Goal: Use online tool/utility: Utilize a website feature to perform a specific function

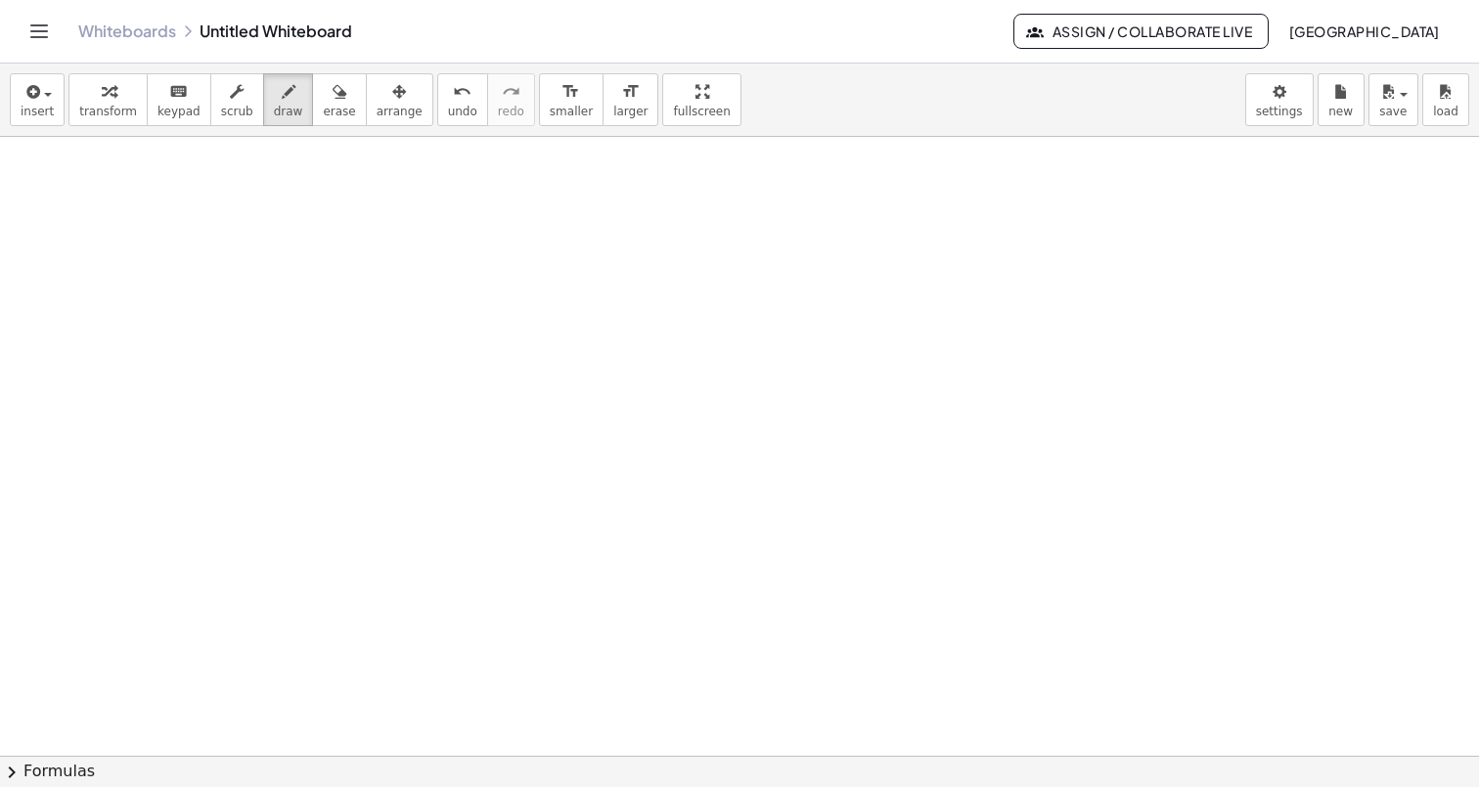
scroll to position [3607, 0]
click at [275, 107] on span "draw" at bounding box center [288, 112] width 29 height 14
drag, startPoint x: 377, startPoint y: 212, endPoint x: 498, endPoint y: 283, distance: 139.4
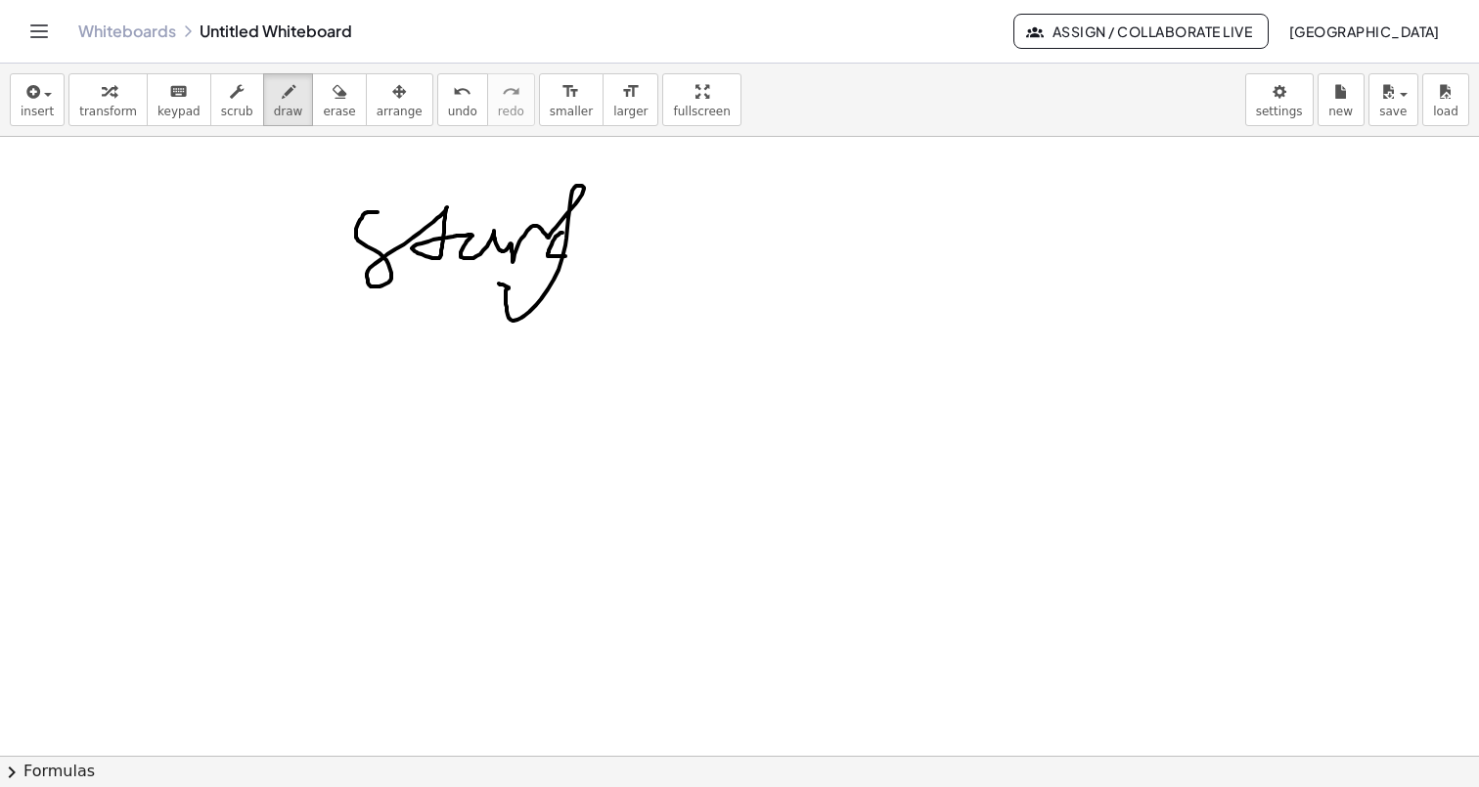
drag, startPoint x: 562, startPoint y: 233, endPoint x: 567, endPoint y: 255, distance: 23.0
drag, startPoint x: 601, startPoint y: 237, endPoint x: 723, endPoint y: 250, distance: 122.0
drag, startPoint x: 808, startPoint y: 189, endPoint x: 952, endPoint y: 239, distance: 152.2
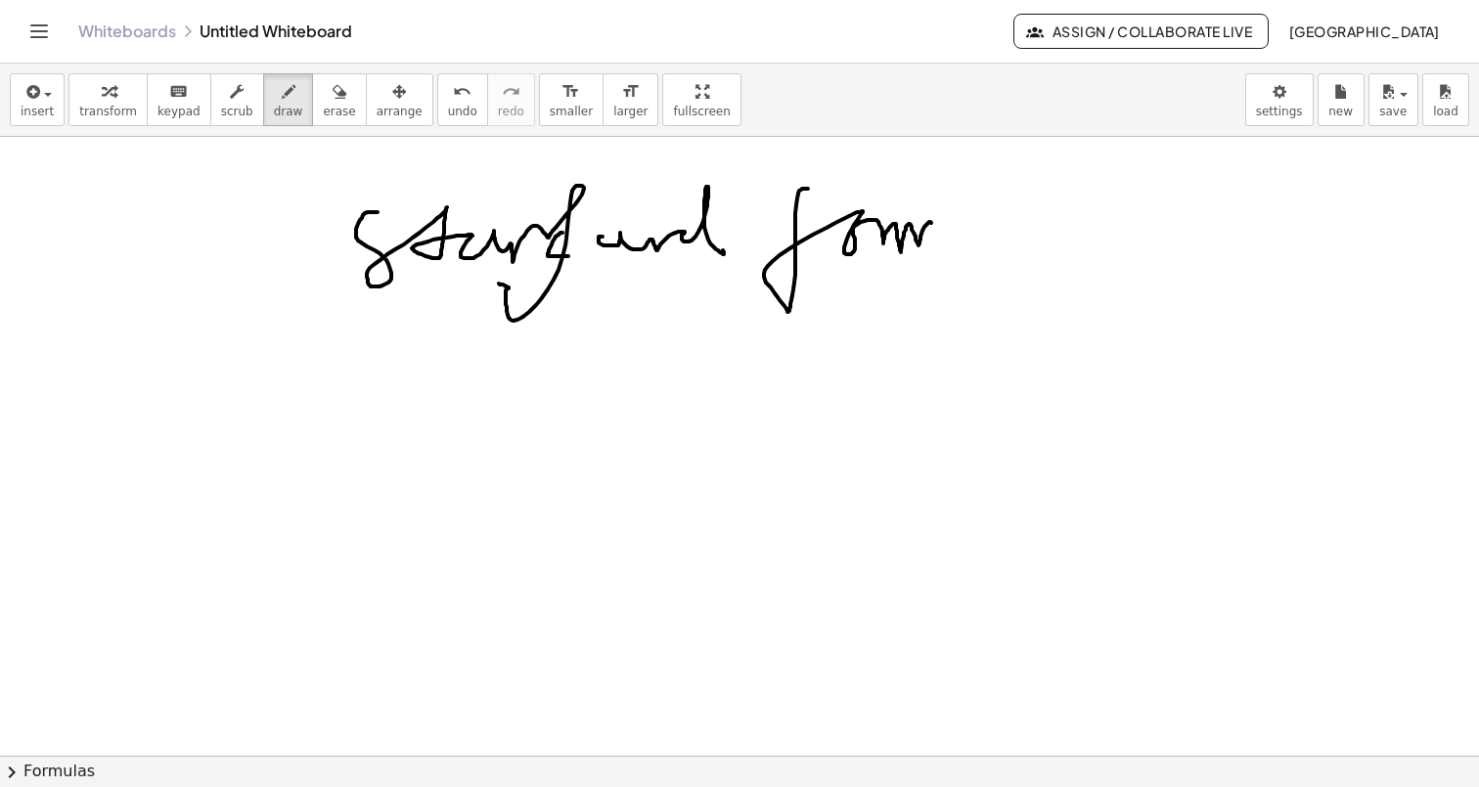
drag, startPoint x: 561, startPoint y: 413, endPoint x: 576, endPoint y: 414, distance: 14.7
drag, startPoint x: 579, startPoint y: 333, endPoint x: 586, endPoint y: 414, distance: 80.5
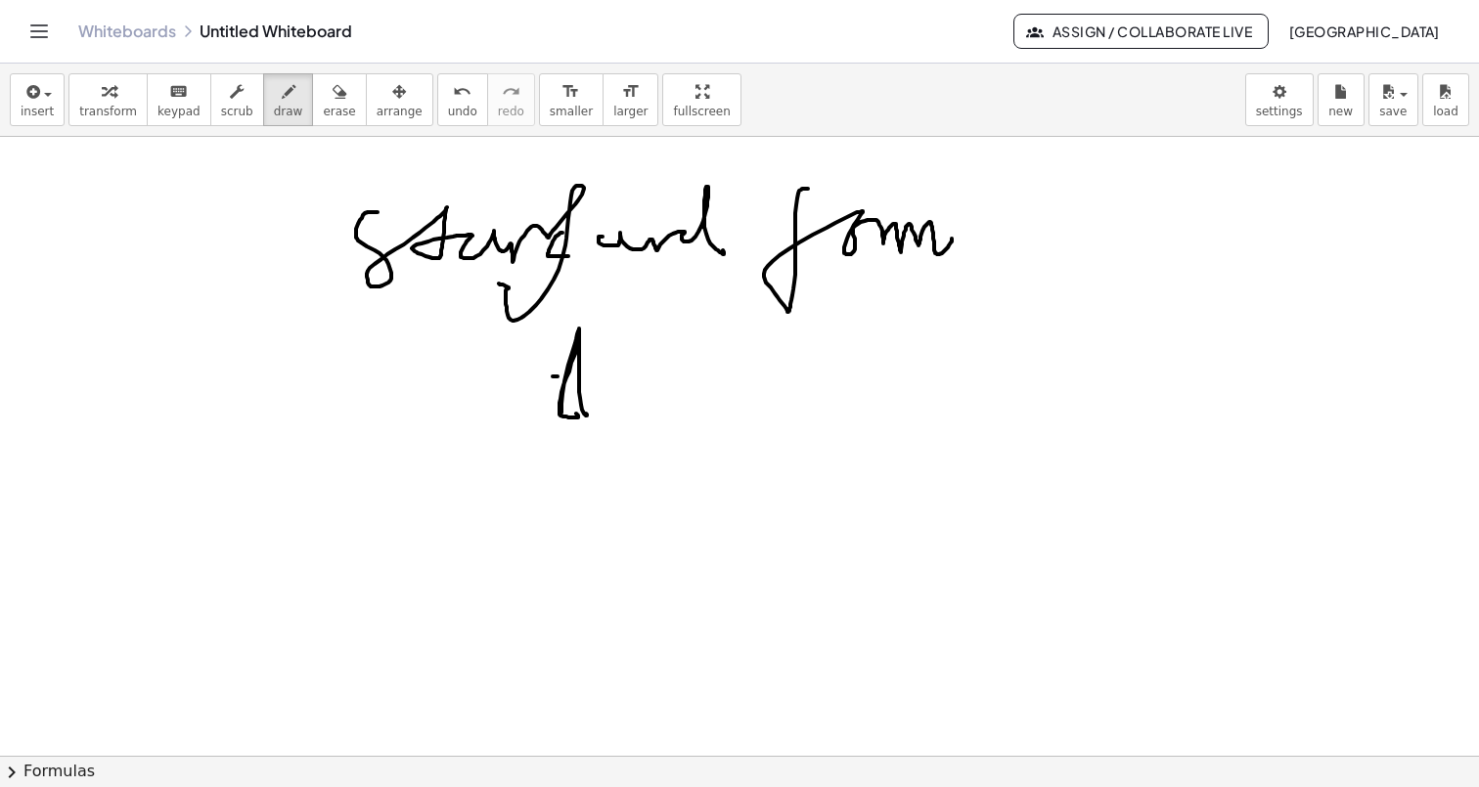
drag, startPoint x: 553, startPoint y: 377, endPoint x: 609, endPoint y: 374, distance: 56.8
drag, startPoint x: 656, startPoint y: 369, endPoint x: 619, endPoint y: 422, distance: 64.6
drag, startPoint x: 627, startPoint y: 370, endPoint x: 645, endPoint y: 405, distance: 39.8
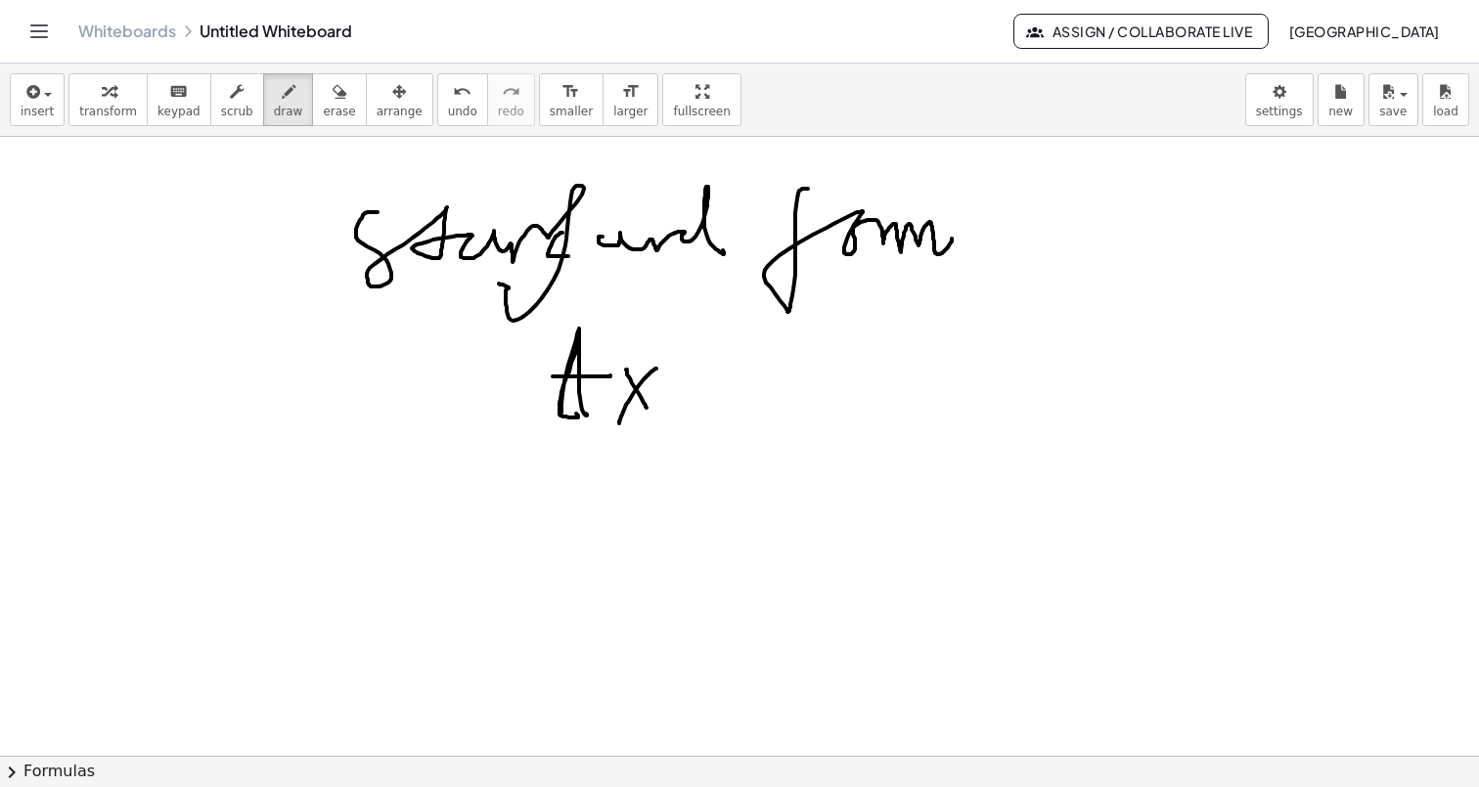
drag, startPoint x: 688, startPoint y: 385, endPoint x: 716, endPoint y: 385, distance: 28.4
drag, startPoint x: 702, startPoint y: 372, endPoint x: 702, endPoint y: 423, distance: 51.8
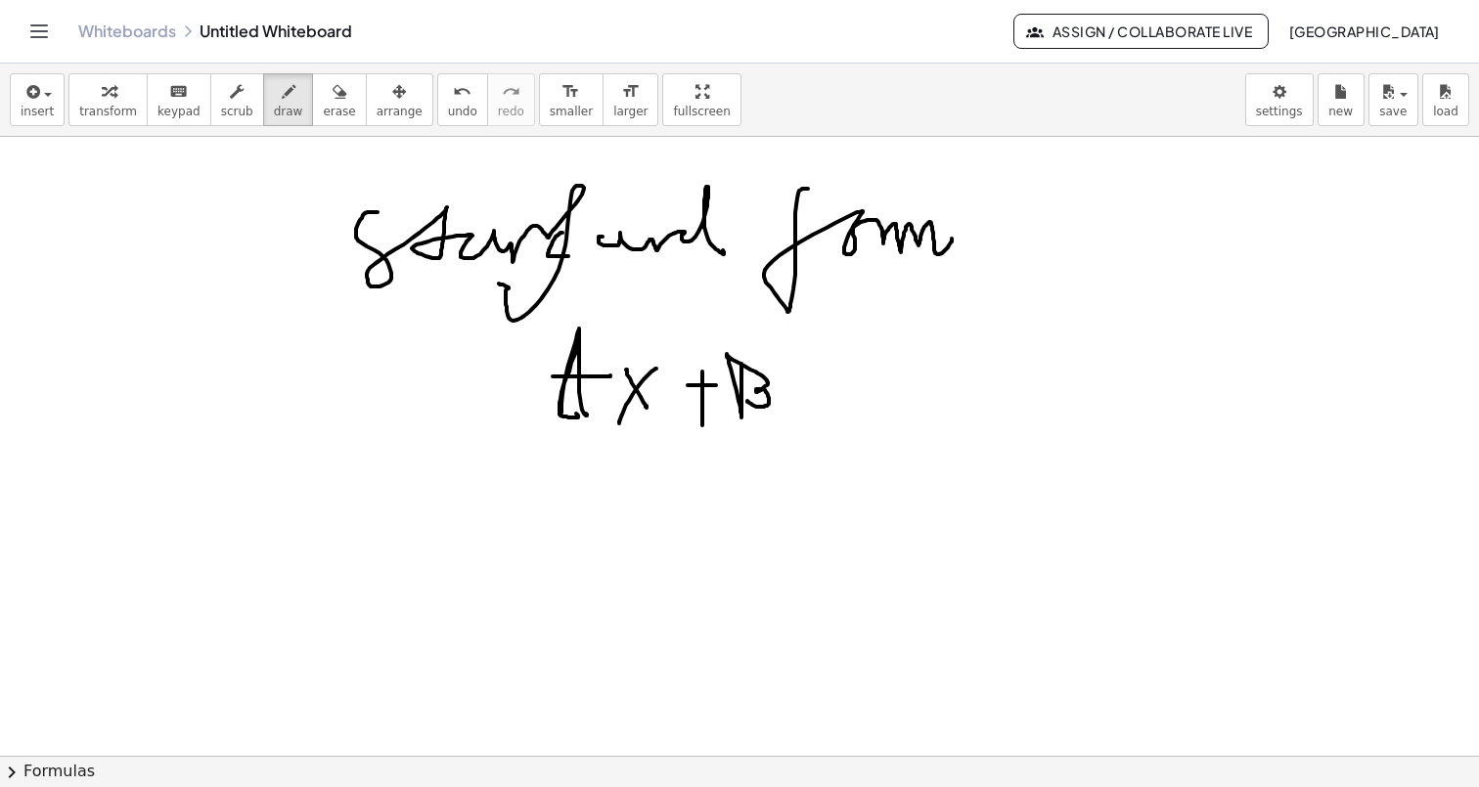
drag, startPoint x: 741, startPoint y: 364, endPoint x: 746, endPoint y: 395, distance: 31.7
drag, startPoint x: 786, startPoint y: 382, endPoint x: 795, endPoint y: 425, distance: 43.9
drag, startPoint x: 842, startPoint y: 362, endPoint x: 860, endPoint y: 360, distance: 17.7
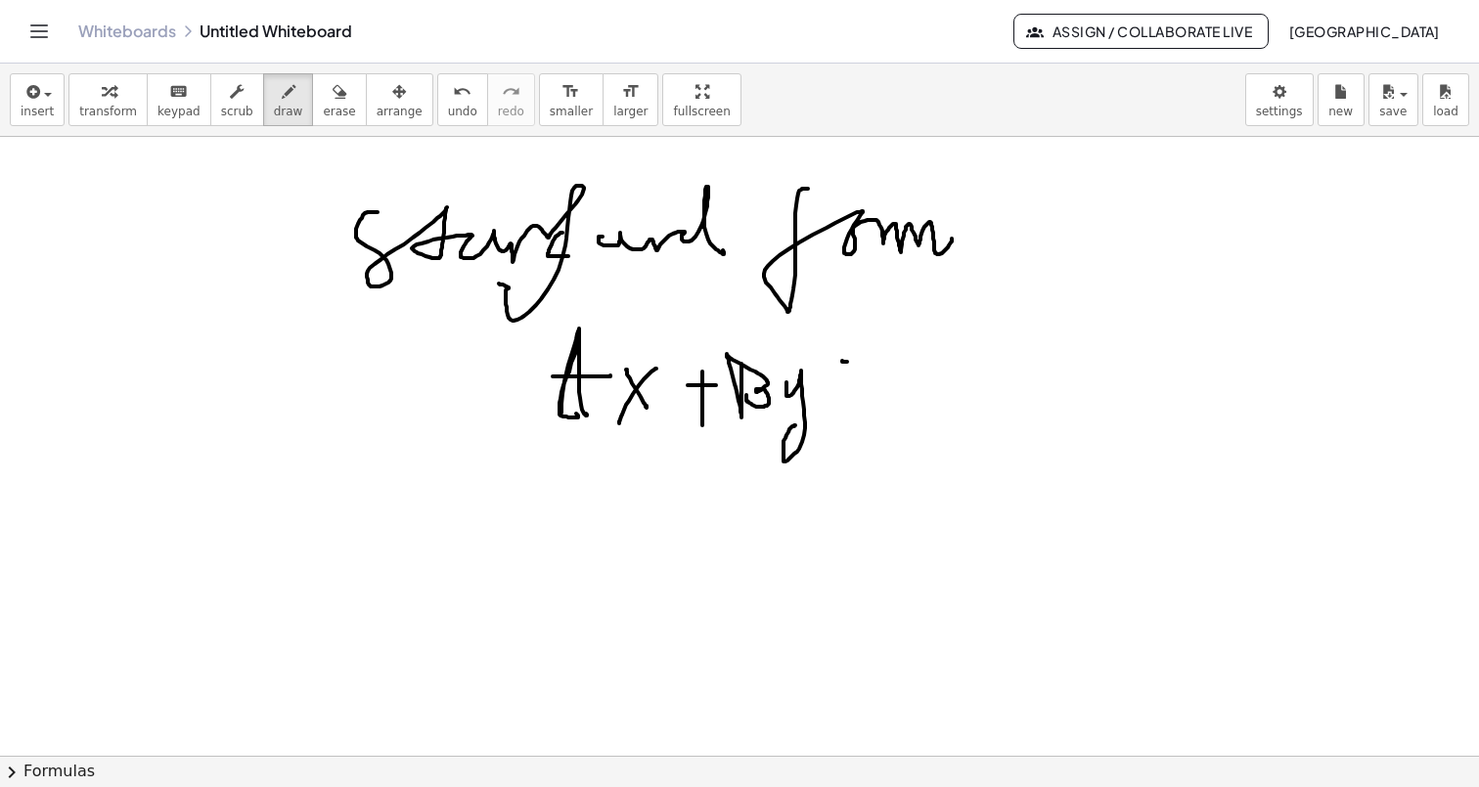
drag, startPoint x: 825, startPoint y: 386, endPoint x: 844, endPoint y: 385, distance: 18.6
drag, startPoint x: 923, startPoint y: 354, endPoint x: 913, endPoint y: 386, distance: 33.7
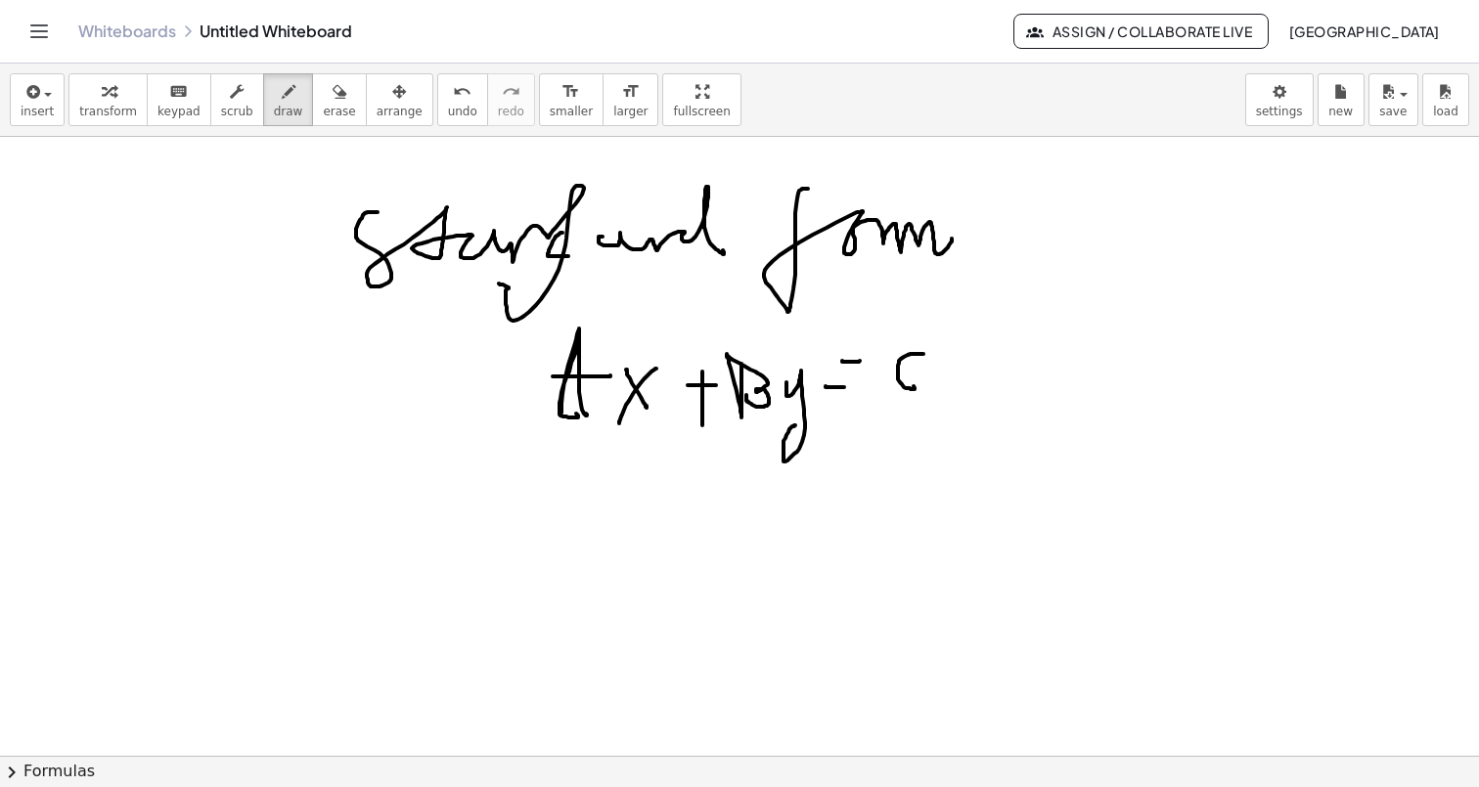
drag, startPoint x: 547, startPoint y: 589, endPoint x: 609, endPoint y: 604, distance: 64.5
click at [437, 78] on button "undo undo" at bounding box center [462, 99] width 51 height 53
drag, startPoint x: 562, startPoint y: 547, endPoint x: 625, endPoint y: 553, distance: 62.9
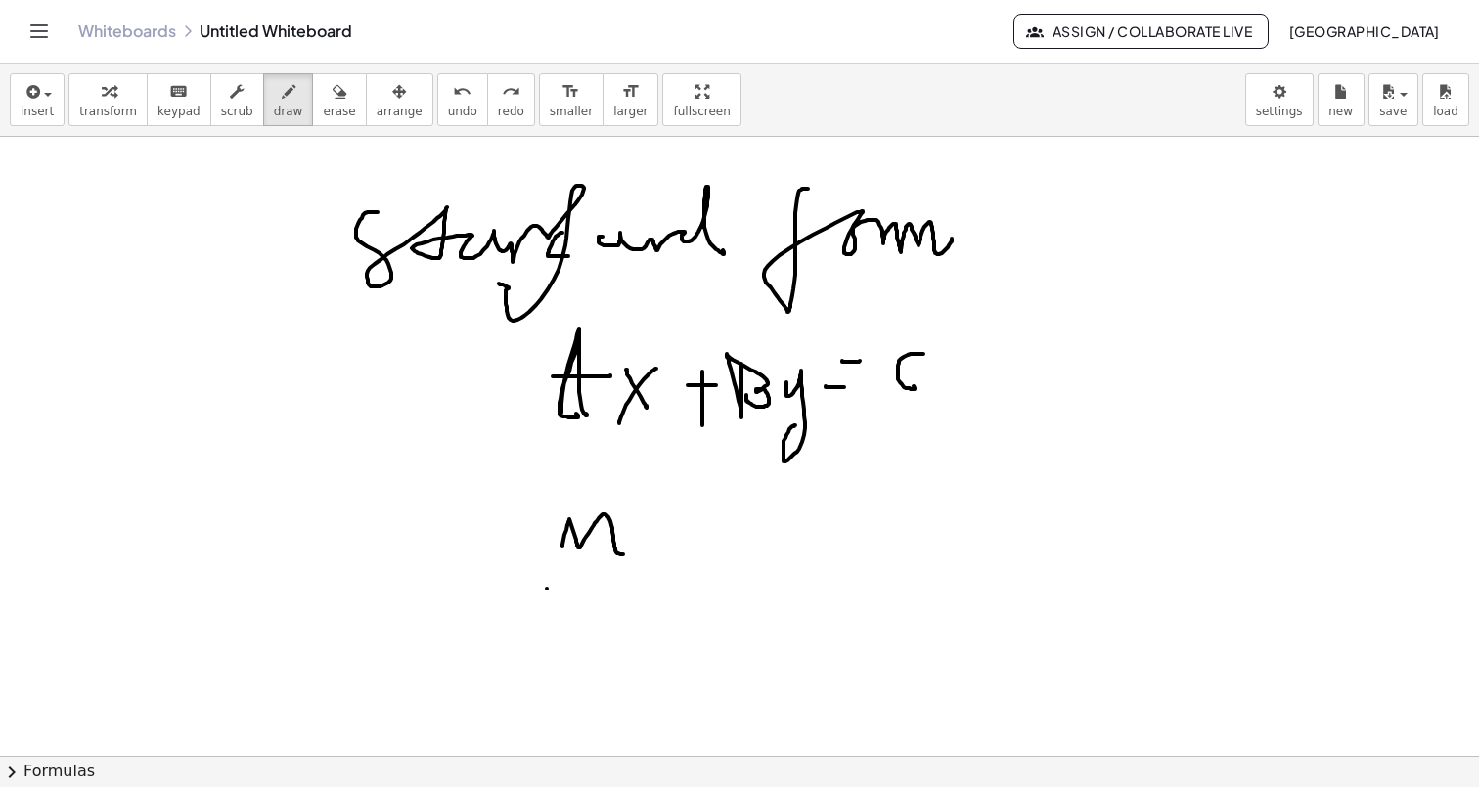
drag, startPoint x: 663, startPoint y: 531, endPoint x: 695, endPoint y: 531, distance: 32.3
drag, startPoint x: 666, startPoint y: 545, endPoint x: 705, endPoint y: 543, distance: 39.2
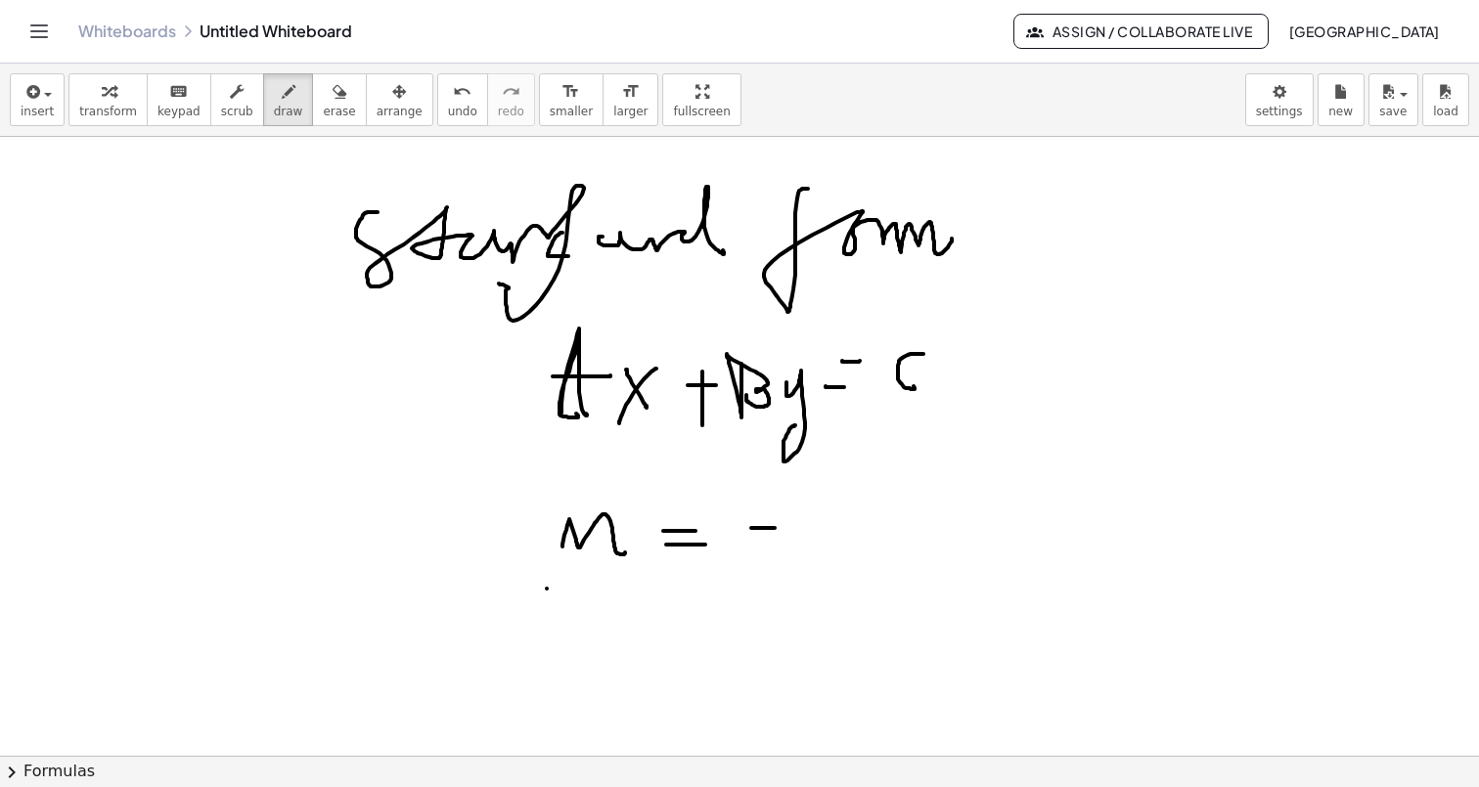
drag, startPoint x: 751, startPoint y: 528, endPoint x: 790, endPoint y: 527, distance: 39.1
drag, startPoint x: 821, startPoint y: 530, endPoint x: 834, endPoint y: 534, distance: 14.2
drag, startPoint x: 816, startPoint y: 525, endPoint x: 831, endPoint y: 525, distance: 15.6
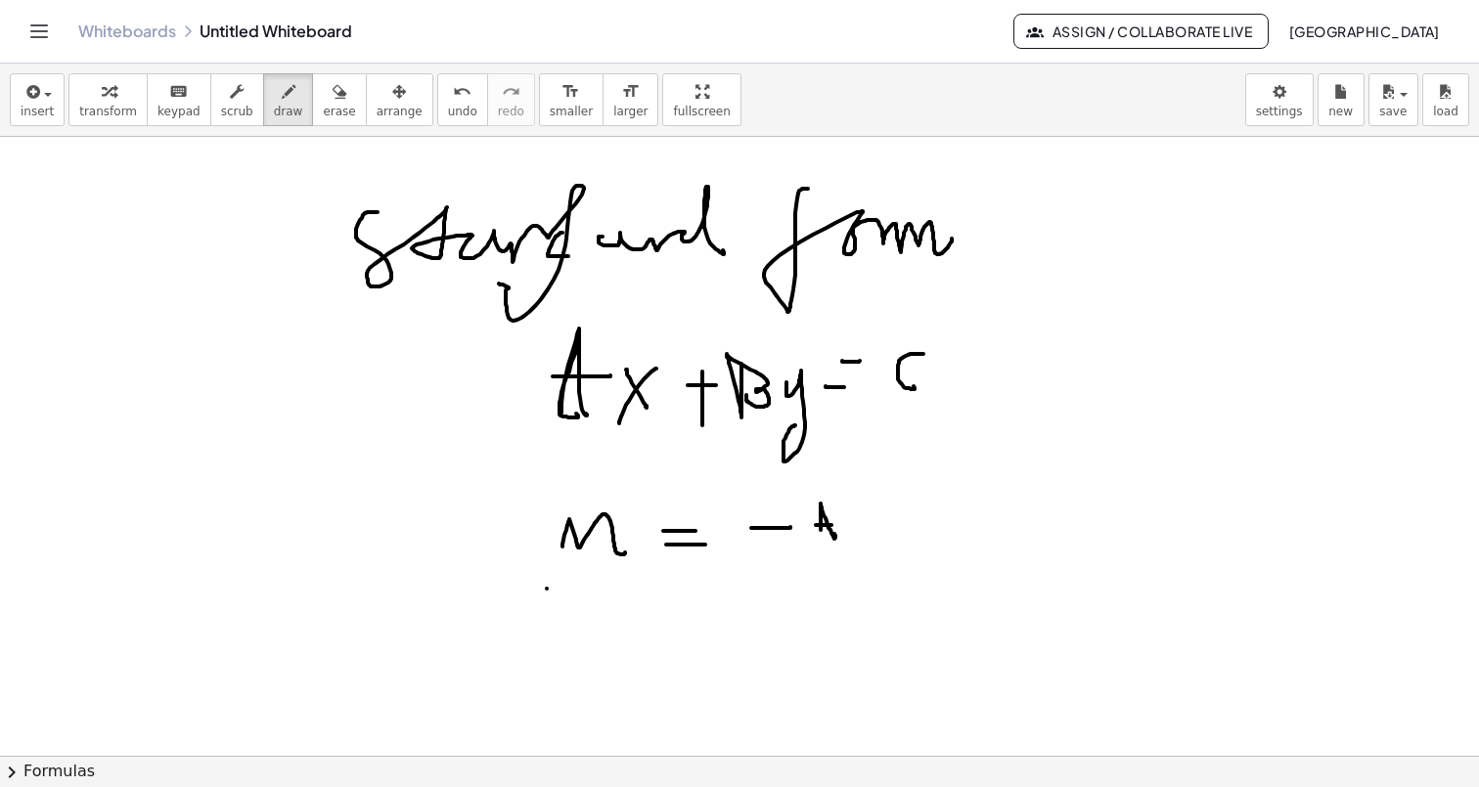
drag, startPoint x: 806, startPoint y: 554, endPoint x: 899, endPoint y: 549, distance: 93.0
drag, startPoint x: 832, startPoint y: 580, endPoint x: 834, endPoint y: 602, distance: 22.6
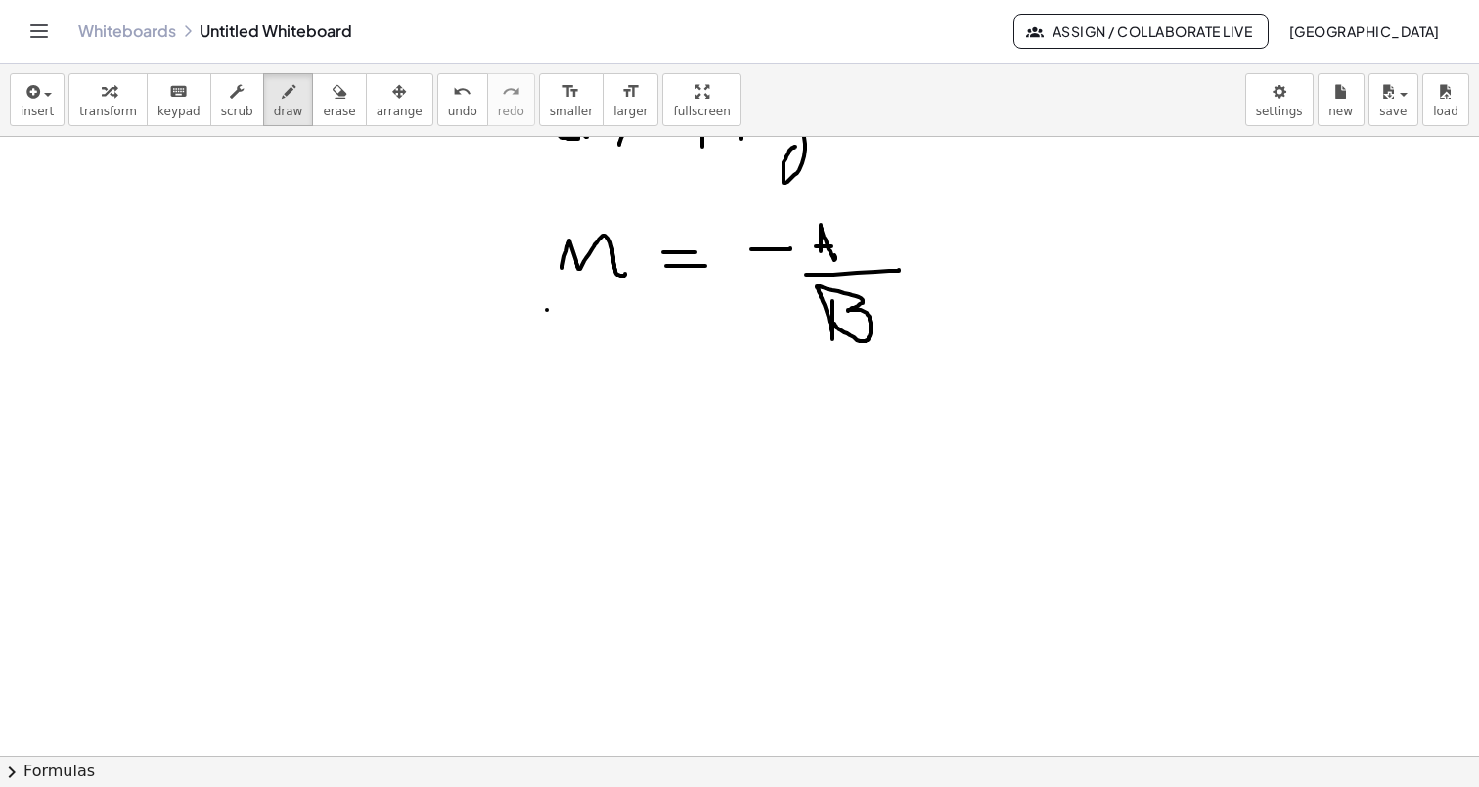
scroll to position [3903, 0]
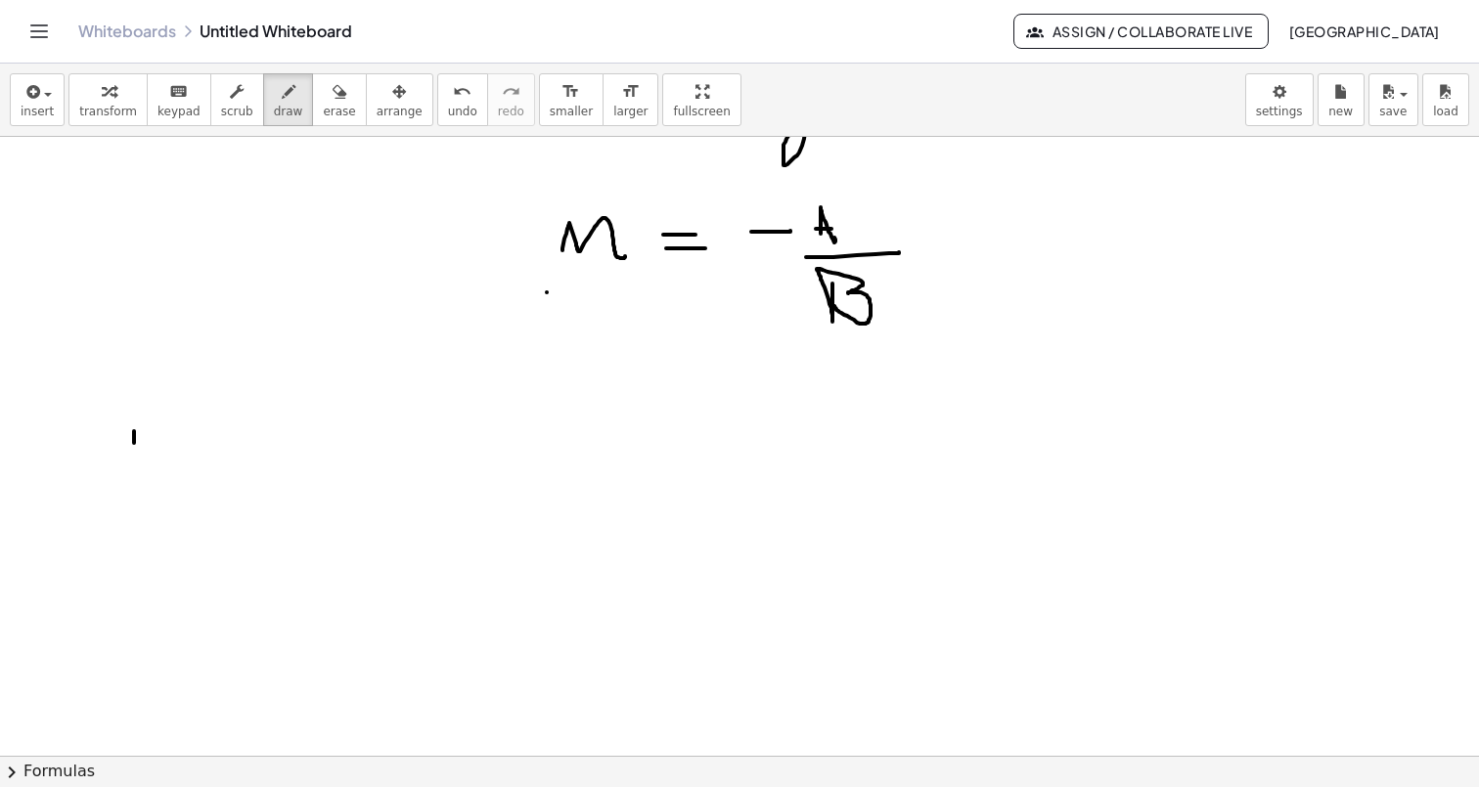
drag, startPoint x: 134, startPoint y: 431, endPoint x: 134, endPoint y: 449, distance: 17.6
drag, startPoint x: 144, startPoint y: 425, endPoint x: 144, endPoint y: 452, distance: 26.4
drag, startPoint x: 130, startPoint y: 431, endPoint x: 145, endPoint y: 432, distance: 14.7
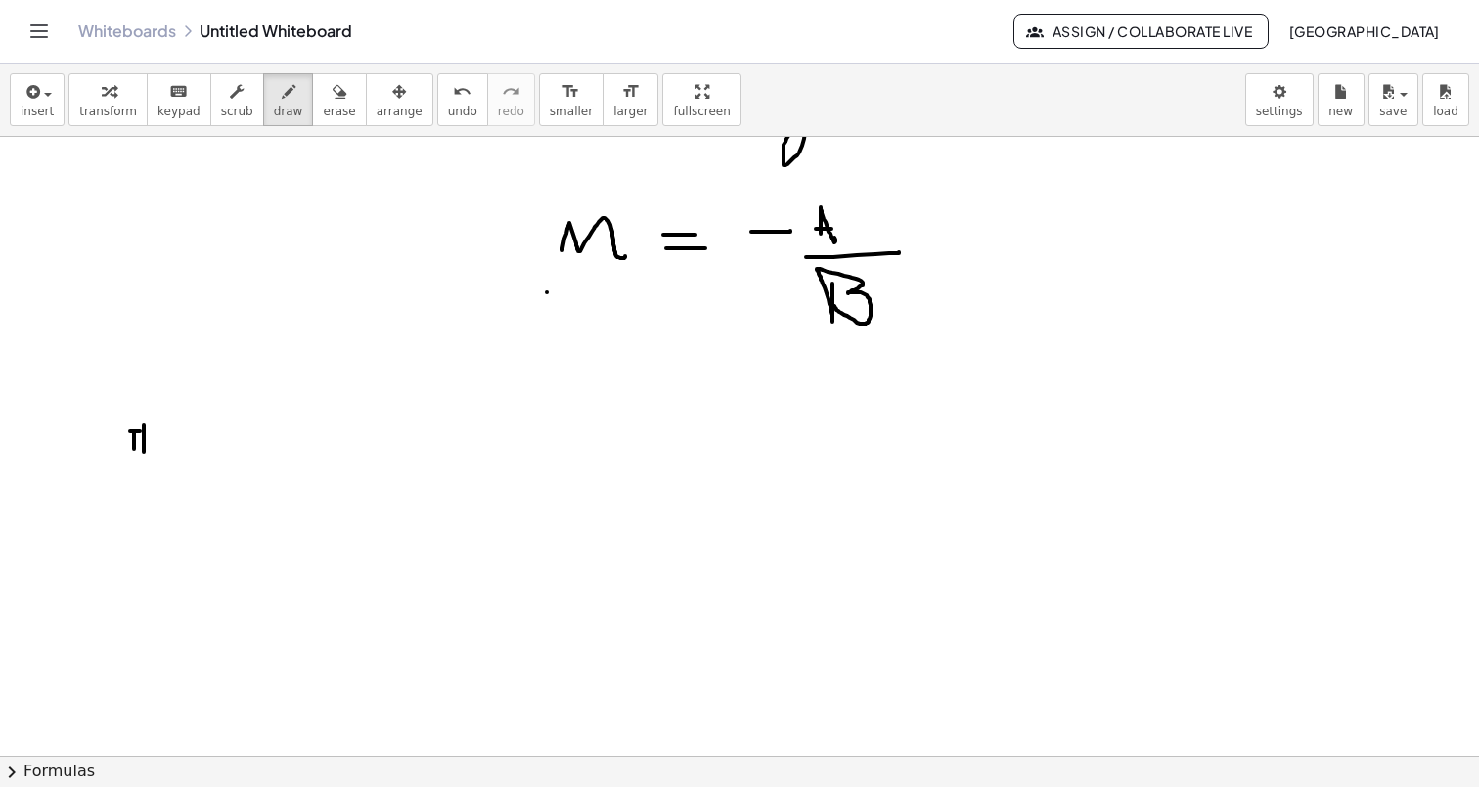
drag, startPoint x: 157, startPoint y: 435, endPoint x: 166, endPoint y: 457, distance: 23.2
drag, startPoint x: 164, startPoint y: 442, endPoint x: 146, endPoint y: 453, distance: 21.5
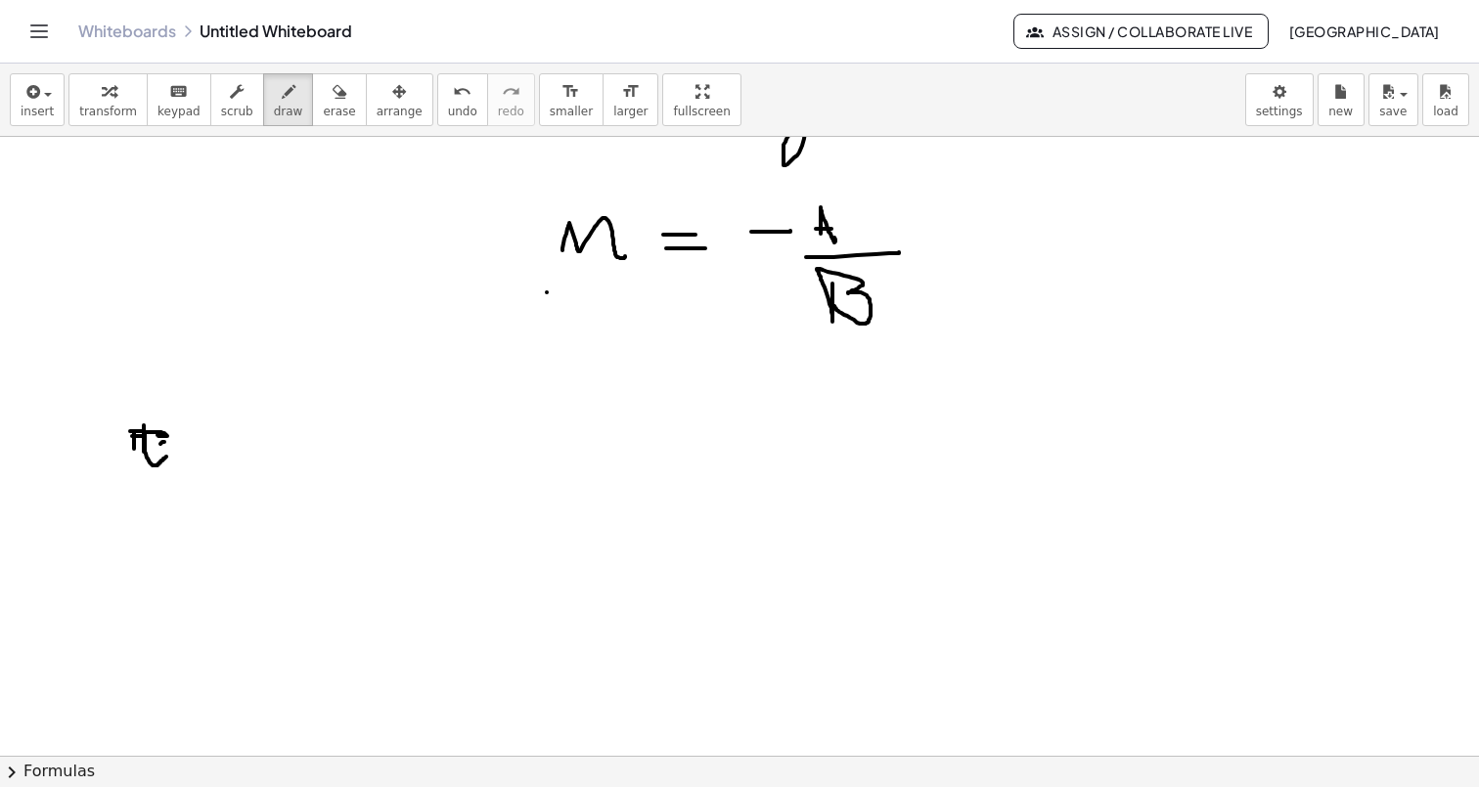
drag, startPoint x: 139, startPoint y: 375, endPoint x: 130, endPoint y: 364, distance: 13.9
drag, startPoint x: 329, startPoint y: 394, endPoint x: 342, endPoint y: 418, distance: 27.2
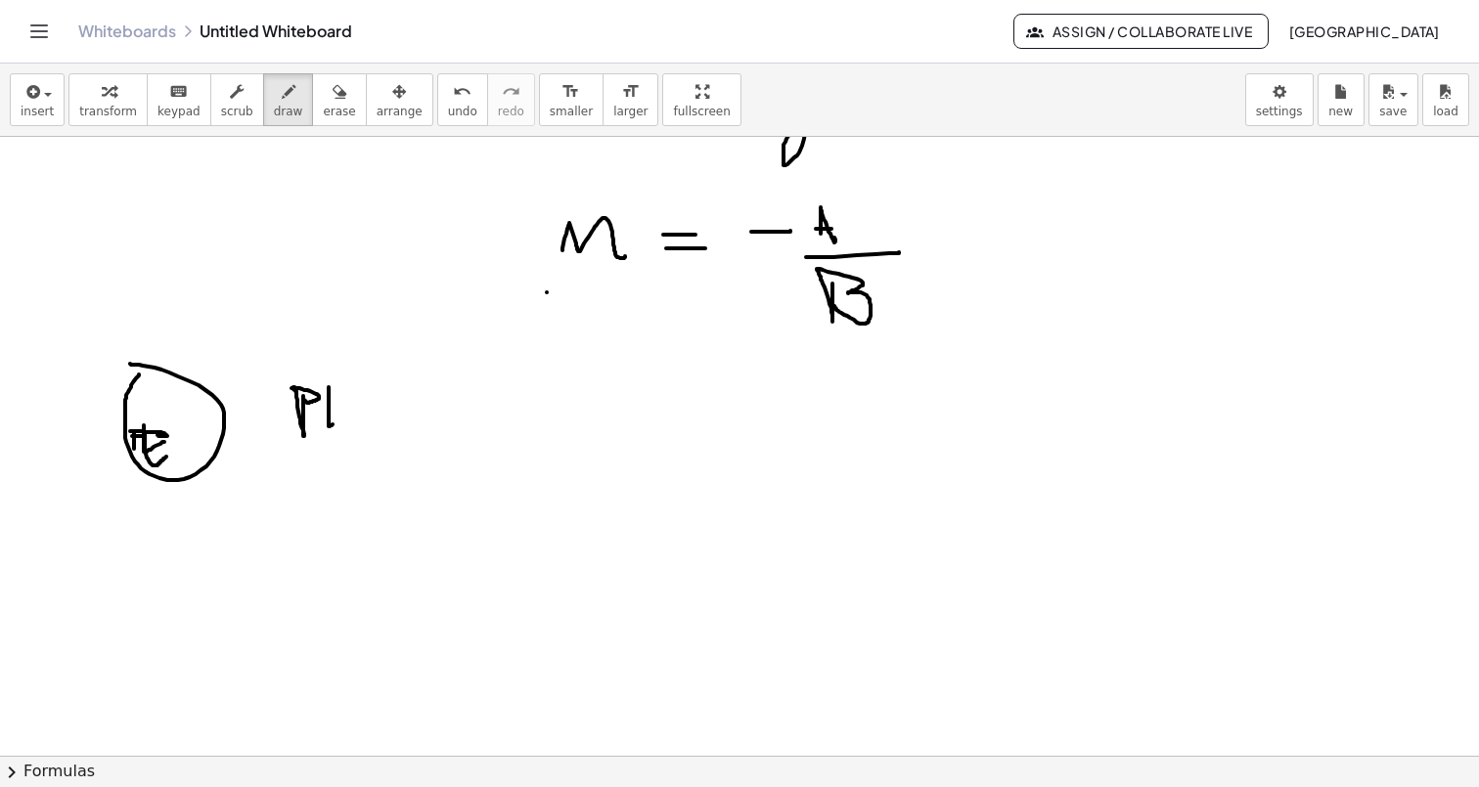
drag, startPoint x: 323, startPoint y: 405, endPoint x: 335, endPoint y: 405, distance: 12.7
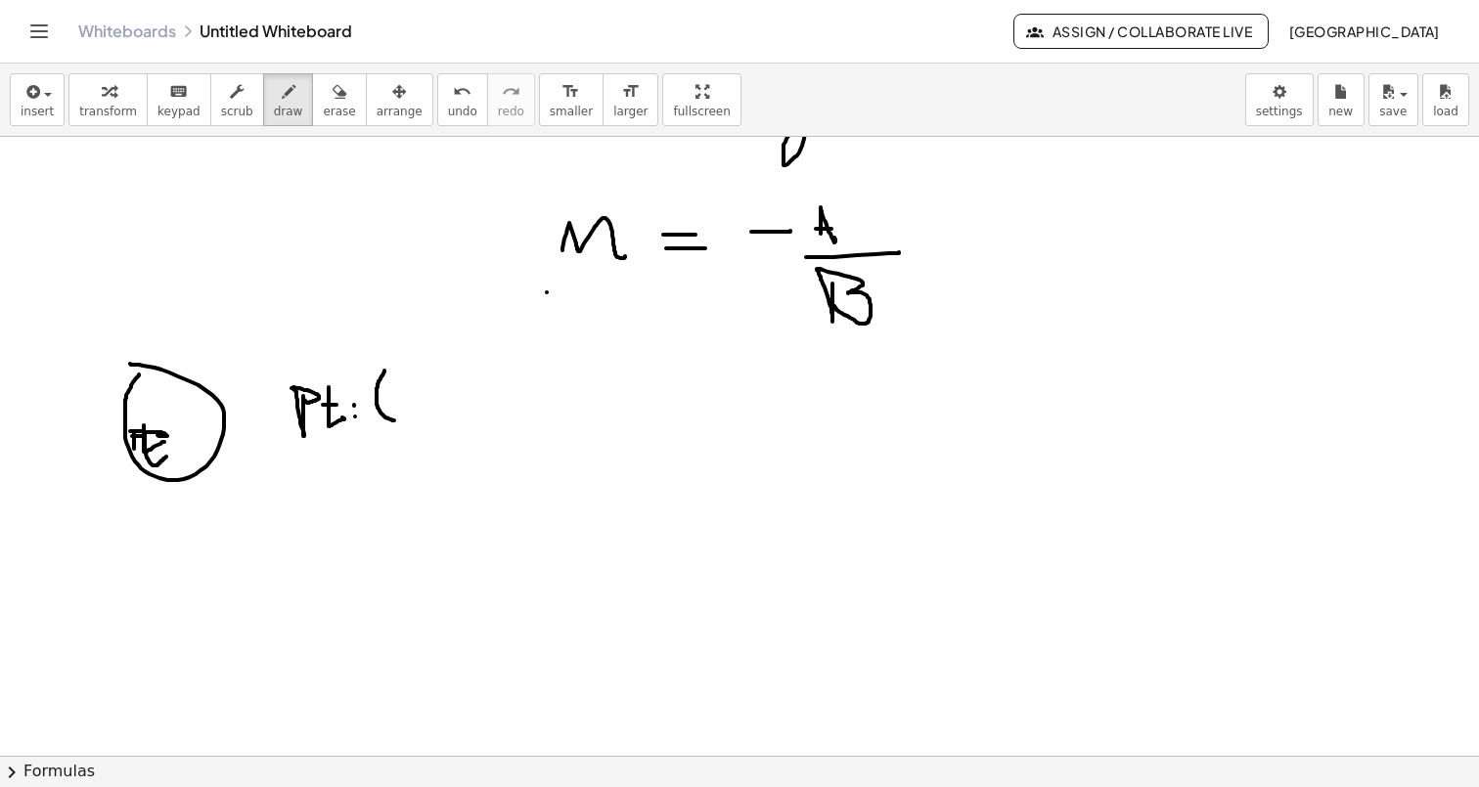
drag, startPoint x: 384, startPoint y: 371, endPoint x: 394, endPoint y: 419, distance: 48.9
drag, startPoint x: 397, startPoint y: 386, endPoint x: 433, endPoint y: 413, distance: 44.8
drag, startPoint x: 444, startPoint y: 410, endPoint x: 443, endPoint y: 429, distance: 19.6
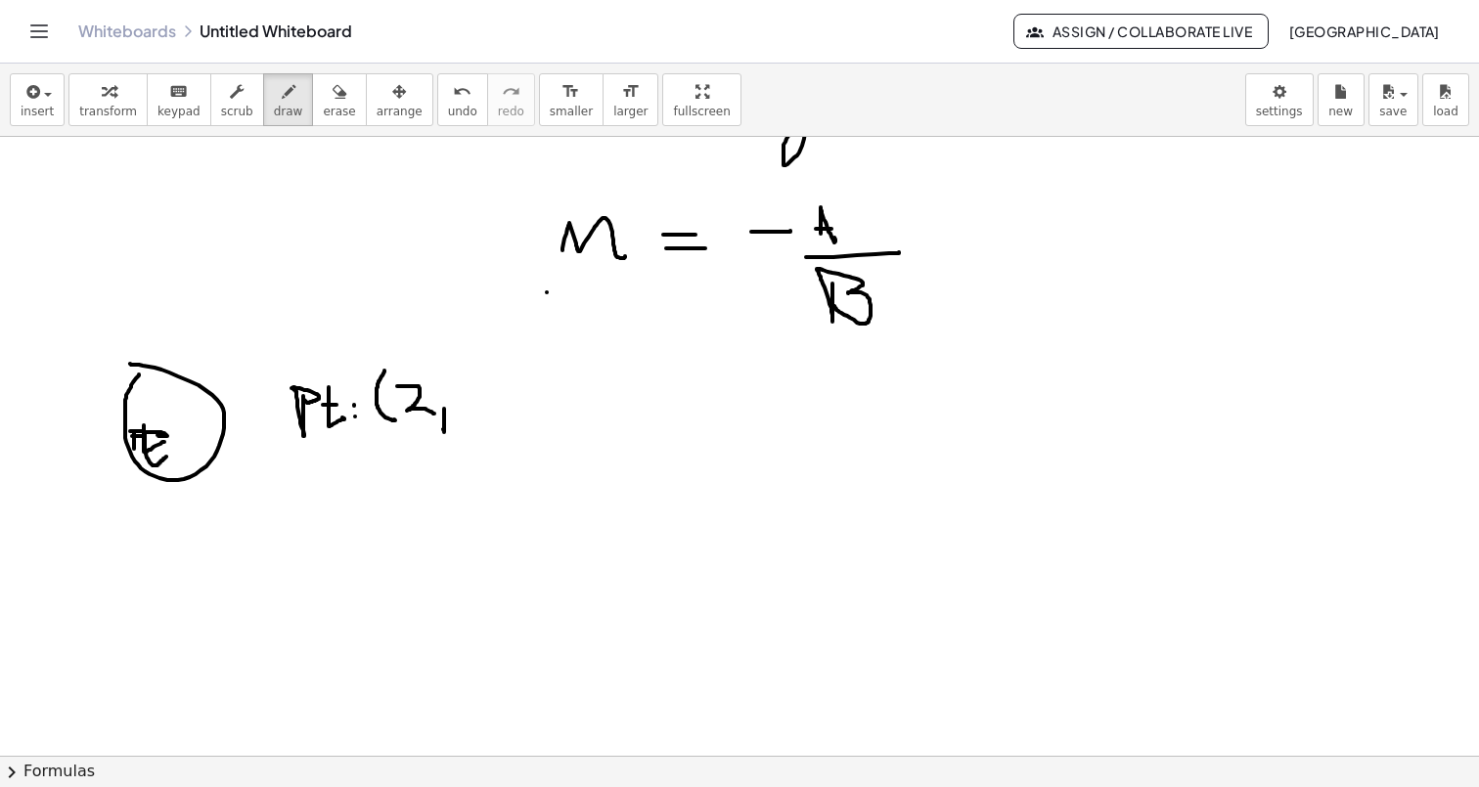
drag, startPoint x: 455, startPoint y: 392, endPoint x: 467, endPoint y: 391, distance: 12.8
drag, startPoint x: 471, startPoint y: 376, endPoint x: 475, endPoint y: 404, distance: 28.6
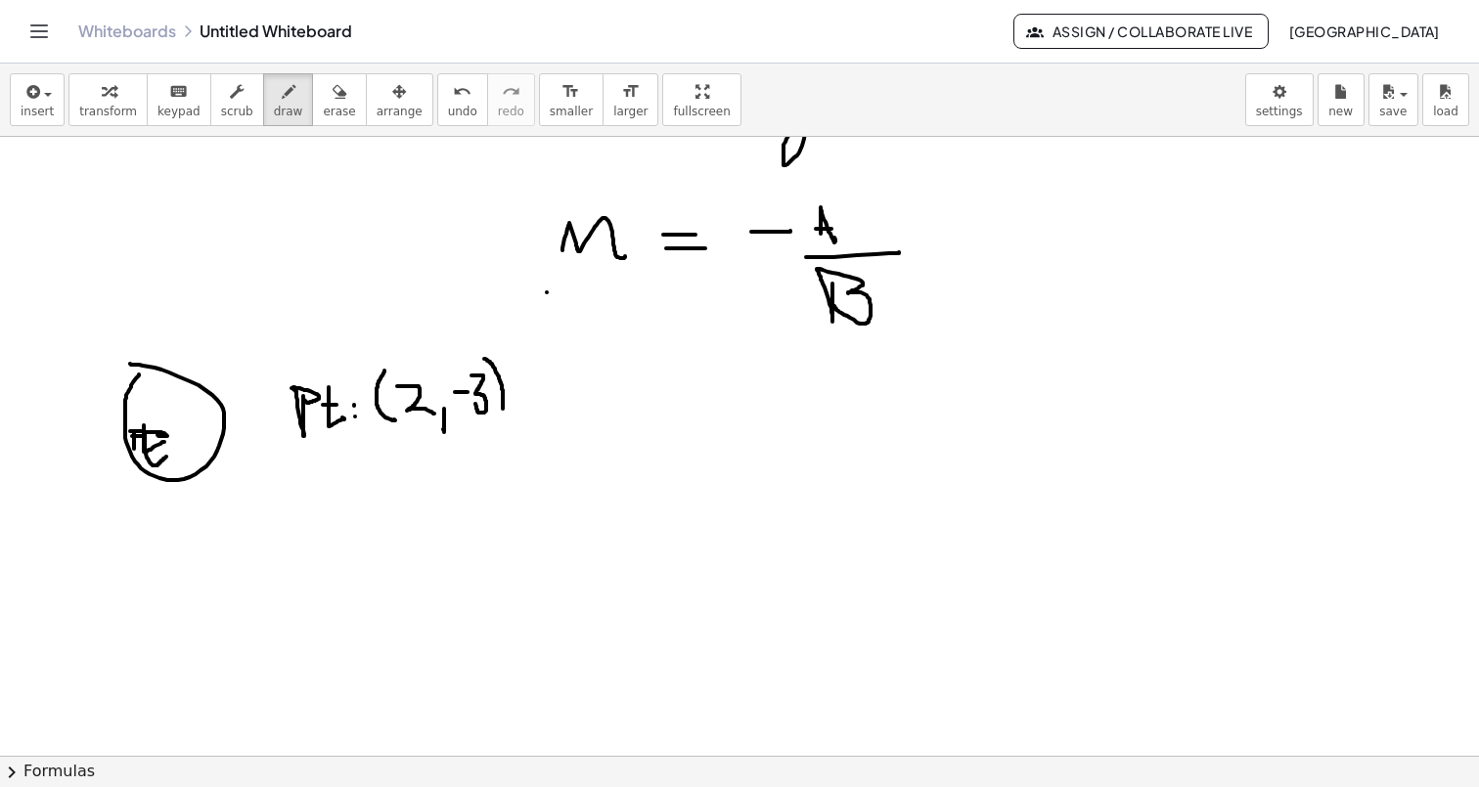
drag, startPoint x: 484, startPoint y: 359, endPoint x: 495, endPoint y: 417, distance: 58.7
drag, startPoint x: 775, startPoint y: 364, endPoint x: 774, endPoint y: 398, distance: 34.2
drag, startPoint x: 753, startPoint y: 407, endPoint x: 812, endPoint y: 405, distance: 58.7
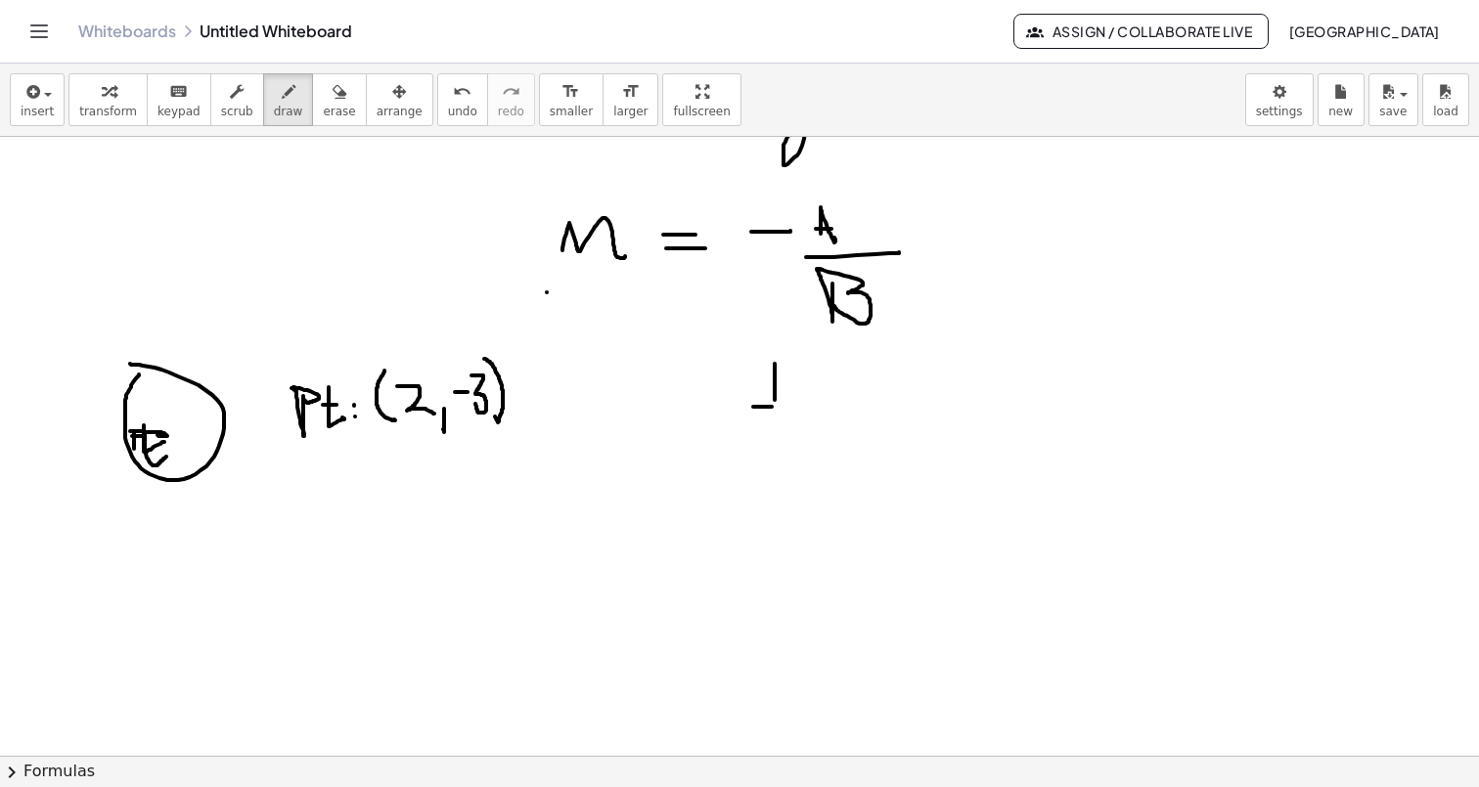
drag, startPoint x: 223, startPoint y: 321, endPoint x: 298, endPoint y: 361, distance: 85.3
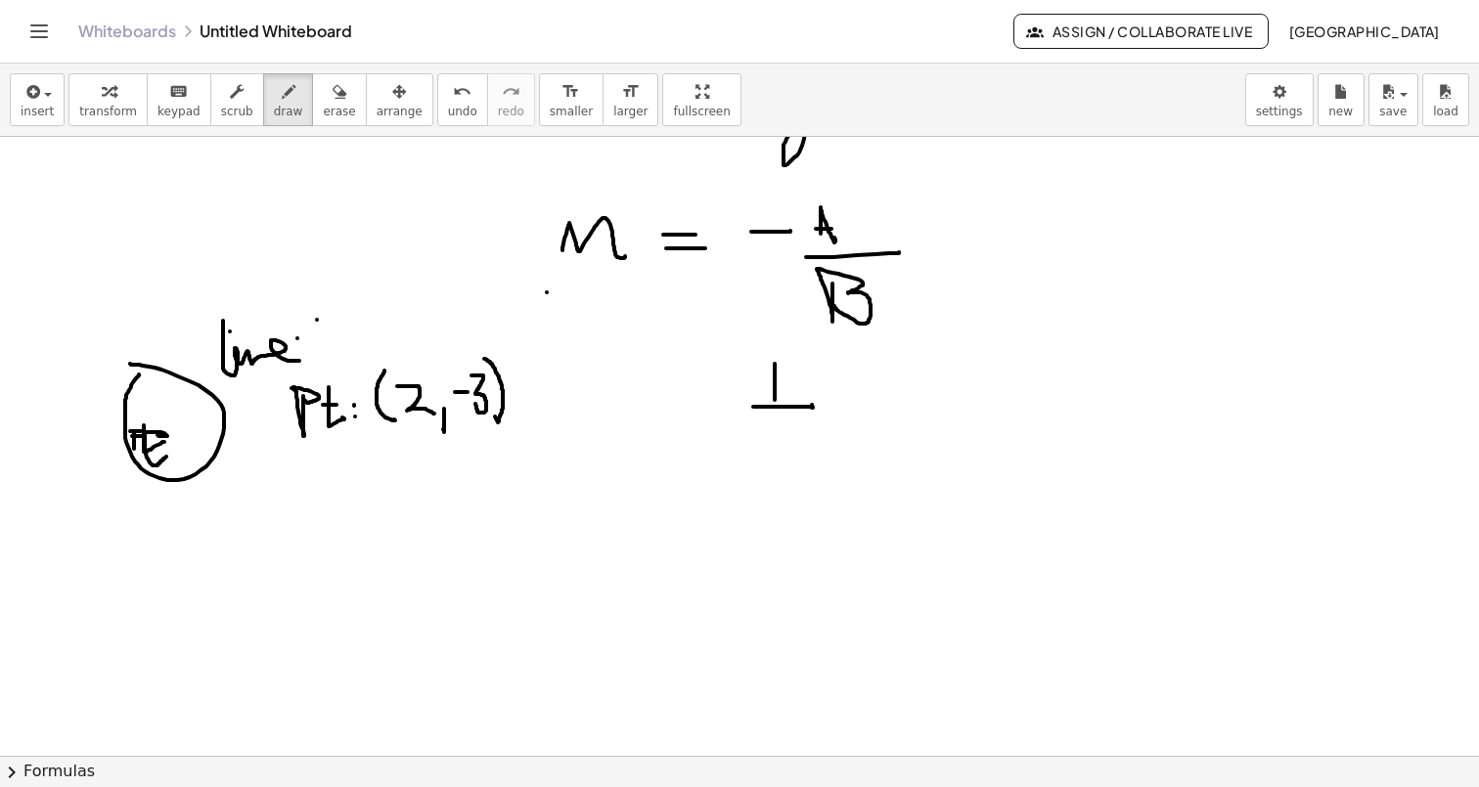
drag, startPoint x: 317, startPoint y: 320, endPoint x: 317, endPoint y: 360, distance: 40.1
drag, startPoint x: 638, startPoint y: 367, endPoint x: 692, endPoint y: 355, distance: 56.0
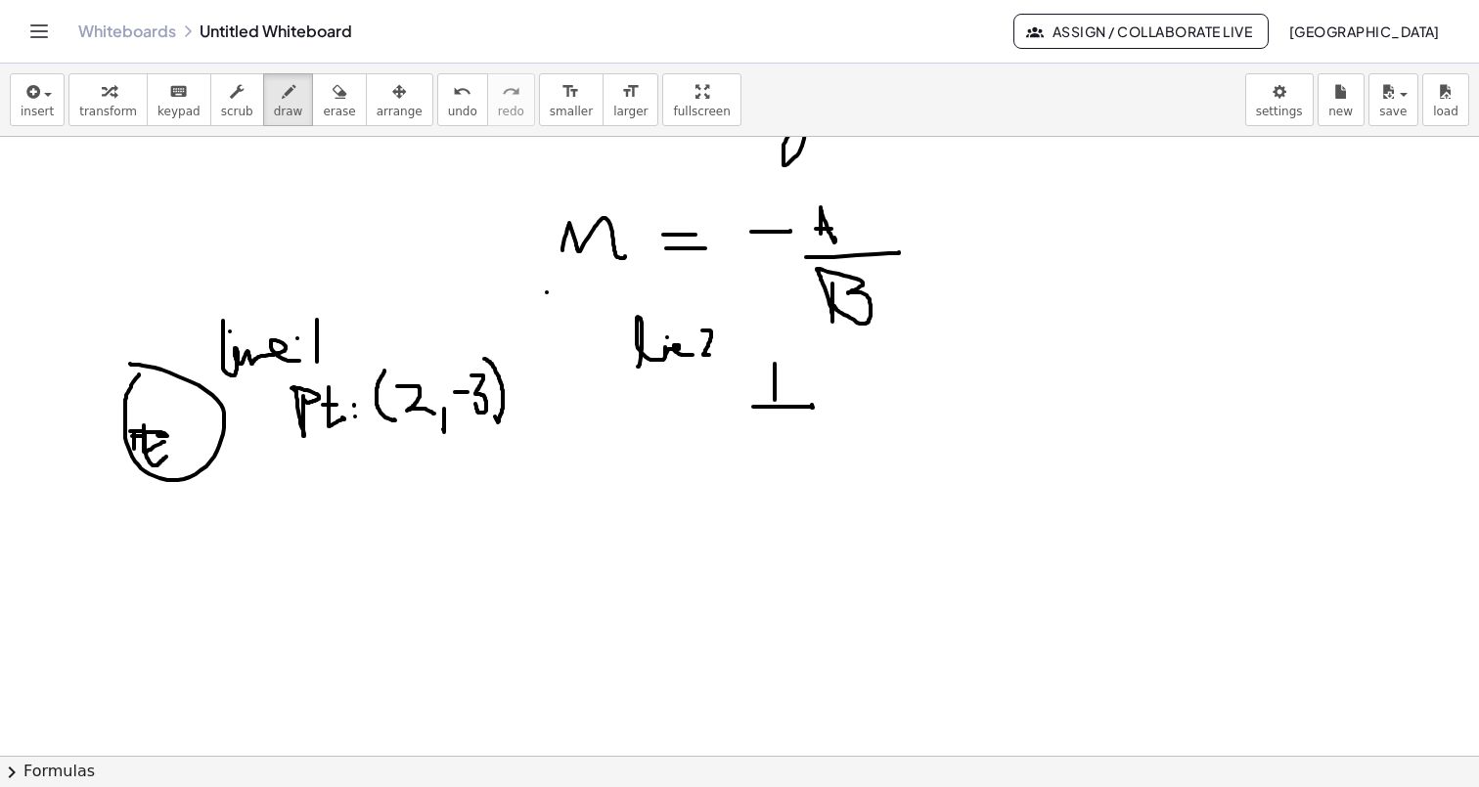
drag, startPoint x: 702, startPoint y: 331, endPoint x: 717, endPoint y: 352, distance: 26.0
drag, startPoint x: 775, startPoint y: 359, endPoint x: 777, endPoint y: 405, distance: 46.1
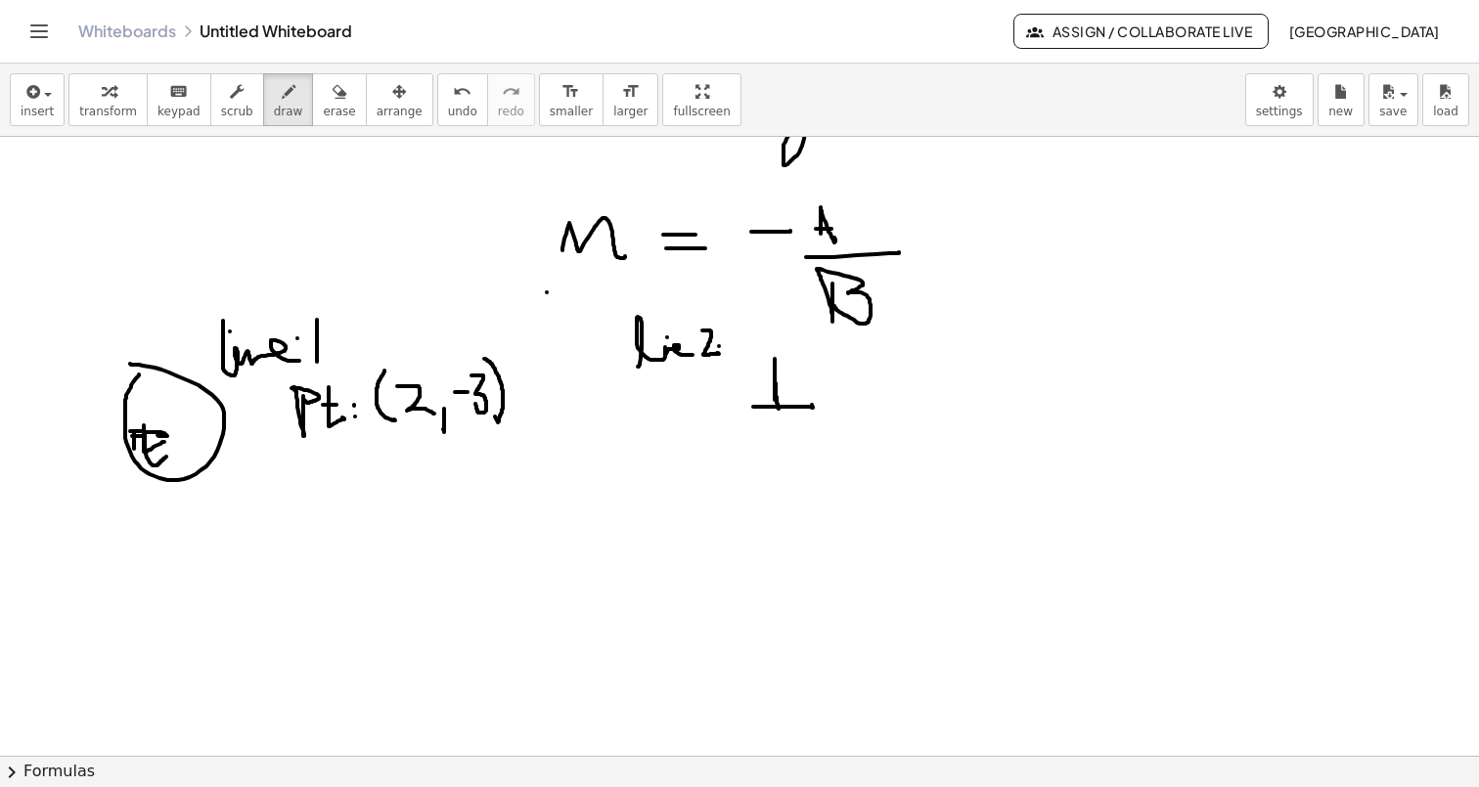
drag, startPoint x: 856, startPoint y: 373, endPoint x: 898, endPoint y: 406, distance: 53.6
drag, startPoint x: 926, startPoint y: 367, endPoint x: 905, endPoint y: 406, distance: 44.6
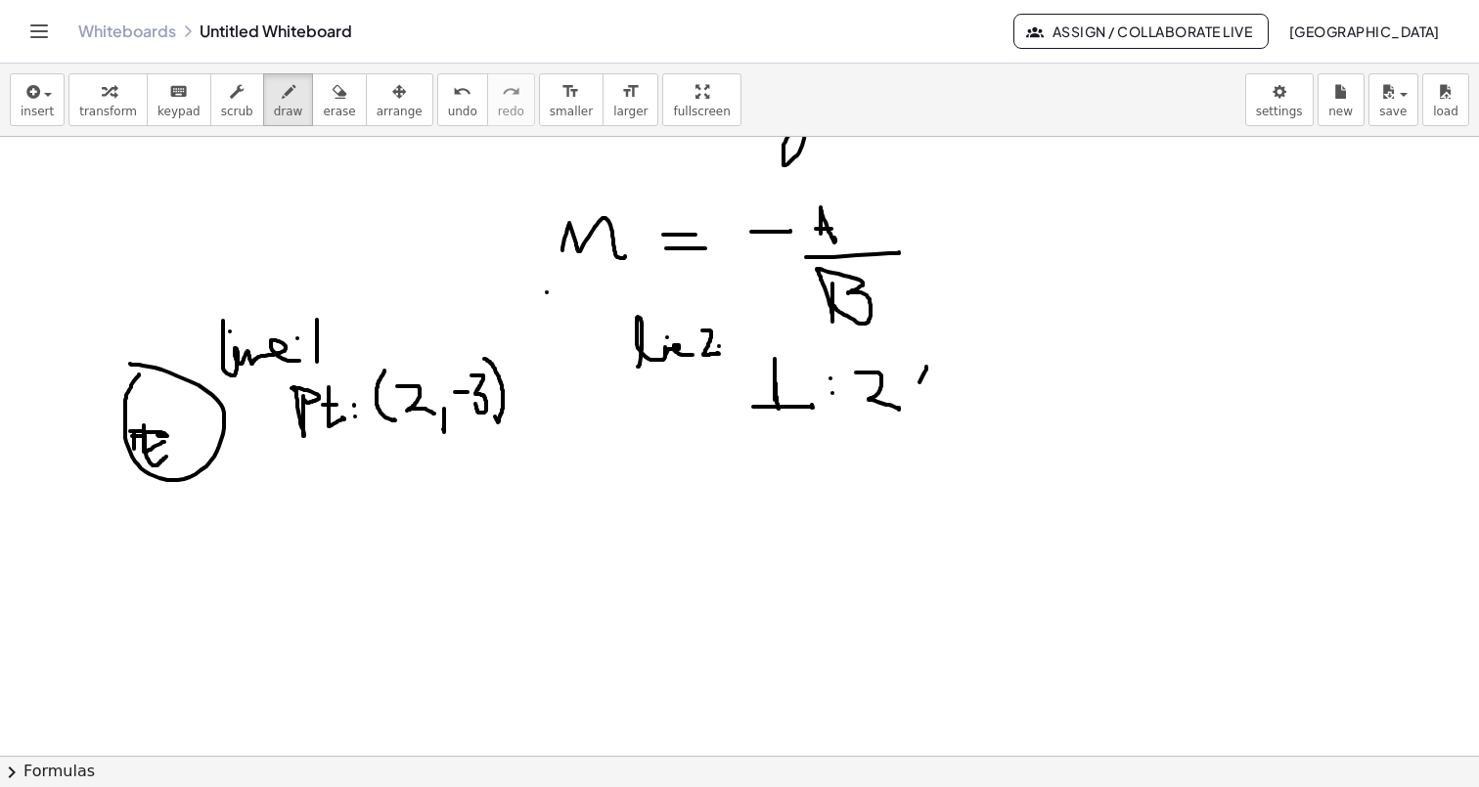
drag, startPoint x: 903, startPoint y: 377, endPoint x: 924, endPoint y: 401, distance: 32.6
drag, startPoint x: 937, startPoint y: 384, endPoint x: 966, endPoint y: 384, distance: 29.3
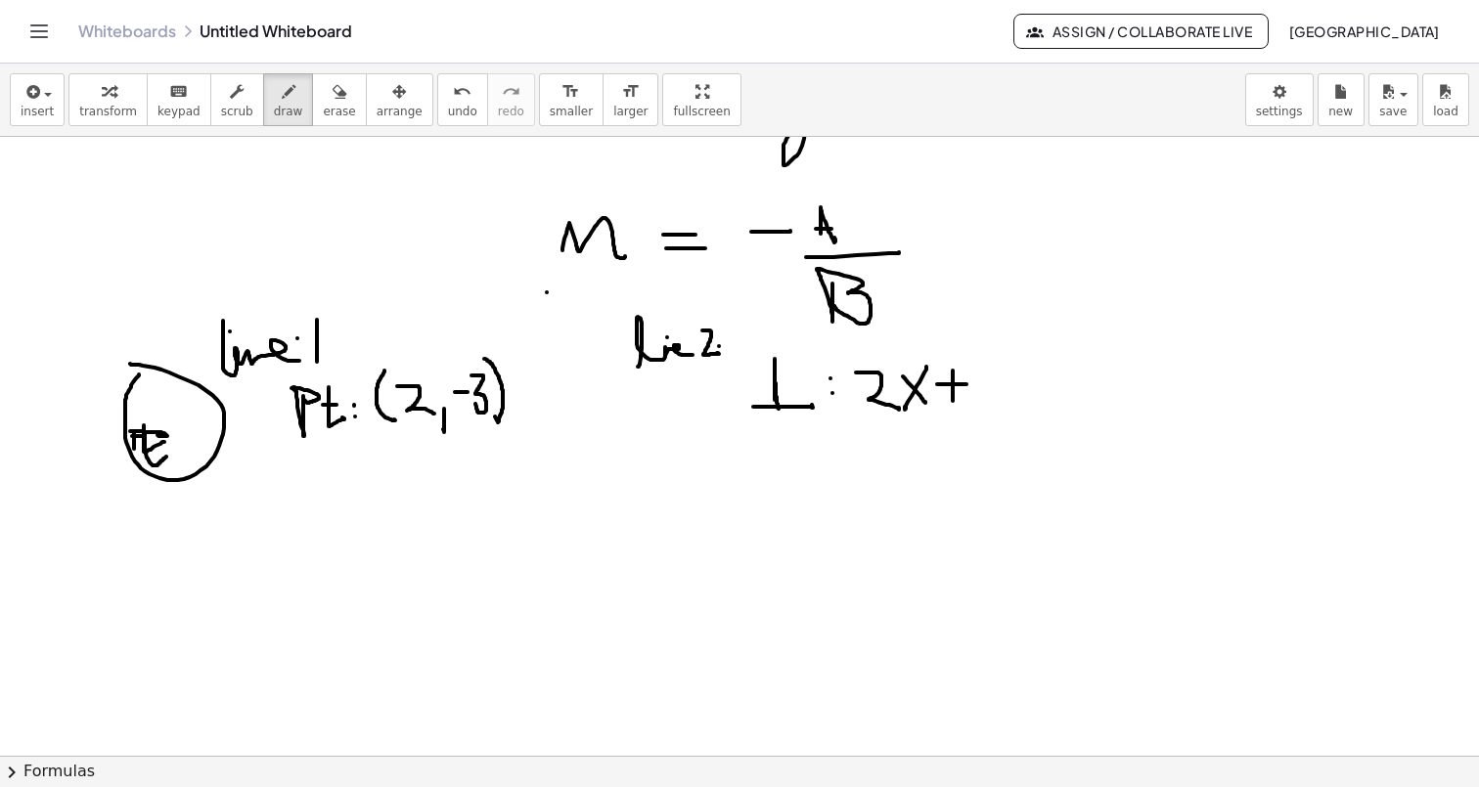
drag, startPoint x: 953, startPoint y: 371, endPoint x: 952, endPoint y: 399, distance: 28.4
drag, startPoint x: 995, startPoint y: 370, endPoint x: 996, endPoint y: 396, distance: 26.4
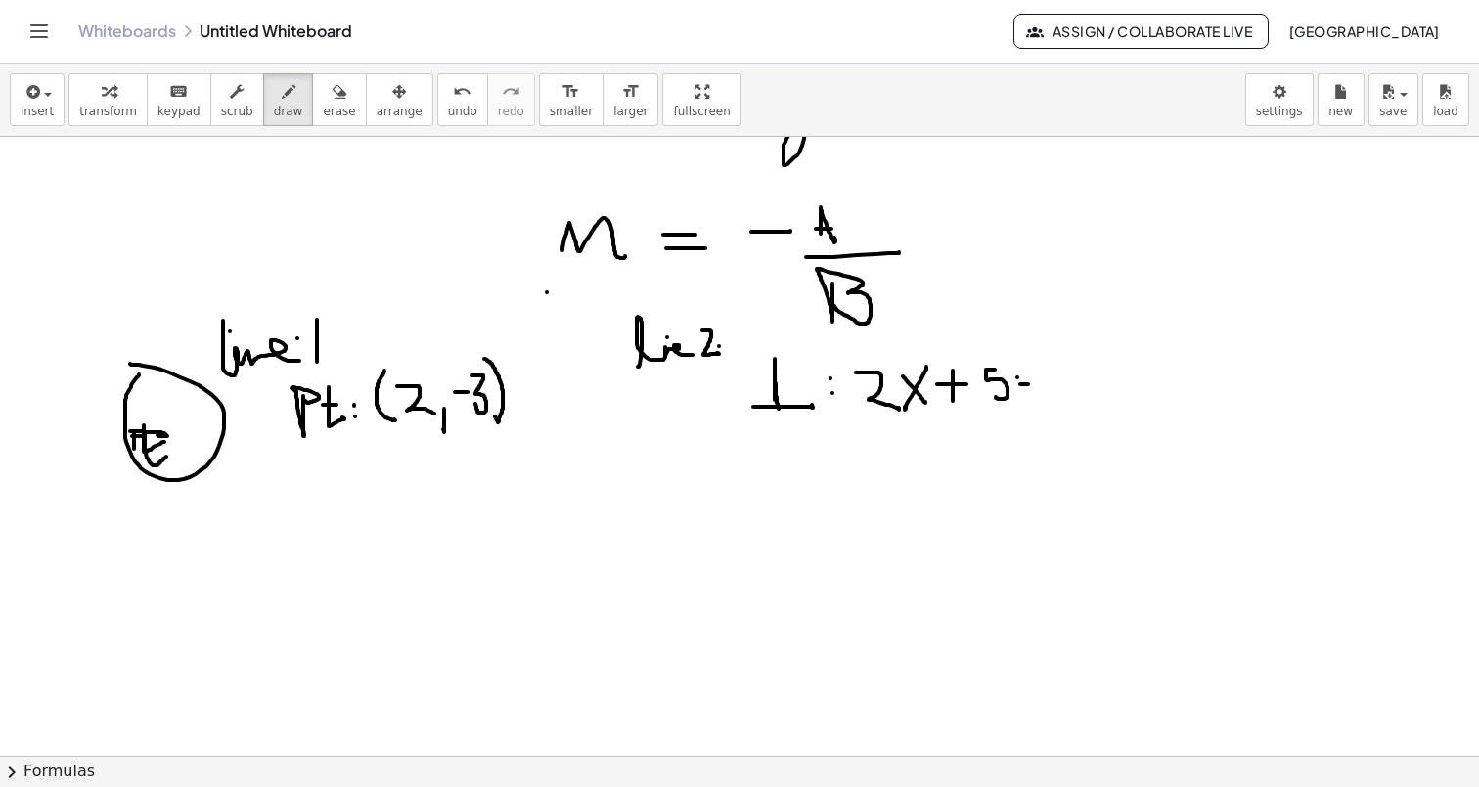
drag, startPoint x: 1017, startPoint y: 377, endPoint x: 1034, endPoint y: 377, distance: 16.6
drag, startPoint x: 1049, startPoint y: 358, endPoint x: 1047, endPoint y: 396, distance: 38.2
drag, startPoint x: 1072, startPoint y: 376, endPoint x: 1078, endPoint y: 428, distance: 53.1
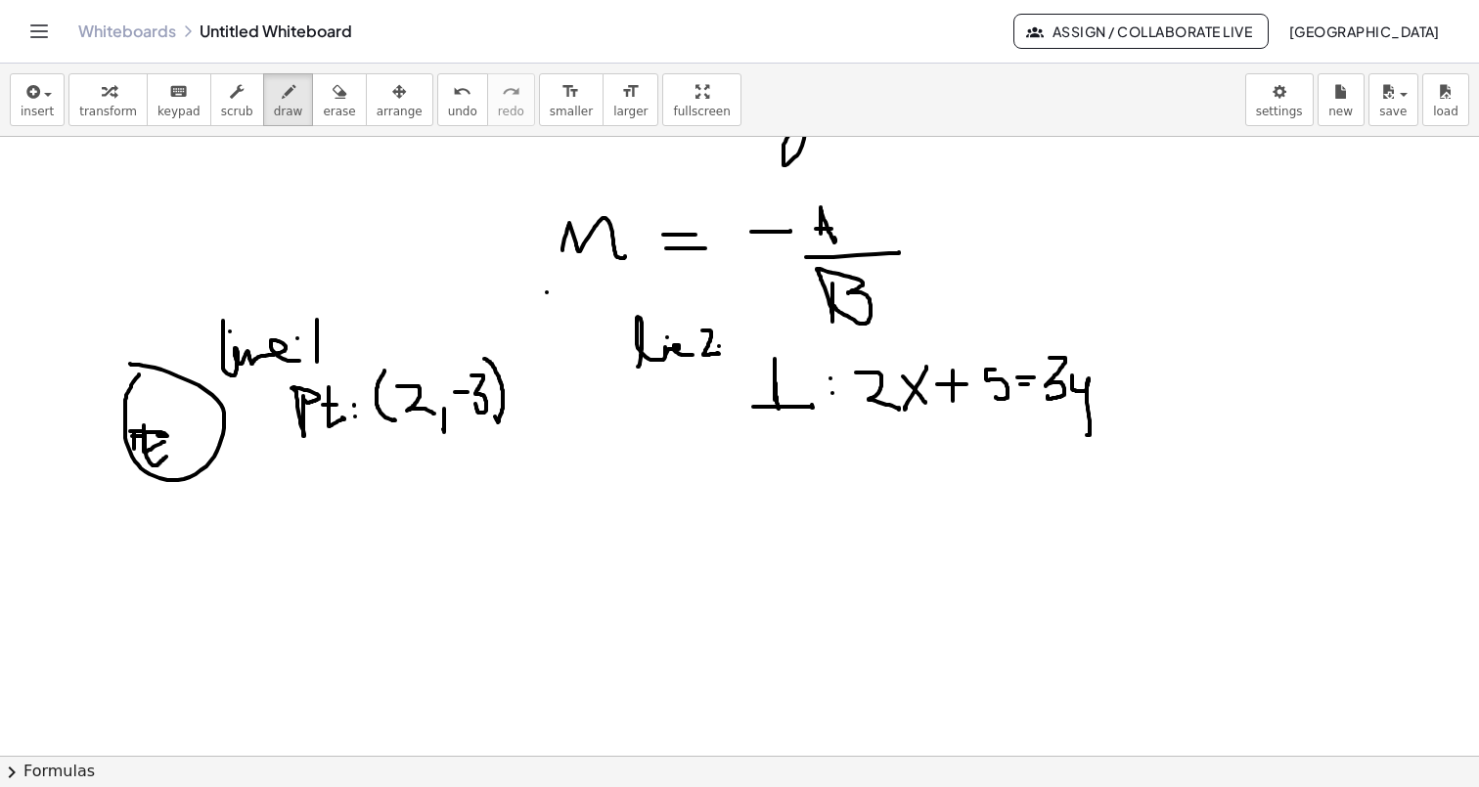
drag, startPoint x: 850, startPoint y: 436, endPoint x: 867, endPoint y: 474, distance: 42.0
drag, startPoint x: 894, startPoint y: 451, endPoint x: 891, endPoint y: 469, distance: 18.8
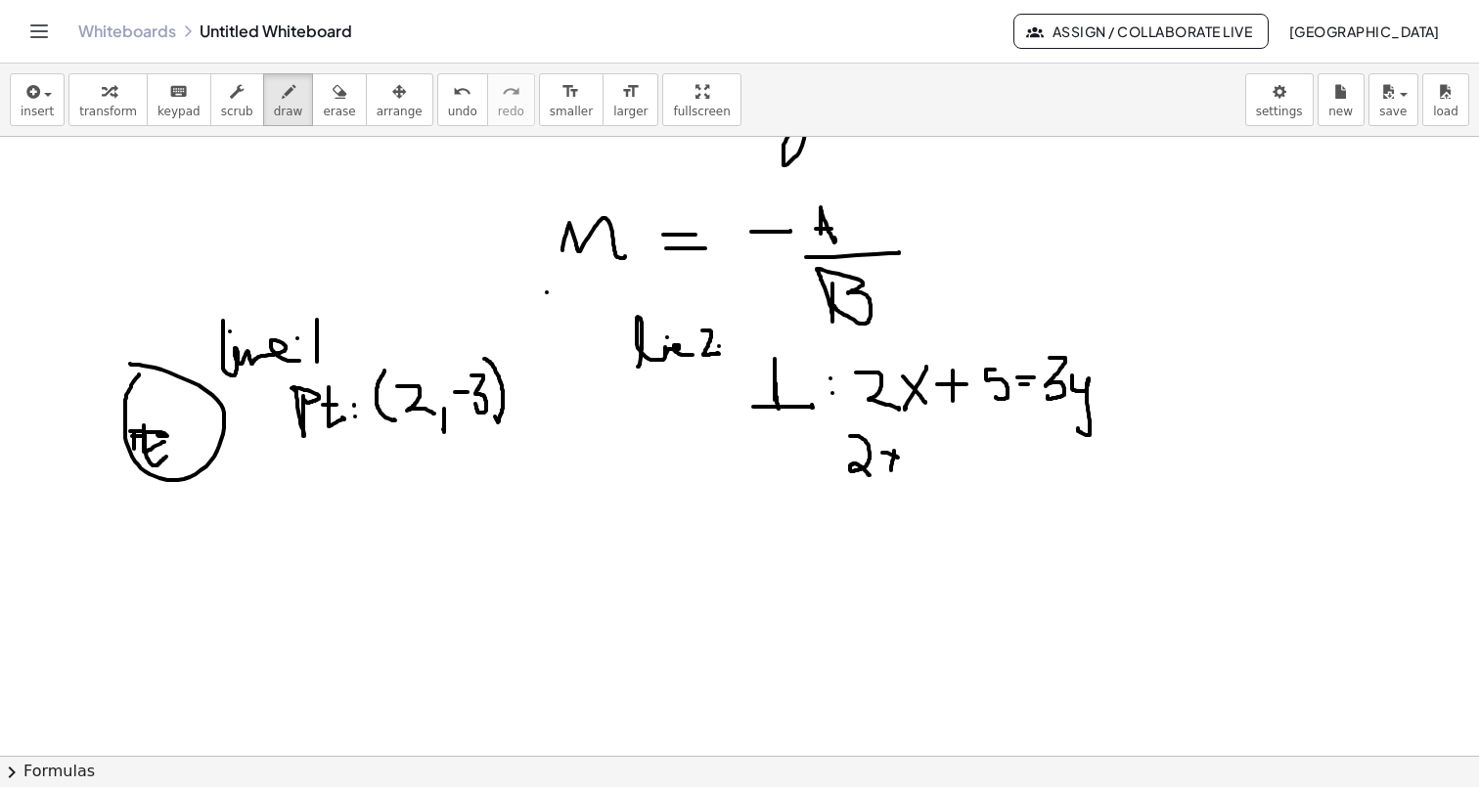
drag, startPoint x: 882, startPoint y: 453, endPoint x: 898, endPoint y: 458, distance: 16.4
click at [453, 95] on icon "undo" at bounding box center [462, 91] width 19 height 23
click at [448, 110] on span "undo" at bounding box center [462, 112] width 29 height 14
drag, startPoint x: 892, startPoint y: 447, endPoint x: 880, endPoint y: 470, distance: 26.2
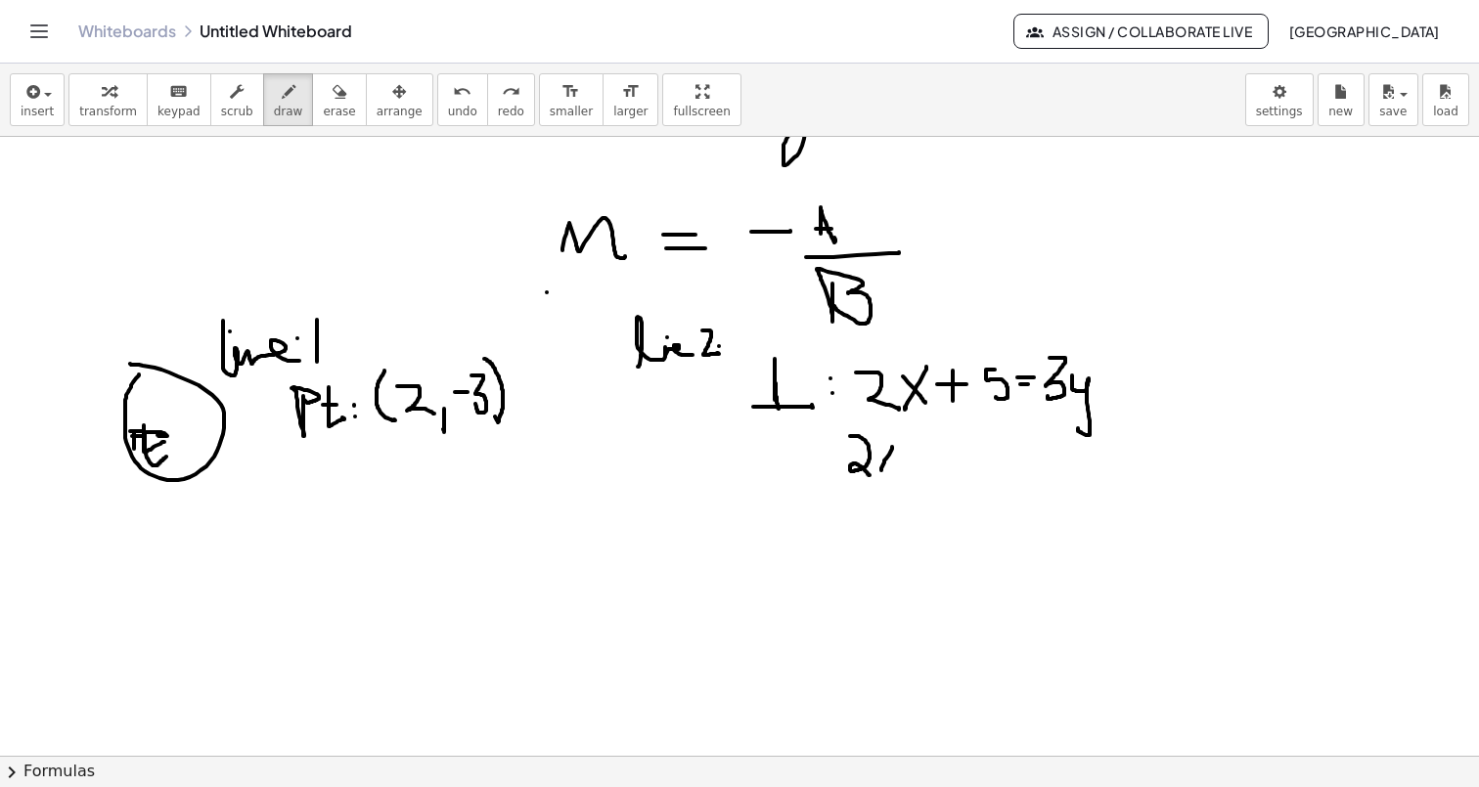
drag, startPoint x: 877, startPoint y: 447, endPoint x: 896, endPoint y: 471, distance: 30.7
drag, startPoint x: 903, startPoint y: 458, endPoint x: 916, endPoint y: 457, distance: 13.7
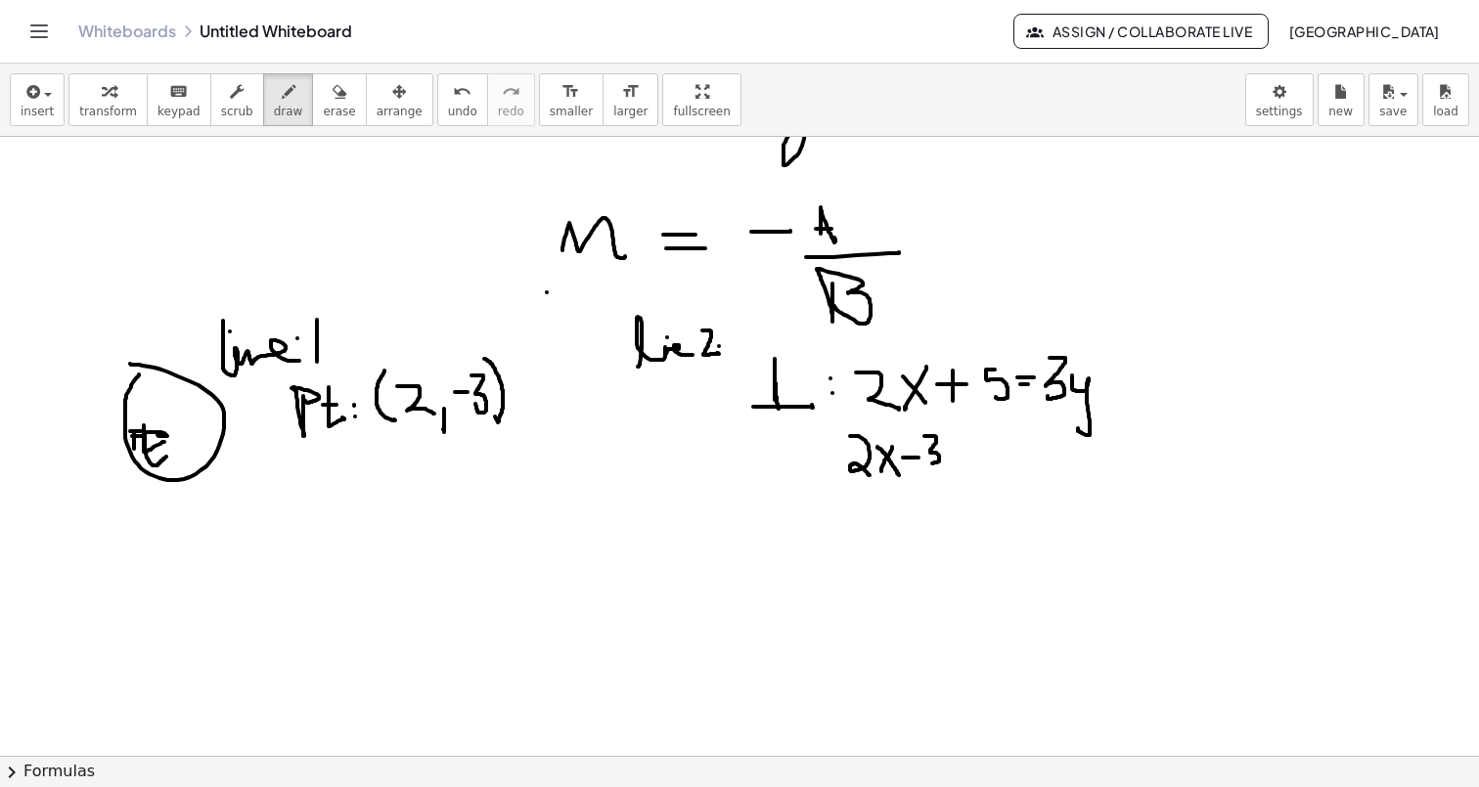
drag, startPoint x: 924, startPoint y: 436, endPoint x: 927, endPoint y: 461, distance: 24.6
drag, startPoint x: 951, startPoint y: 451, endPoint x: 943, endPoint y: 485, distance: 35.1
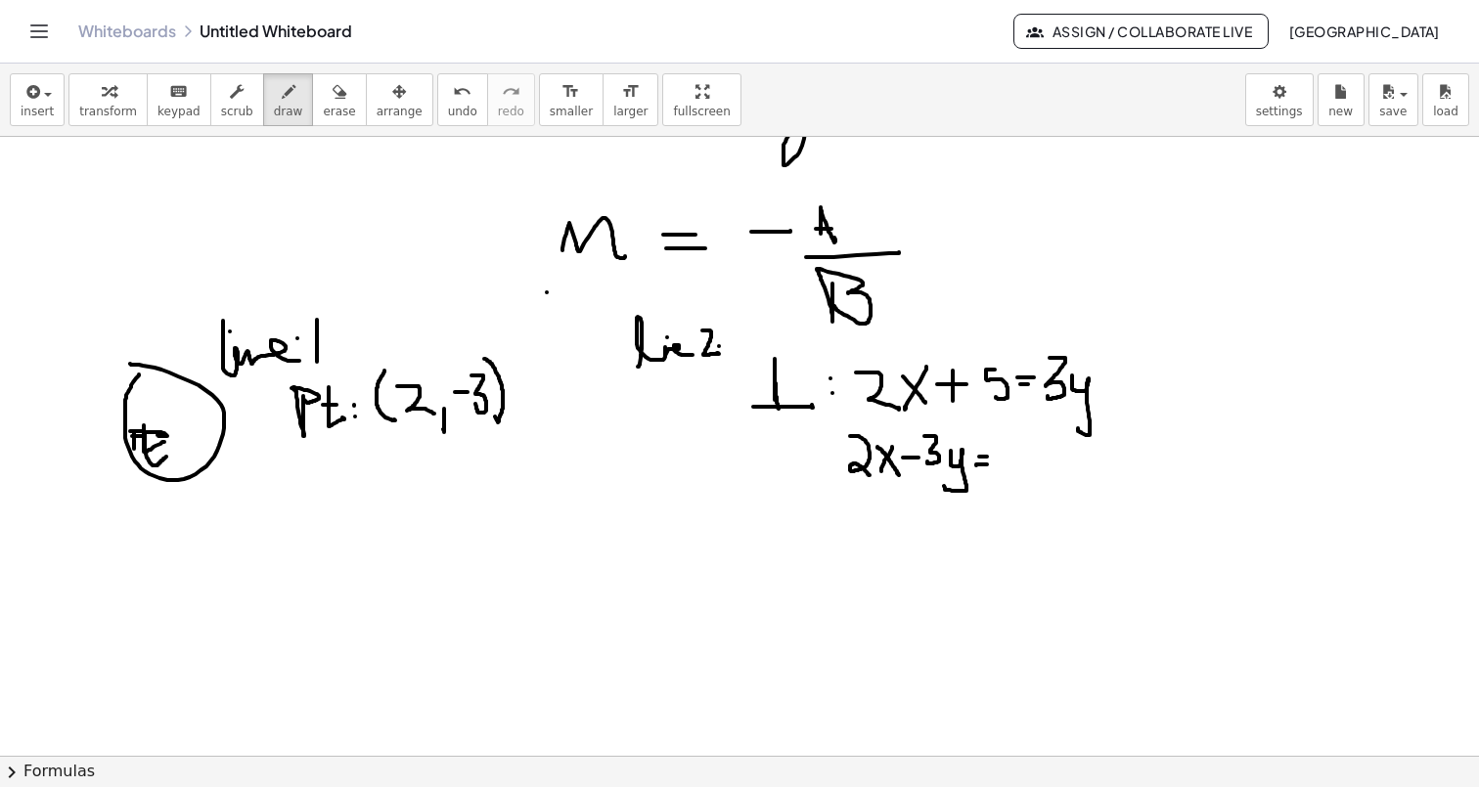
drag, startPoint x: 976, startPoint y: 465, endPoint x: 989, endPoint y: 465, distance: 12.7
drag, startPoint x: 1051, startPoint y: 438, endPoint x: 1028, endPoint y: 479, distance: 47.3
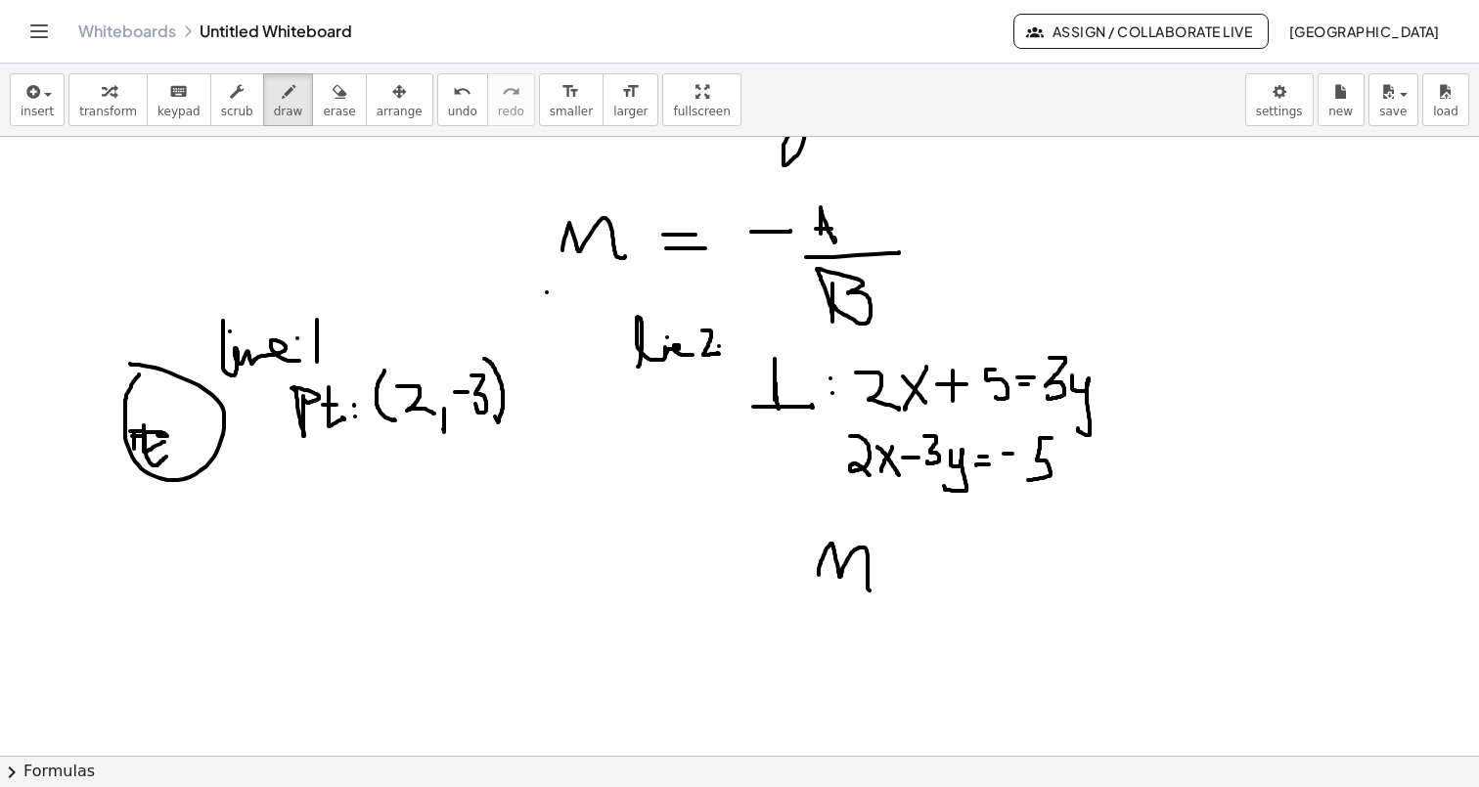
drag, startPoint x: 819, startPoint y: 575, endPoint x: 872, endPoint y: 586, distance: 54.9
drag, startPoint x: 884, startPoint y: 585, endPoint x: 881, endPoint y: 614, distance: 29.5
drag, startPoint x: 873, startPoint y: 615, endPoint x: 894, endPoint y: 612, distance: 20.7
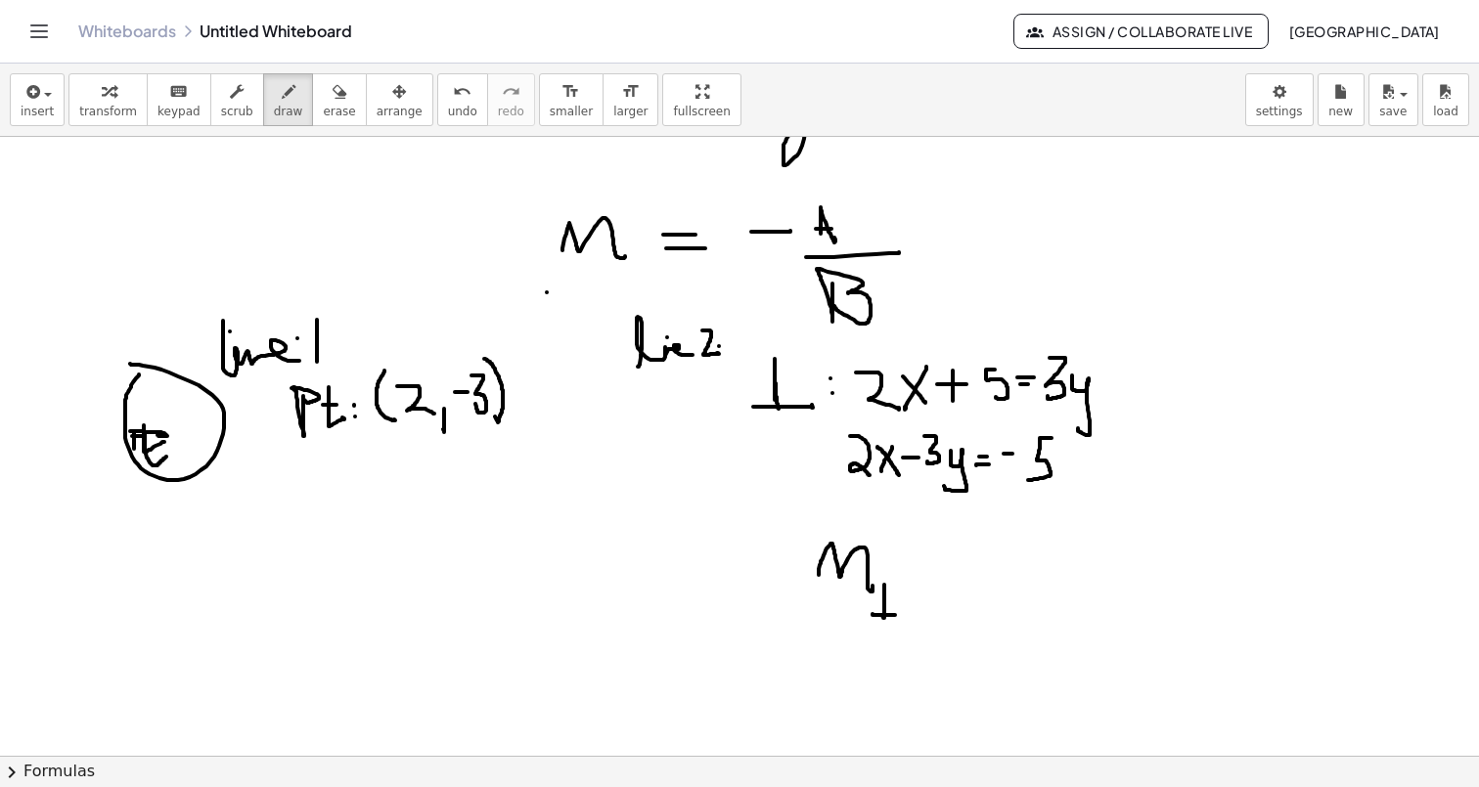
drag, startPoint x: 921, startPoint y: 555, endPoint x: 937, endPoint y: 552, distance: 15.9
drag, startPoint x: 977, startPoint y: 557, endPoint x: 993, endPoint y: 556, distance: 15.7
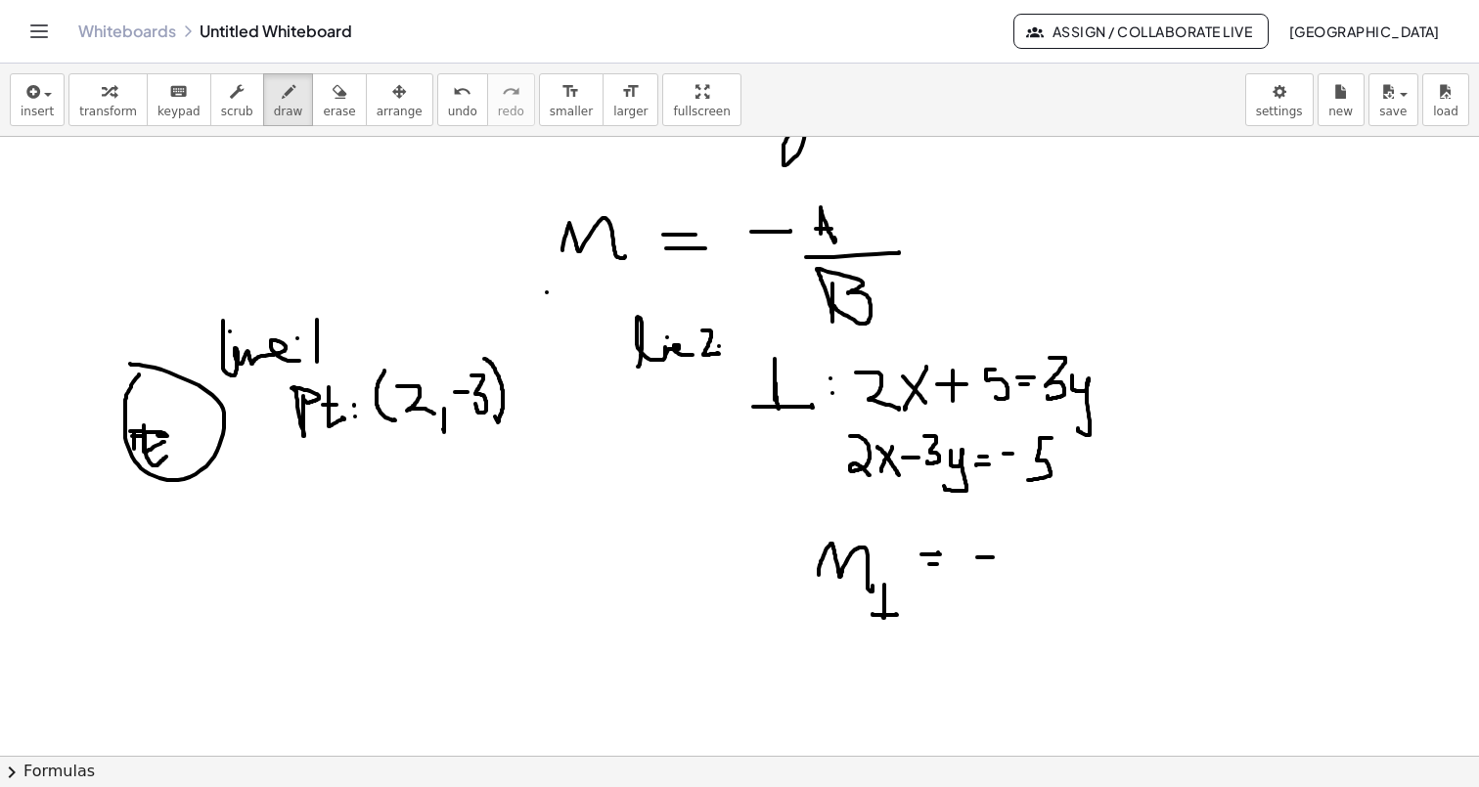
drag, startPoint x: 1009, startPoint y: 531, endPoint x: 1035, endPoint y: 551, distance: 32.1
drag, startPoint x: 984, startPoint y: 585, endPoint x: 1047, endPoint y: 584, distance: 63.6
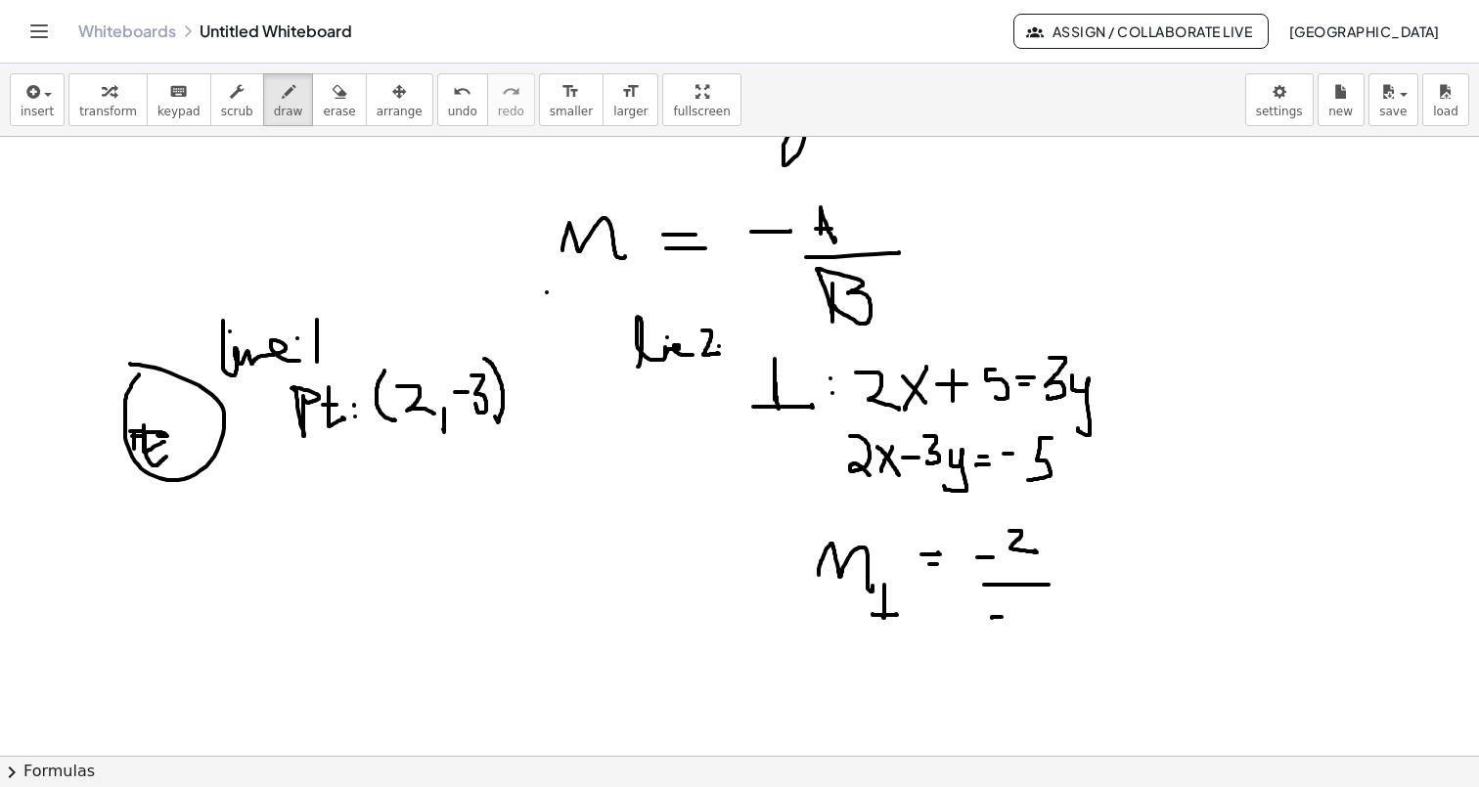
drag, startPoint x: 1008, startPoint y: 605, endPoint x: 1017, endPoint y: 628, distance: 24.2
drag, startPoint x: 1070, startPoint y: 580, endPoint x: 1086, endPoint y: 578, distance: 15.8
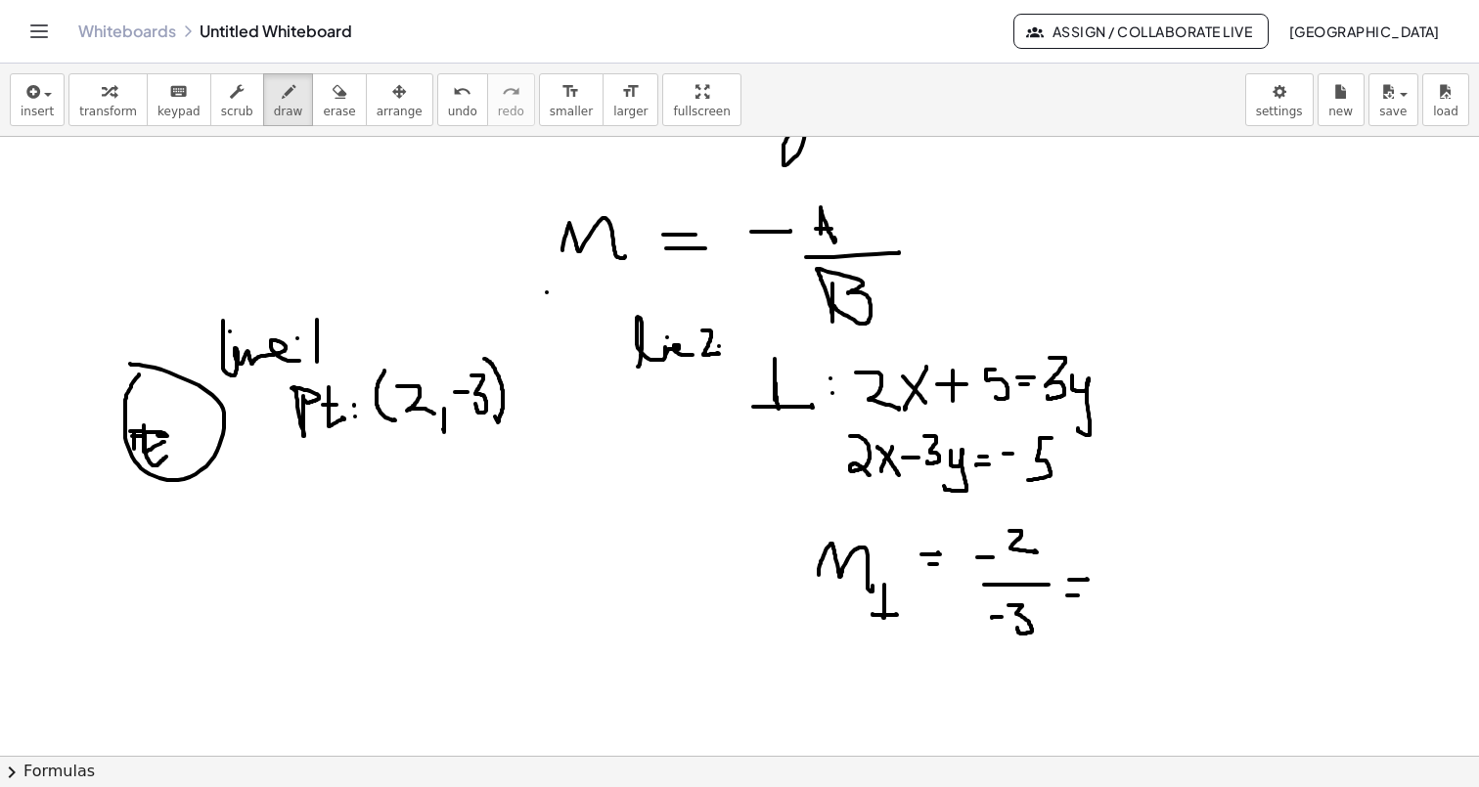
drag, startPoint x: 1068, startPoint y: 596, endPoint x: 1086, endPoint y: 595, distance: 17.6
drag, startPoint x: 1120, startPoint y: 553, endPoint x: 1142, endPoint y: 569, distance: 28.0
drag, startPoint x: 1114, startPoint y: 583, endPoint x: 1159, endPoint y: 582, distance: 45.0
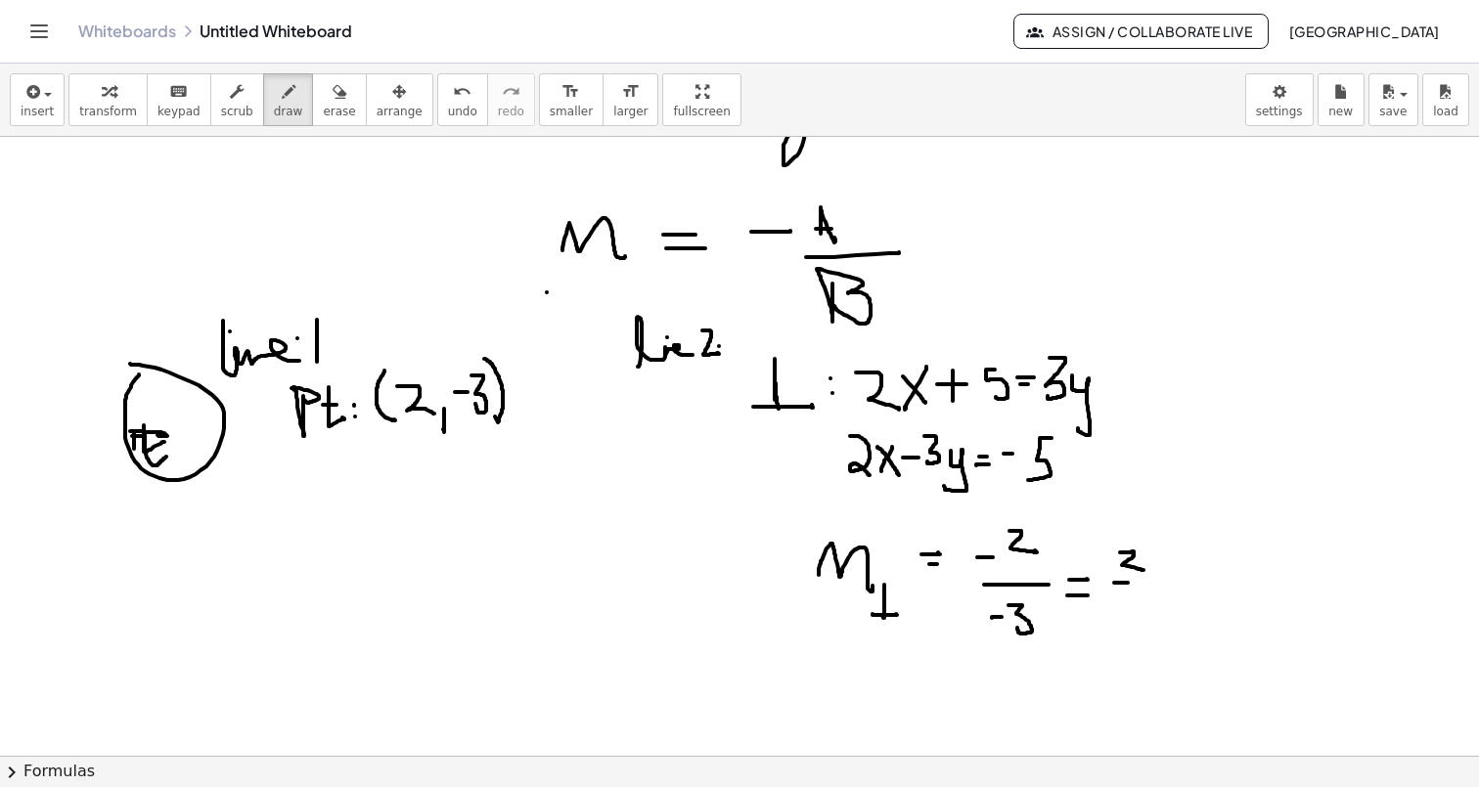
drag, startPoint x: 1123, startPoint y: 596, endPoint x: 1129, endPoint y: 626, distance: 30.9
drag, startPoint x: 1147, startPoint y: 533, endPoint x: 1131, endPoint y: 527, distance: 17.6
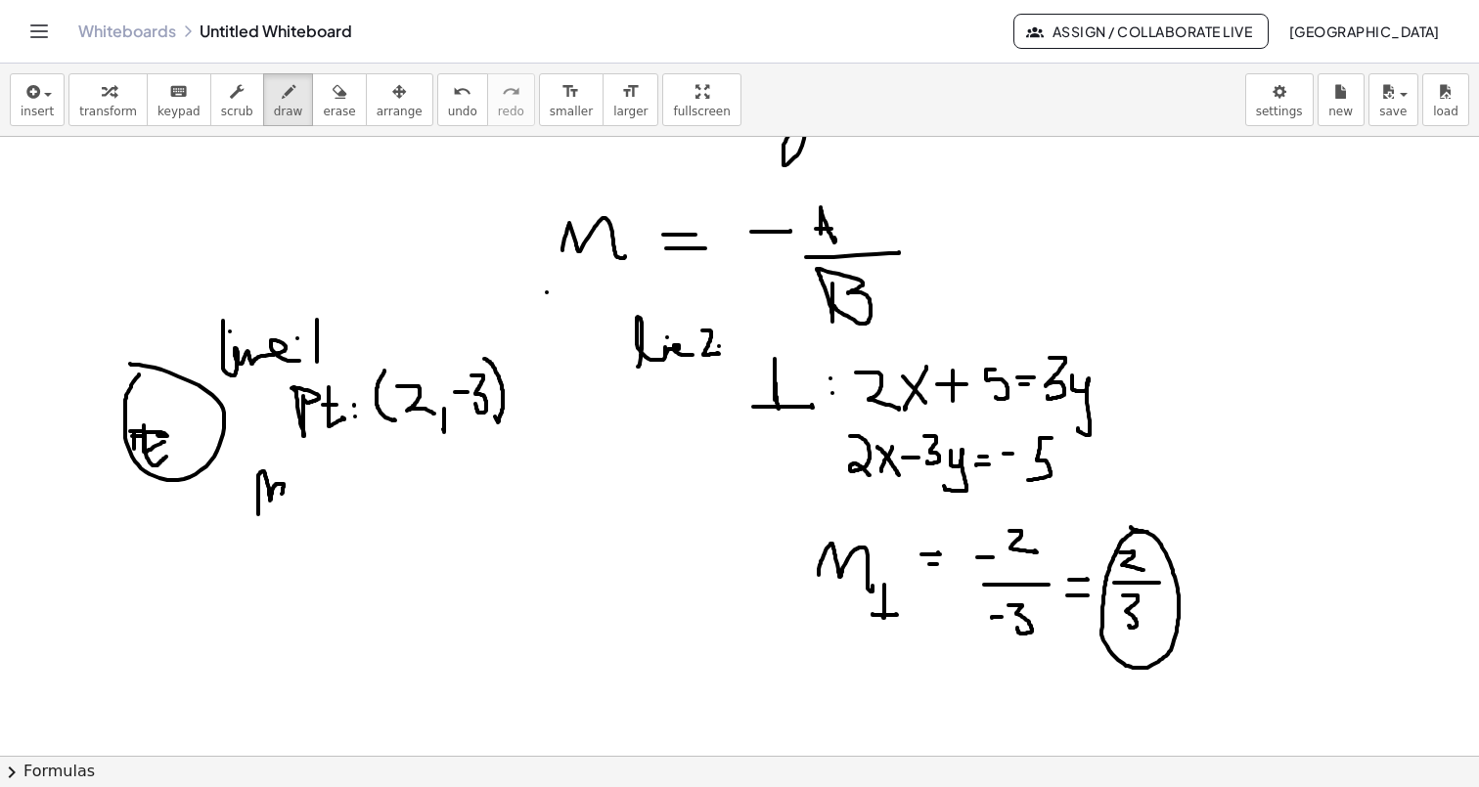
drag, startPoint x: 258, startPoint y: 478, endPoint x: 283, endPoint y: 508, distance: 38.2
drag, startPoint x: 314, startPoint y: 494, endPoint x: 350, endPoint y: 492, distance: 36.2
drag, startPoint x: 312, startPoint y: 500, endPoint x: 343, endPoint y: 497, distance: 31.4
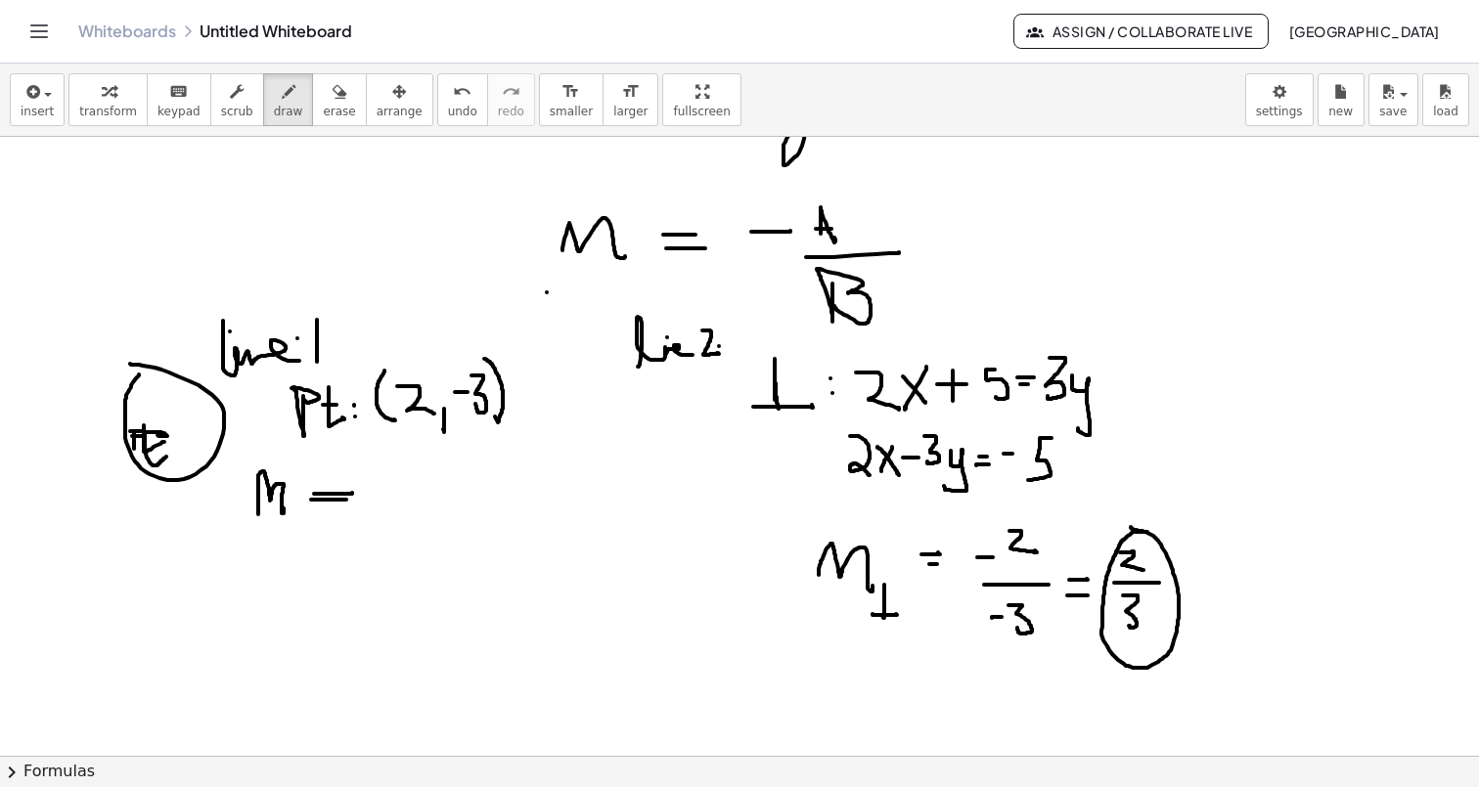
drag, startPoint x: 380, startPoint y: 484, endPoint x: 400, endPoint y: 484, distance: 19.6
drag, startPoint x: 420, startPoint y: 470, endPoint x: 430, endPoint y: 507, distance: 37.8
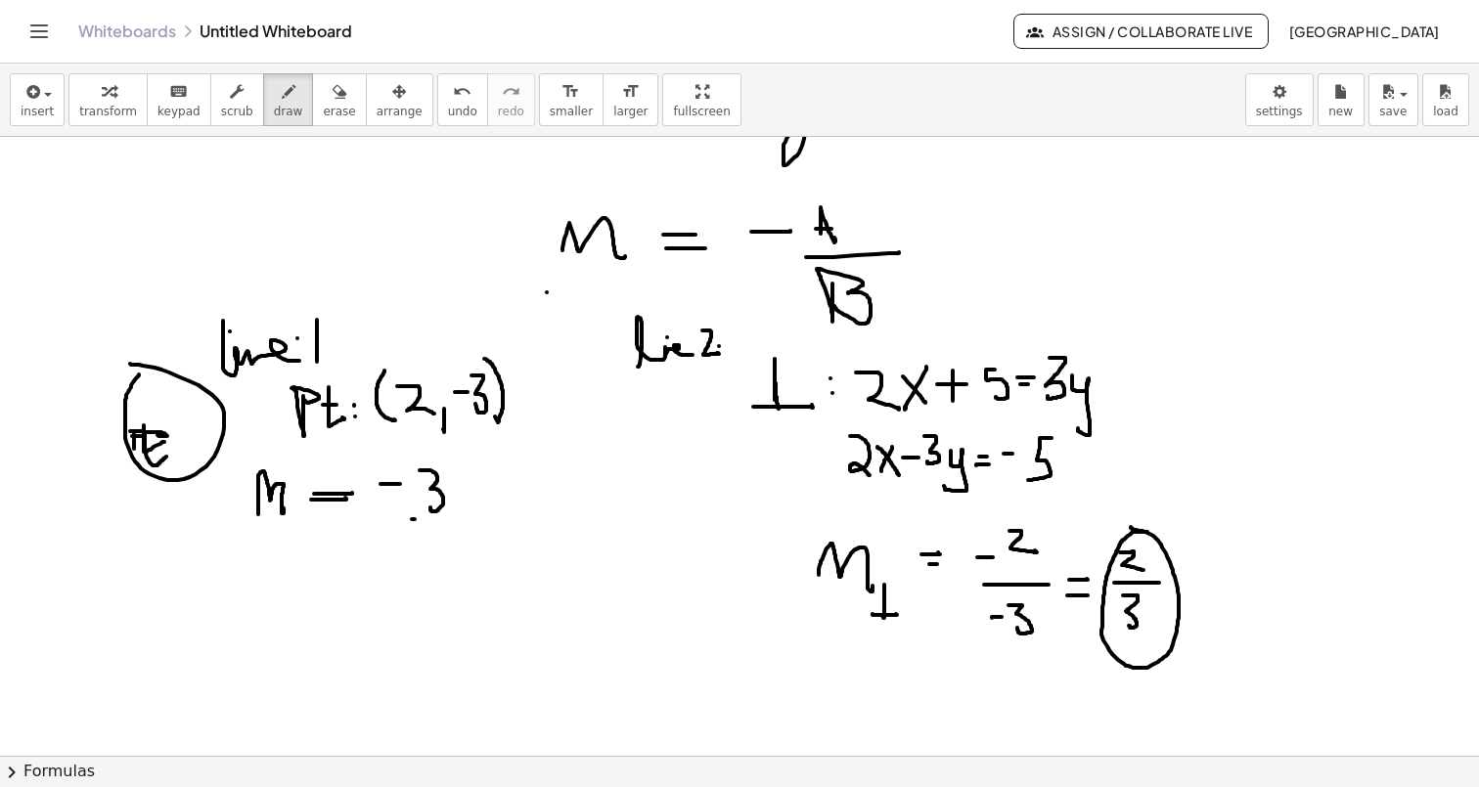
drag, startPoint x: 412, startPoint y: 519, endPoint x: 454, endPoint y: 516, distance: 42.2
drag, startPoint x: 424, startPoint y: 532, endPoint x: 447, endPoint y: 557, distance: 33.9
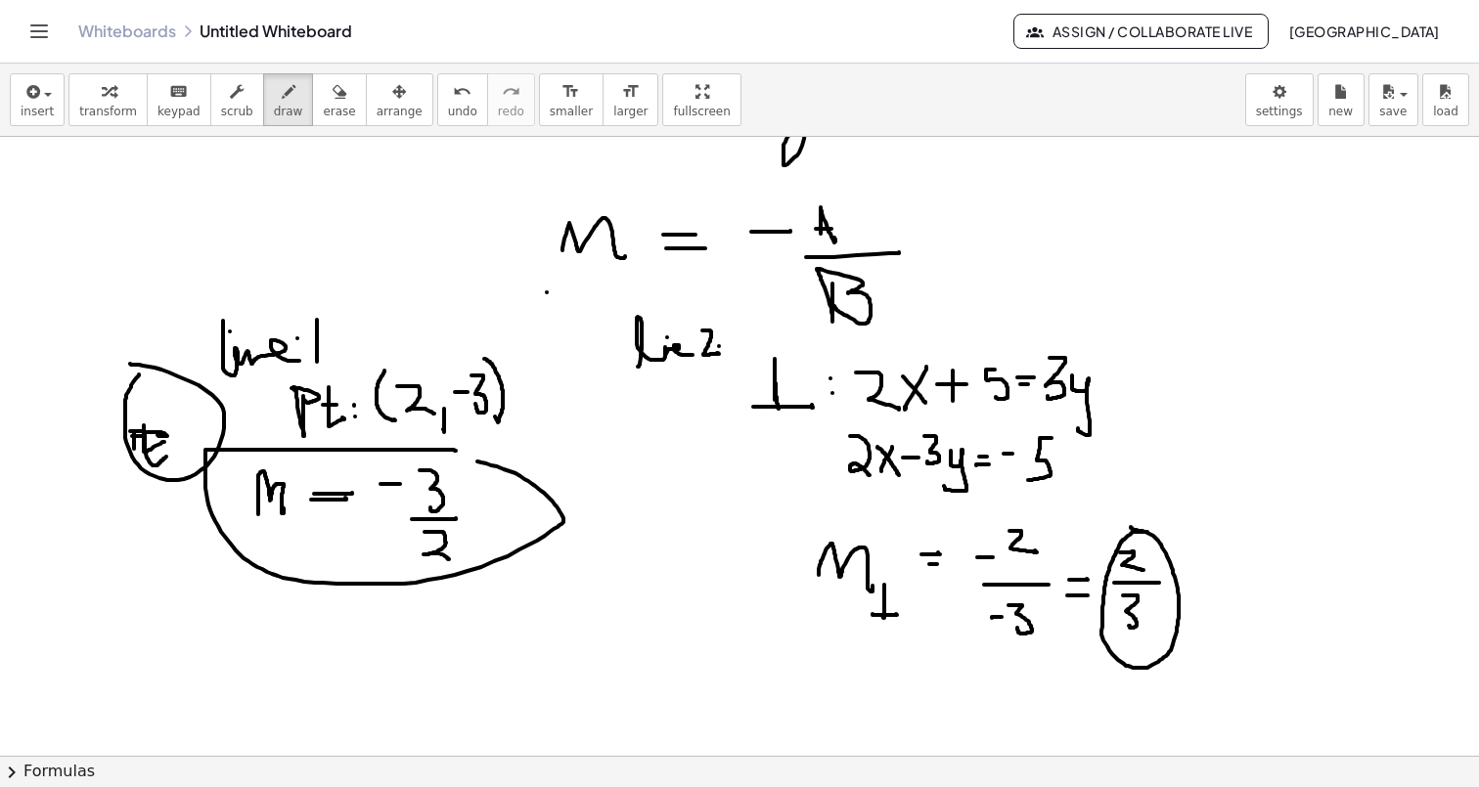
drag, startPoint x: 455, startPoint y: 451, endPoint x: 443, endPoint y: 451, distance: 11.7
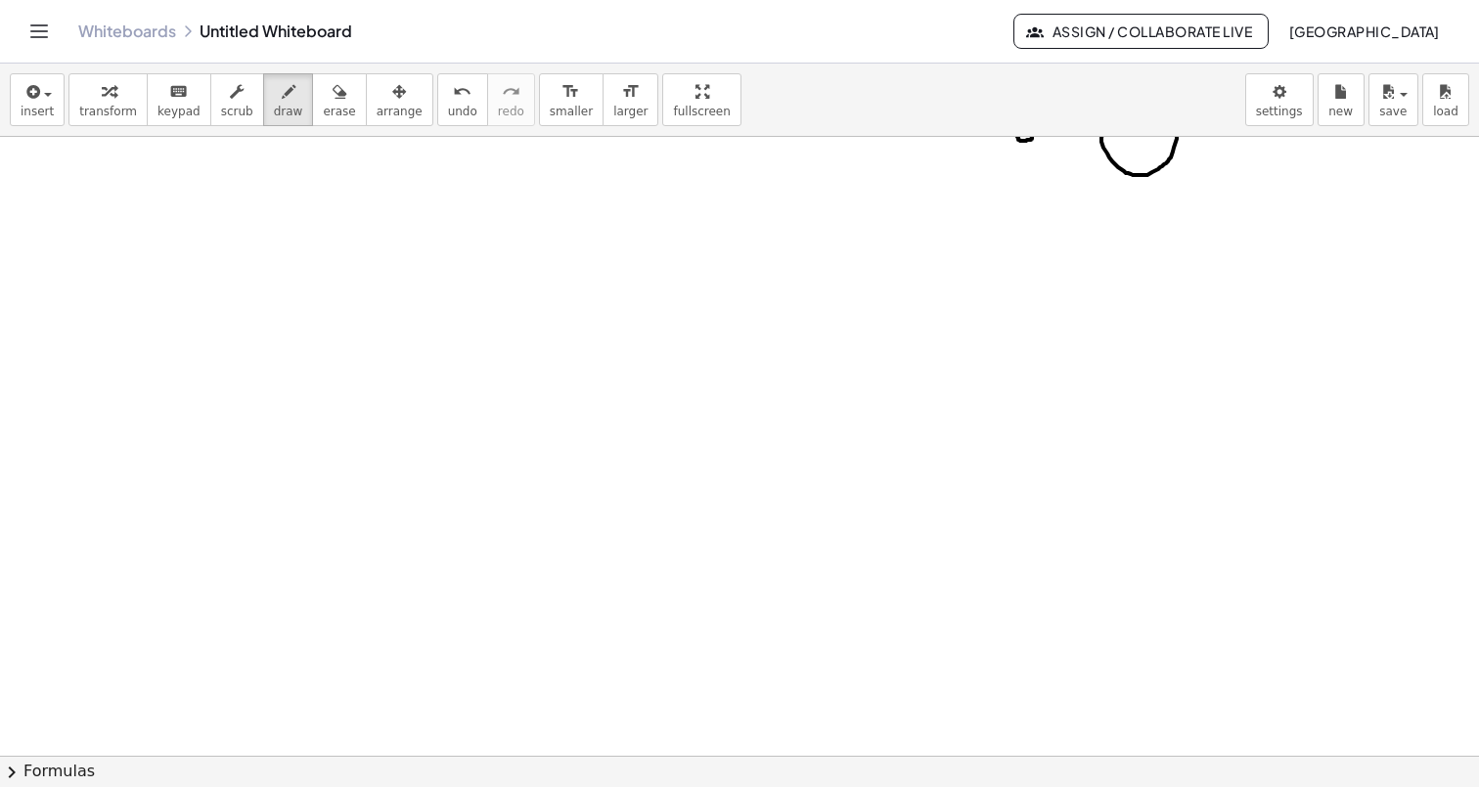
scroll to position [4412, 0]
drag, startPoint x: 301, startPoint y: 448, endPoint x: 314, endPoint y: 508, distance: 61.0
drag, startPoint x: 307, startPoint y: 475, endPoint x: 333, endPoint y: 476, distance: 25.4
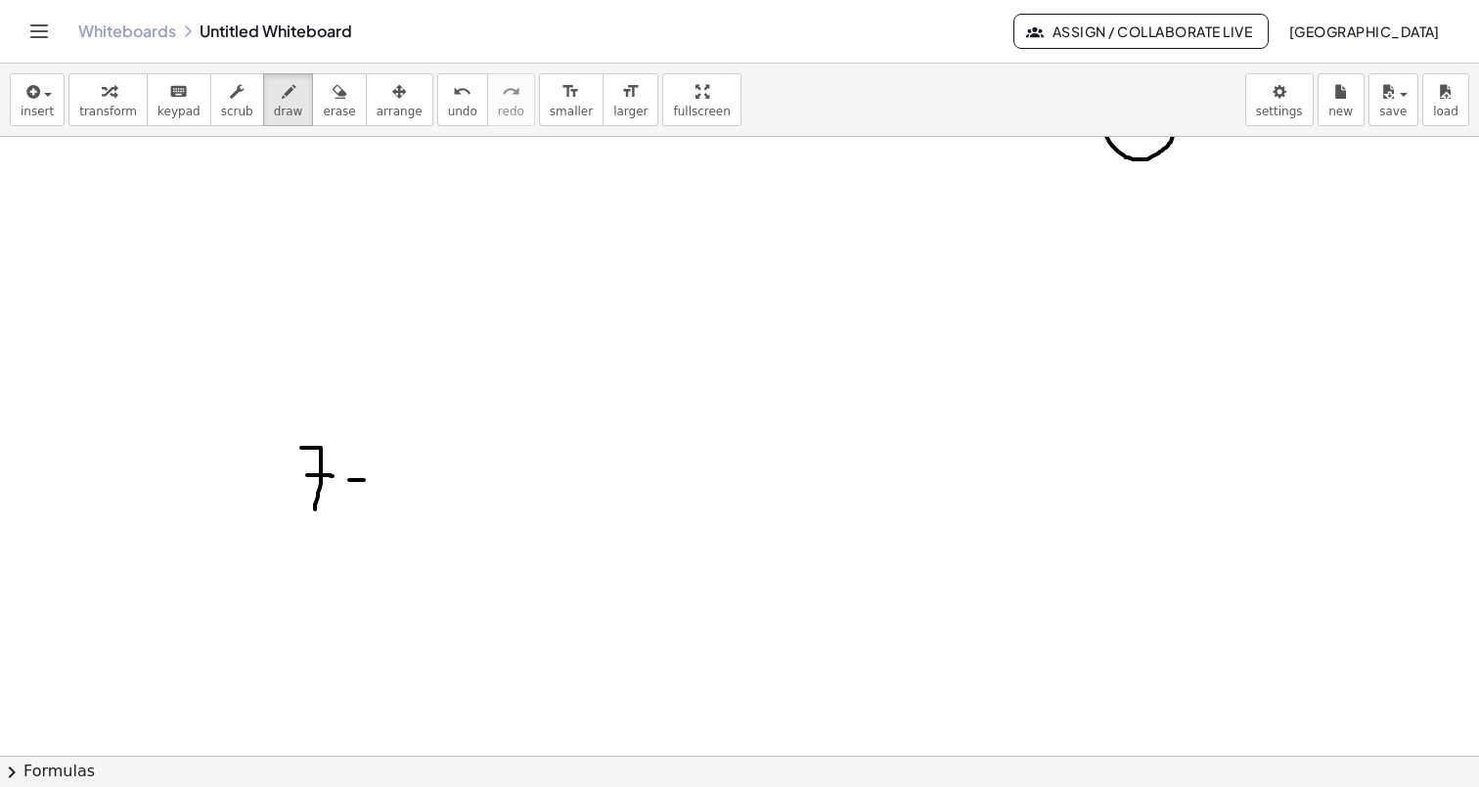
drag, startPoint x: 353, startPoint y: 480, endPoint x: 376, endPoint y: 480, distance: 22.5
drag, startPoint x: 426, startPoint y: 457, endPoint x: 361, endPoint y: 555, distance: 117.7
drag, startPoint x: 383, startPoint y: 454, endPoint x: 418, endPoint y: 488, distance: 48.4
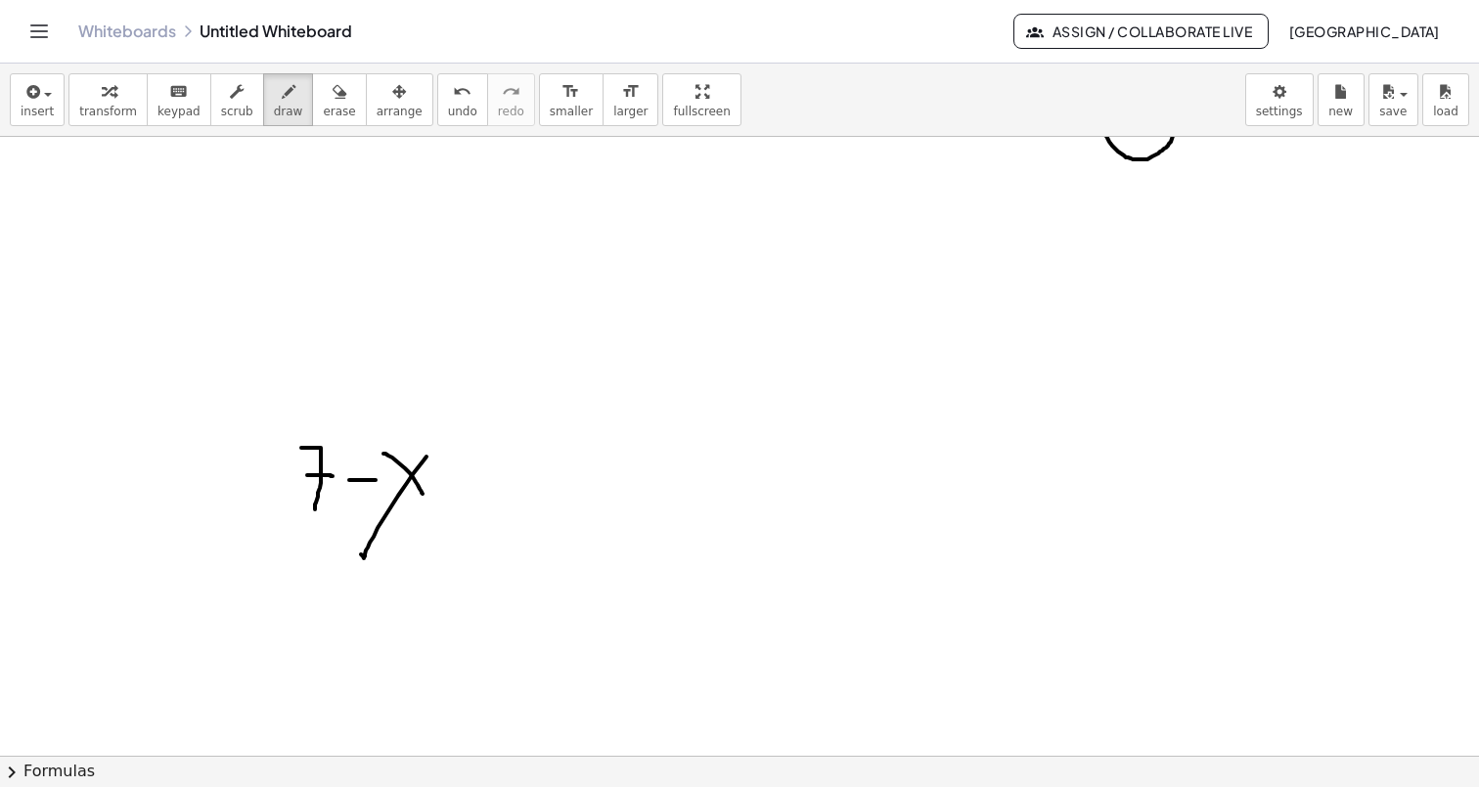
drag, startPoint x: 463, startPoint y: 470, endPoint x: 487, endPoint y: 467, distance: 24.6
drag, startPoint x: 465, startPoint y: 485, endPoint x: 480, endPoint y: 485, distance: 15.6
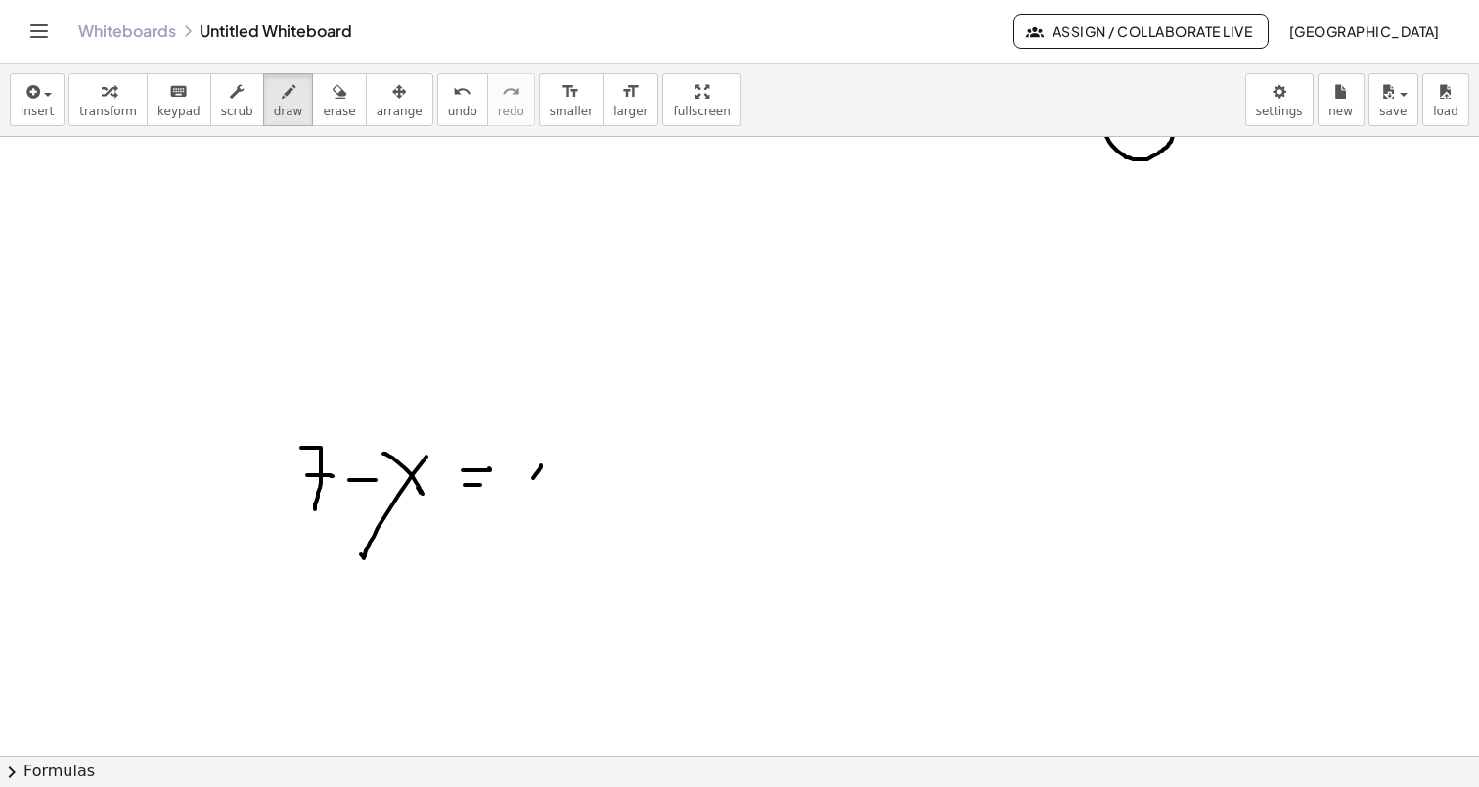
drag, startPoint x: 541, startPoint y: 466, endPoint x: 524, endPoint y: 495, distance: 33.7
drag, startPoint x: 522, startPoint y: 467, endPoint x: 541, endPoint y: 480, distance: 22.5
drag, startPoint x: 572, startPoint y: 469, endPoint x: 597, endPoint y: 469, distance: 24.4
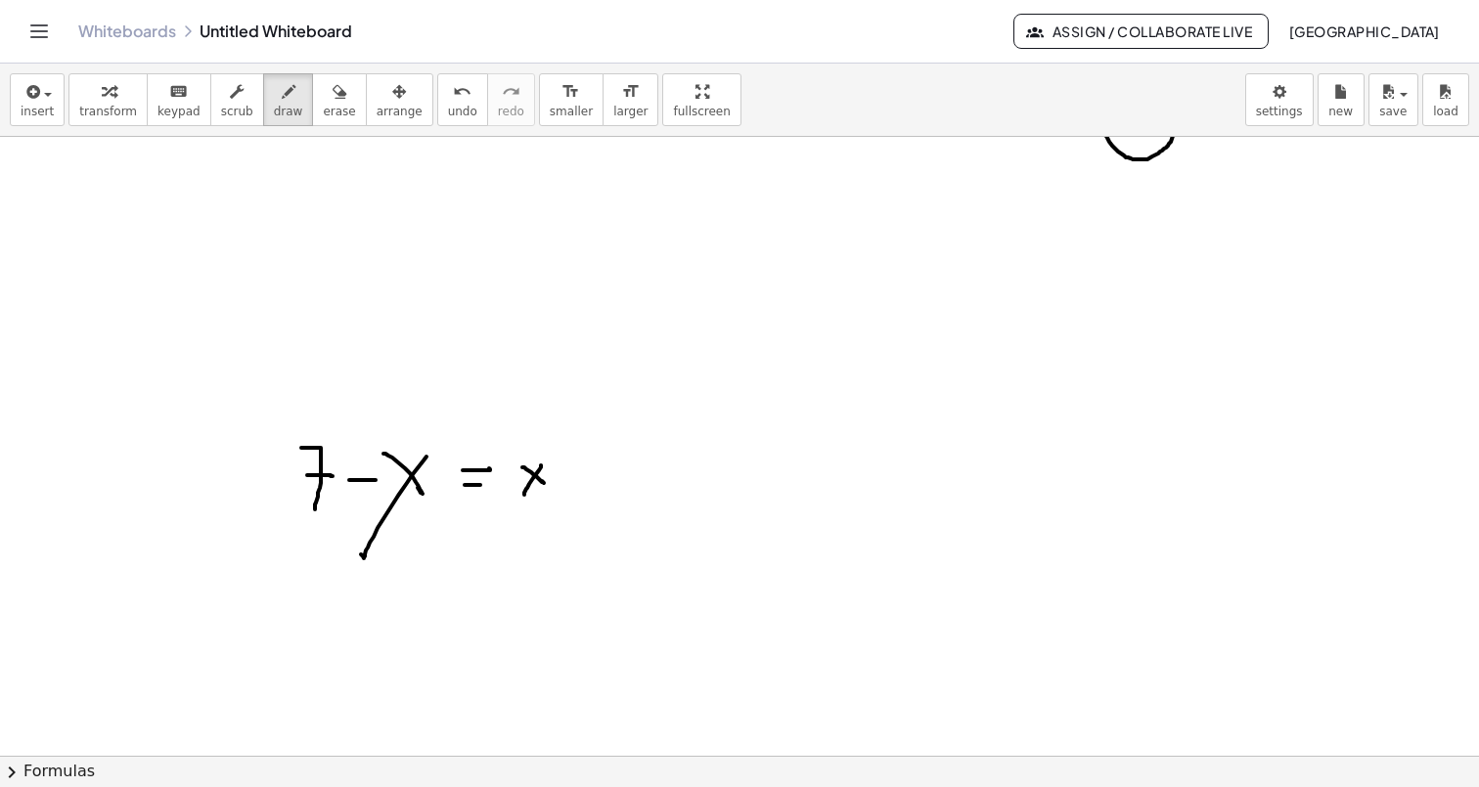
drag, startPoint x: 583, startPoint y: 450, endPoint x: 583, endPoint y: 497, distance: 46.9
drag, startPoint x: 622, startPoint y: 454, endPoint x: 621, endPoint y: 492, distance: 38.2
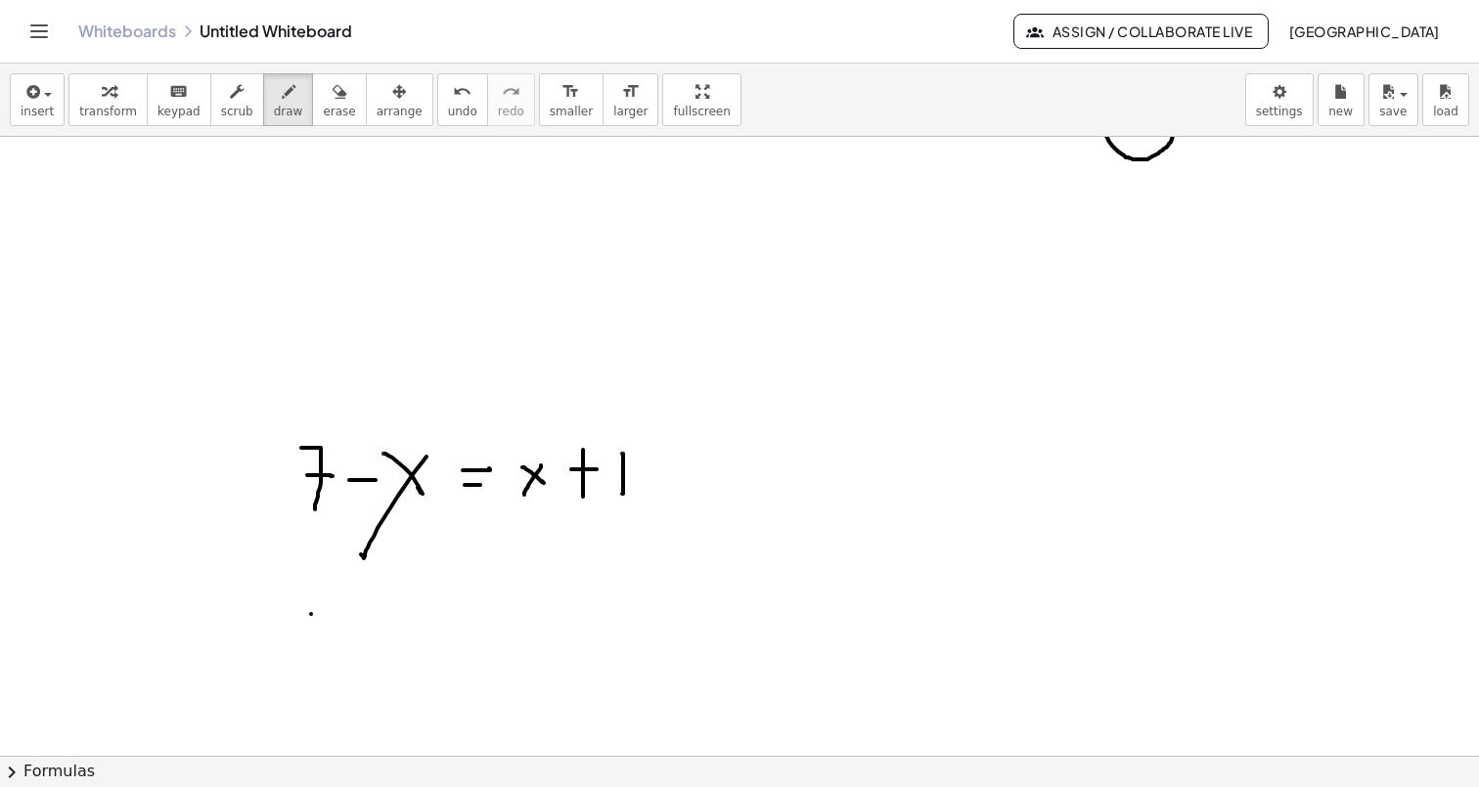
drag, startPoint x: 311, startPoint y: 614, endPoint x: 329, endPoint y: 614, distance: 17.6
drag, startPoint x: 369, startPoint y: 603, endPoint x: 351, endPoint y: 624, distance: 27.0
drag, startPoint x: 353, startPoint y: 597, endPoint x: 370, endPoint y: 626, distance: 33.7
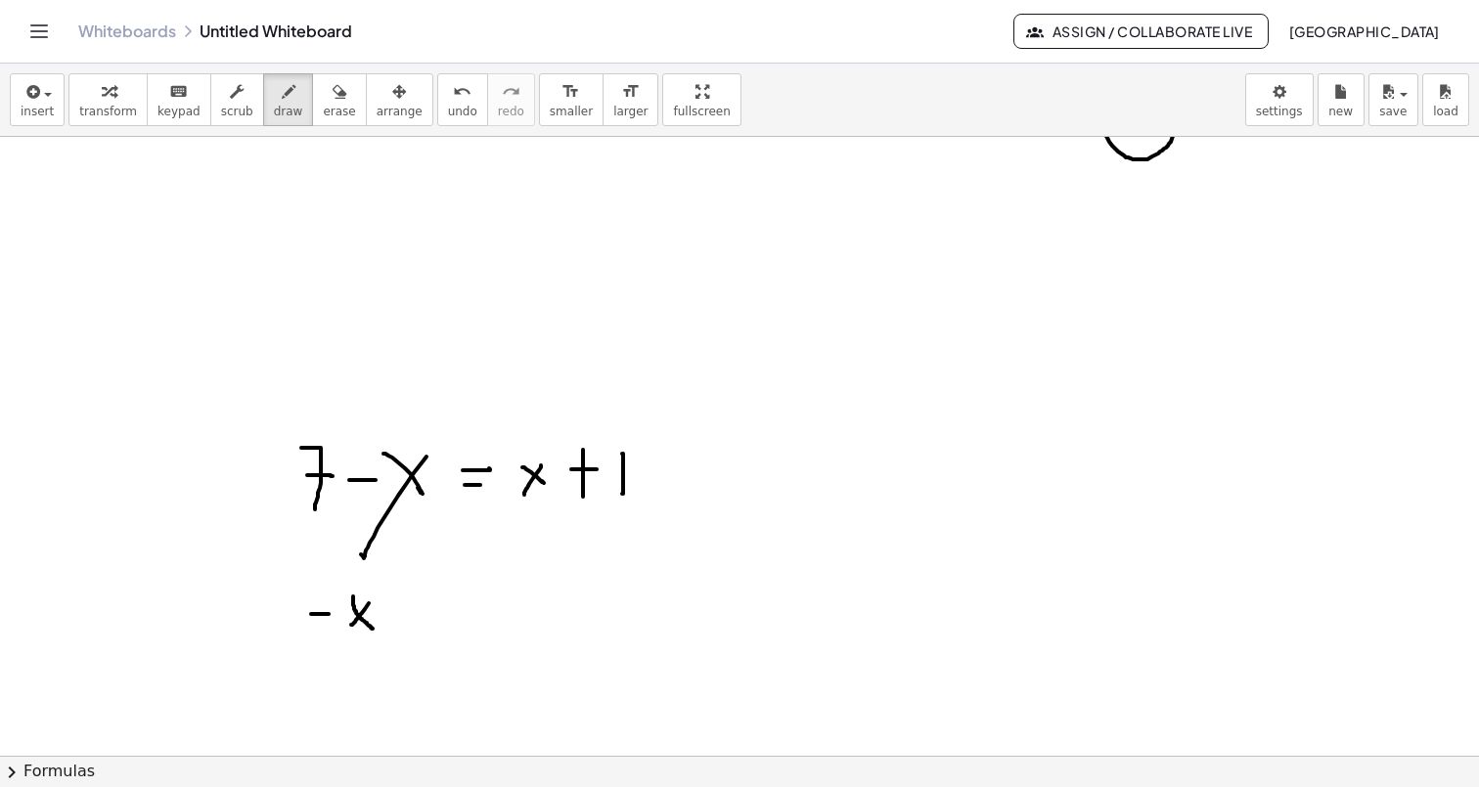
drag, startPoint x: 383, startPoint y: 605, endPoint x: 412, endPoint y: 602, distance: 28.5
drag, startPoint x: 451, startPoint y: 599, endPoint x: 432, endPoint y: 626, distance: 32.3
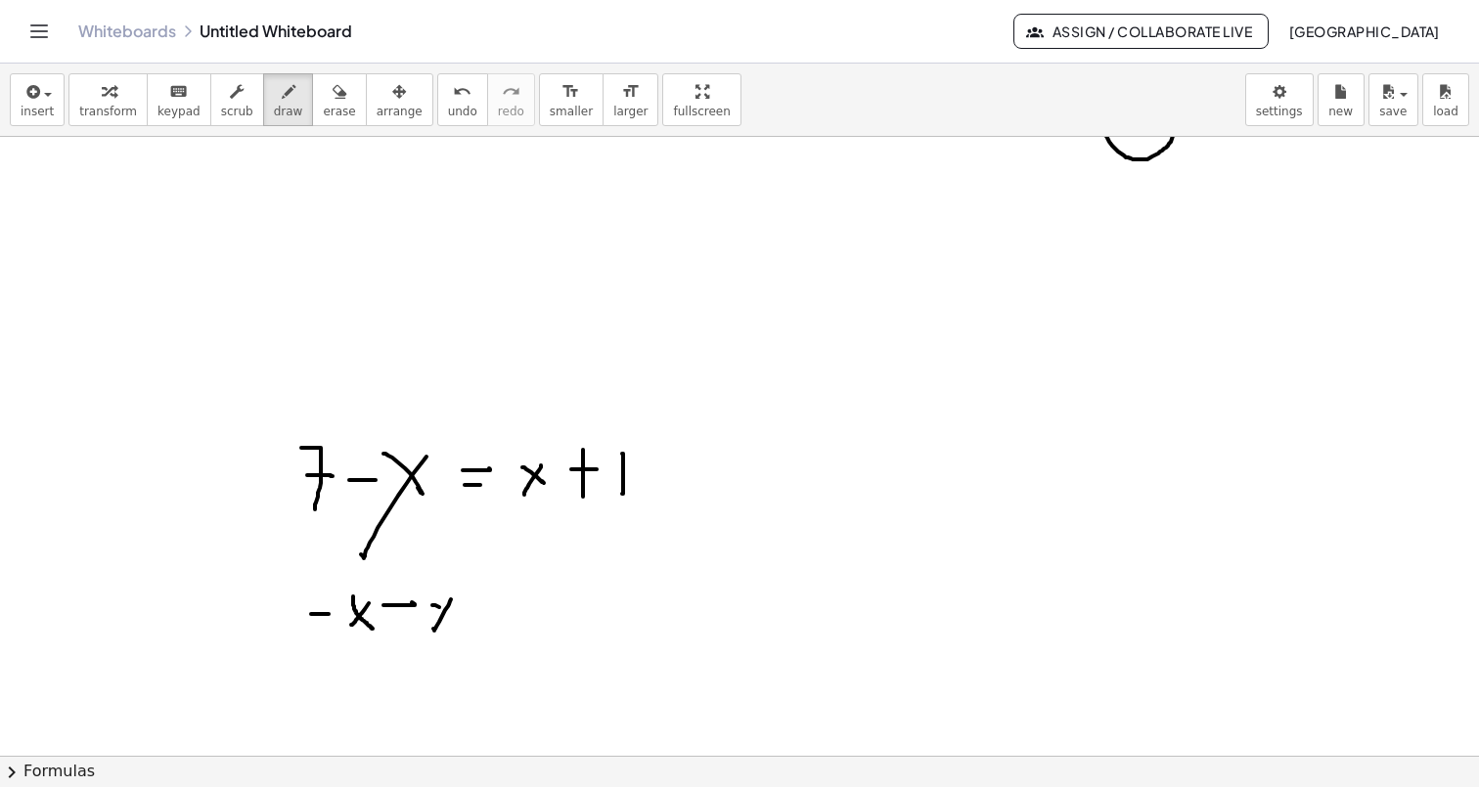
drag, startPoint x: 432, startPoint y: 605, endPoint x: 453, endPoint y: 612, distance: 21.6
drag, startPoint x: 477, startPoint y: 602, endPoint x: 515, endPoint y: 602, distance: 38.1
drag, startPoint x: 485, startPoint y: 609, endPoint x: 522, endPoint y: 606, distance: 37.3
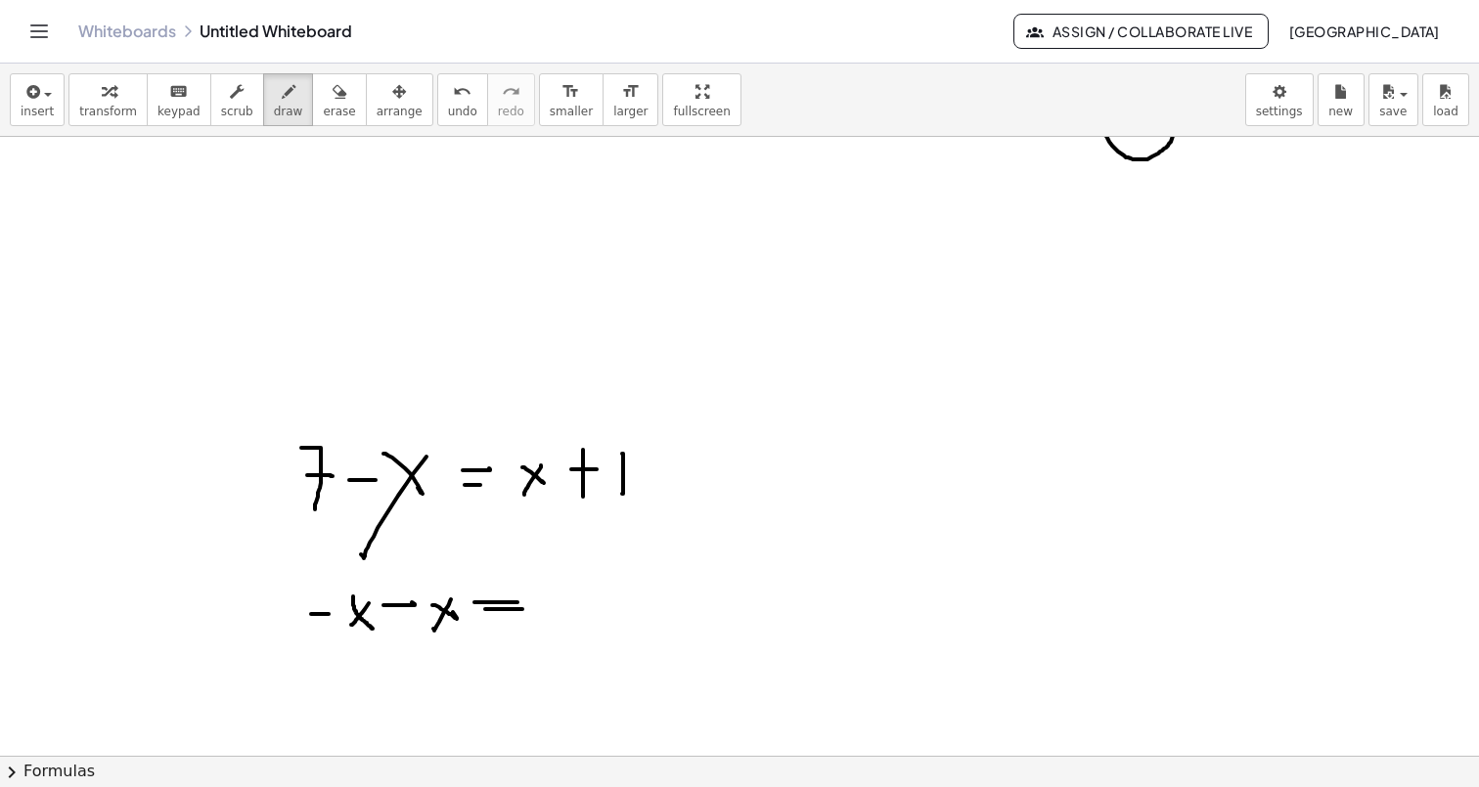
drag, startPoint x: 556, startPoint y: 585, endPoint x: 556, endPoint y: 612, distance: 27.4
drag, startPoint x: 582, startPoint y: 603, endPoint x: 604, endPoint y: 603, distance: 22.5
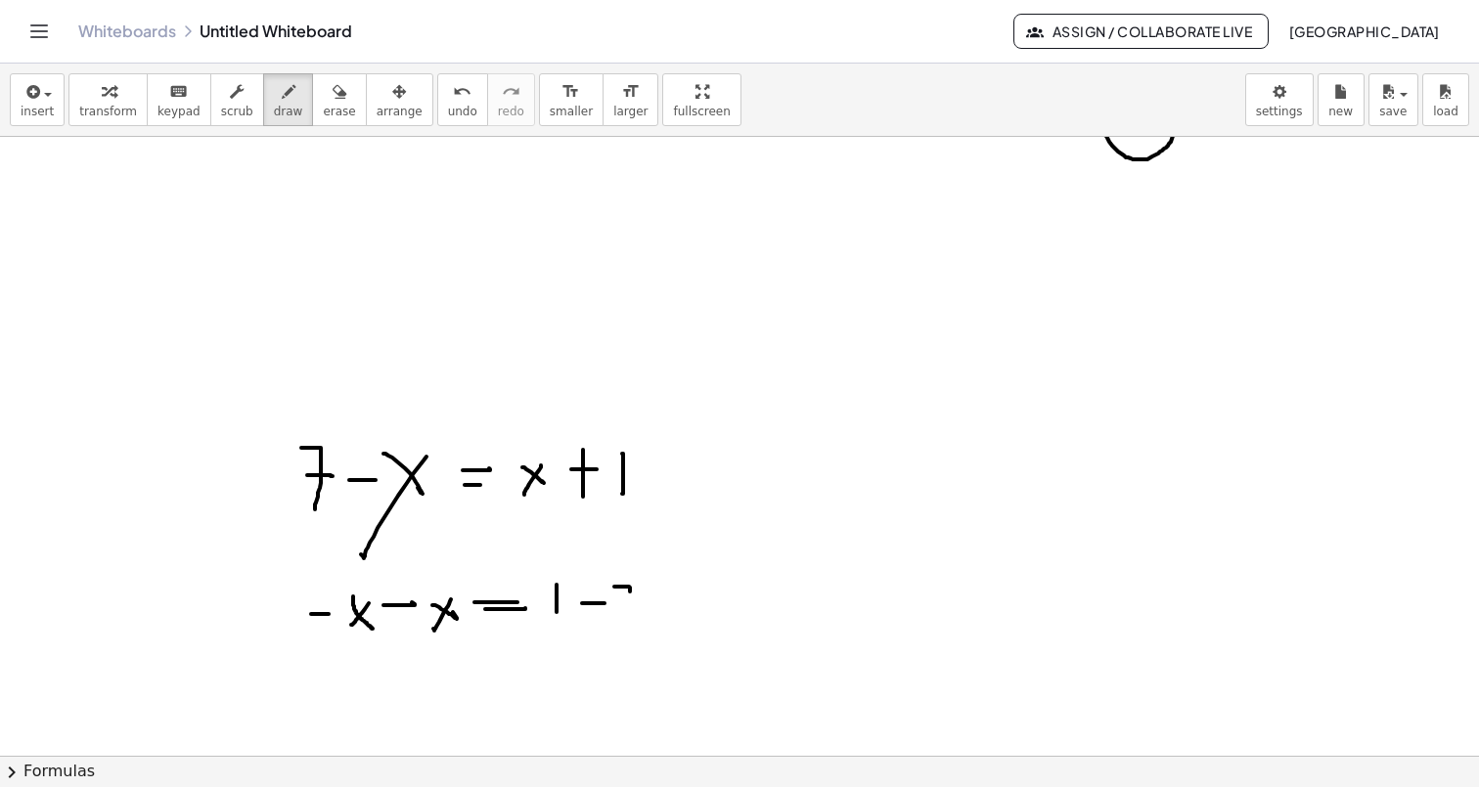
drag, startPoint x: 614, startPoint y: 587, endPoint x: 617, endPoint y: 628, distance: 41.2
drag, startPoint x: 617, startPoint y: 597, endPoint x: 651, endPoint y: 595, distance: 34.3
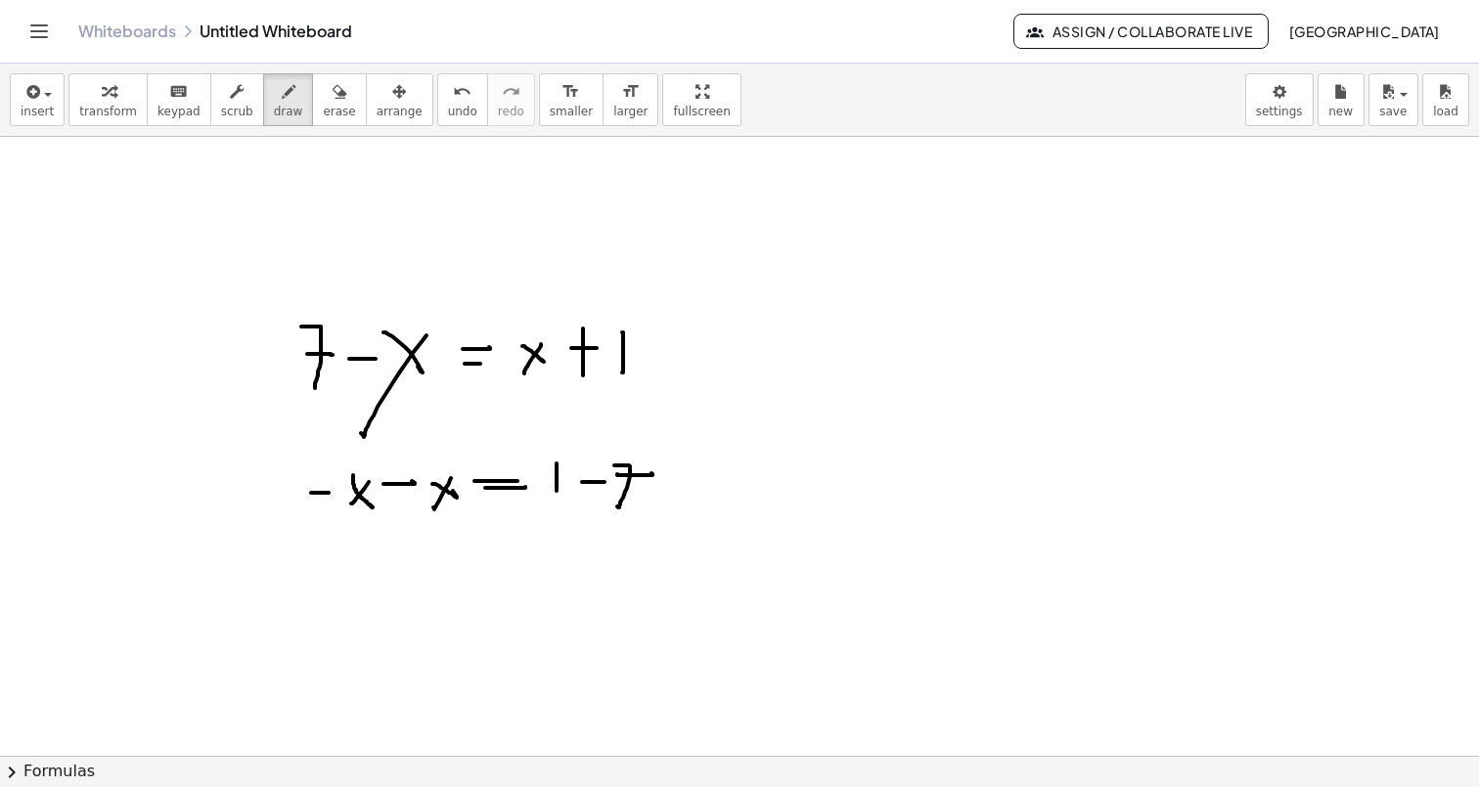
scroll to position [4535, 0]
drag, startPoint x: 355, startPoint y: 558, endPoint x: 368, endPoint y: 558, distance: 12.7
drag, startPoint x: 372, startPoint y: 545, endPoint x: 389, endPoint y: 577, distance: 36.8
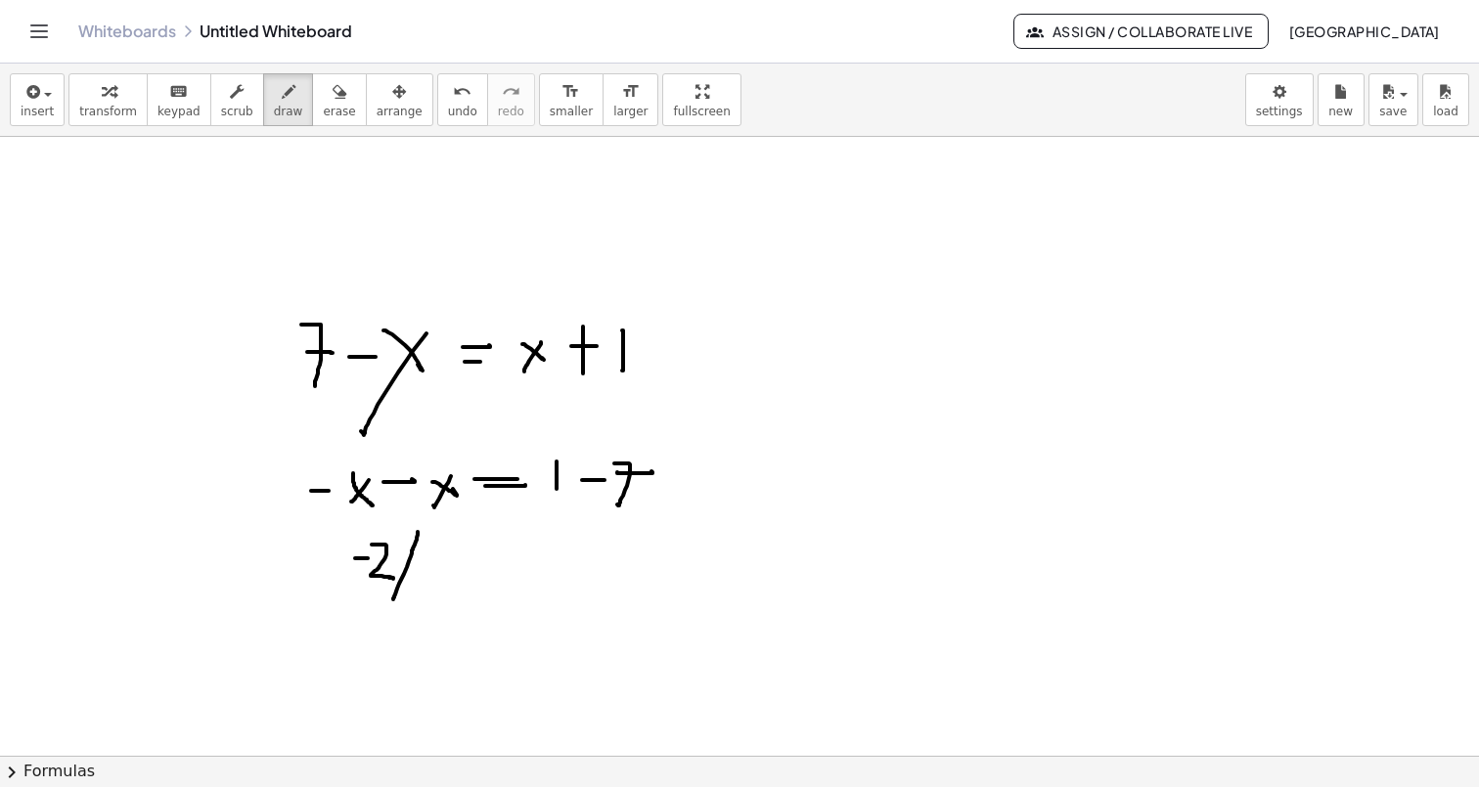
drag, startPoint x: 418, startPoint y: 532, endPoint x: 391, endPoint y: 595, distance: 67.9
drag, startPoint x: 401, startPoint y: 541, endPoint x: 421, endPoint y: 578, distance: 42.0
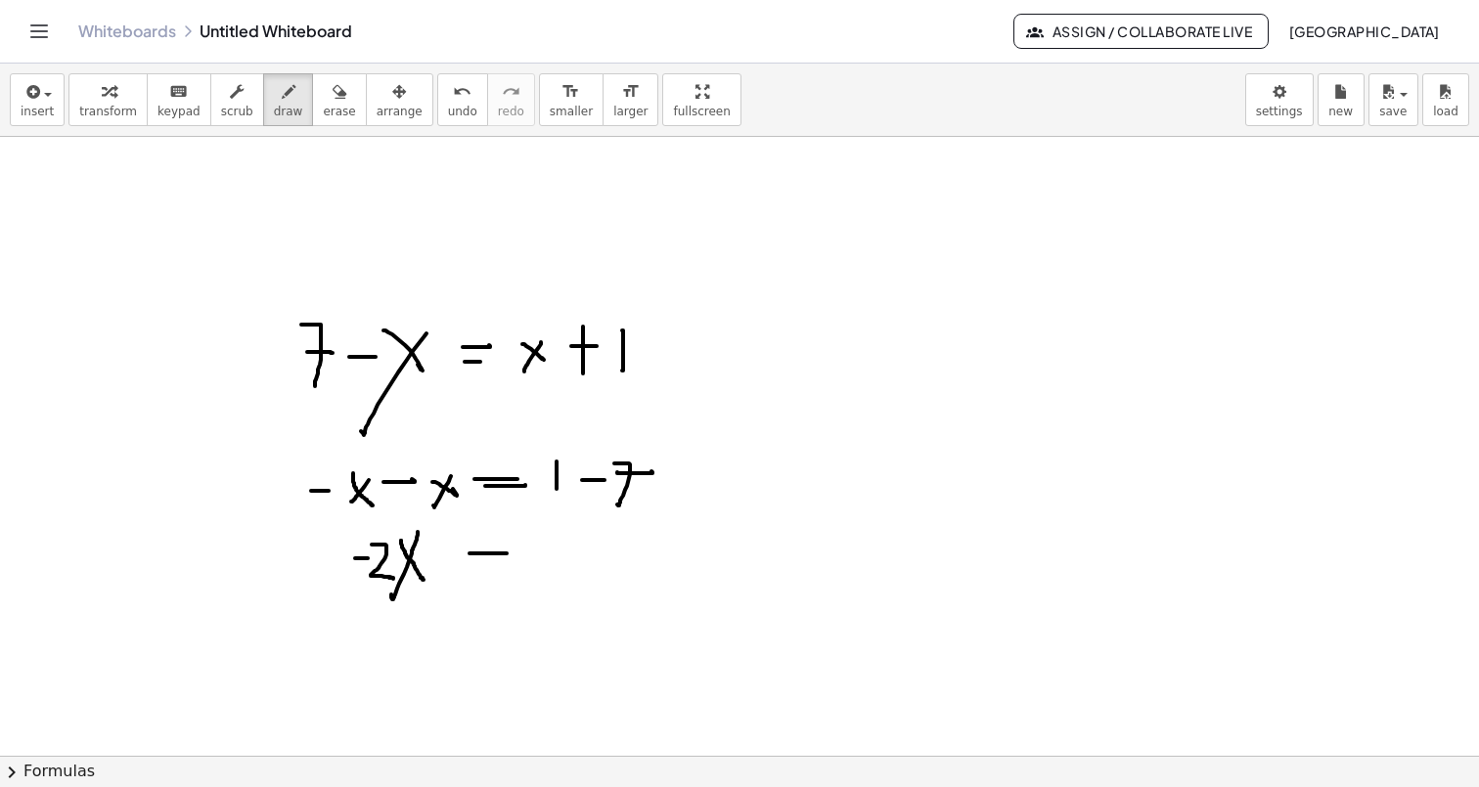
drag, startPoint x: 469, startPoint y: 554, endPoint x: 507, endPoint y: 554, distance: 37.2
drag, startPoint x: 471, startPoint y: 572, endPoint x: 511, endPoint y: 570, distance: 40.1
drag
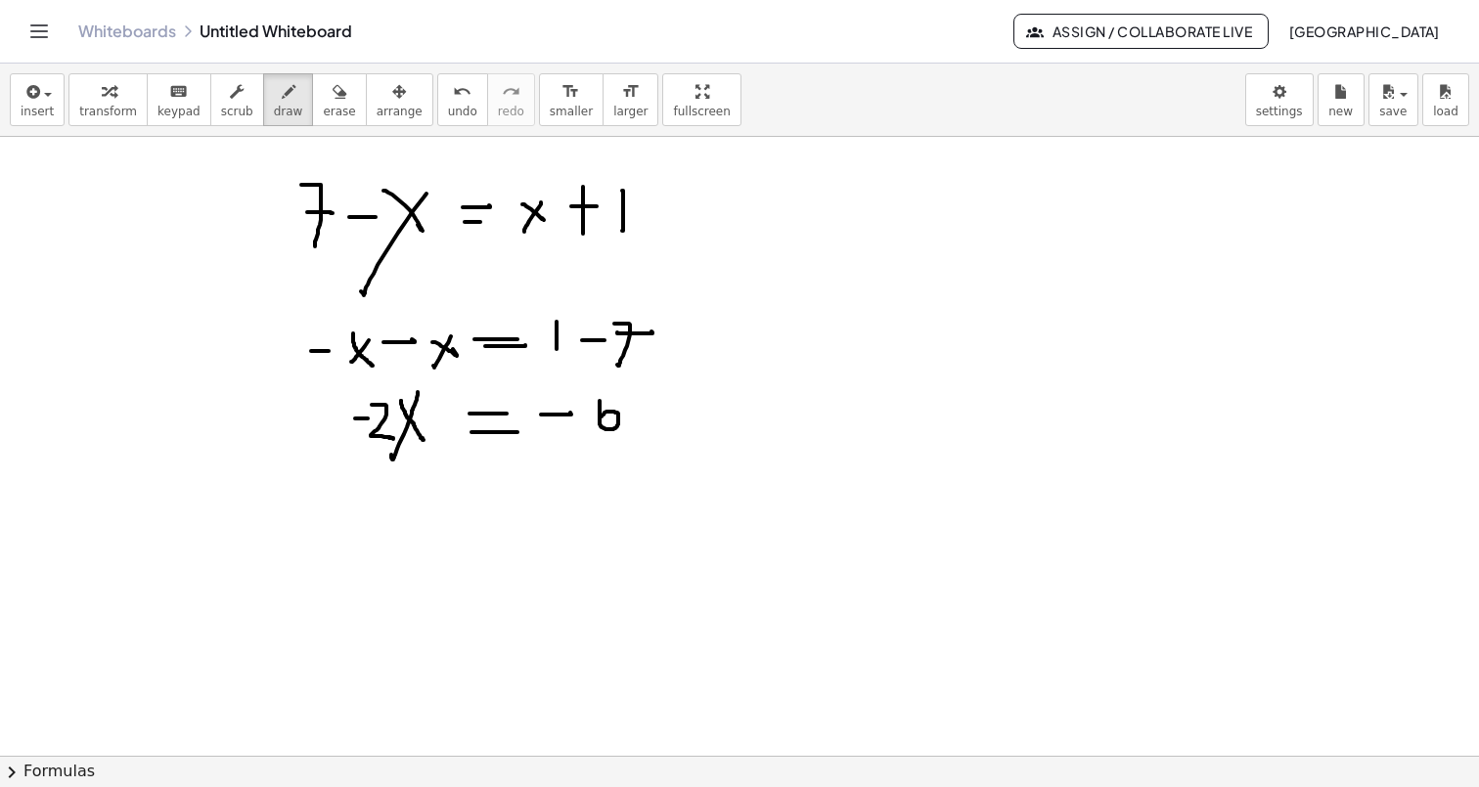
scroll to position [4689, 0]
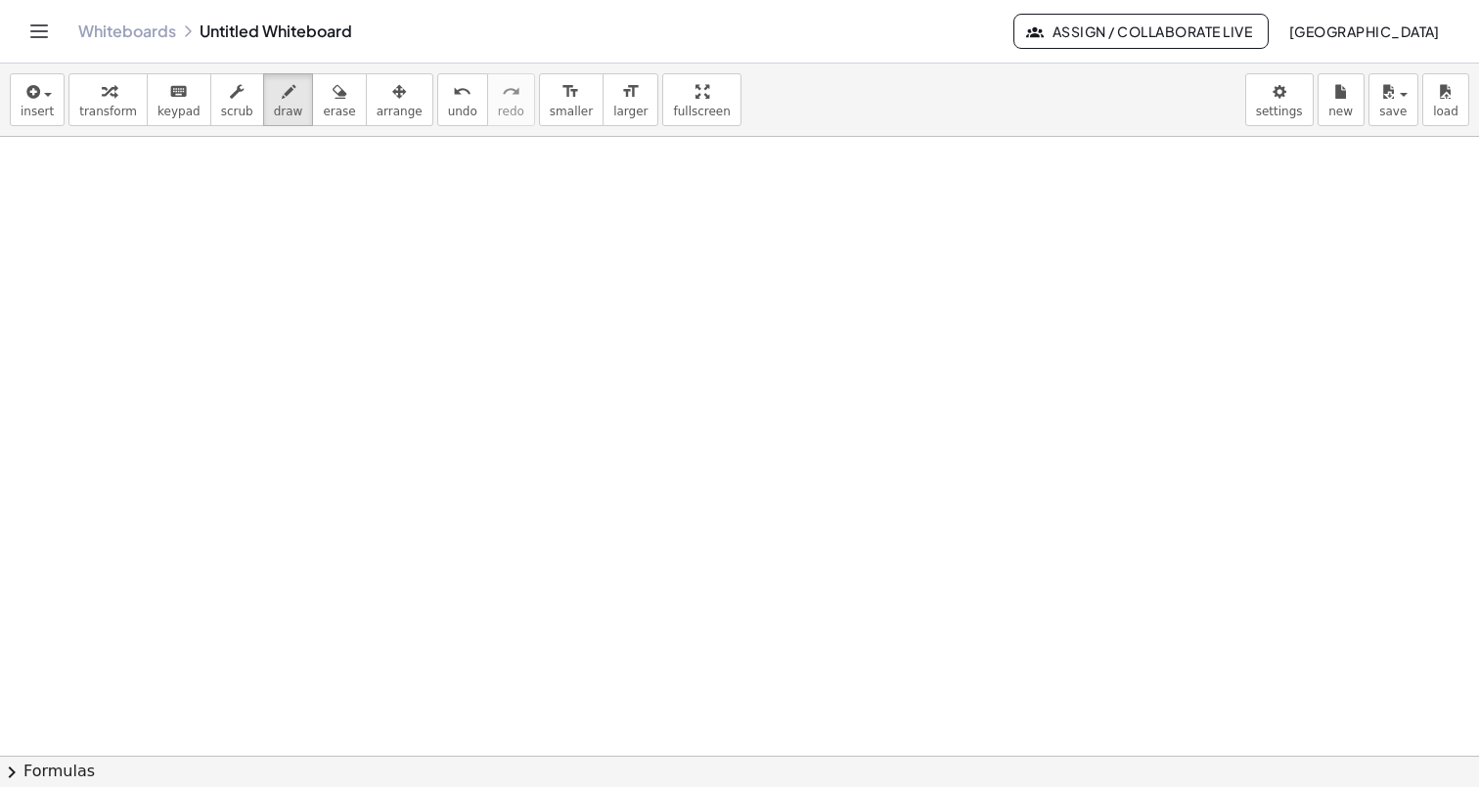
scroll to position [5314, 0]
drag, startPoint x: 563, startPoint y: 284, endPoint x: 540, endPoint y: 329, distance: 50.7
drag, startPoint x: 540, startPoint y: 289, endPoint x: 574, endPoint y: 310, distance: 40.4
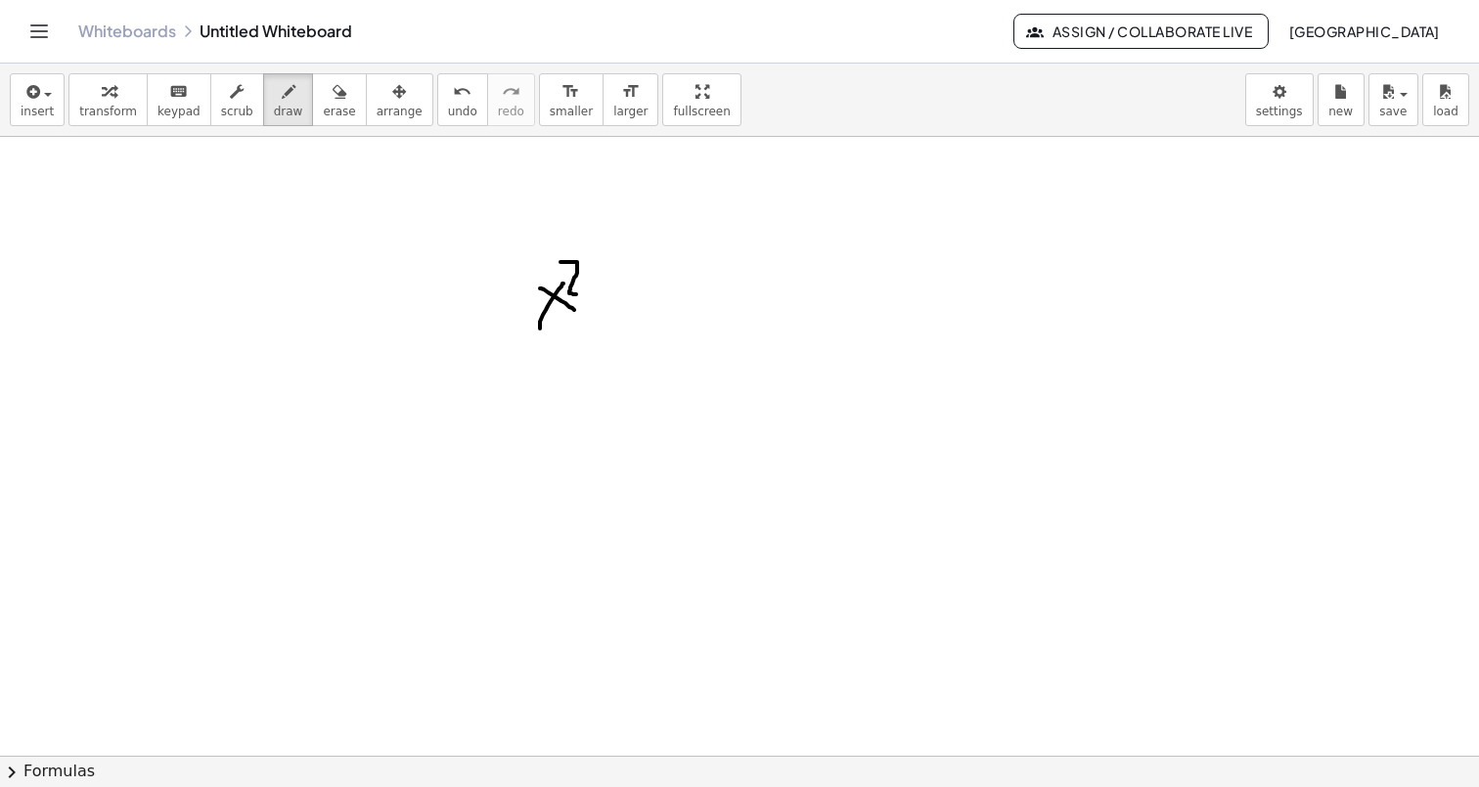
drag, startPoint x: 560, startPoint y: 262, endPoint x: 602, endPoint y: 295, distance: 53.6
drag, startPoint x: 627, startPoint y: 301, endPoint x: 640, endPoint y: 301, distance: 12.7
drag, startPoint x: 693, startPoint y: 276, endPoint x: 693, endPoint y: 335, distance: 59.7
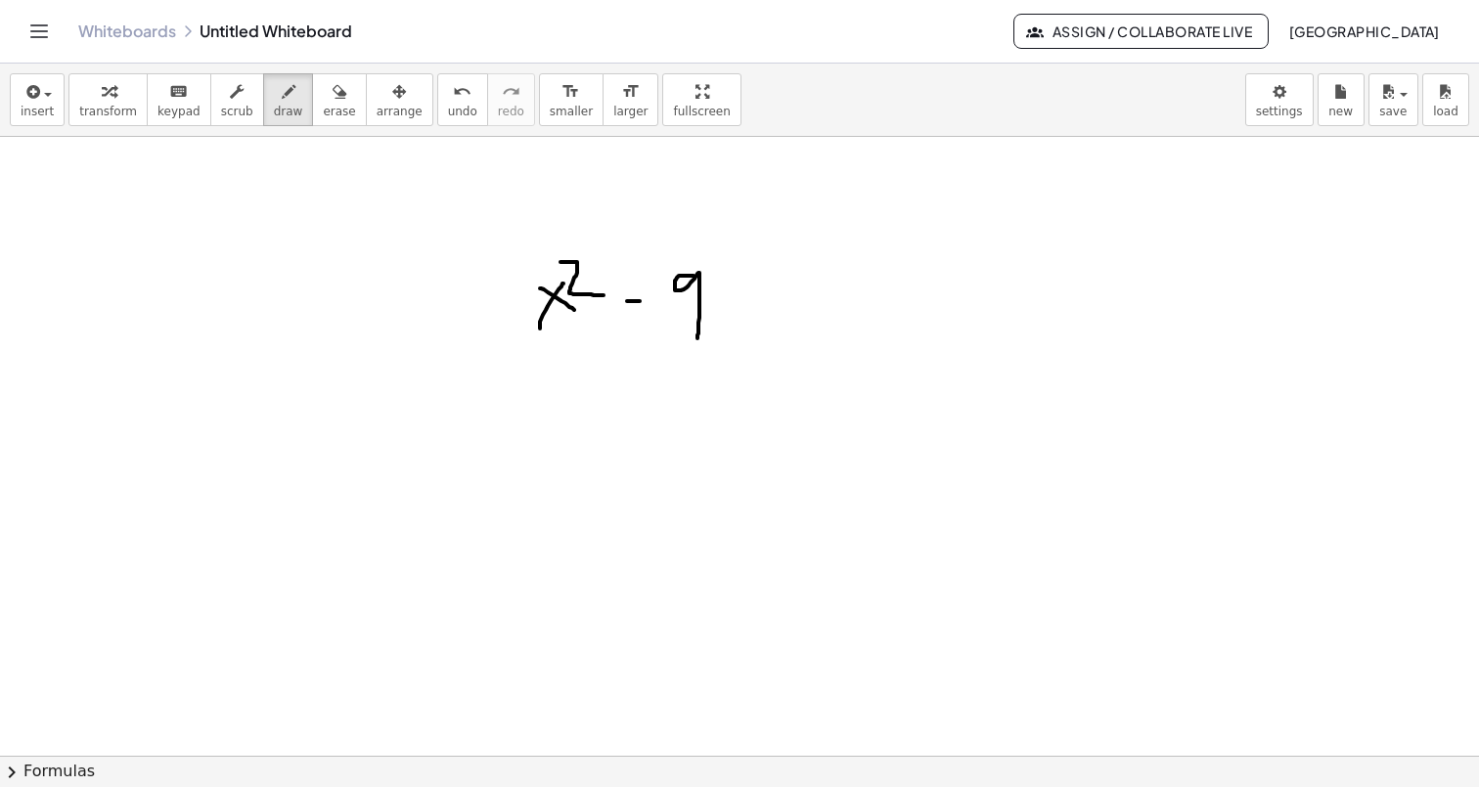
drag, startPoint x: 724, startPoint y: 314, endPoint x: 808, endPoint y: 313, distance: 84.1
drag, startPoint x: 740, startPoint y: 300, endPoint x: 796, endPoint y: 299, distance: 55.8
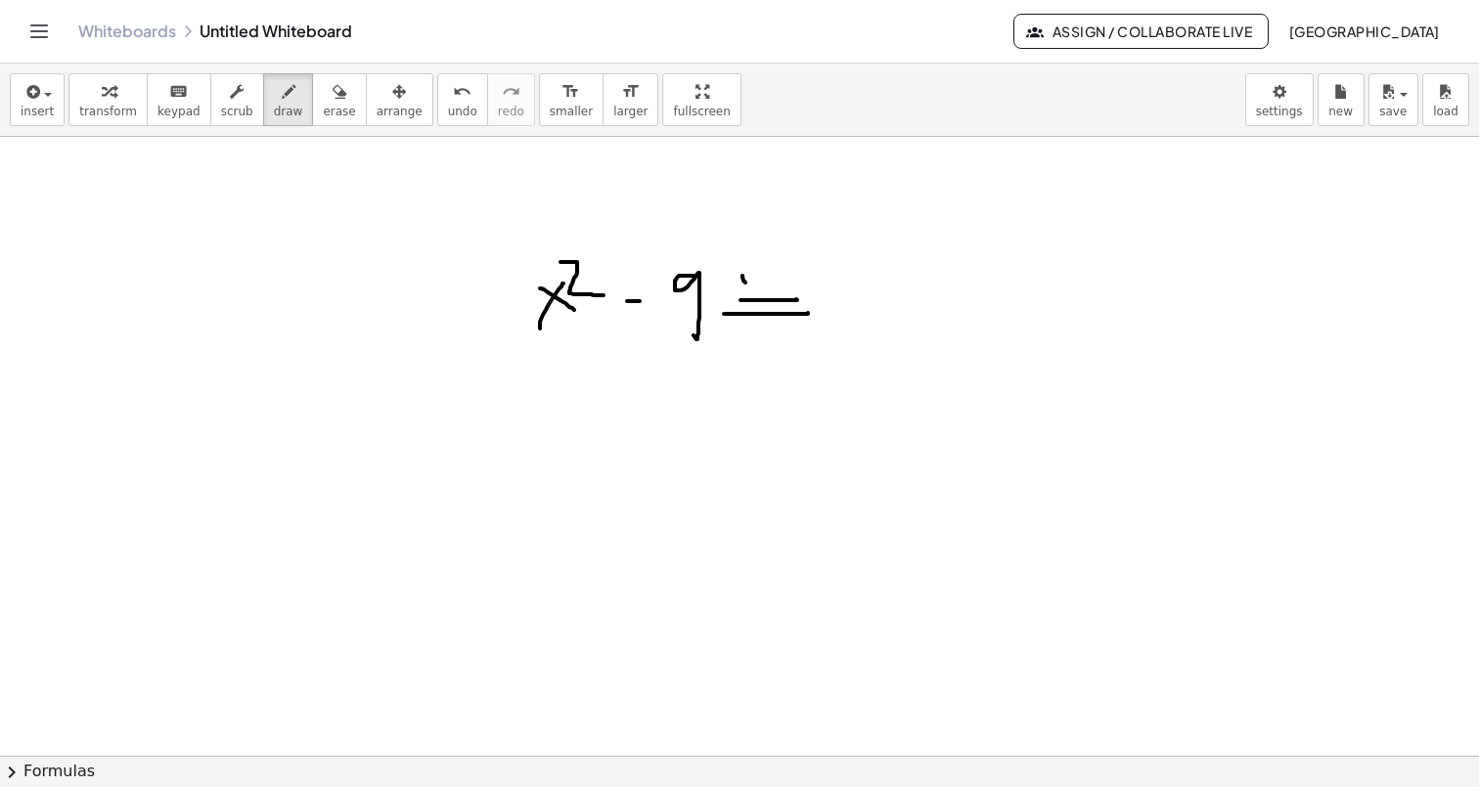
drag, startPoint x: 742, startPoint y: 276, endPoint x: 775, endPoint y: 327, distance: 60.2
drag, startPoint x: 866, startPoint y: 270, endPoint x: 866, endPoint y: 260, distance: 9.8
drag, startPoint x: 481, startPoint y: 371, endPoint x: 476, endPoint y: 462, distance: 91.1
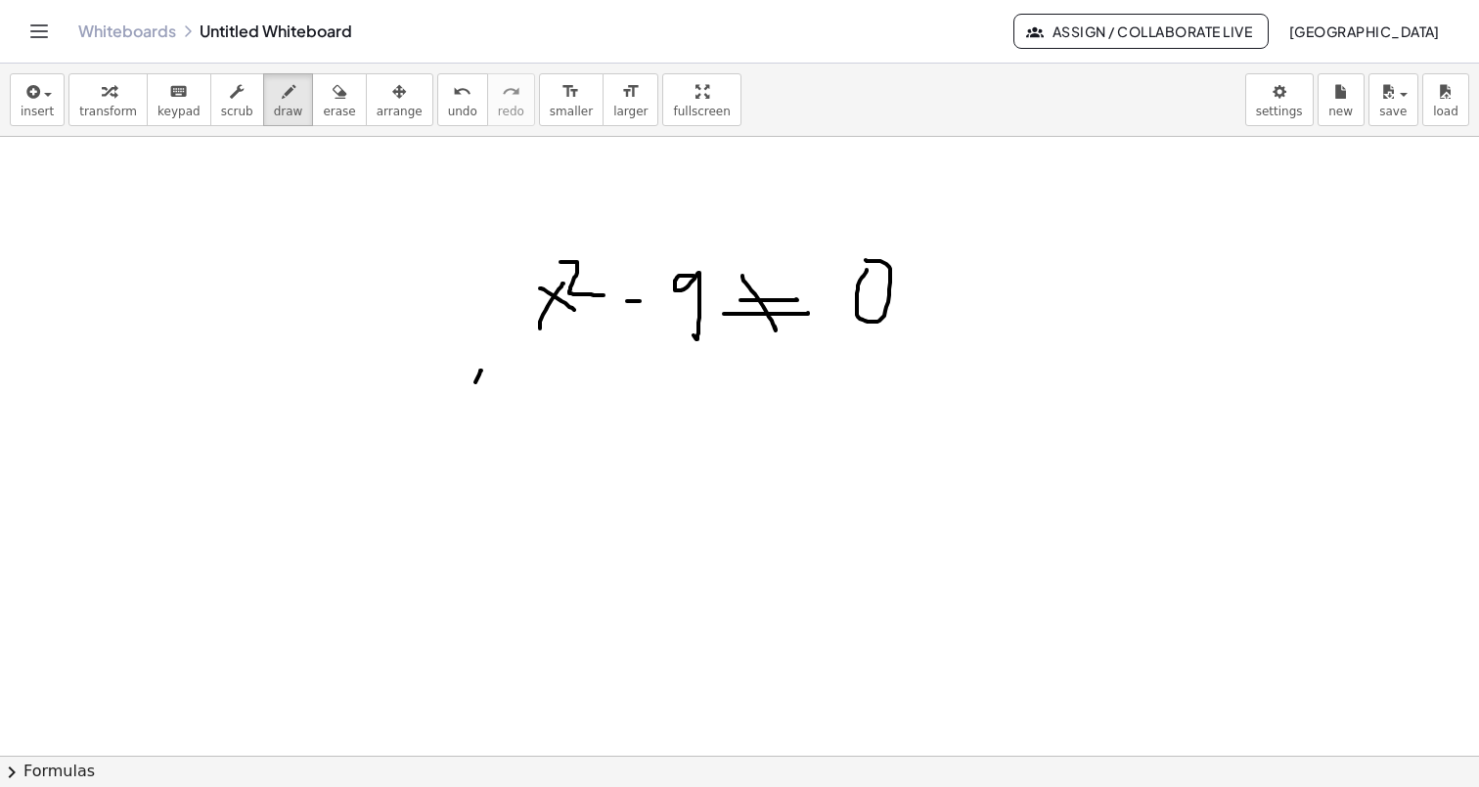
drag, startPoint x: 504, startPoint y: 415, endPoint x: 493, endPoint y: 432, distance: 20.6
drag, startPoint x: 493, startPoint y: 432, endPoint x: 510, endPoint y: 393, distance: 42.5
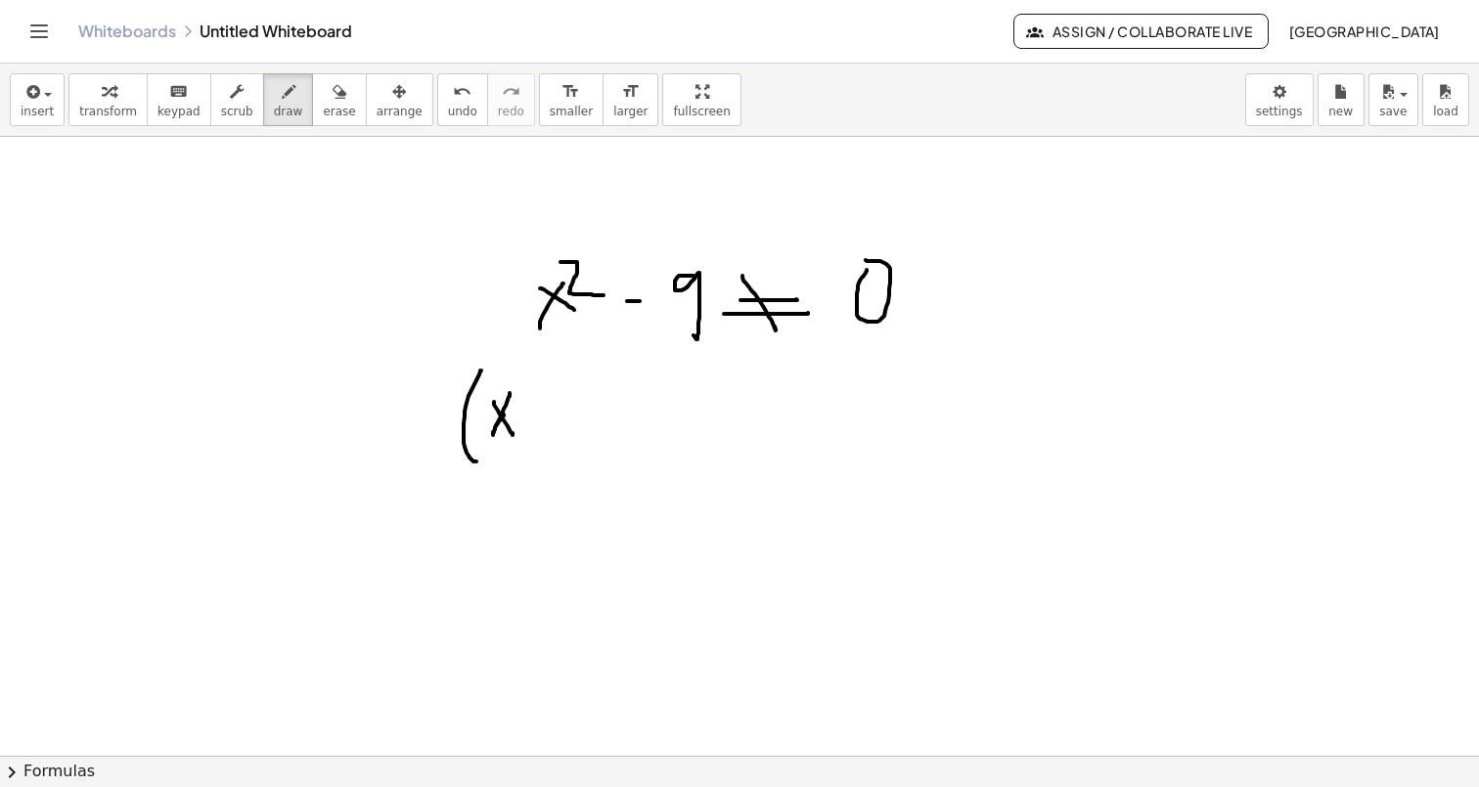
drag, startPoint x: 494, startPoint y: 402, endPoint x: 512, endPoint y: 435, distance: 38.1
drag, startPoint x: 526, startPoint y: 416, endPoint x: 542, endPoint y: 415, distance: 15.7
drag, startPoint x: 558, startPoint y: 396, endPoint x: 555, endPoint y: 440, distance: 44.2
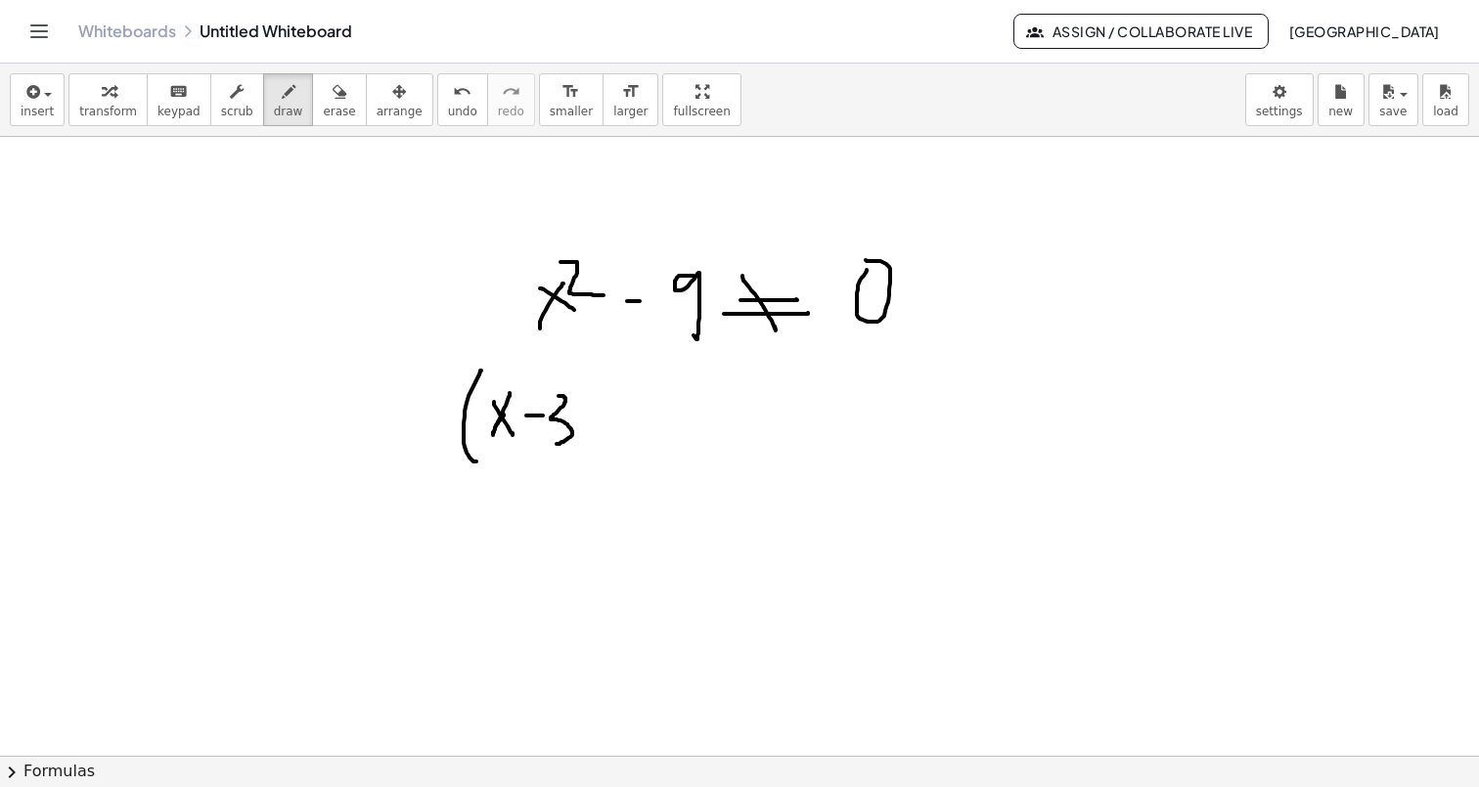
drag, startPoint x: 565, startPoint y: 386, endPoint x: 600, endPoint y: 456, distance: 77.9
drag, startPoint x: 624, startPoint y: 391, endPoint x: 641, endPoint y: 469, distance: 80.0
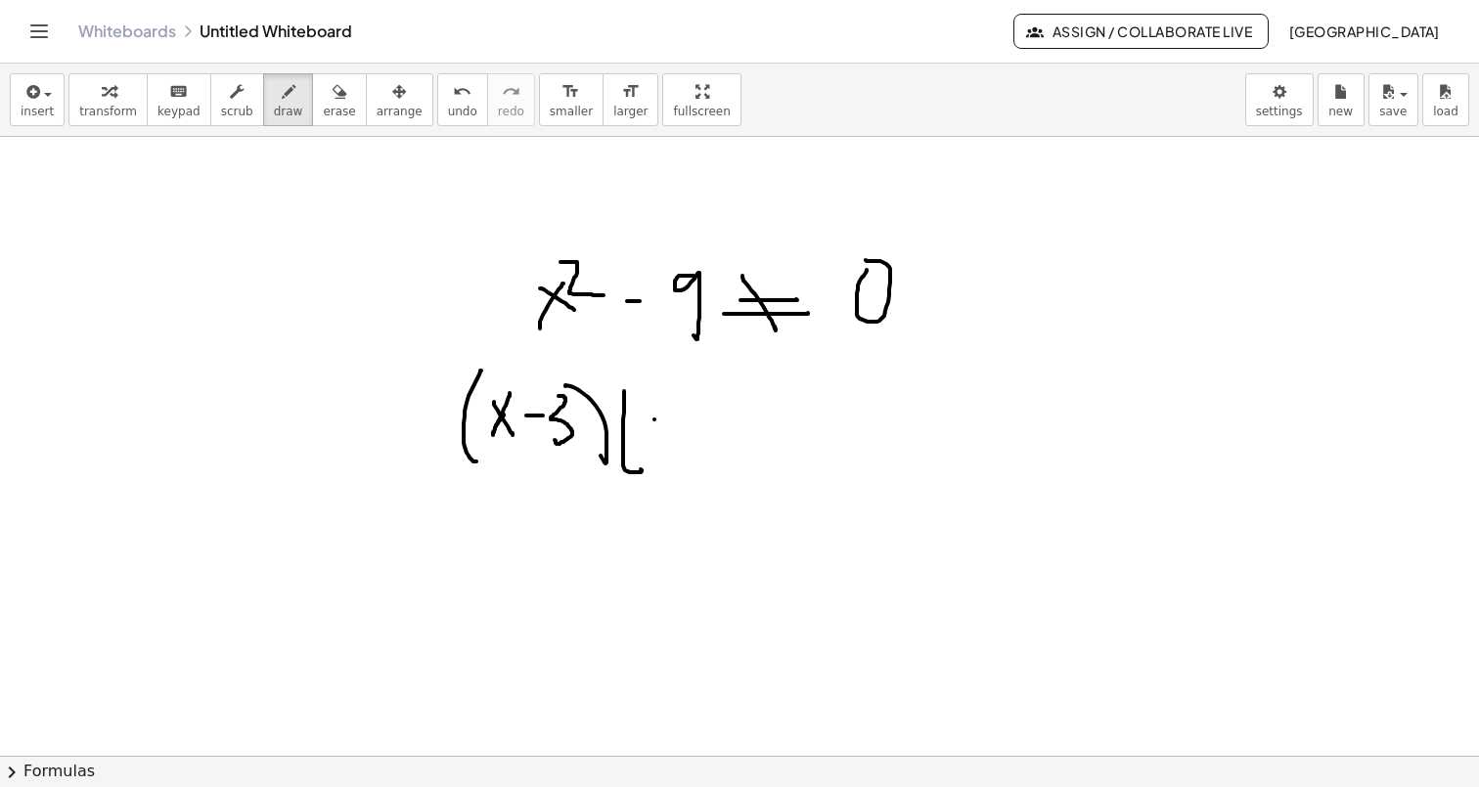
drag, startPoint x: 654, startPoint y: 420, endPoint x: 650, endPoint y: 441, distance: 21.9
drag, startPoint x: 645, startPoint y: 426, endPoint x: 656, endPoint y: 432, distance: 12.3
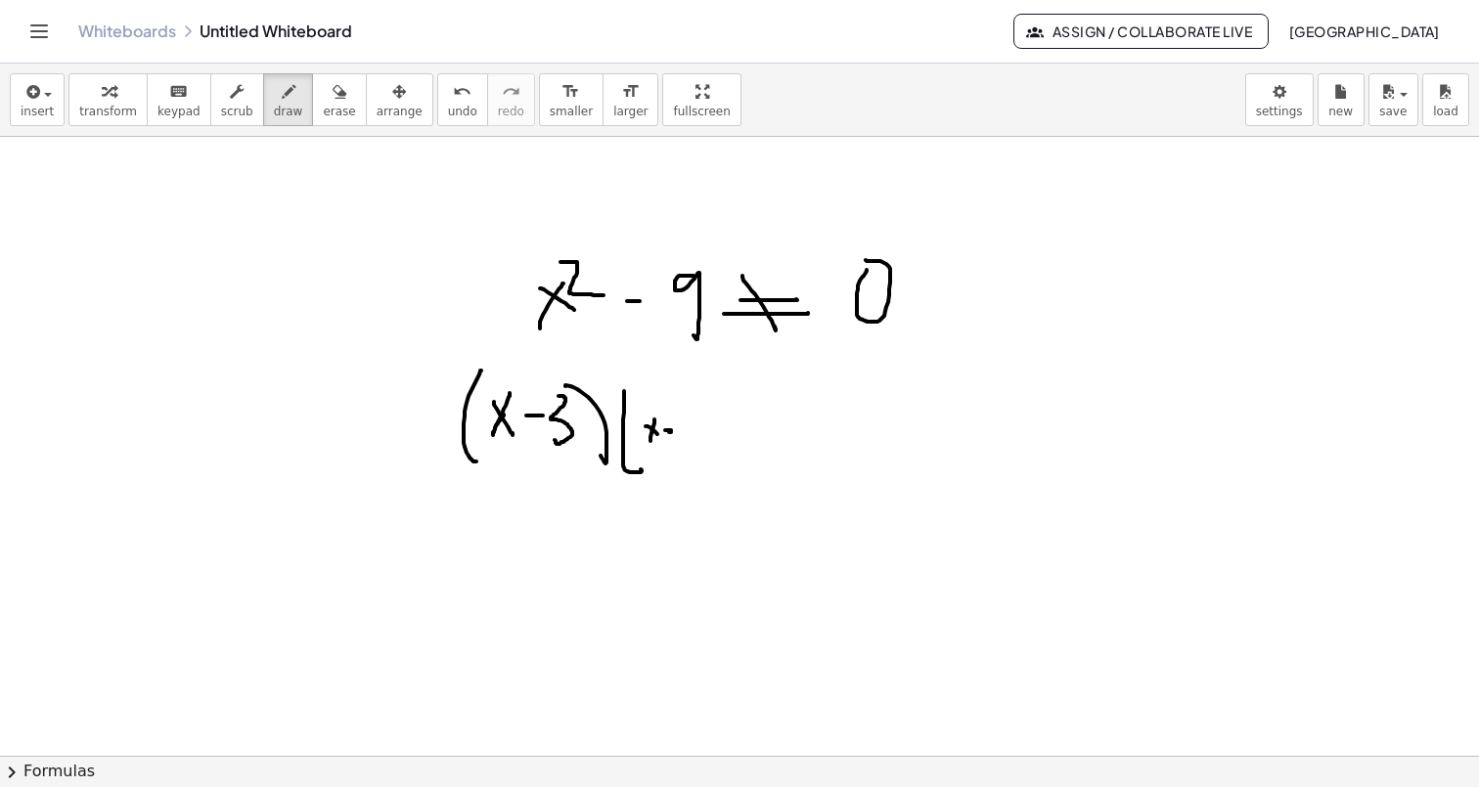
drag, startPoint x: 669, startPoint y: 432, endPoint x: 682, endPoint y: 431, distance: 12.8
drag, startPoint x: 673, startPoint y: 421, endPoint x: 673, endPoint y: 438, distance: 17.6
drag, startPoint x: 691, startPoint y: 409, endPoint x: 702, endPoint y: 451, distance: 43.4
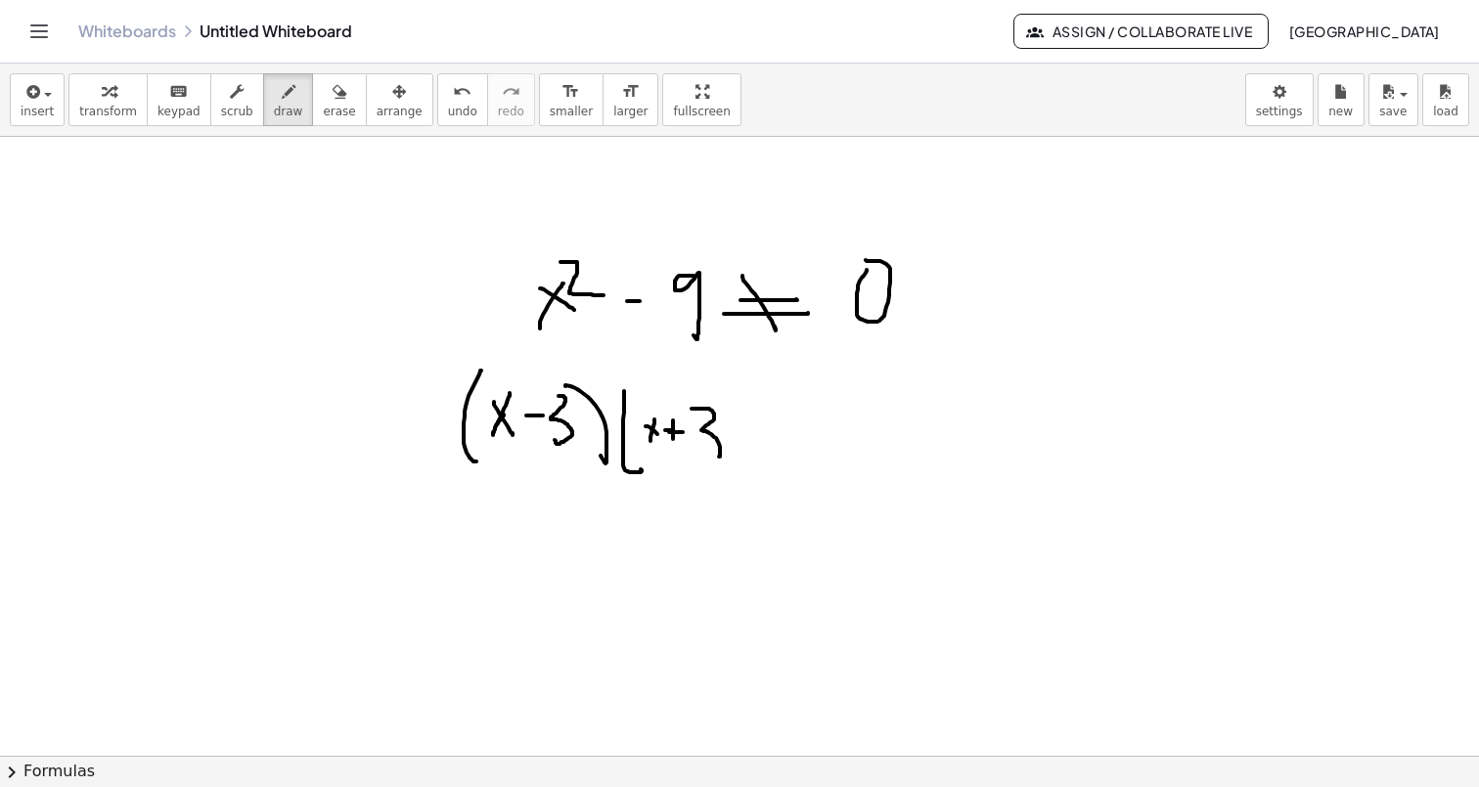
drag, startPoint x: 721, startPoint y: 404, endPoint x: 736, endPoint y: 474, distance: 72.1
drag, startPoint x: 761, startPoint y: 436, endPoint x: 836, endPoint y: 432, distance: 75.4
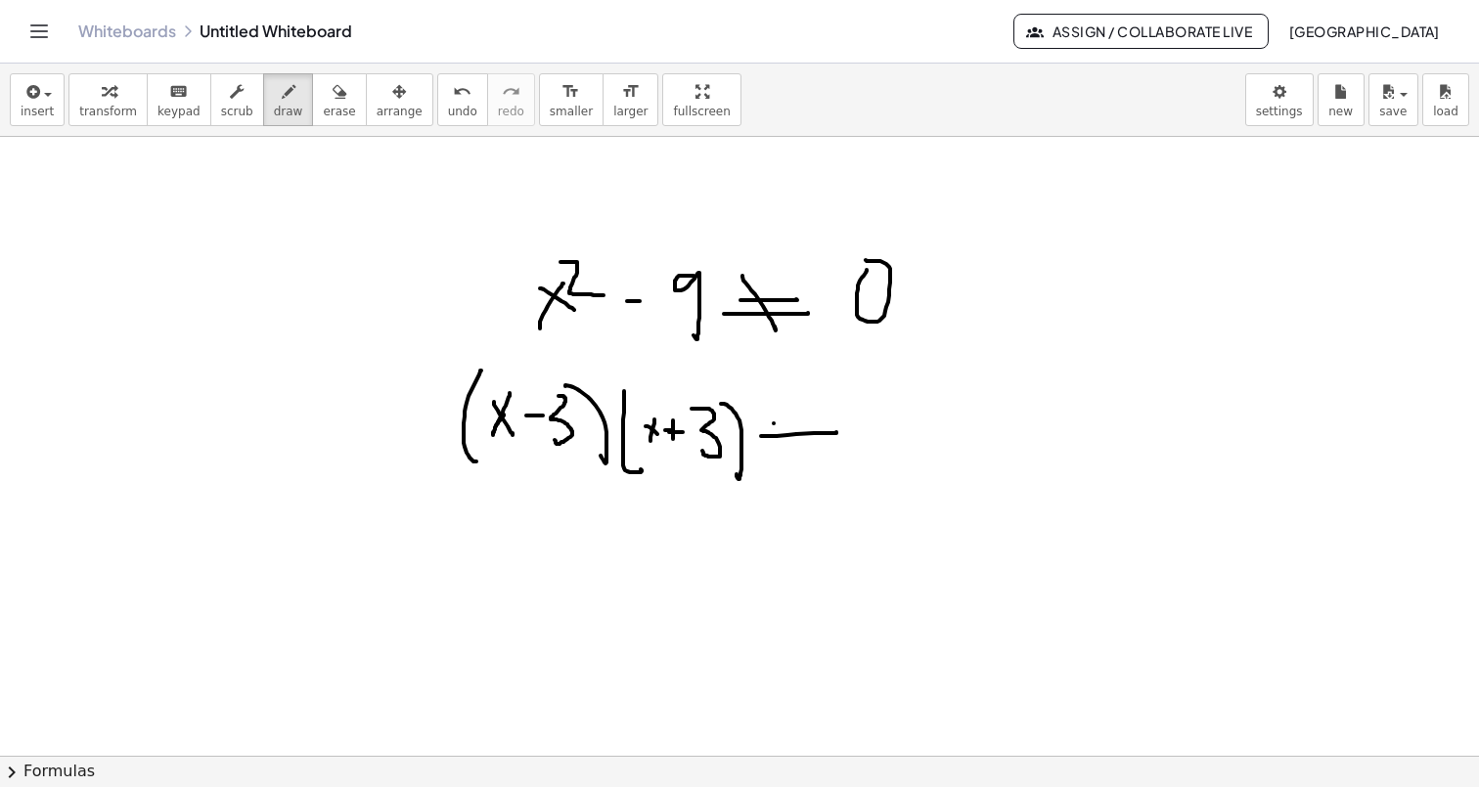
drag, startPoint x: 774, startPoint y: 423, endPoint x: 842, endPoint y: 422, distance: 68.5
drag, startPoint x: 795, startPoint y: 415, endPoint x: 803, endPoint y: 467, distance: 53.4
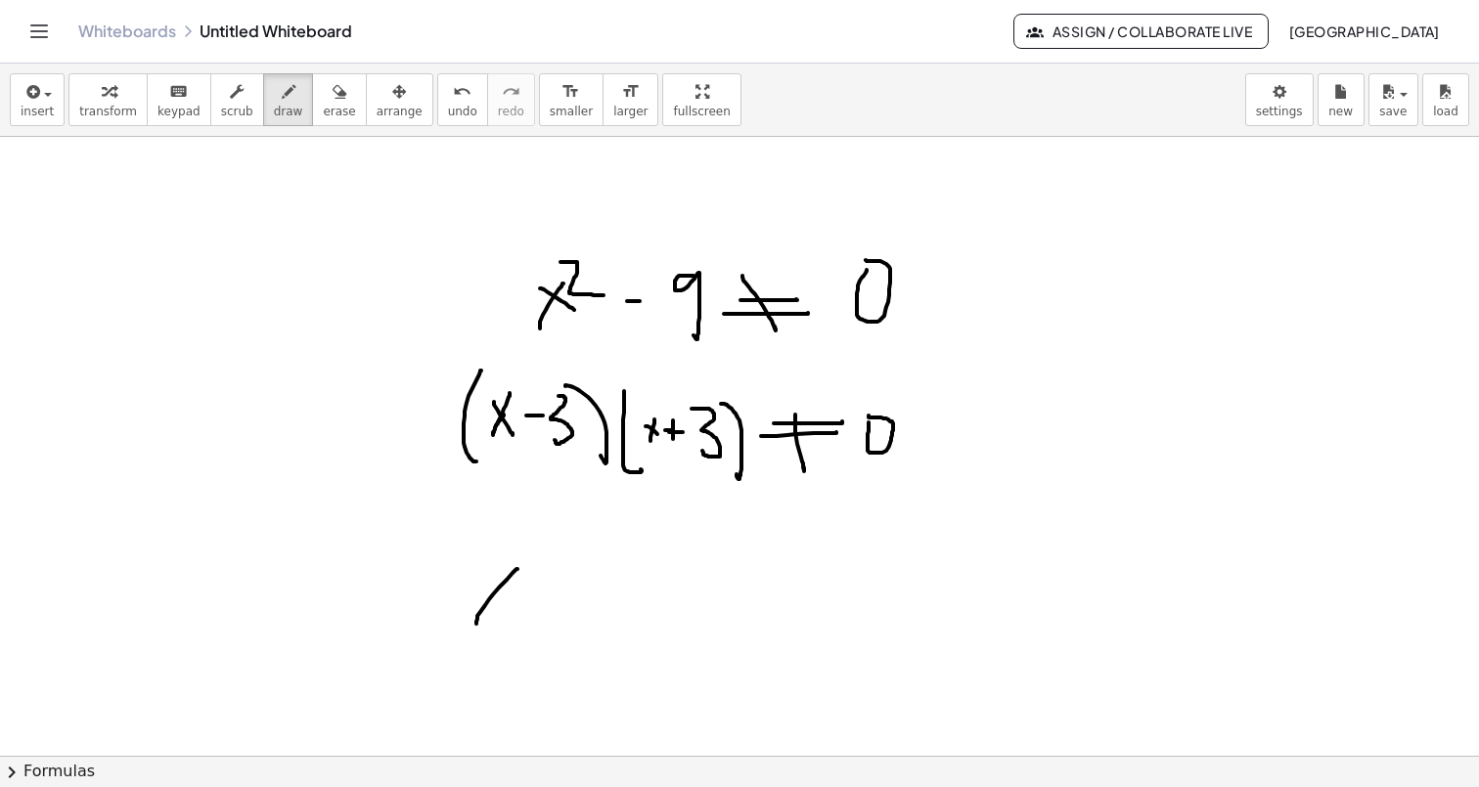
drag, startPoint x: 517, startPoint y: 569, endPoint x: 476, endPoint y: 624, distance: 68.5
drag, startPoint x: 486, startPoint y: 568, endPoint x: 506, endPoint y: 614, distance: 50.0
drag, startPoint x: 522, startPoint y: 600, endPoint x: 535, endPoint y: 599, distance: 12.8
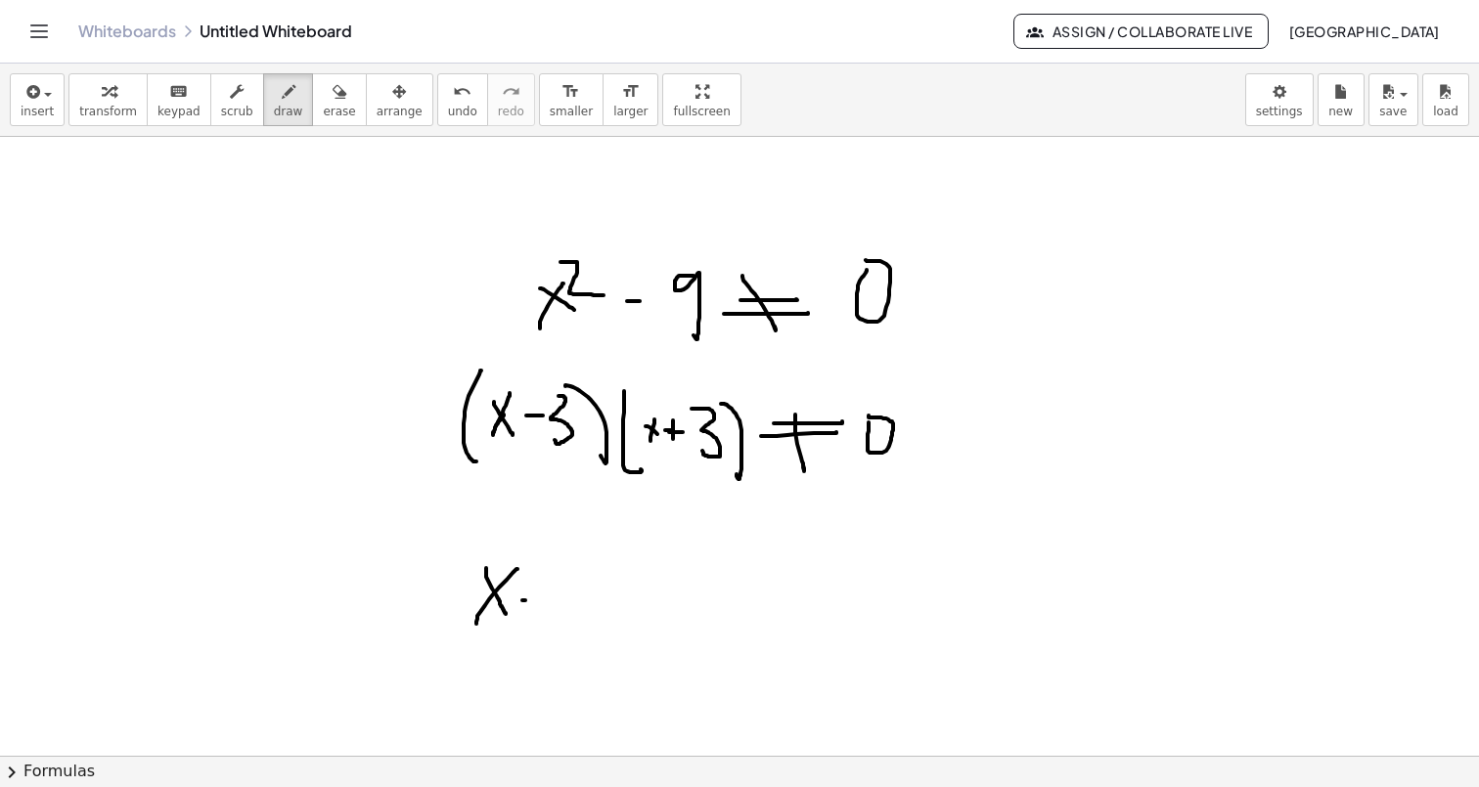
drag, startPoint x: 520, startPoint y: 589, endPoint x: 553, endPoint y: 587, distance: 32.3
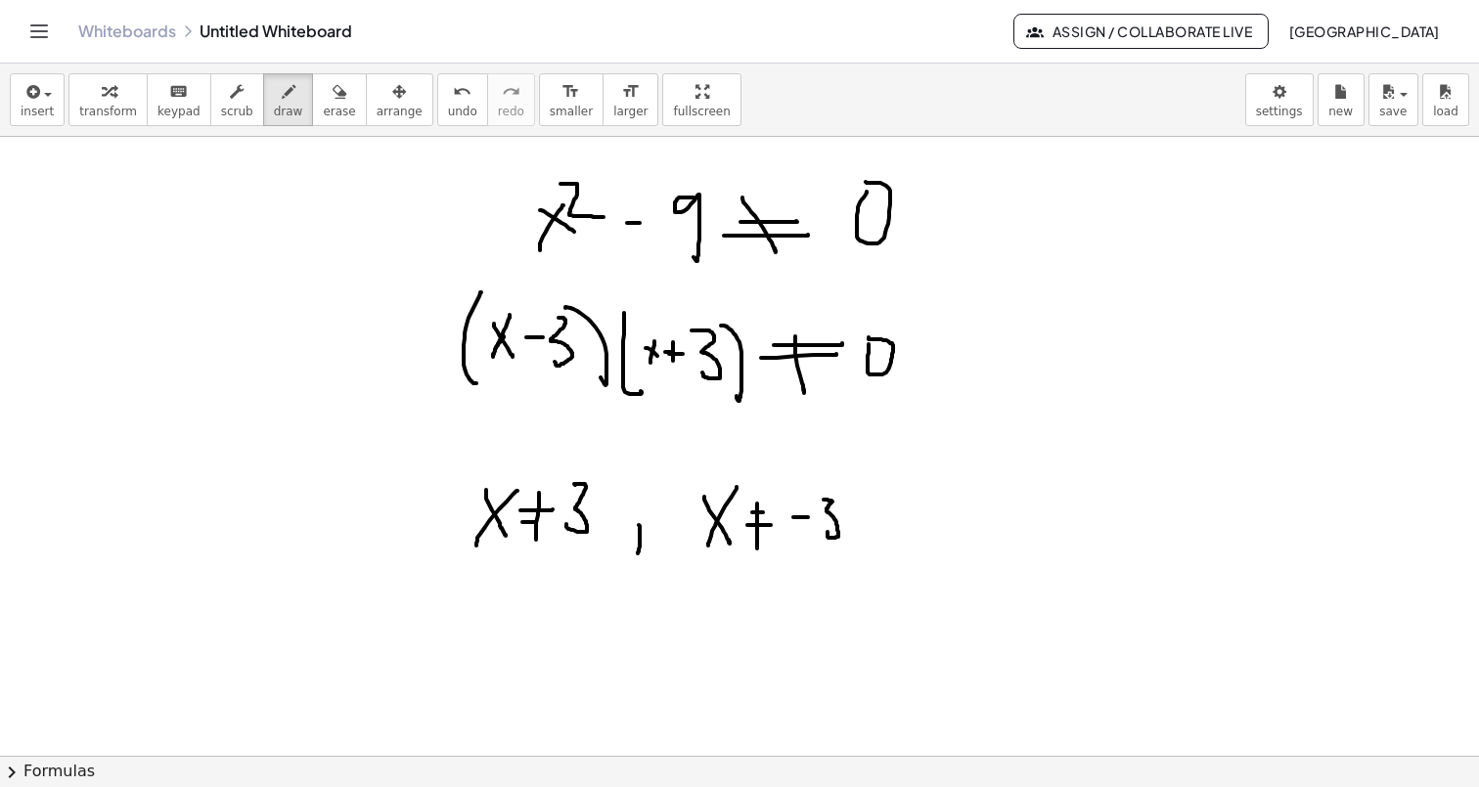
scroll to position [5405, 0]
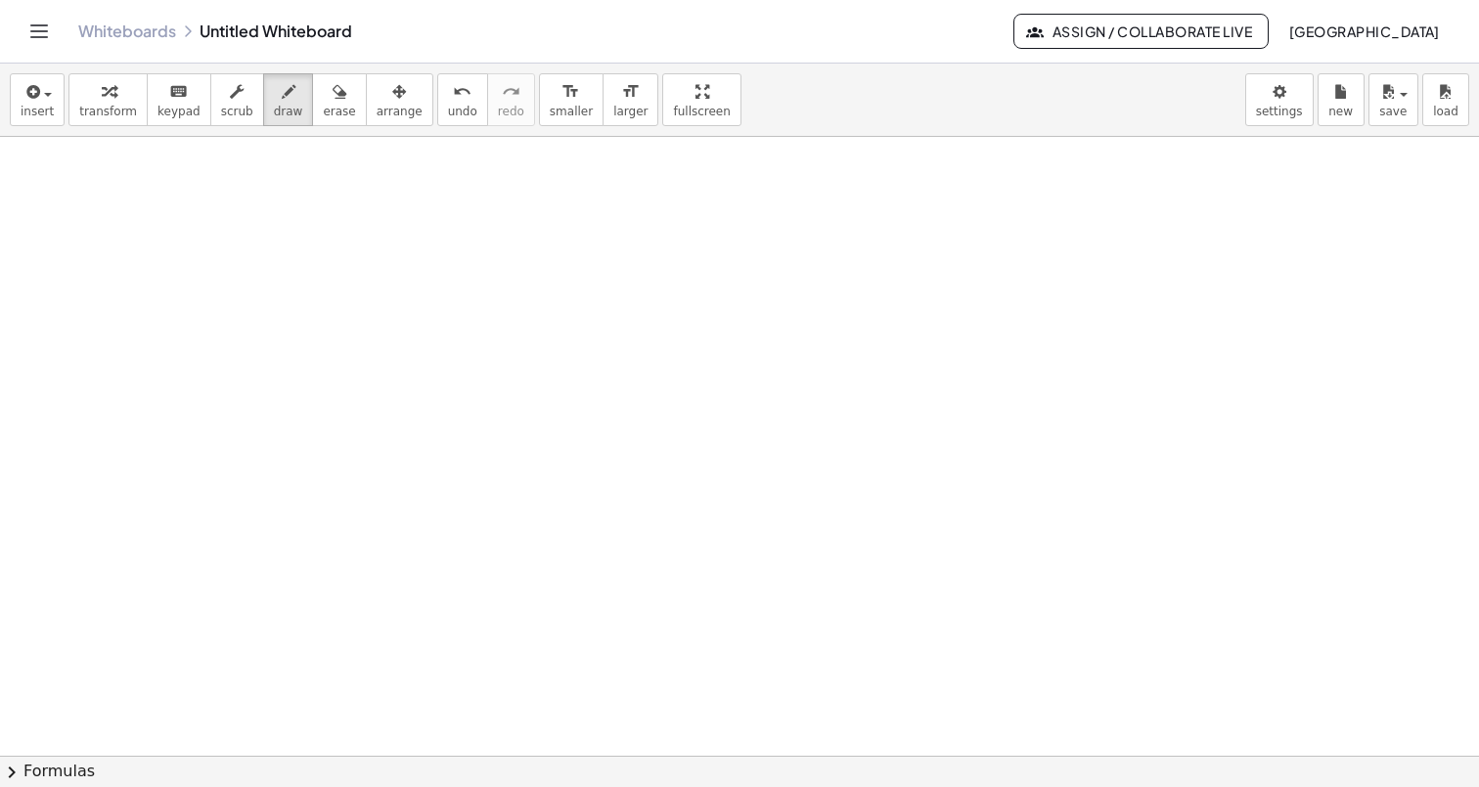
scroll to position [6238, 0]
drag, startPoint x: 244, startPoint y: 209, endPoint x: 251, endPoint y: 292, distance: 83.4
drag, startPoint x: 298, startPoint y: 260, endPoint x: 303, endPoint y: 316, distance: 56.0
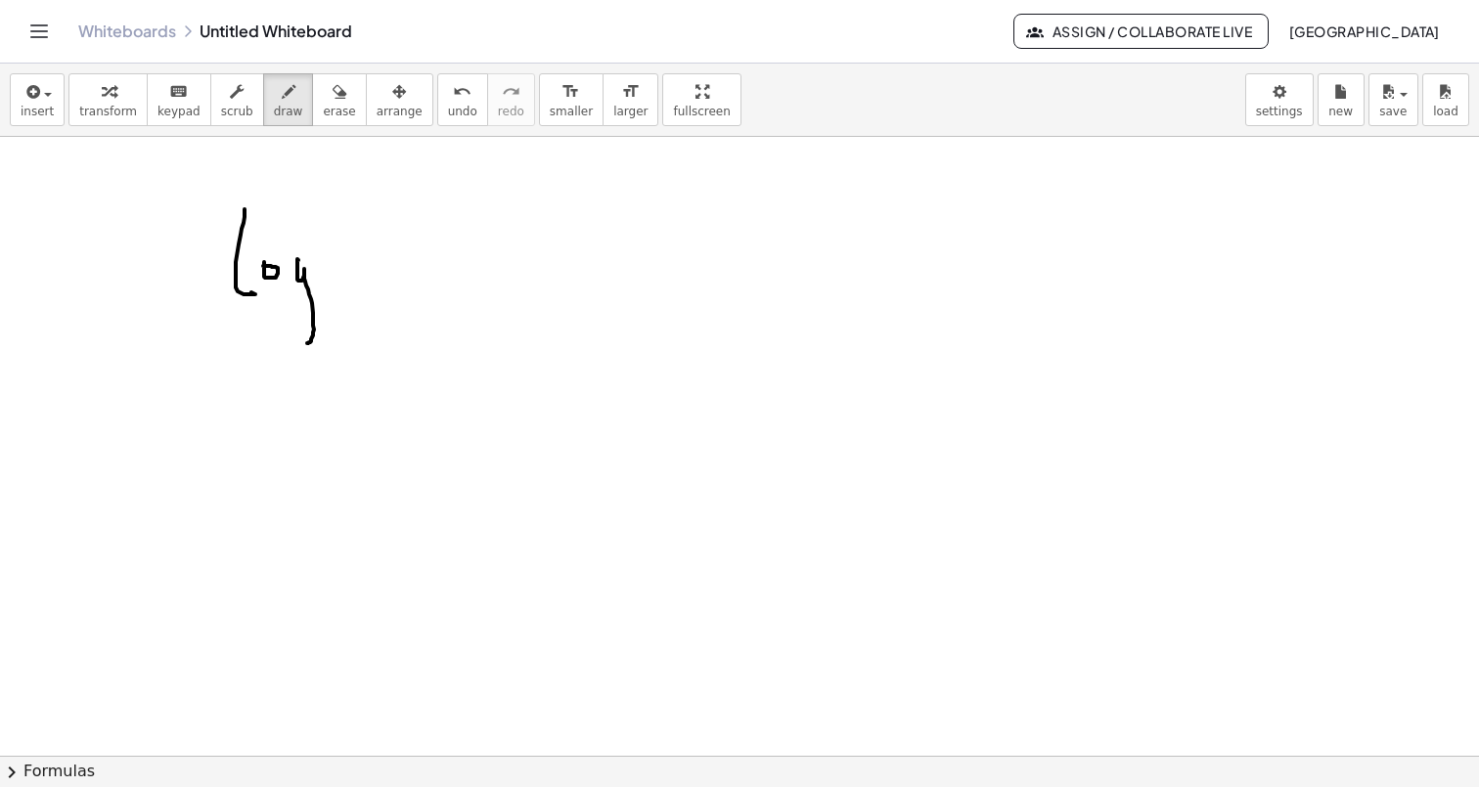
drag, startPoint x: 316, startPoint y: 286, endPoint x: 321, endPoint y: 302, distance: 17.3
drag, startPoint x: 363, startPoint y: 254, endPoint x: 349, endPoint y: 282, distance: 30.6
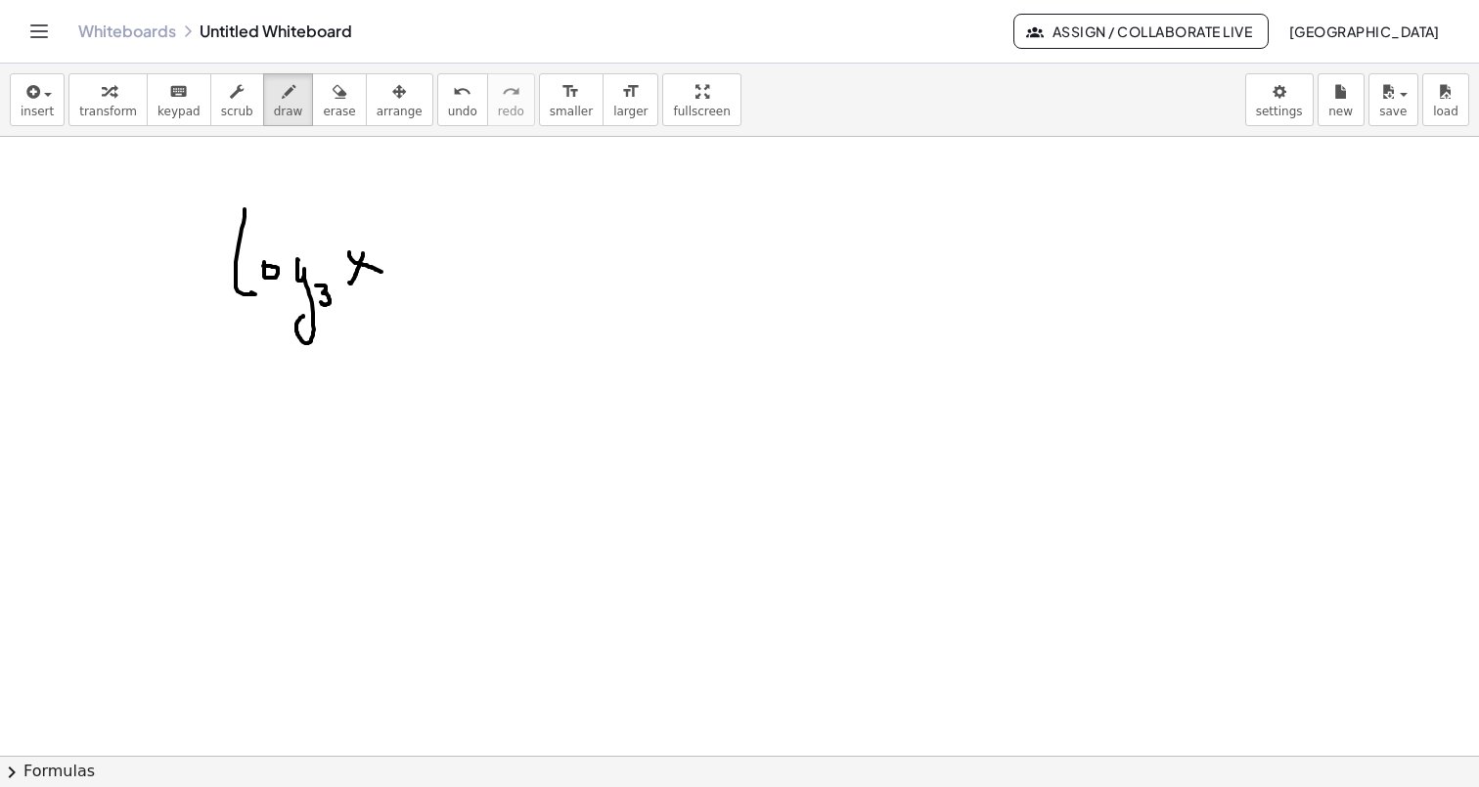
drag, startPoint x: 349, startPoint y: 252, endPoint x: 379, endPoint y: 271, distance: 35.6
drag, startPoint x: 411, startPoint y: 263, endPoint x: 444, endPoint y: 262, distance: 33.3
drag, startPoint x: 428, startPoint y: 289, endPoint x: 428, endPoint y: 303, distance: 13.7
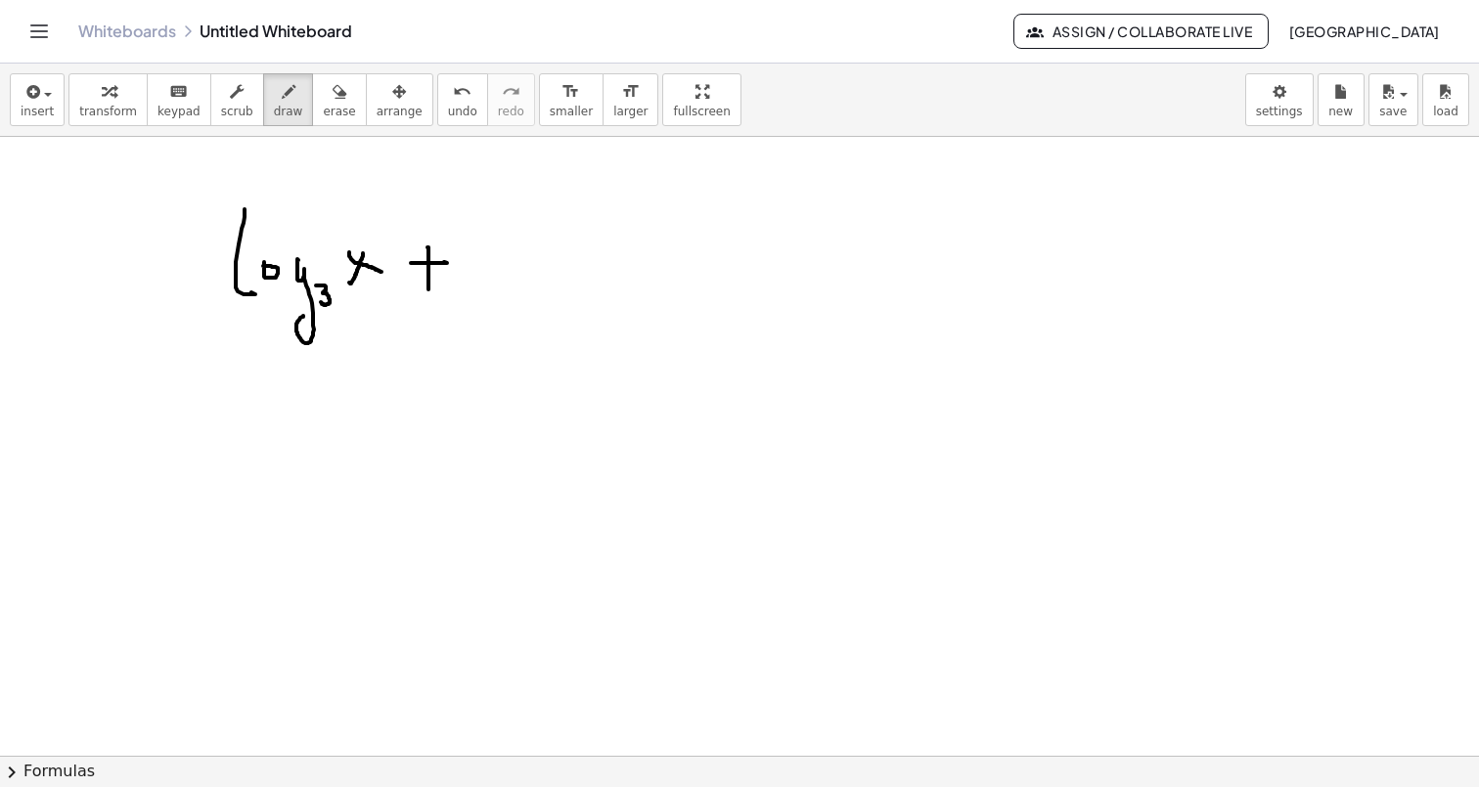
drag, startPoint x: 473, startPoint y: 268, endPoint x: 493, endPoint y: 267, distance: 19.6
drag, startPoint x: 527, startPoint y: 266, endPoint x: 513, endPoint y: 310, distance: 46.1
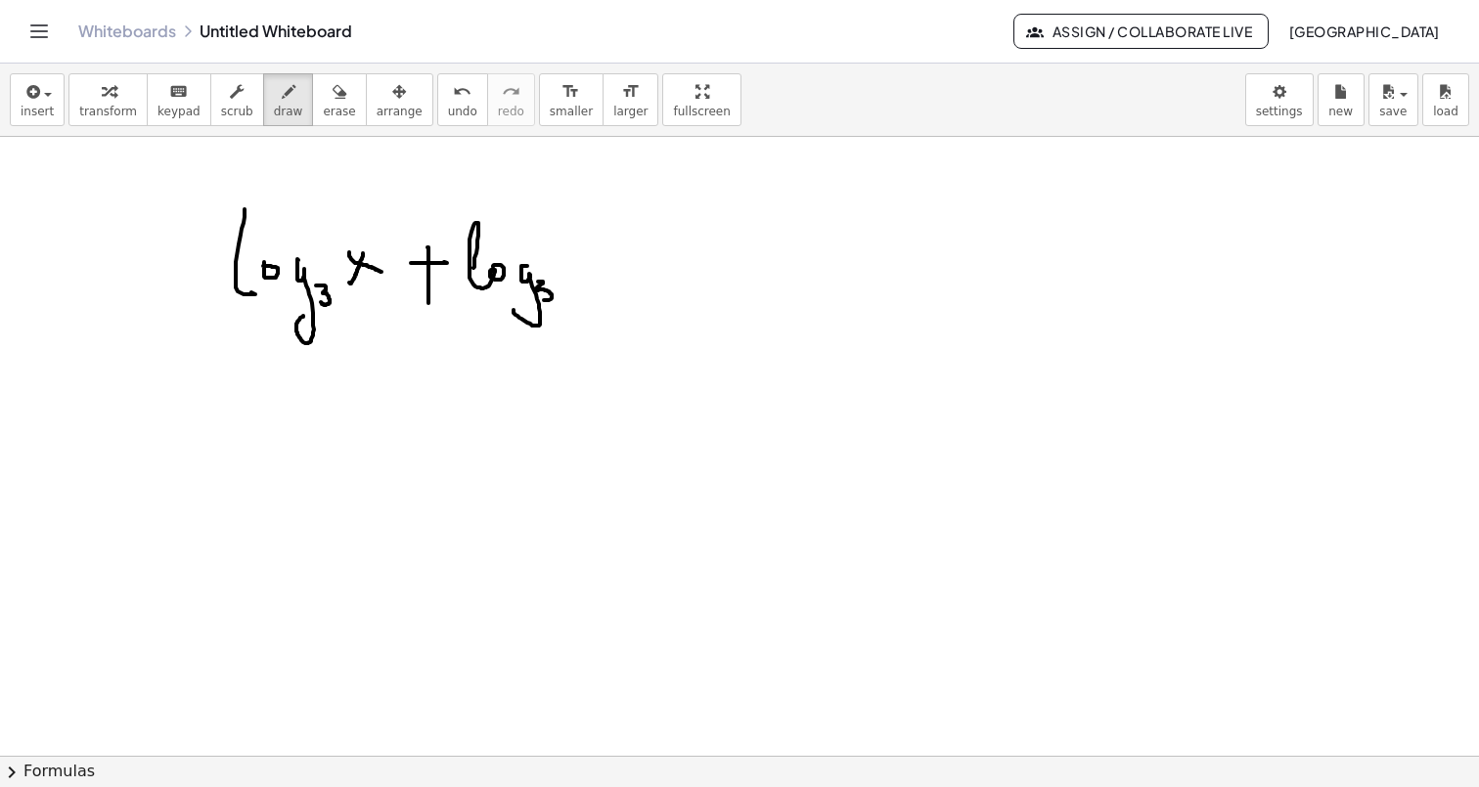
drag, startPoint x: 538, startPoint y: 282, endPoint x: 543, endPoint y: 298, distance: 17.3
drag, startPoint x: 587, startPoint y: 252, endPoint x: 574, endPoint y: 275, distance: 25.8
drag, startPoint x: 574, startPoint y: 254, endPoint x: 591, endPoint y: 266, distance: 20.4
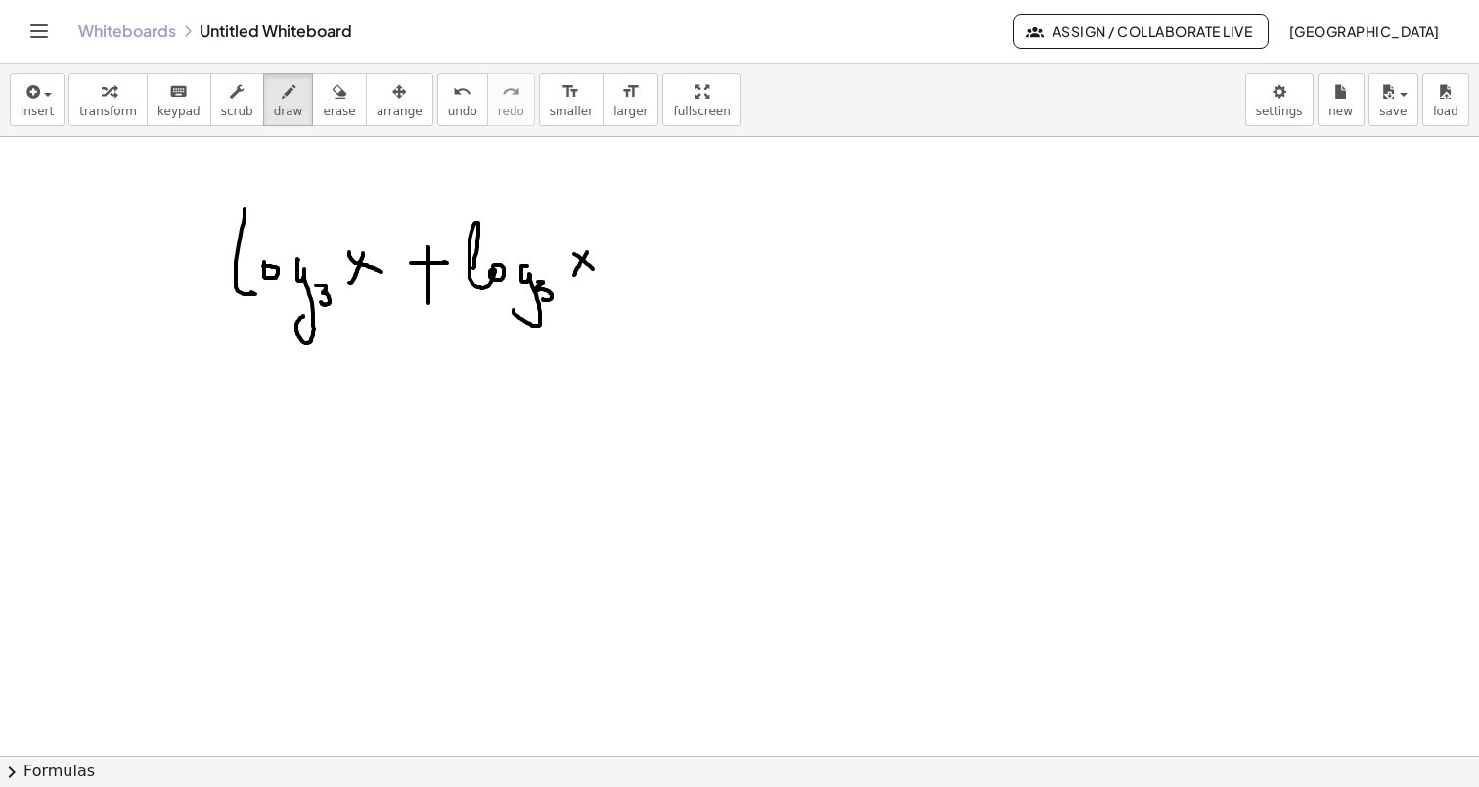
drag, startPoint x: 604, startPoint y: 255, endPoint x: 619, endPoint y: 255, distance: 14.7
drag, startPoint x: 612, startPoint y: 247, endPoint x: 612, endPoint y: 269, distance: 21.5
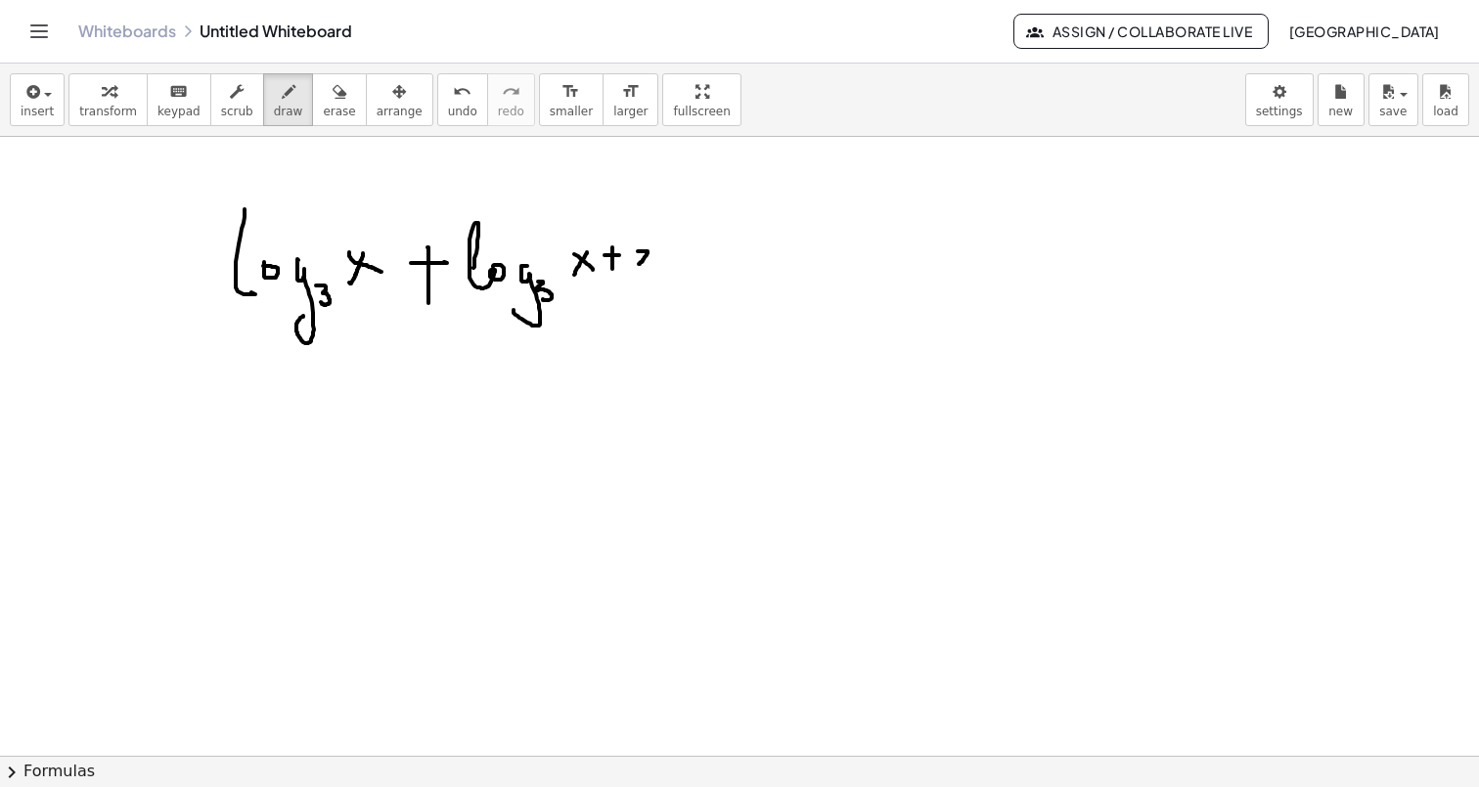
drag, startPoint x: 638, startPoint y: 251, endPoint x: 651, endPoint y: 269, distance: 22.3
drag, startPoint x: 695, startPoint y: 256, endPoint x: 710, endPoint y: 255, distance: 14.7
drag, startPoint x: 696, startPoint y: 246, endPoint x: 714, endPoint y: 246, distance: 17.6
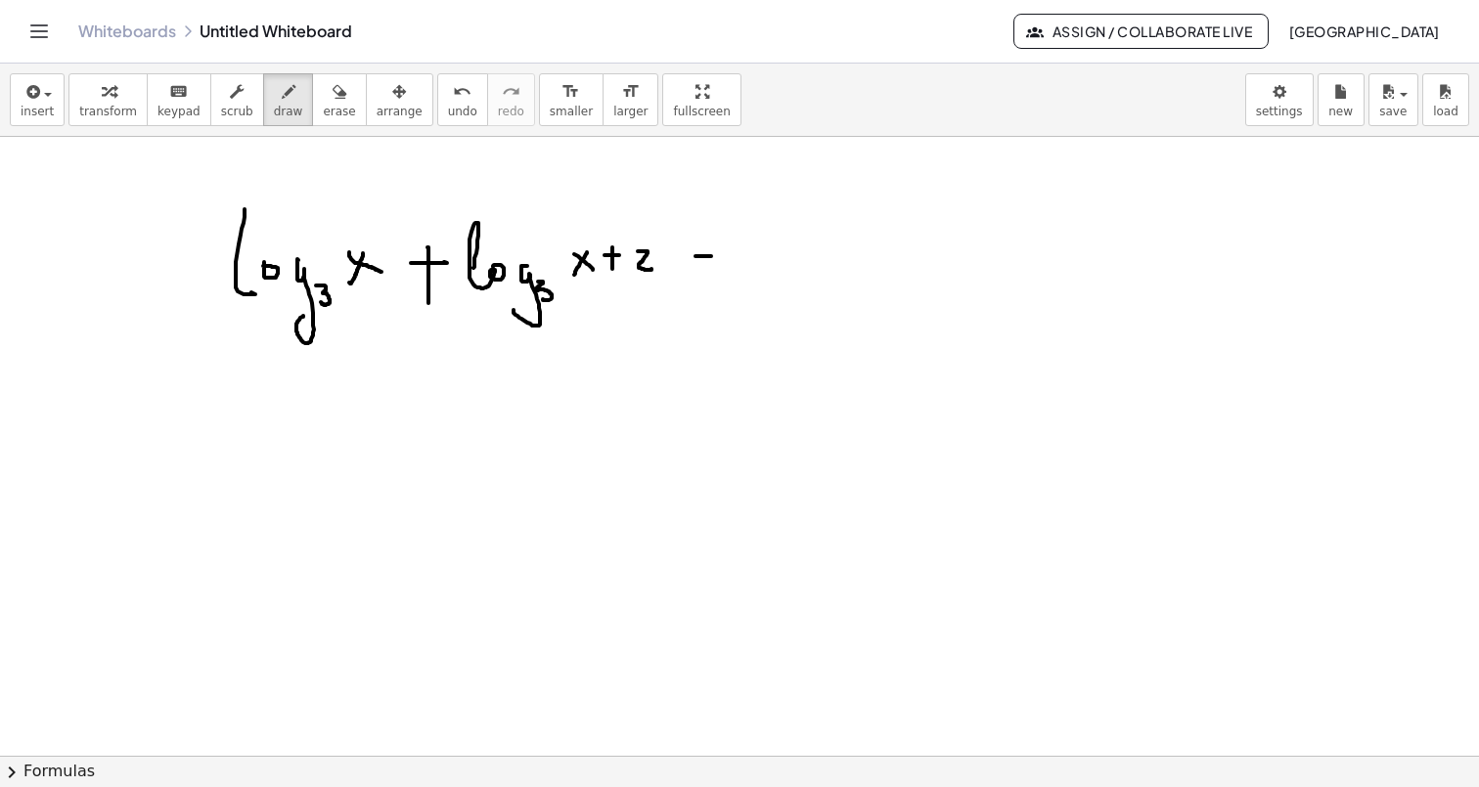
drag, startPoint x: 751, startPoint y: 257, endPoint x: 765, endPoint y: 271, distance: 19.4
drag, startPoint x: 815, startPoint y: 251, endPoint x: 802, endPoint y: 288, distance: 38.4
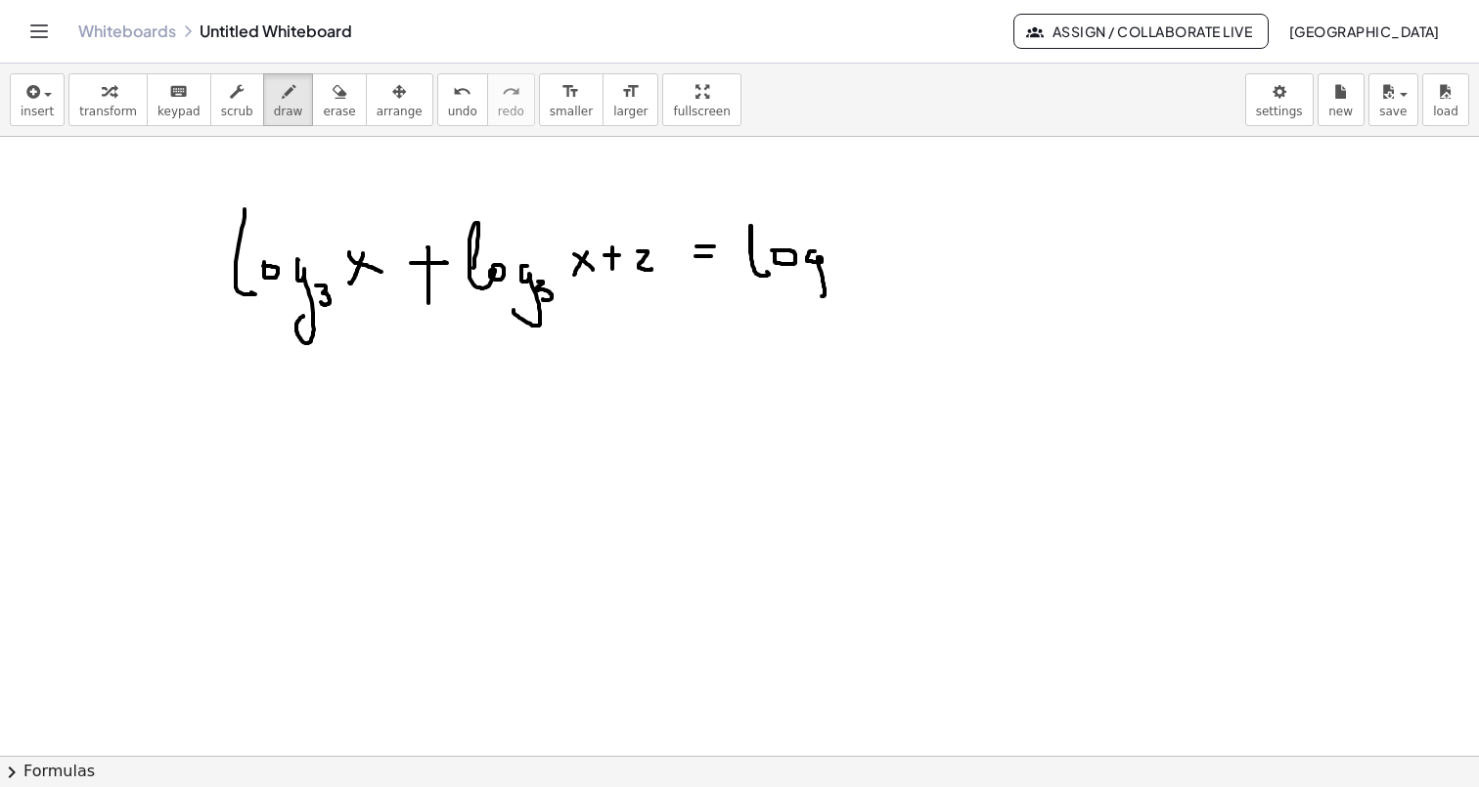
drag, startPoint x: 827, startPoint y: 267, endPoint x: 828, endPoint y: 283, distance: 15.7
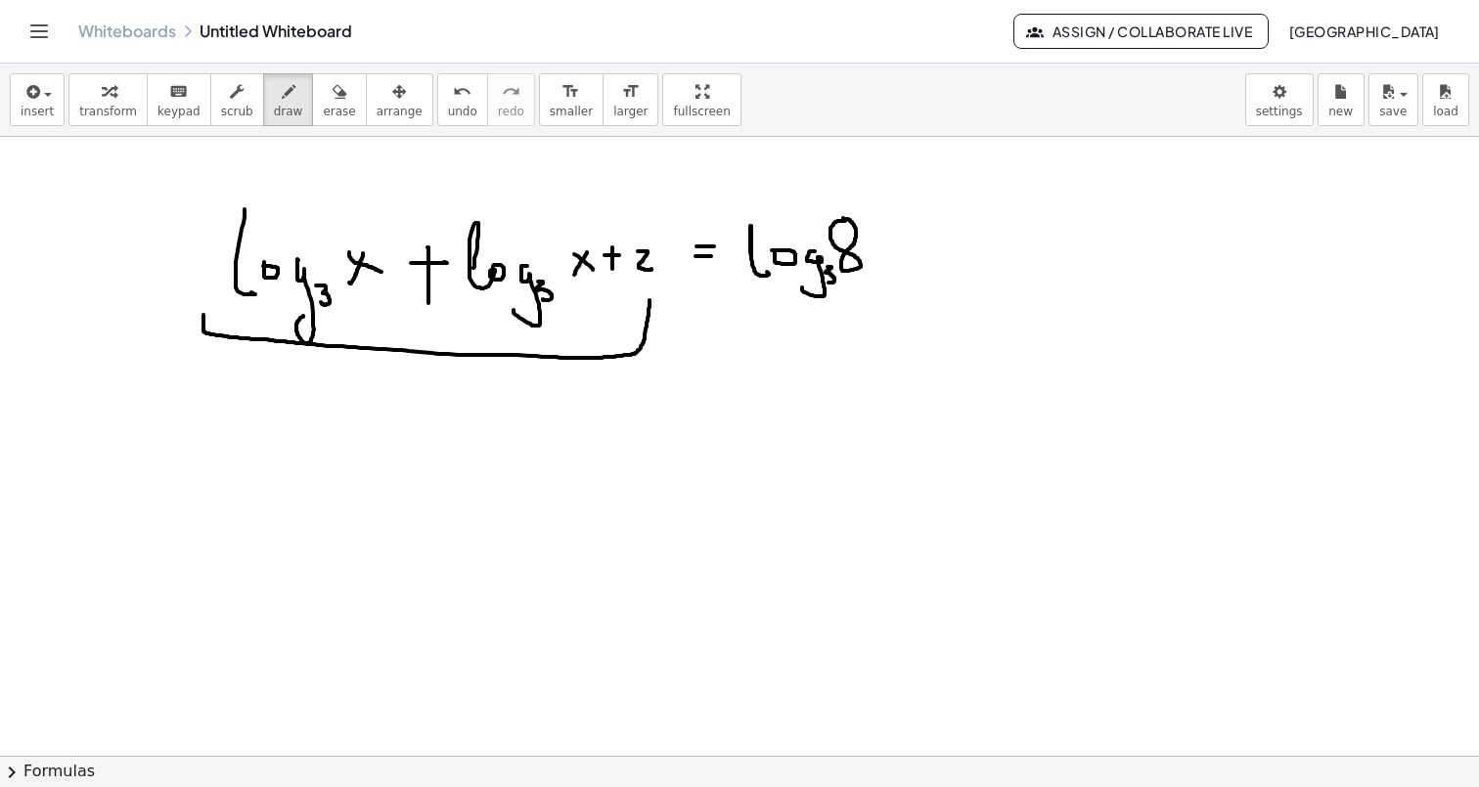
drag, startPoint x: 203, startPoint y: 315, endPoint x: 648, endPoint y: 298, distance: 445.3
drag, startPoint x: 354, startPoint y: 407, endPoint x: 369, endPoint y: 485, distance: 79.6
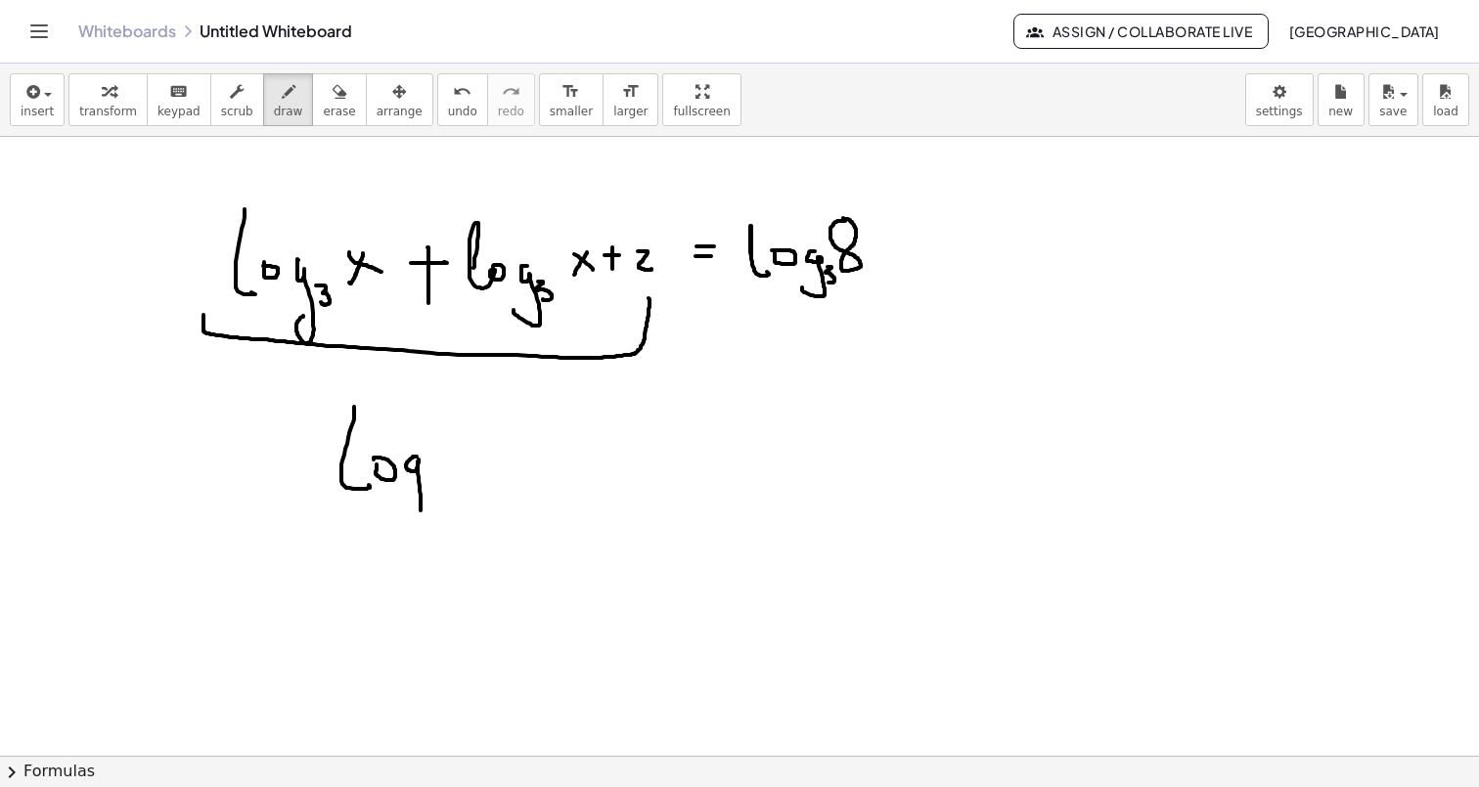
drag, startPoint x: 417, startPoint y: 457, endPoint x: 397, endPoint y: 499, distance: 46.4
drag, startPoint x: 431, startPoint y: 476, endPoint x: 427, endPoint y: 495, distance: 19.0
drag, startPoint x: 478, startPoint y: 422, endPoint x: 479, endPoint y: 490, distance: 67.5
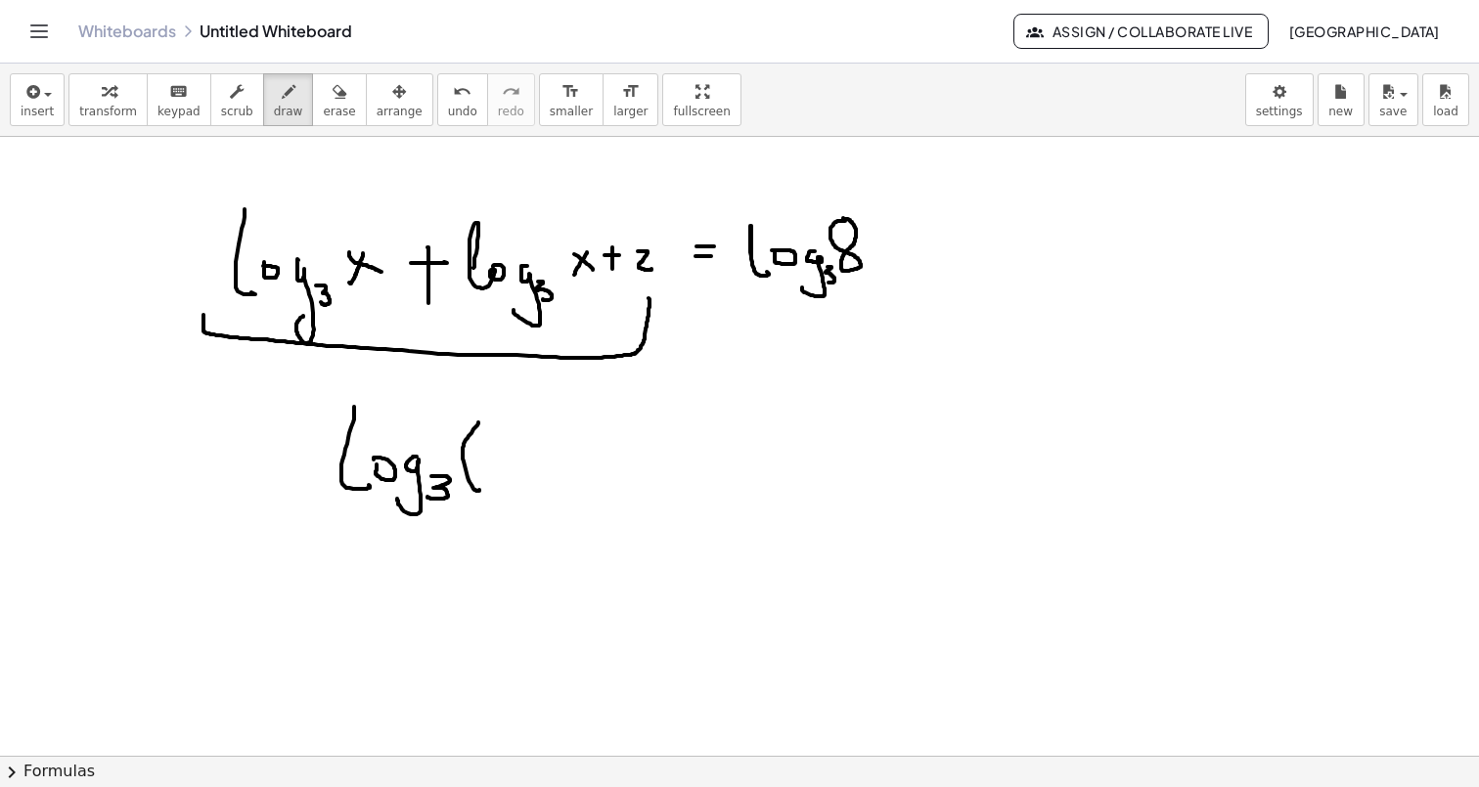
drag, startPoint x: 509, startPoint y: 446, endPoint x: 490, endPoint y: 471, distance: 31.5
drag, startPoint x: 491, startPoint y: 444, endPoint x: 508, endPoint y: 468, distance: 29.6
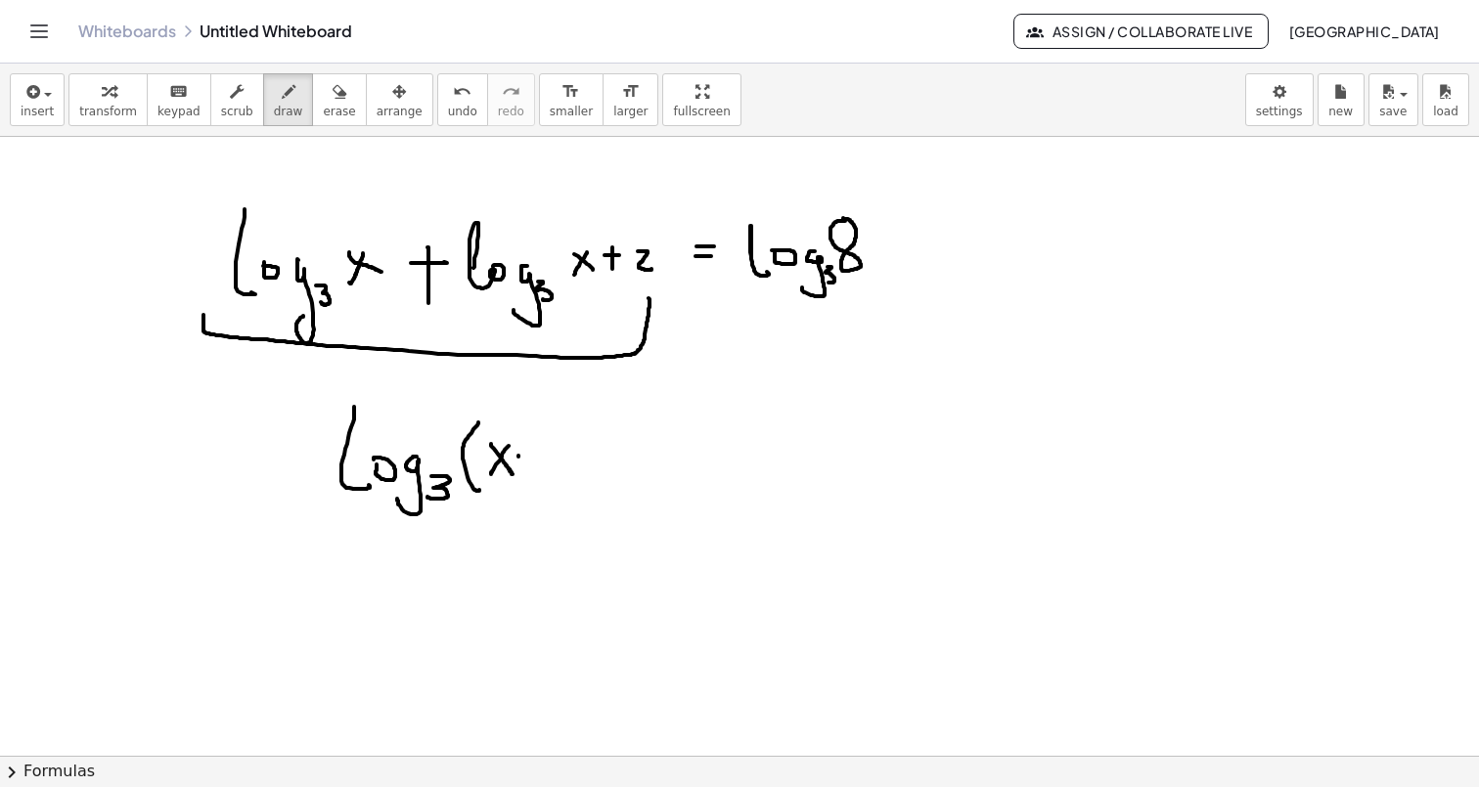
drag, startPoint x: 550, startPoint y: 441, endPoint x: 548, endPoint y: 464, distance: 22.6
drag, startPoint x: 543, startPoint y: 445, endPoint x: 565, endPoint y: 460, distance: 26.9
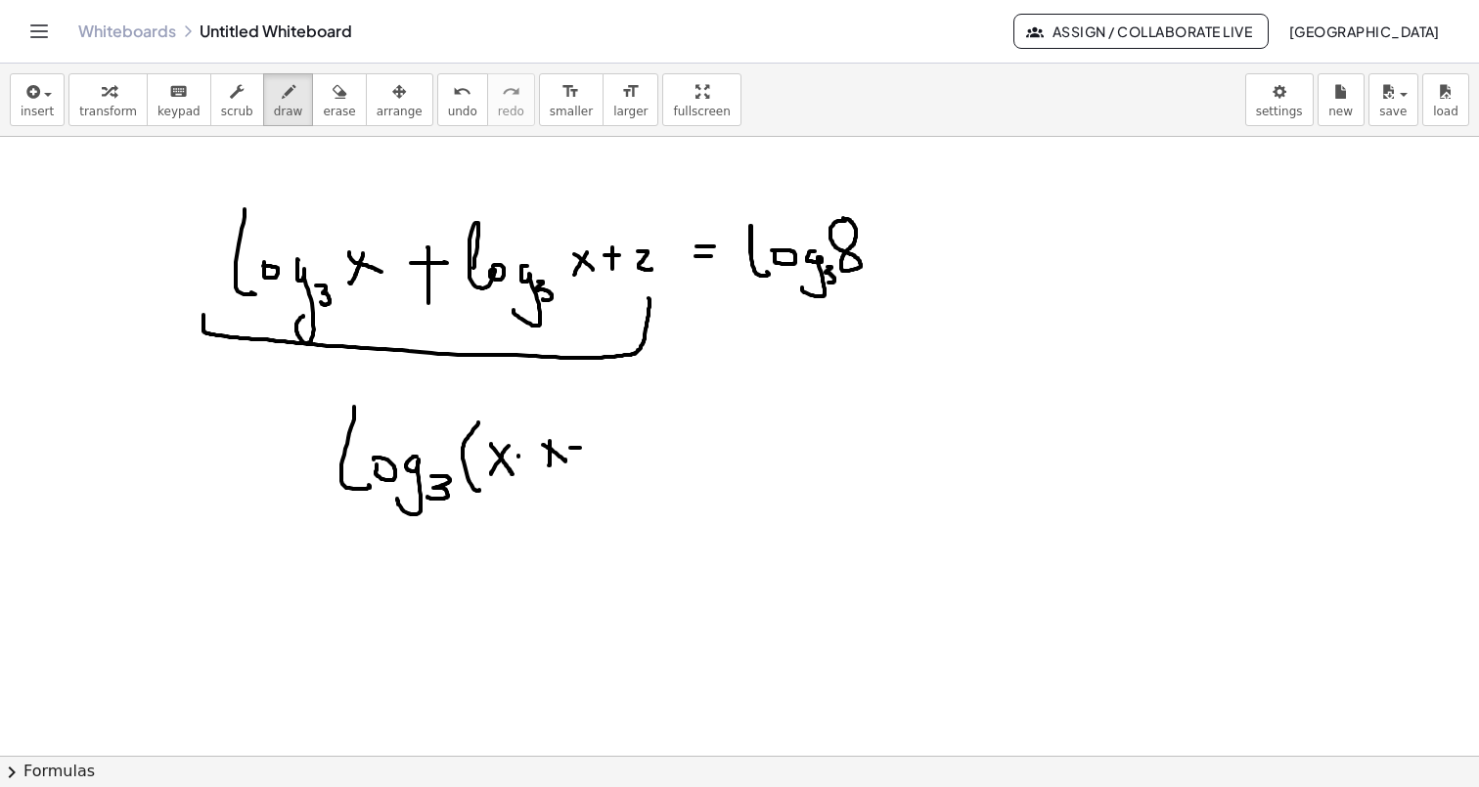
drag, startPoint x: 570, startPoint y: 448, endPoint x: 593, endPoint y: 446, distance: 22.6
drag, startPoint x: 583, startPoint y: 436, endPoint x: 580, endPoint y: 463, distance: 26.6
drag, startPoint x: 602, startPoint y: 437, endPoint x: 618, endPoint y: 457, distance: 25.0
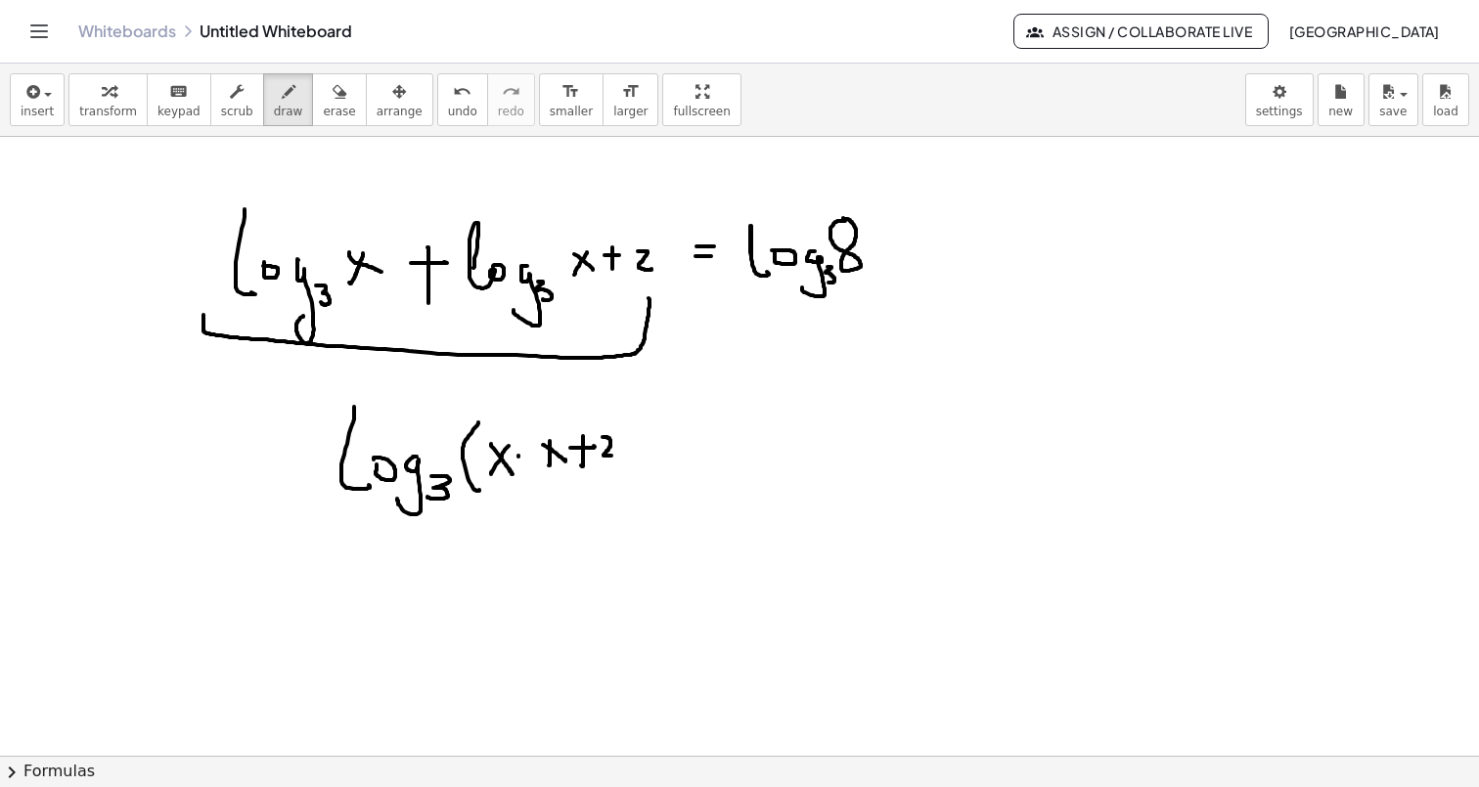
drag, startPoint x: 620, startPoint y: 409, endPoint x: 622, endPoint y: 464, distance: 54.8
drag, startPoint x: 535, startPoint y: 435, endPoint x: 549, endPoint y: 470, distance: 37.8
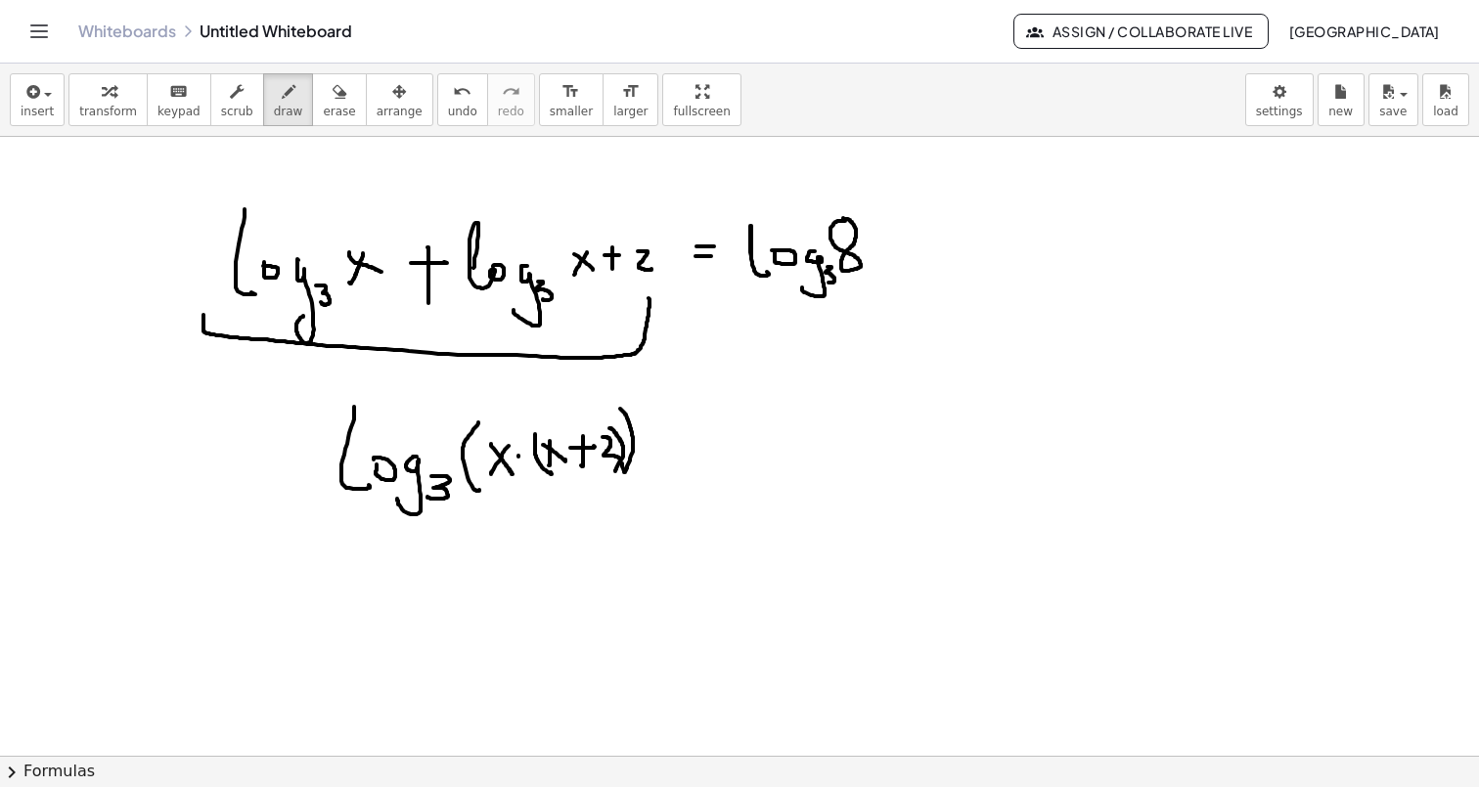
drag, startPoint x: 609, startPoint y: 428, endPoint x: 613, endPoint y: 466, distance: 38.3
drag, startPoint x: 673, startPoint y: 435, endPoint x: 716, endPoint y: 432, distance: 43.1
drag, startPoint x: 686, startPoint y: 445, endPoint x: 716, endPoint y: 441, distance: 30.6
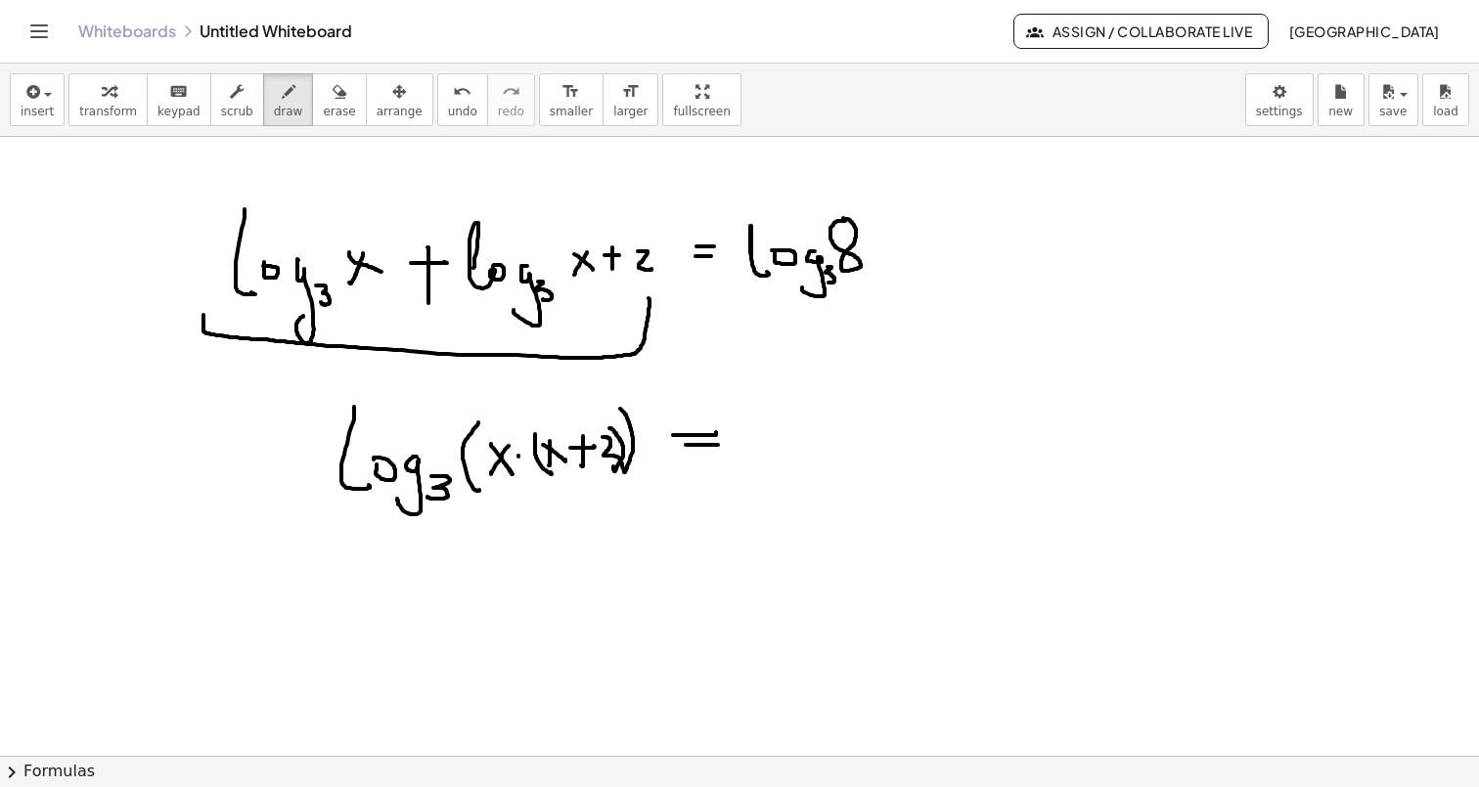
drag, startPoint x: 808, startPoint y: 435, endPoint x: 788, endPoint y: 474, distance: 43.7
drag, startPoint x: 816, startPoint y: 462, endPoint x: 819, endPoint y: 474, distance: 13.0
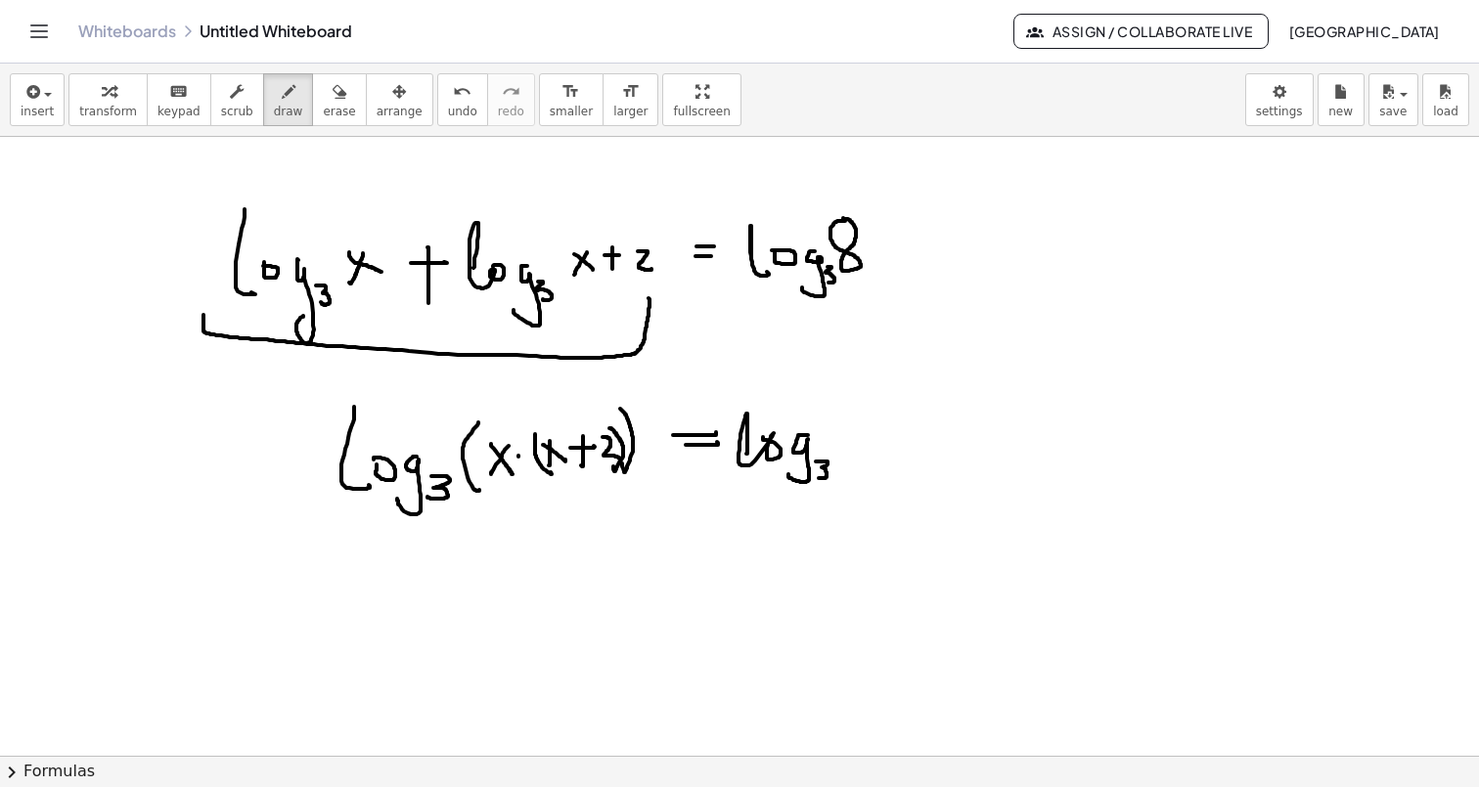
drag, startPoint x: 837, startPoint y: 422, endPoint x: 857, endPoint y: 458, distance: 41.1
drag, startPoint x: 852, startPoint y: 386, endPoint x: 859, endPoint y: 408, distance: 22.6
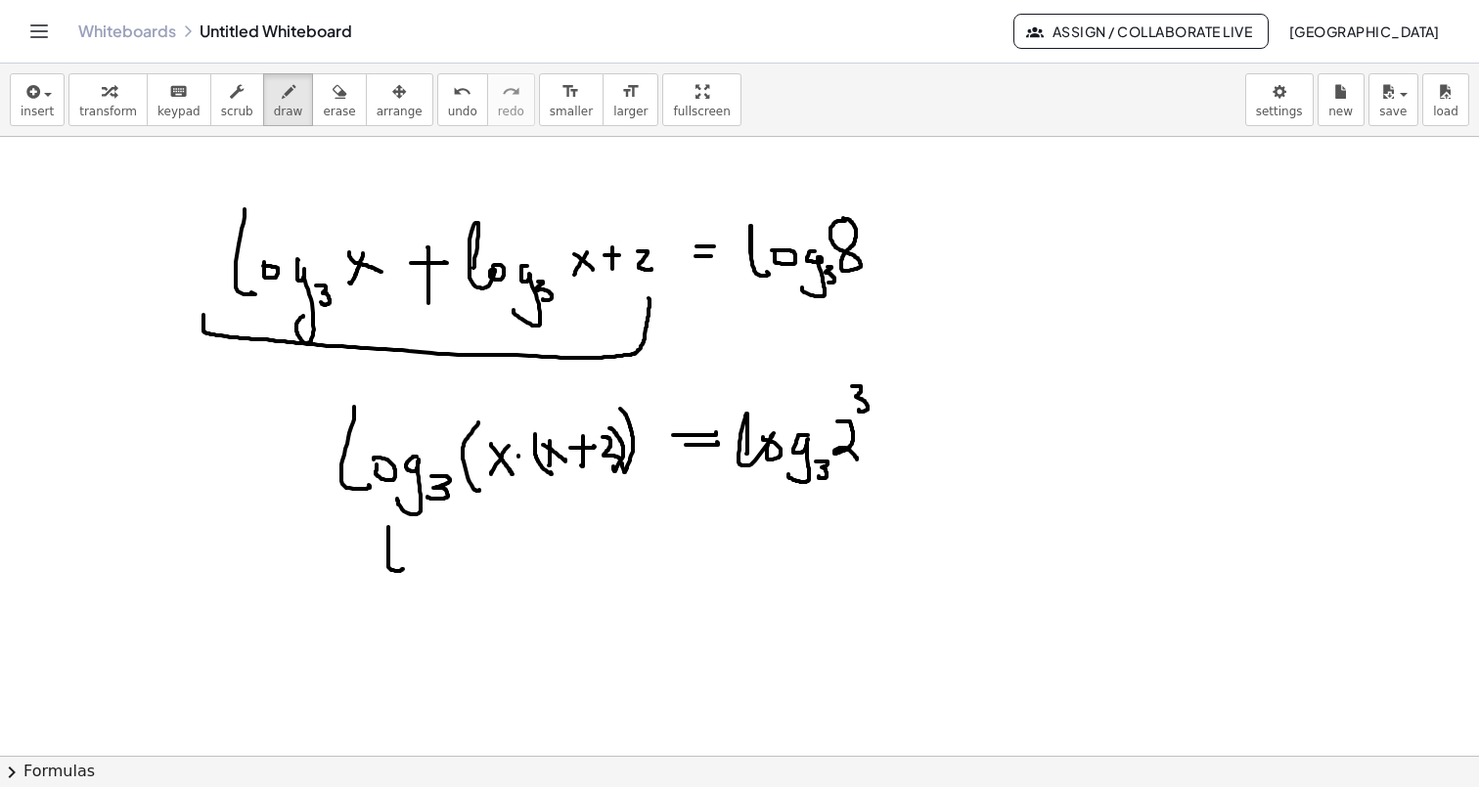
drag, startPoint x: 388, startPoint y: 527, endPoint x: 401, endPoint y: 567, distance: 42.1
drag, startPoint x: 430, startPoint y: 545, endPoint x: 417, endPoint y: 579, distance: 36.9
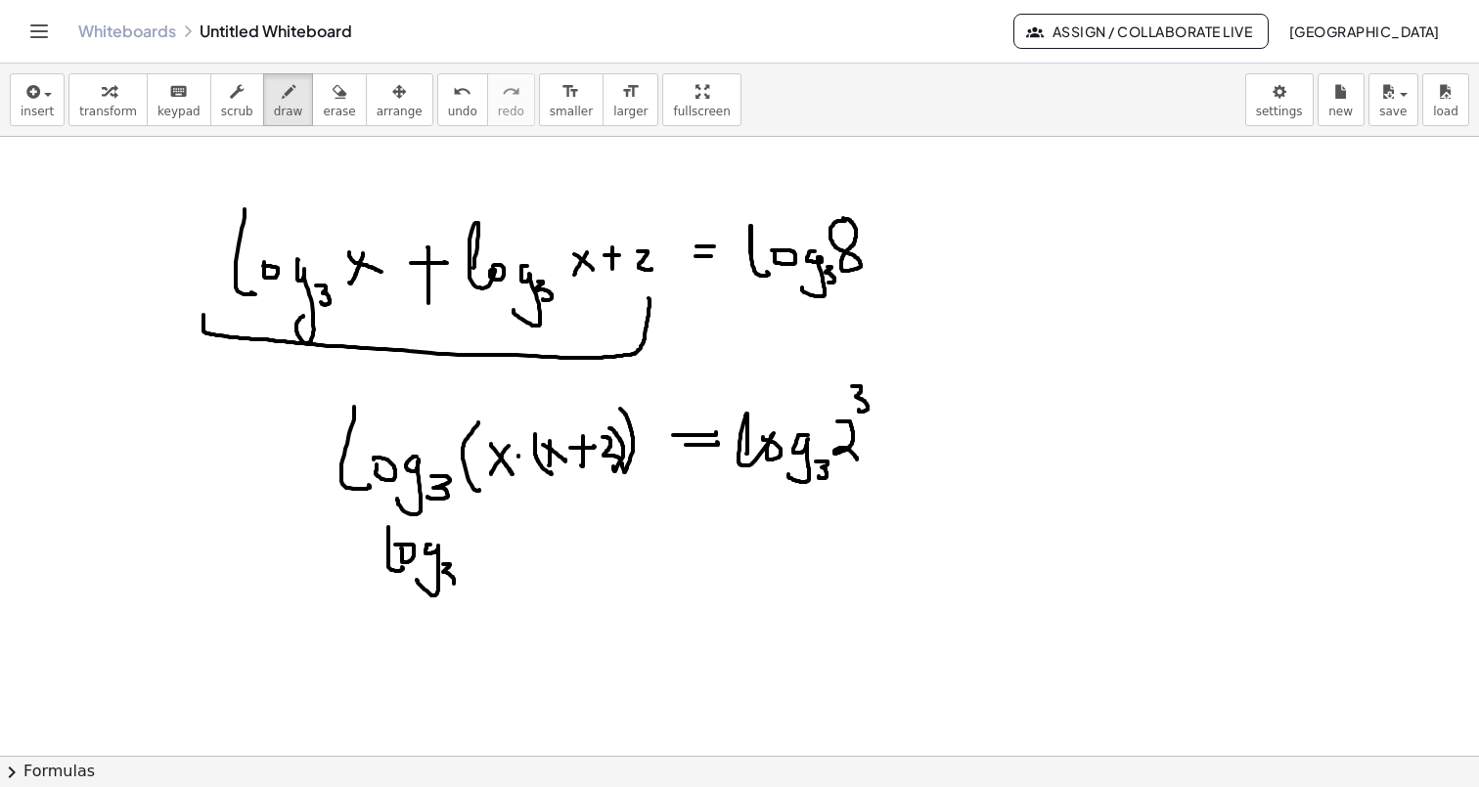
drag, startPoint x: 443, startPoint y: 564, endPoint x: 442, endPoint y: 583, distance: 18.6
drag, startPoint x: 488, startPoint y: 547, endPoint x: 478, endPoint y: 565, distance: 21.0
drag, startPoint x: 476, startPoint y: 553, endPoint x: 505, endPoint y: 580, distance: 39.4
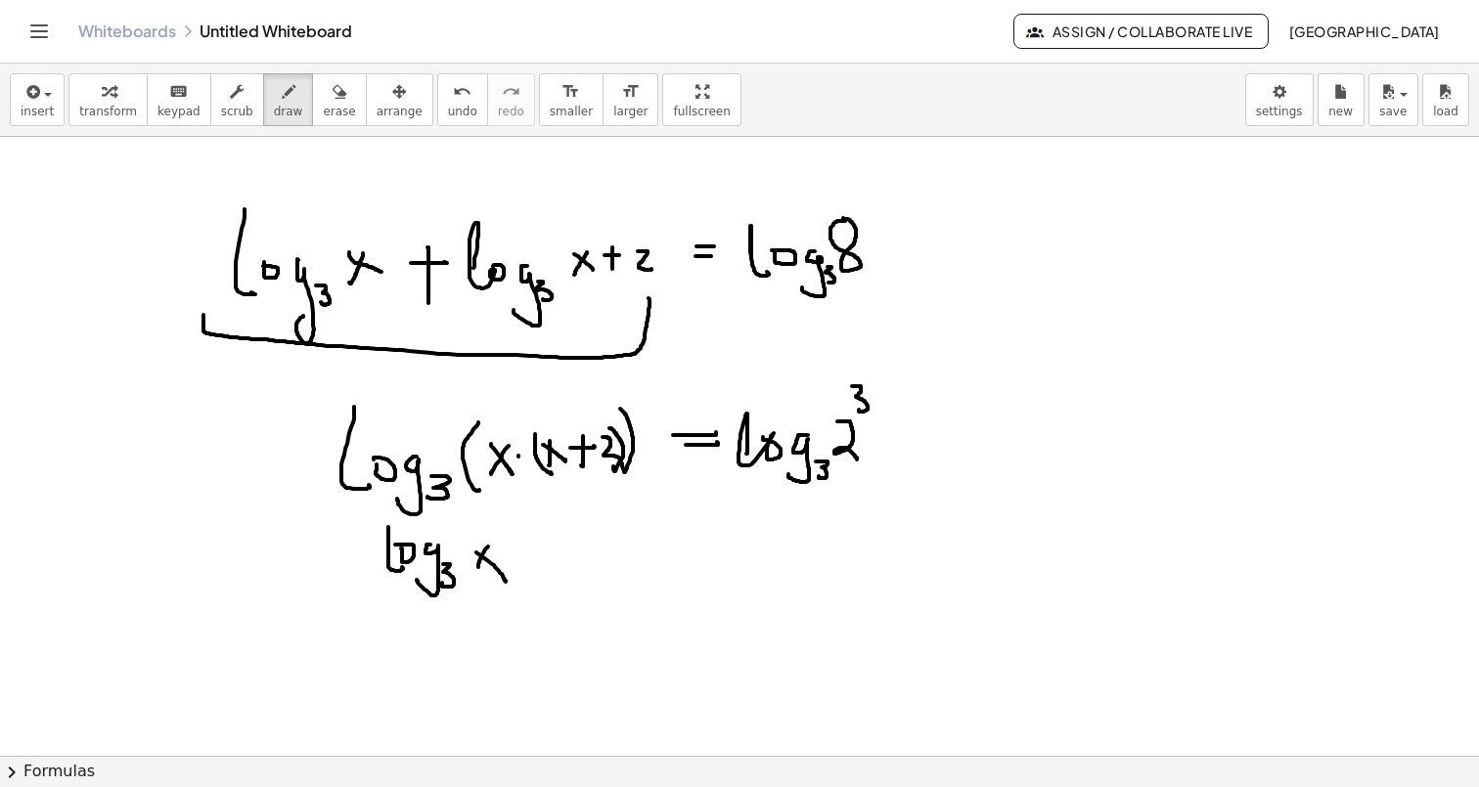
drag, startPoint x: 482, startPoint y: 521, endPoint x: 513, endPoint y: 540, distance: 36.4
drag, startPoint x: 528, startPoint y: 554, endPoint x: 551, endPoint y: 554, distance: 22.5
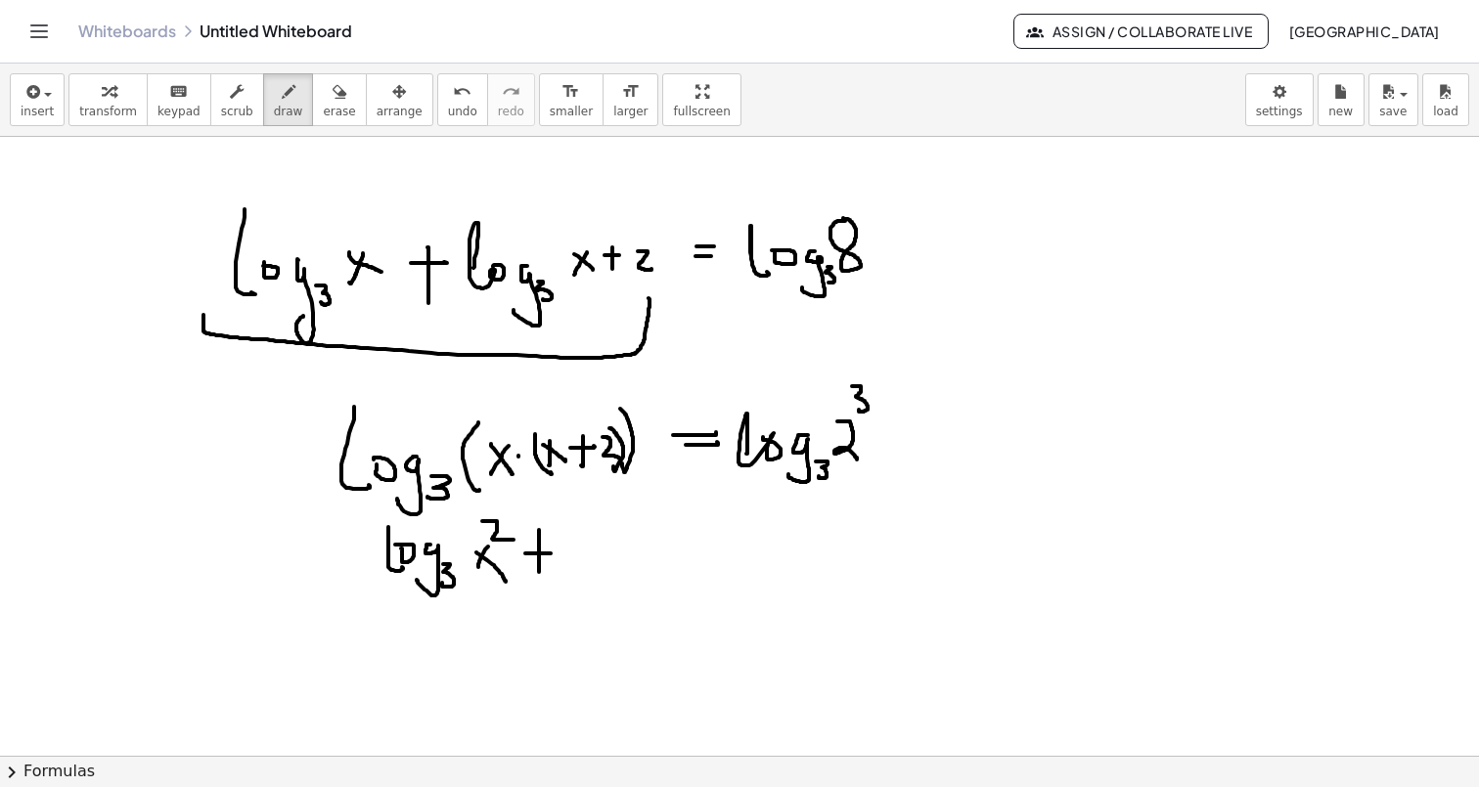
drag, startPoint x: 539, startPoint y: 533, endPoint x: 539, endPoint y: 570, distance: 37.2
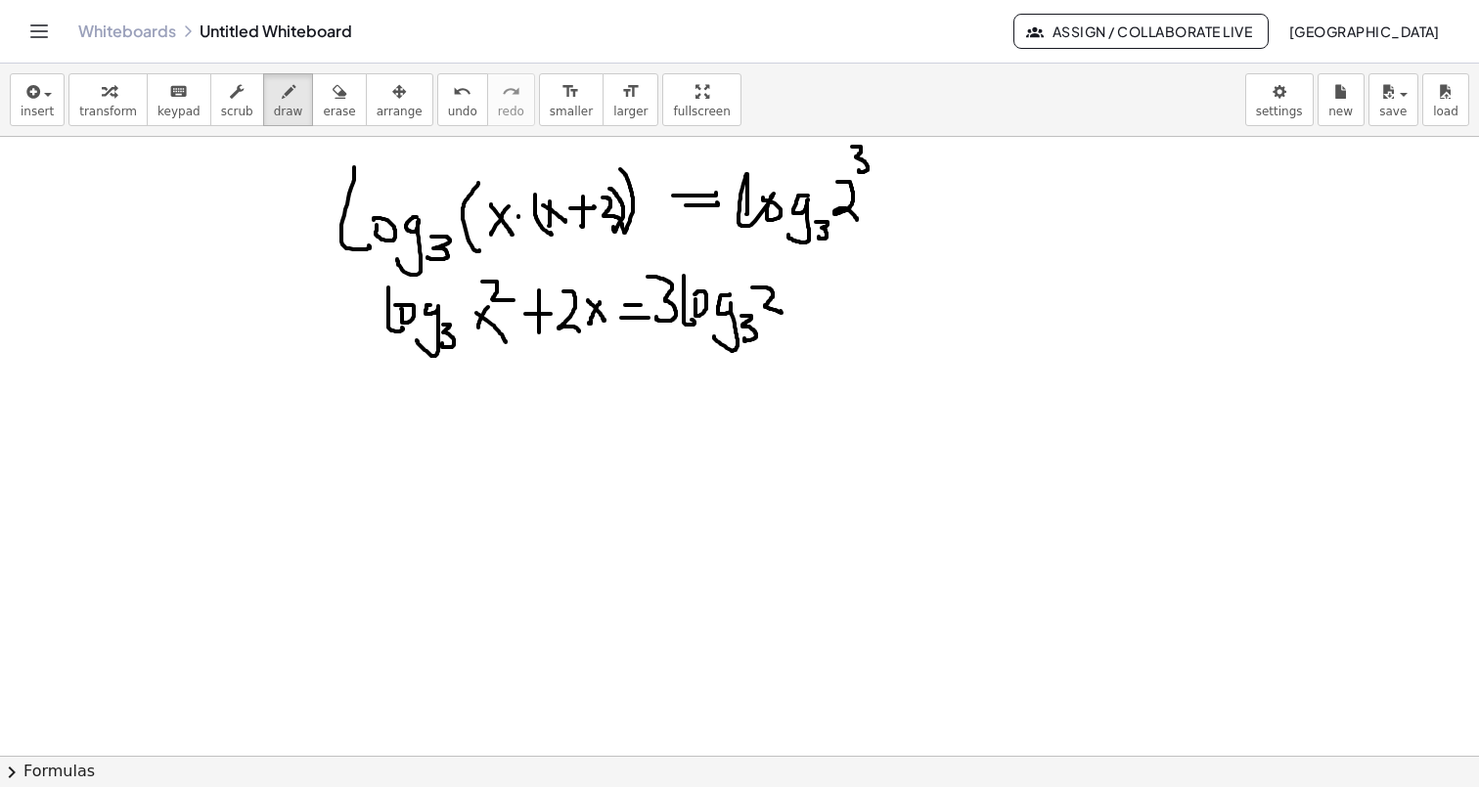
scroll to position [6479, 0]
drag, startPoint x: 470, startPoint y: 273, endPoint x: 474, endPoint y: 347, distance: 74.4
drag, startPoint x: 595, startPoint y: 276, endPoint x: 601, endPoint y: 328, distance: 52.3
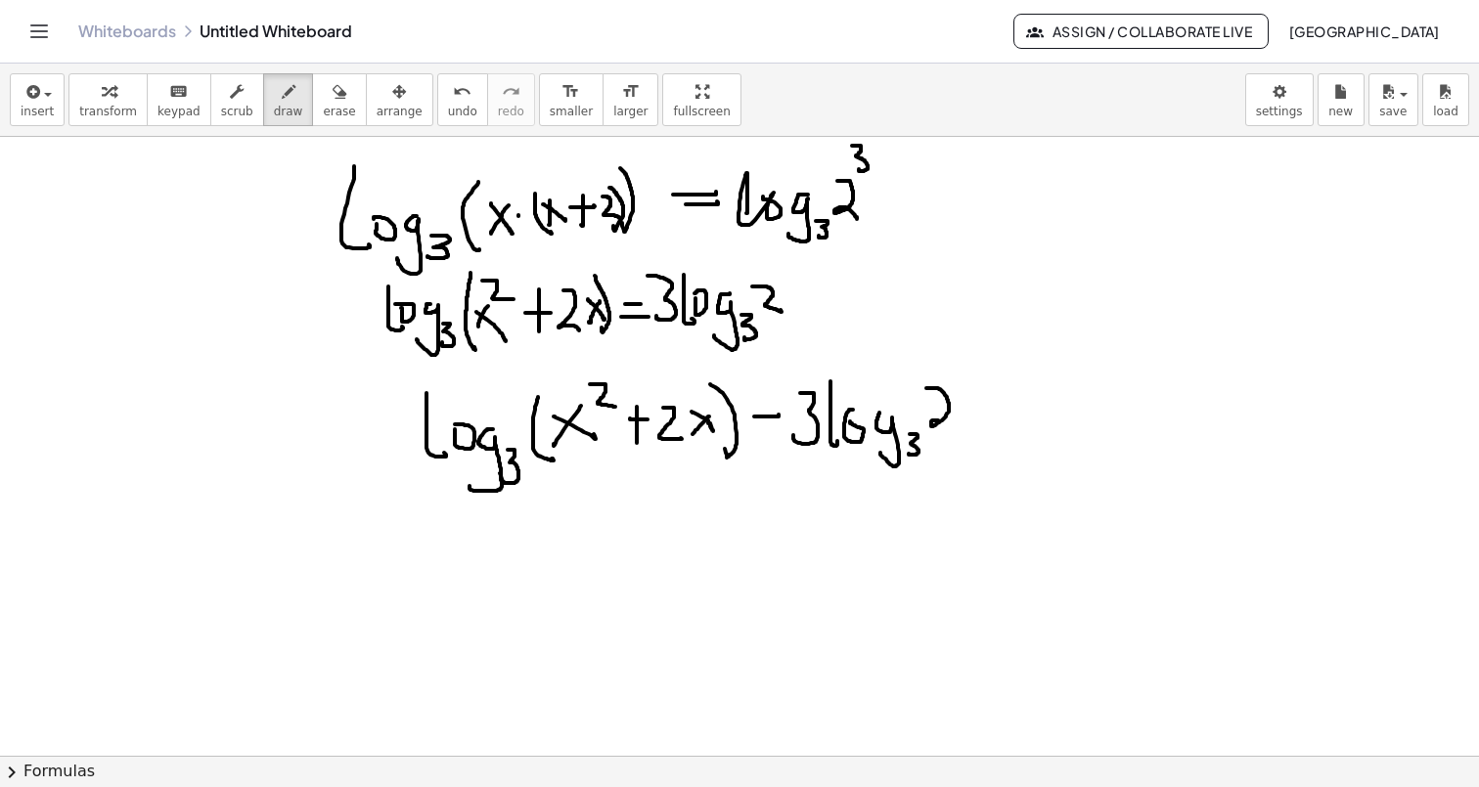
click at [333, 103] on icon "button" at bounding box center [340, 91] width 14 height 23
click at [282, 90] on icon "button" at bounding box center [289, 91] width 14 height 23
drag, startPoint x: 799, startPoint y: 377, endPoint x: 819, endPoint y: 437, distance: 62.8
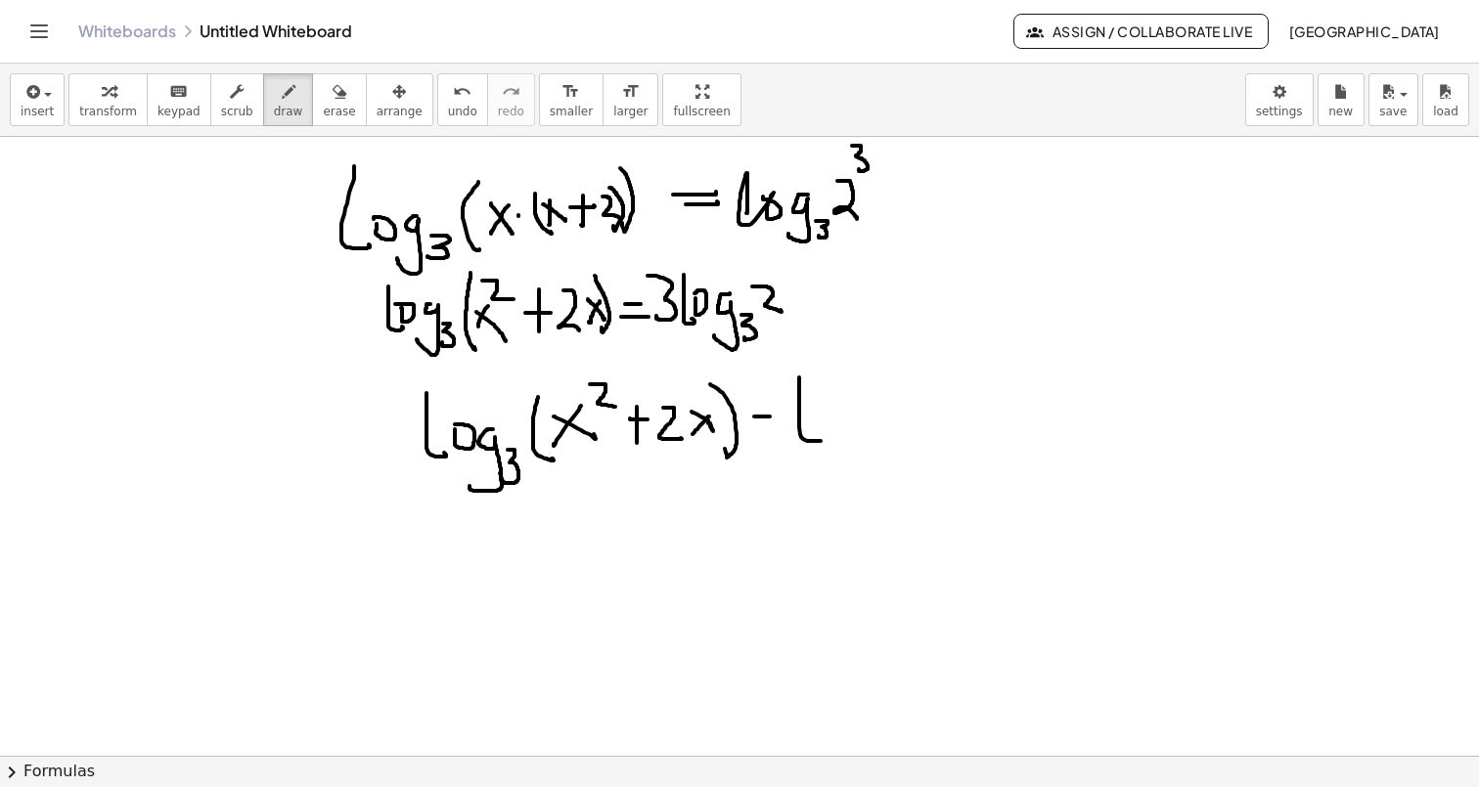
drag, startPoint x: 853, startPoint y: 407, endPoint x: 837, endPoint y: 459, distance: 54.1
drag, startPoint x: 873, startPoint y: 426, endPoint x: 875, endPoint y: 448, distance: 21.6
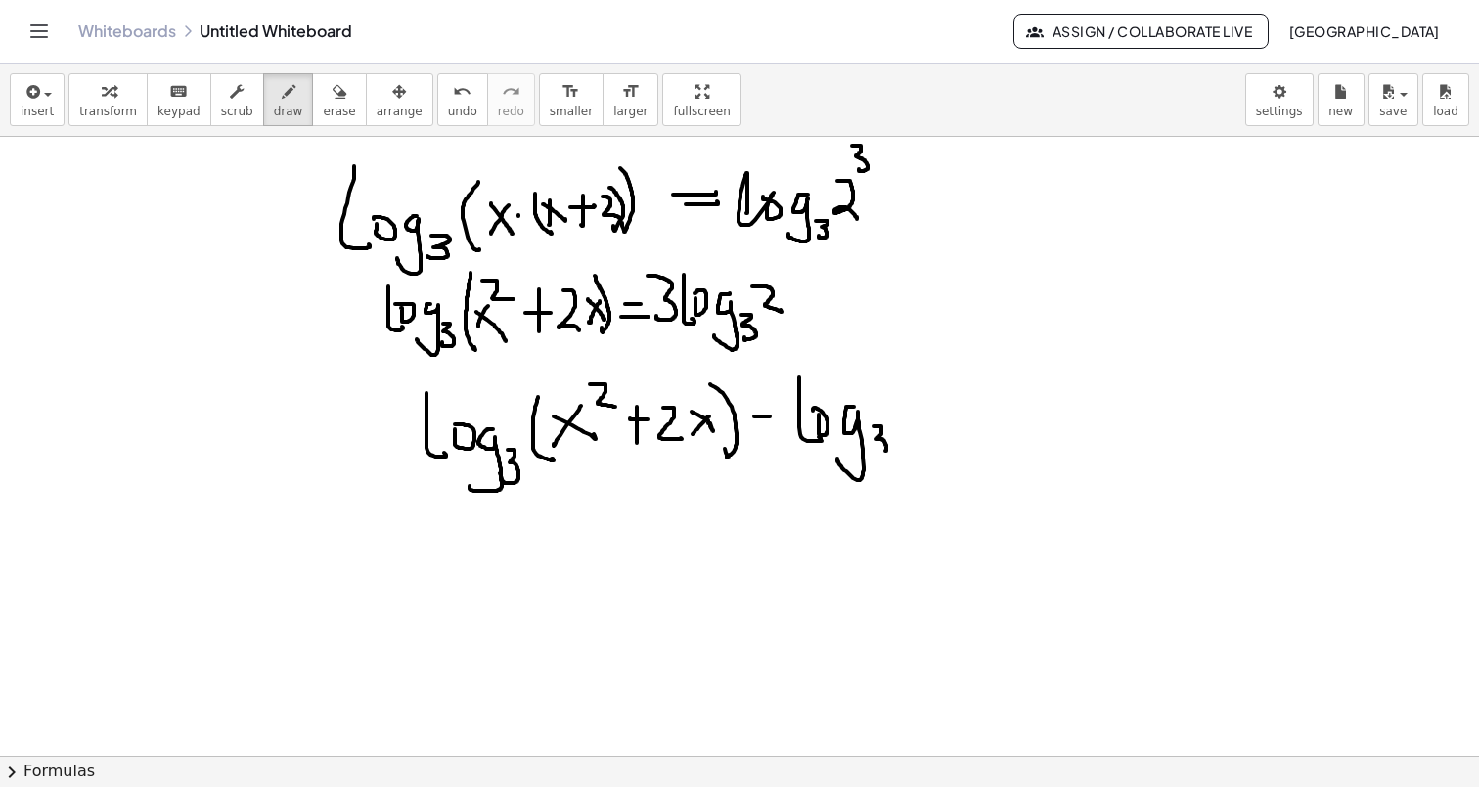
drag, startPoint x: 897, startPoint y: 387, endPoint x: 919, endPoint y: 428, distance: 46.8
drag, startPoint x: 908, startPoint y: 354, endPoint x: 910, endPoint y: 374, distance: 19.7
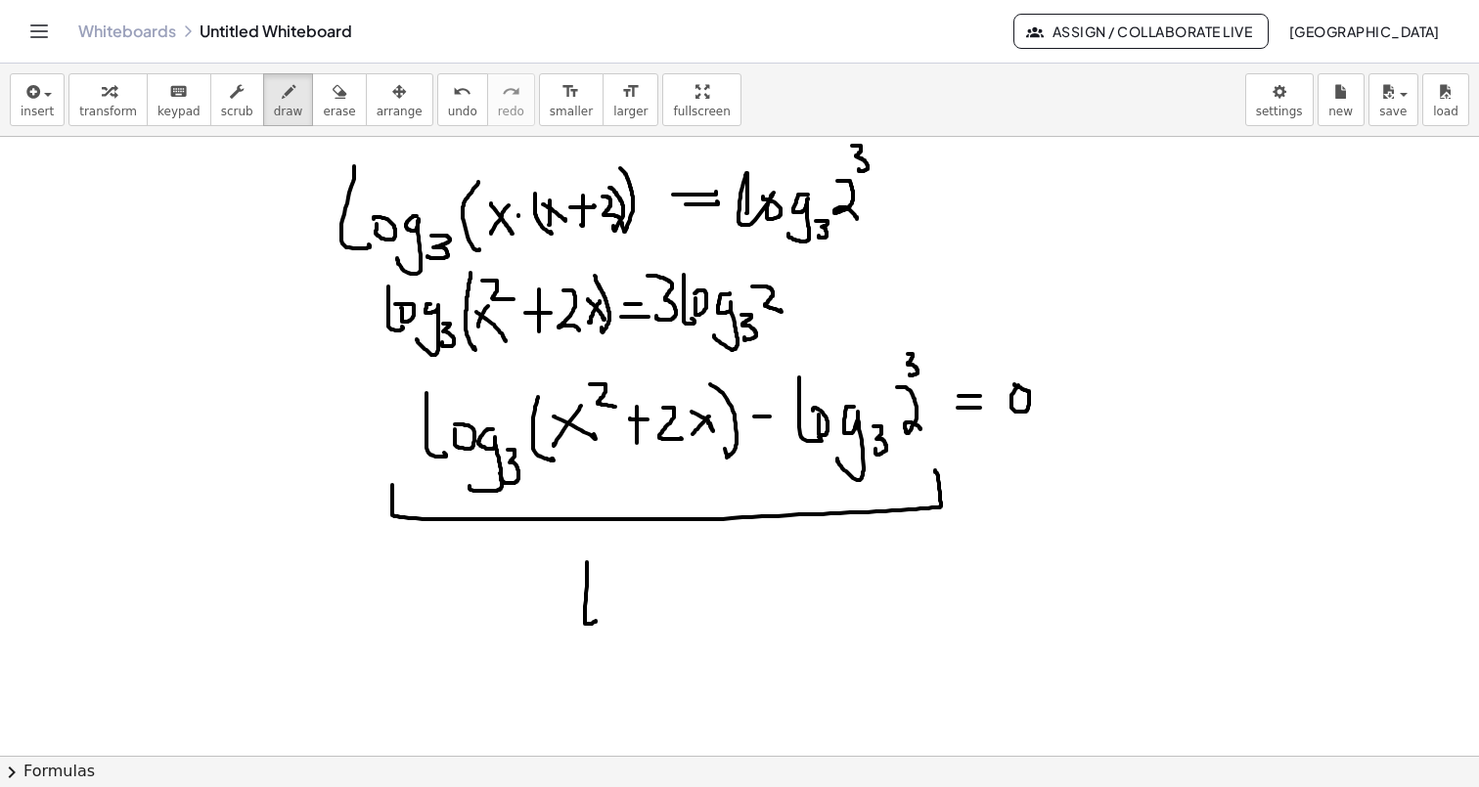
drag, startPoint x: 587, startPoint y: 562, endPoint x: 596, endPoint y: 621, distance: 59.3
drag, startPoint x: 610, startPoint y: 599, endPoint x: 602, endPoint y: 606, distance: 11.1
drag, startPoint x: 651, startPoint y: 599, endPoint x: 645, endPoint y: 655, distance: 56.1
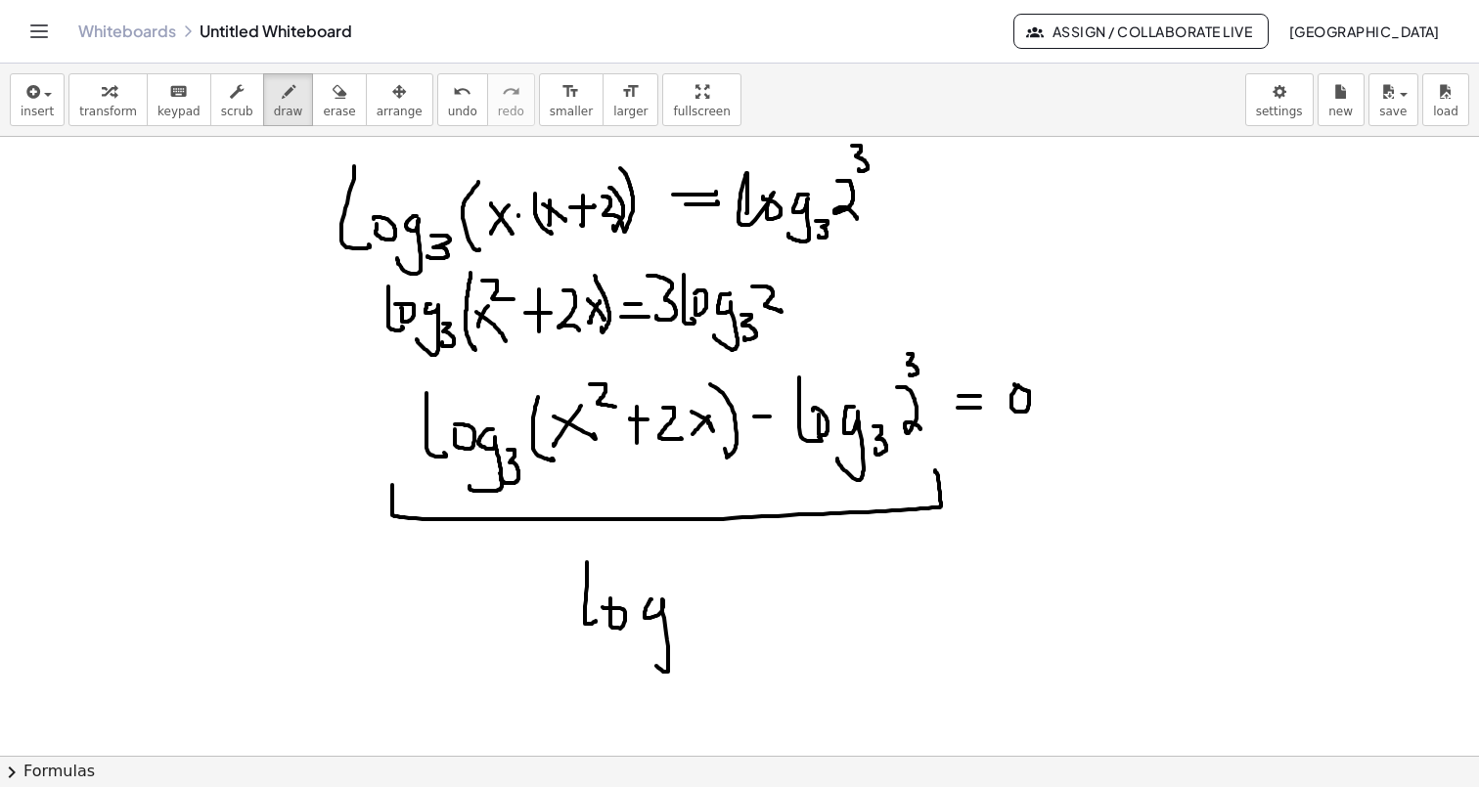
drag, startPoint x: 679, startPoint y: 619, endPoint x: 686, endPoint y: 637, distance: 18.9
drag, startPoint x: 781, startPoint y: 551, endPoint x: 761, endPoint y: 588, distance: 42.5
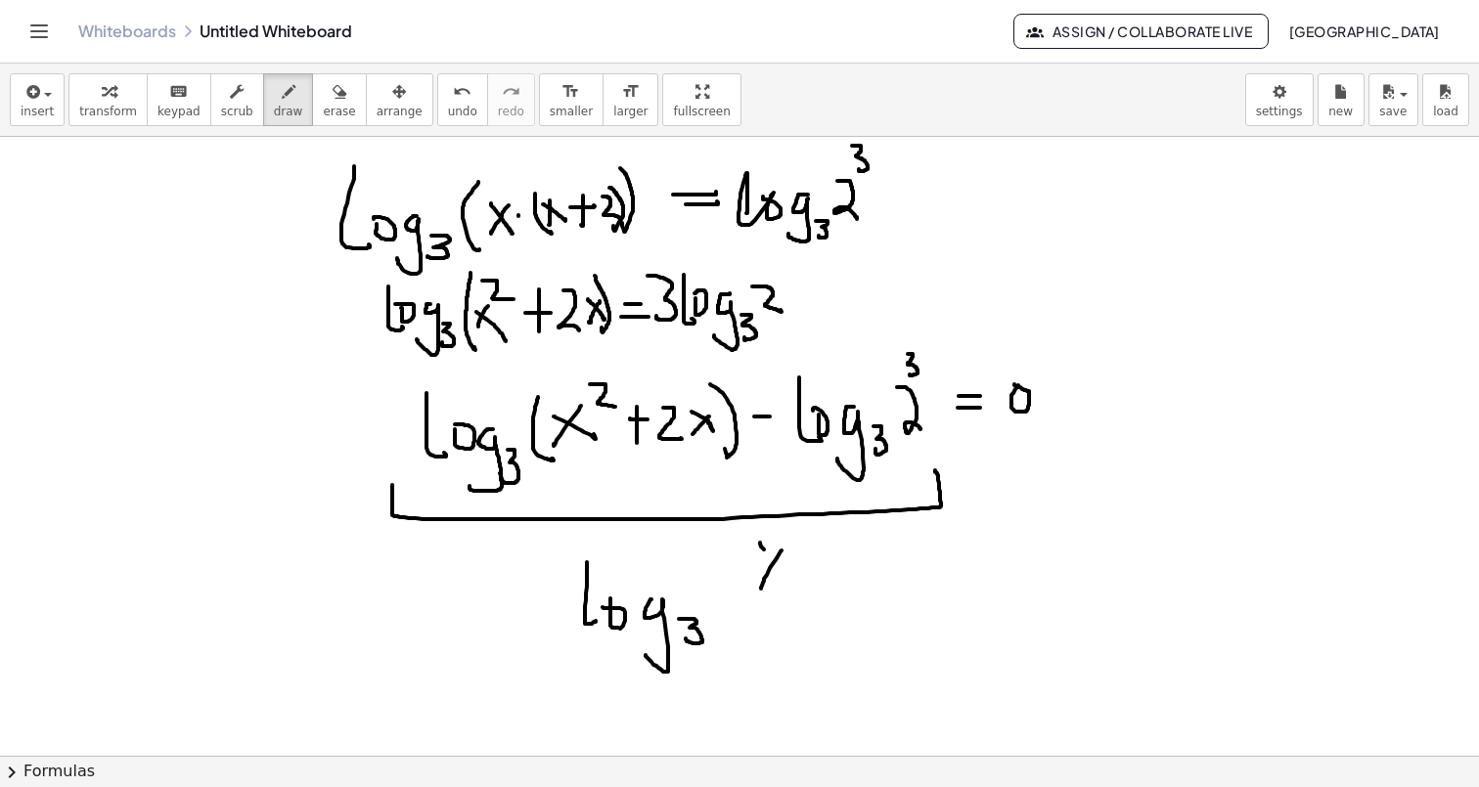
drag, startPoint x: 760, startPoint y: 543, endPoint x: 788, endPoint y: 572, distance: 40.8
drag, startPoint x: 791, startPoint y: 527, endPoint x: 828, endPoint y: 540, distance: 39.3
drag, startPoint x: 827, startPoint y: 568, endPoint x: 866, endPoint y: 568, distance: 38.1
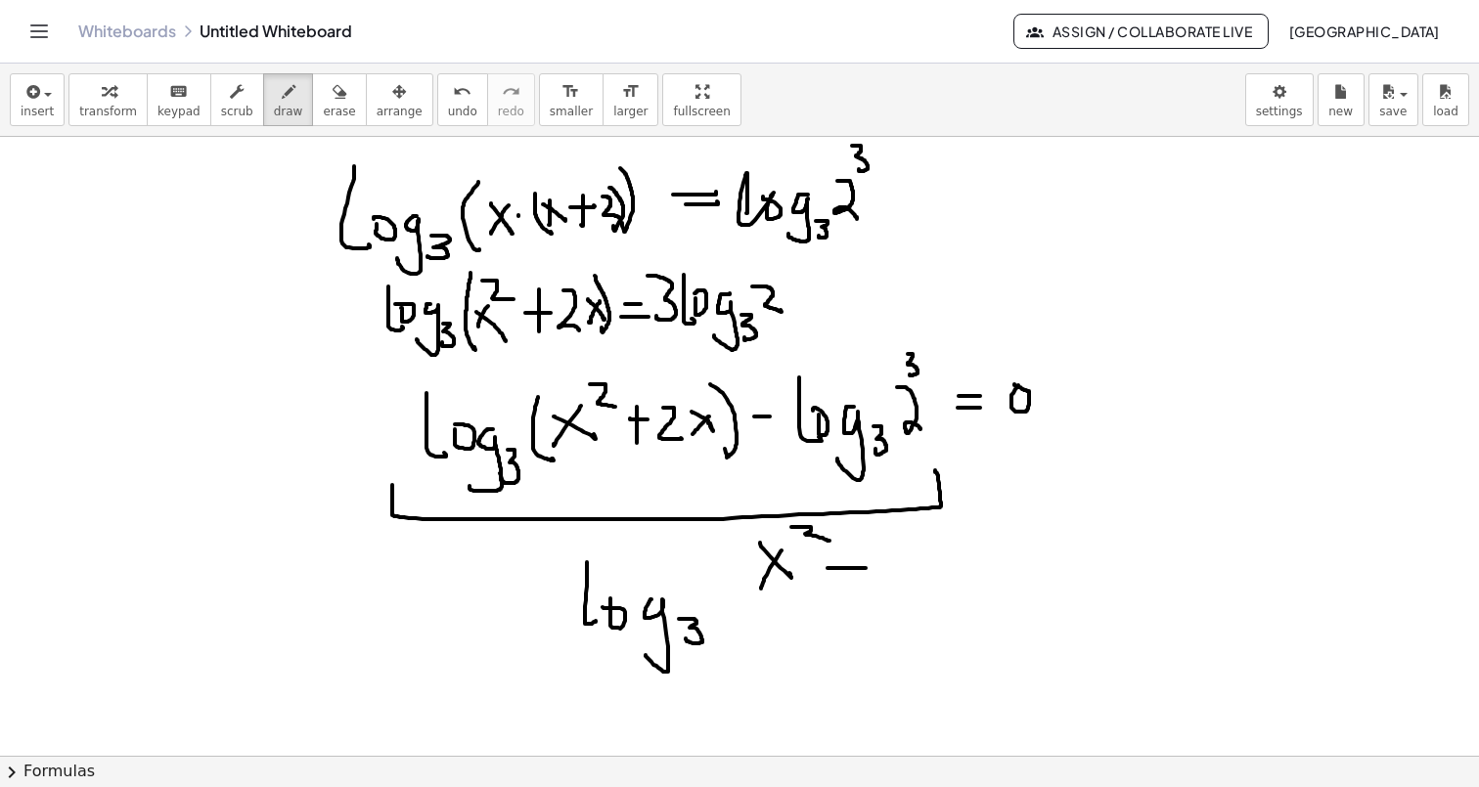
drag, startPoint x: 850, startPoint y: 555, endPoint x: 850, endPoint y: 586, distance: 31.3
drag, startPoint x: 873, startPoint y: 560, endPoint x: 907, endPoint y: 588, distance: 43.1
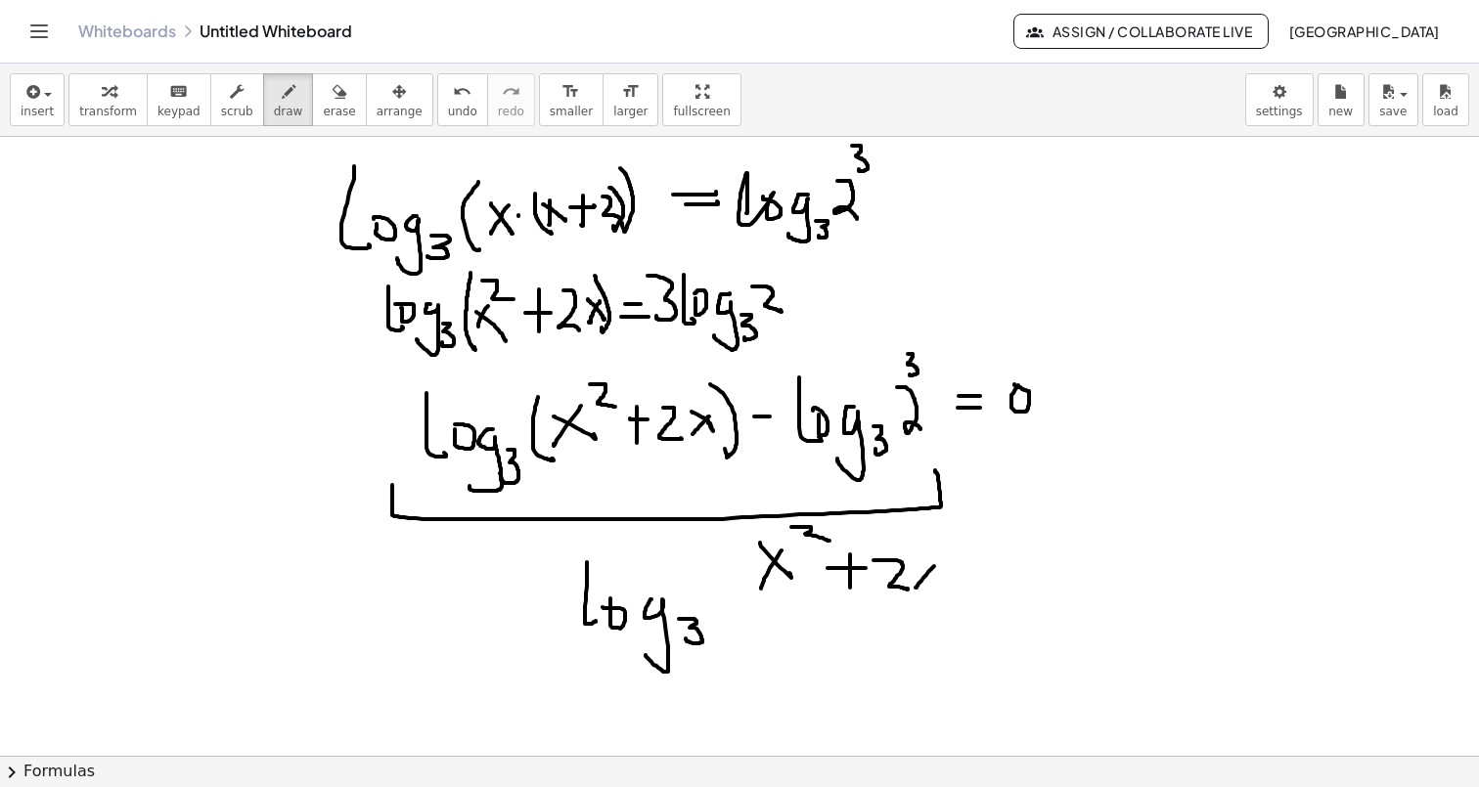
drag, startPoint x: 934, startPoint y: 566, endPoint x: 915, endPoint y: 587, distance: 27.7
drag, startPoint x: 912, startPoint y: 572, endPoint x: 935, endPoint y: 584, distance: 25.4
drag, startPoint x: 757, startPoint y: 599, endPoint x: 953, endPoint y: 596, distance: 195.6
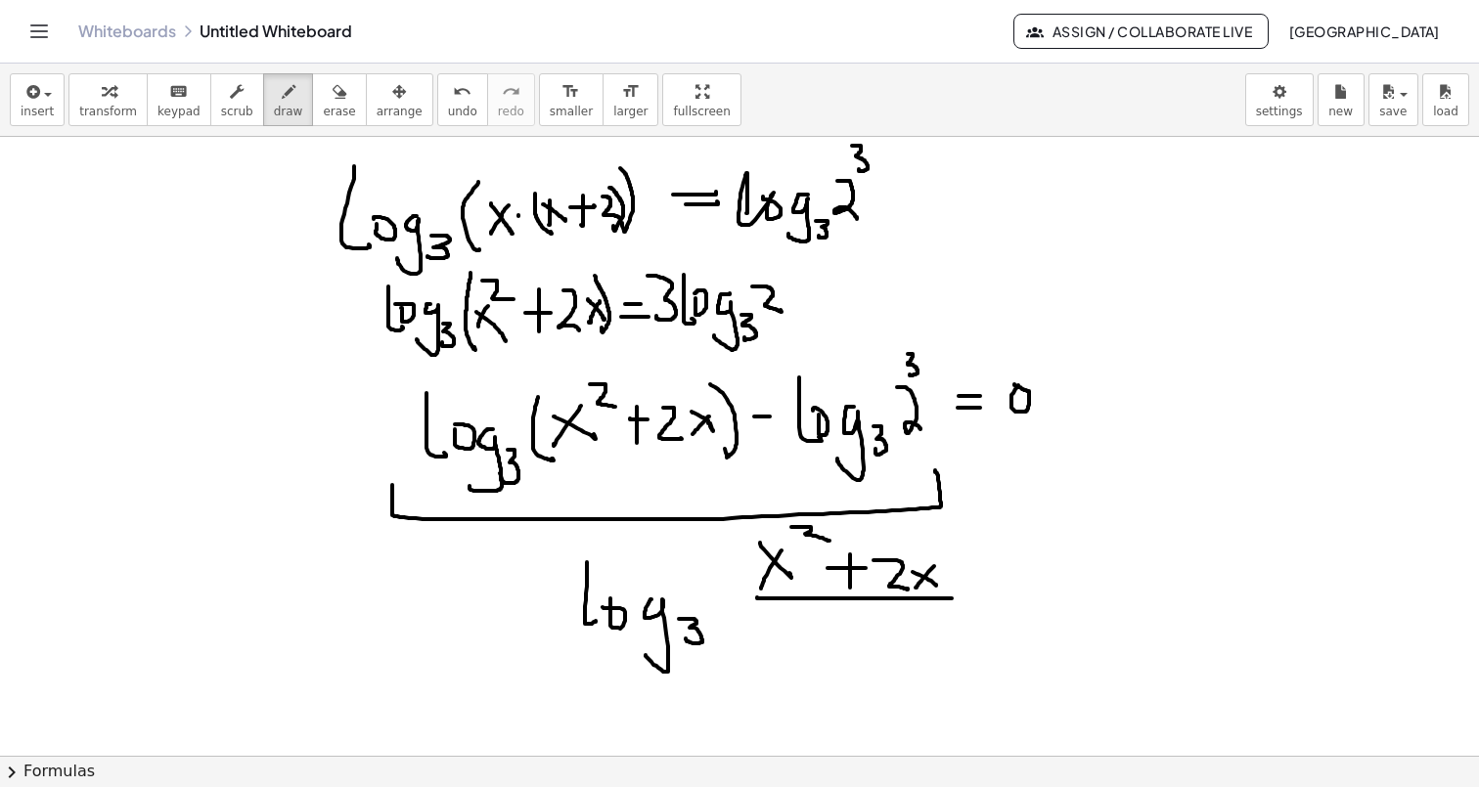
drag, startPoint x: 865, startPoint y: 624, endPoint x: 858, endPoint y: 615, distance: 11.2
drag, startPoint x: 996, startPoint y: 597, endPoint x: 1016, endPoint y: 597, distance: 20.5
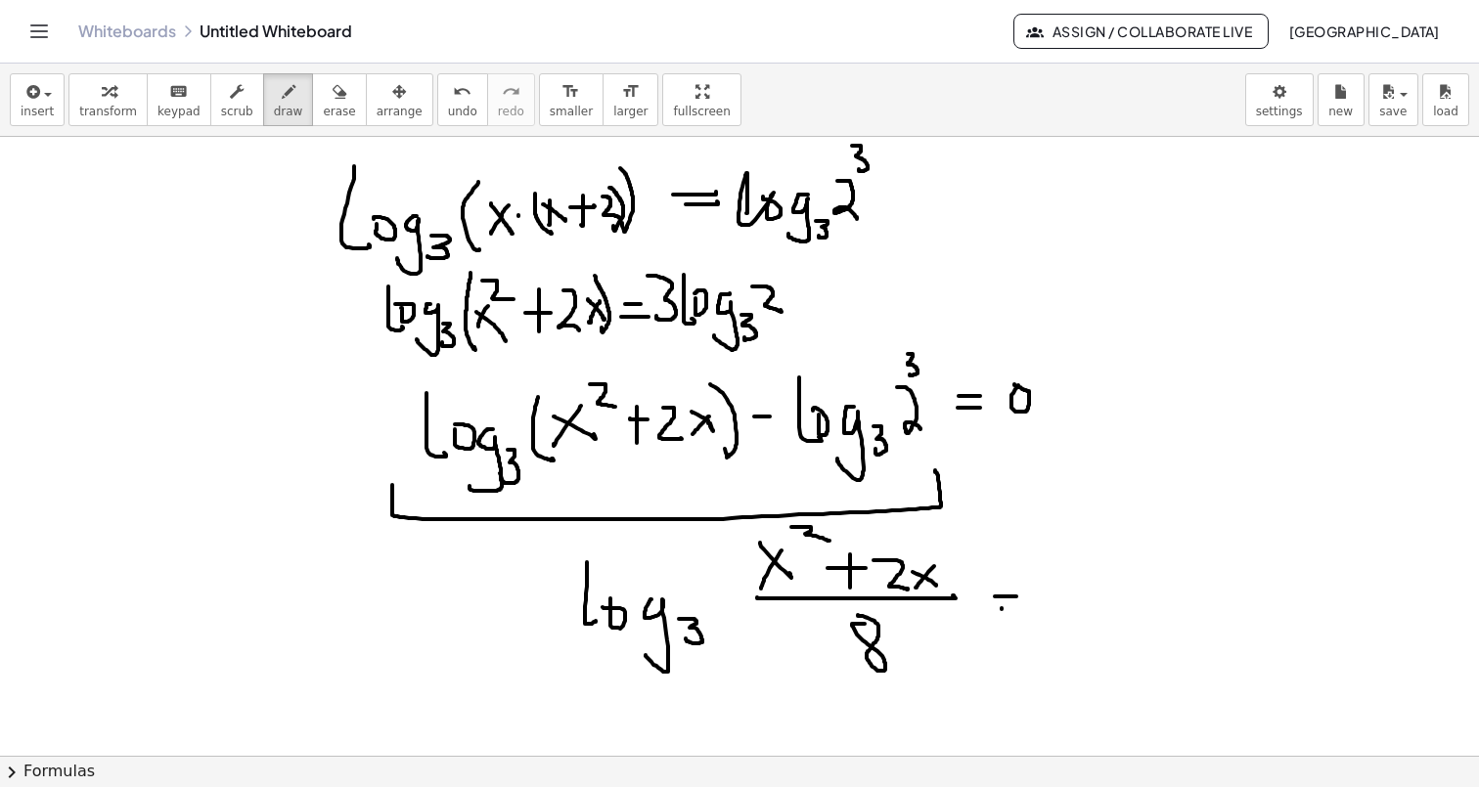
drag, startPoint x: 1001, startPoint y: 608, endPoint x: 1030, endPoint y: 609, distance: 28.4
drag, startPoint x: 1076, startPoint y: 575, endPoint x: 1064, endPoint y: 572, distance: 12.1
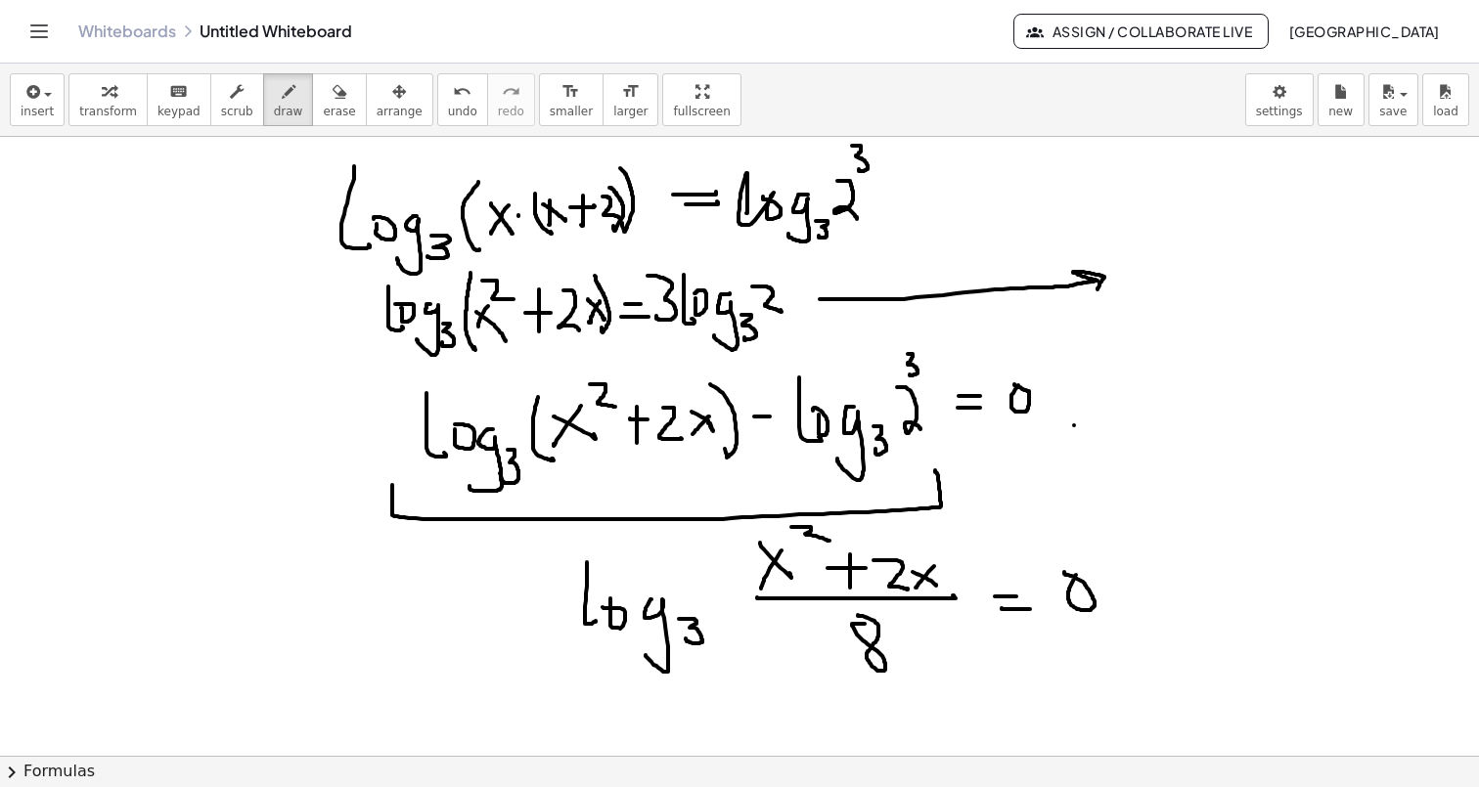
drag, startPoint x: 820, startPoint y: 299, endPoint x: 1093, endPoint y: 289, distance: 274.0
drag, startPoint x: 1178, startPoint y: 252, endPoint x: 1159, endPoint y: 299, distance: 50.9
drag, startPoint x: 1160, startPoint y: 261, endPoint x: 1196, endPoint y: 284, distance: 42.6
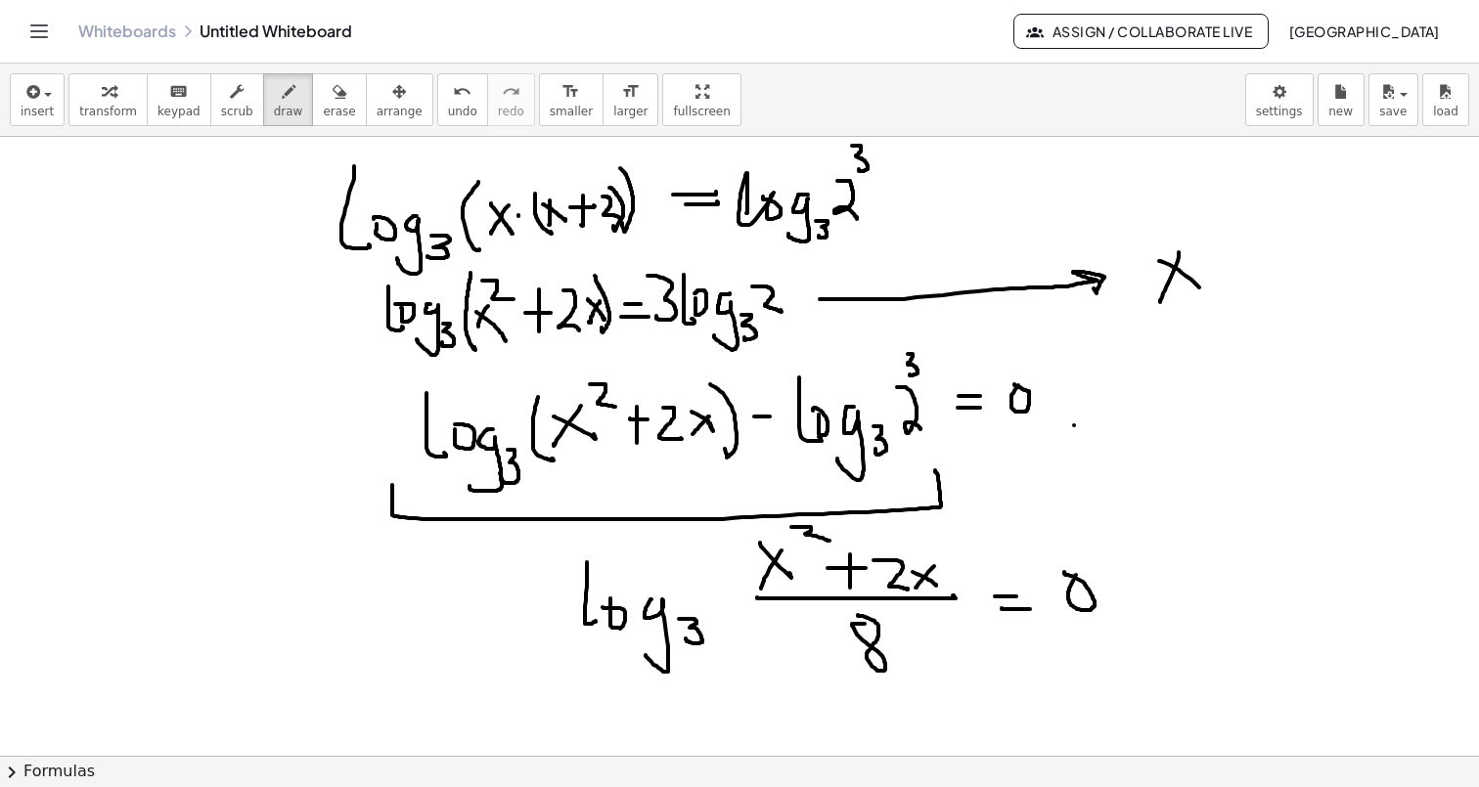
drag, startPoint x: 1181, startPoint y: 212, endPoint x: 1220, endPoint y: 242, distance: 48.1
drag, startPoint x: 1221, startPoint y: 275, endPoint x: 1263, endPoint y: 275, distance: 42.1
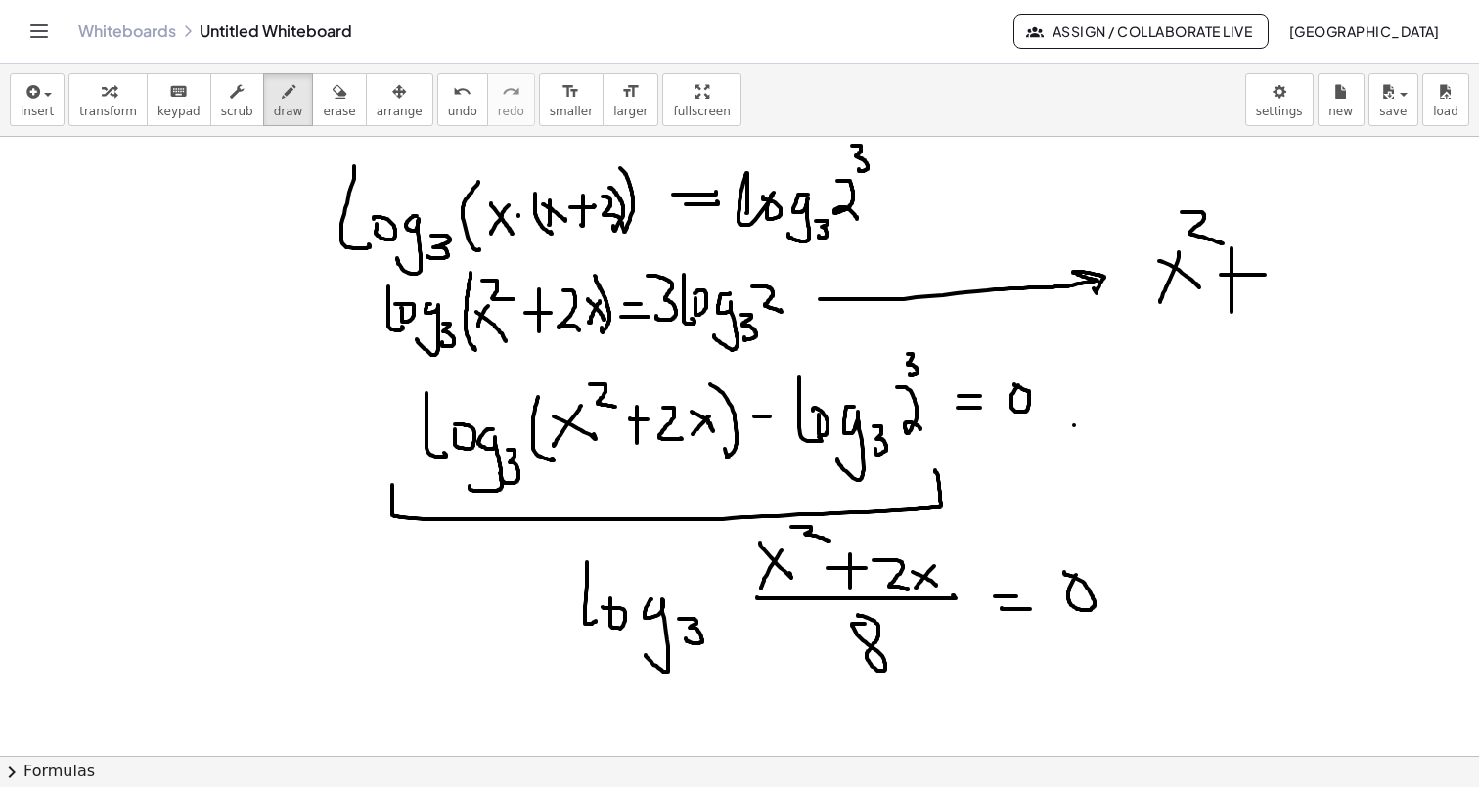
drag, startPoint x: 1231, startPoint y: 248, endPoint x: 1230, endPoint y: 308, distance: 59.7
drag, startPoint x: 1265, startPoint y: 248, endPoint x: 1288, endPoint y: 282, distance: 40.1
drag, startPoint x: 1315, startPoint y: 256, endPoint x: 1306, endPoint y: 279, distance: 24.5
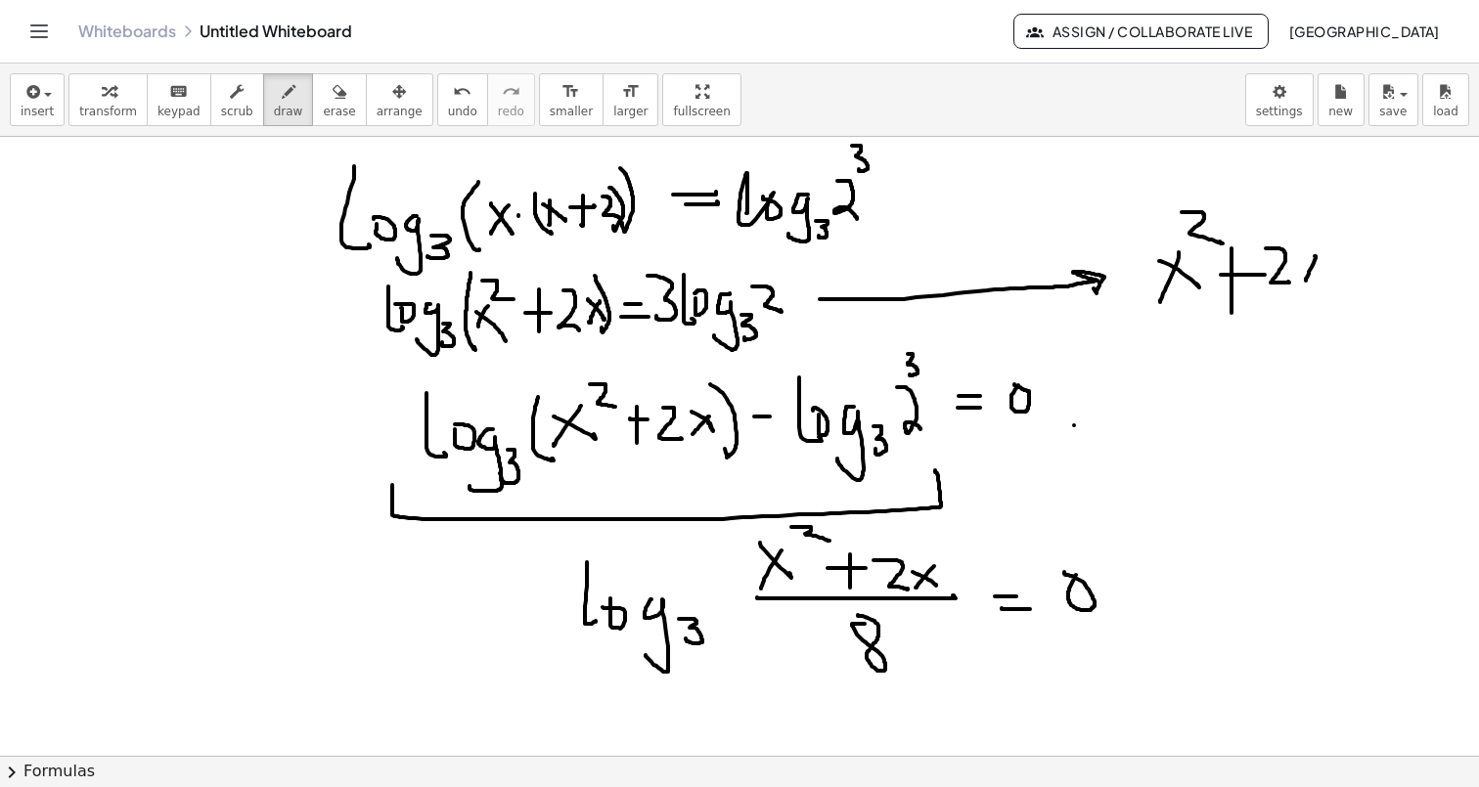
drag, startPoint x: 1304, startPoint y: 255, endPoint x: 1326, endPoint y: 270, distance: 26.9
drag, startPoint x: 1348, startPoint y: 254, endPoint x: 1358, endPoint y: 254, distance: 10.8
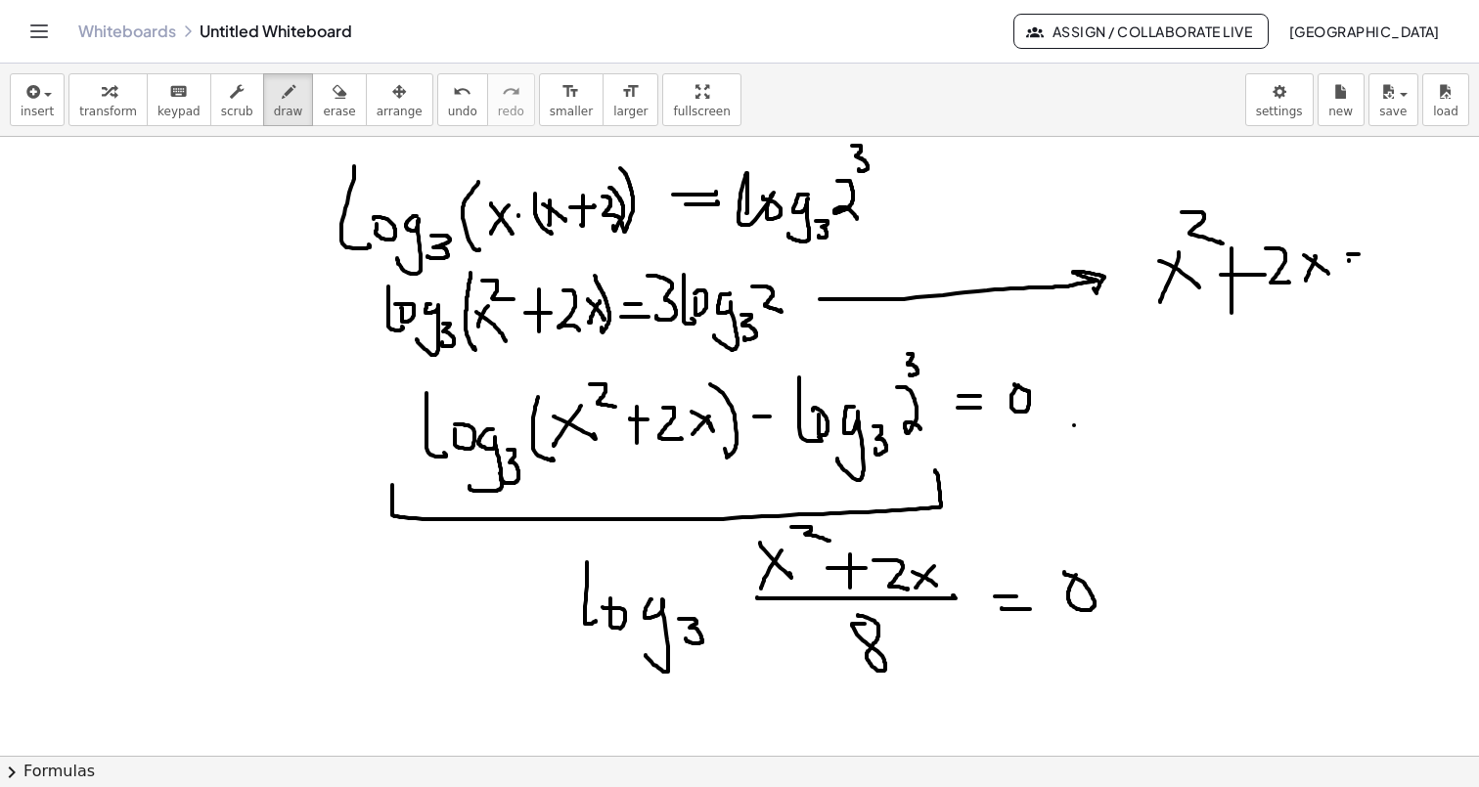
drag, startPoint x: 1310, startPoint y: 360, endPoint x: 1325, endPoint y: 342, distance: 23.6
drag, startPoint x: 1258, startPoint y: 395, endPoint x: 1374, endPoint y: 429, distance: 121.3
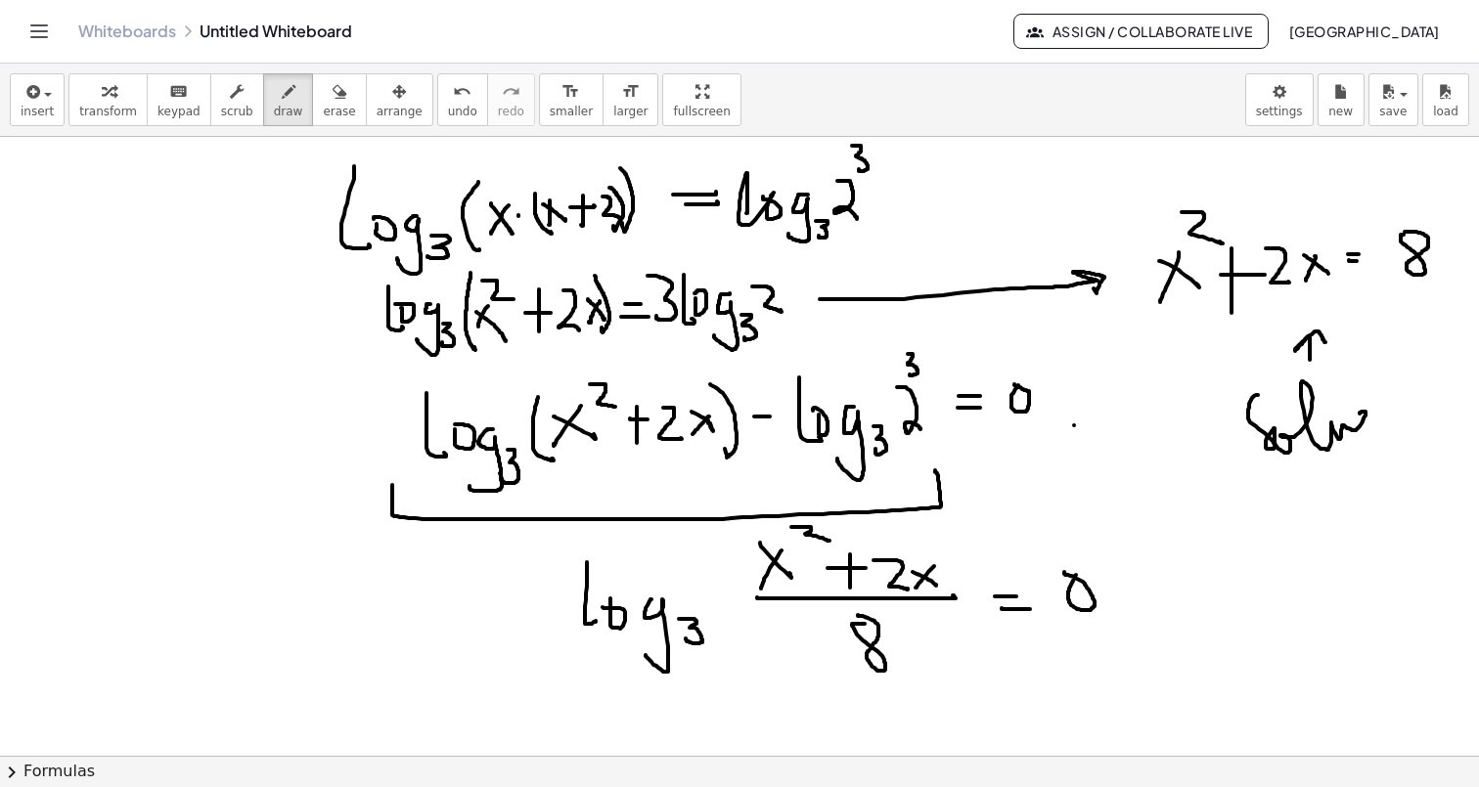
drag, startPoint x: 1412, startPoint y: 392, endPoint x: 1452, endPoint y: 413, distance: 45.1
drag, startPoint x: 1371, startPoint y: 499, endPoint x: 1331, endPoint y: 564, distance: 76.8
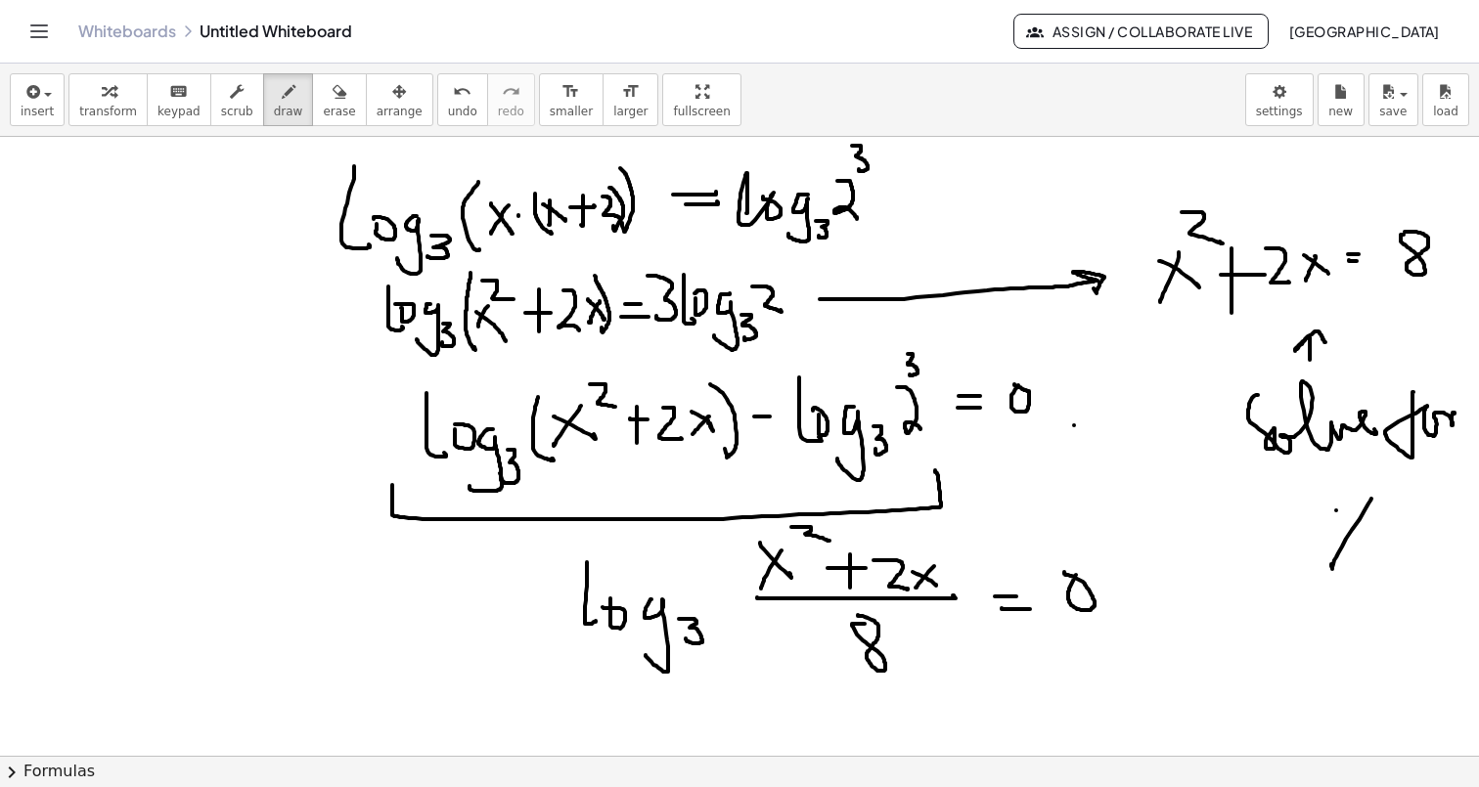
drag, startPoint x: 1336, startPoint y: 511, endPoint x: 1363, endPoint y: 560, distance: 56.9
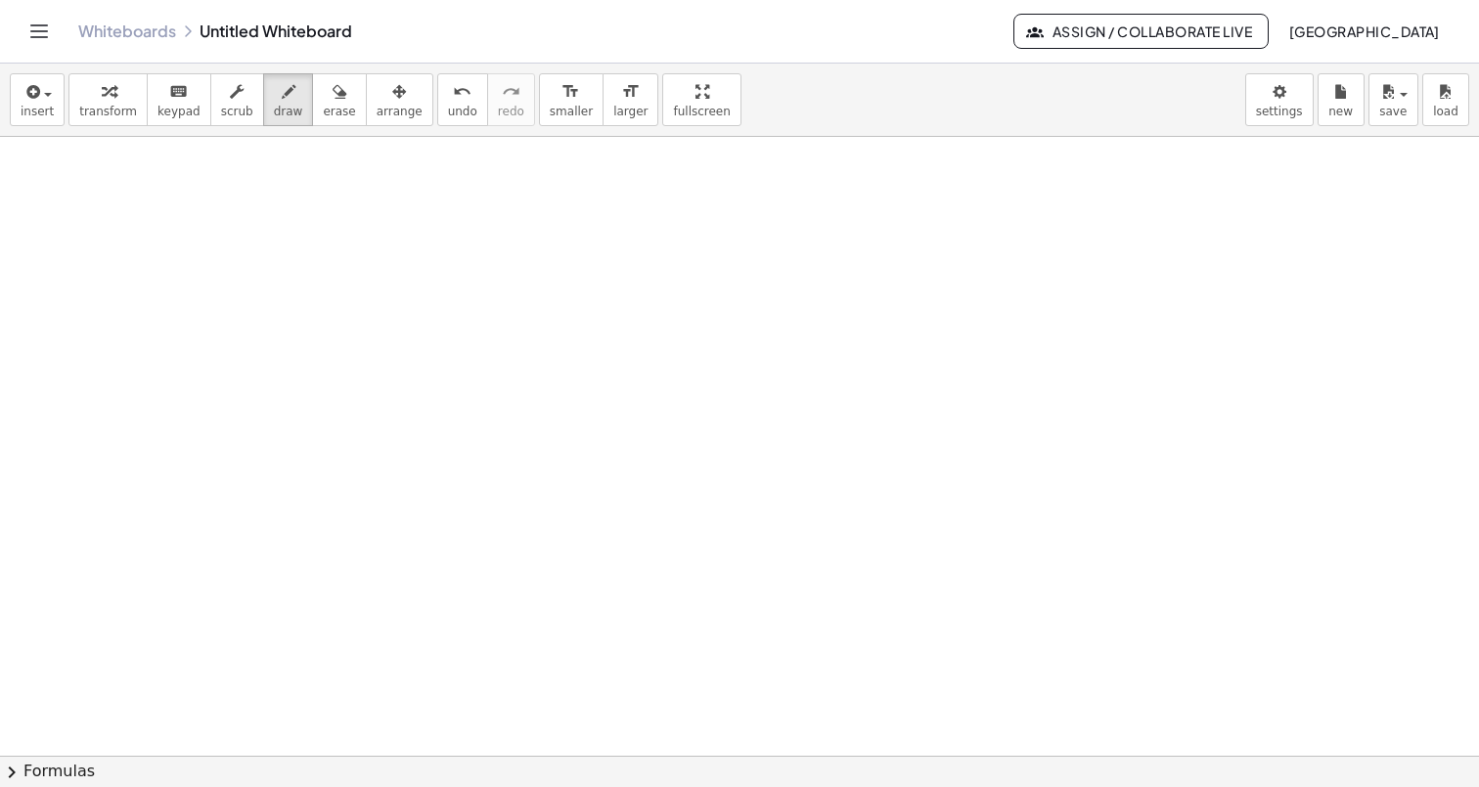
scroll to position [7185, 0]
drag, startPoint x: 599, startPoint y: 217, endPoint x: 572, endPoint y: 259, distance: 50.2
drag, startPoint x: 576, startPoint y: 220, endPoint x: 605, endPoint y: 247, distance: 40.1
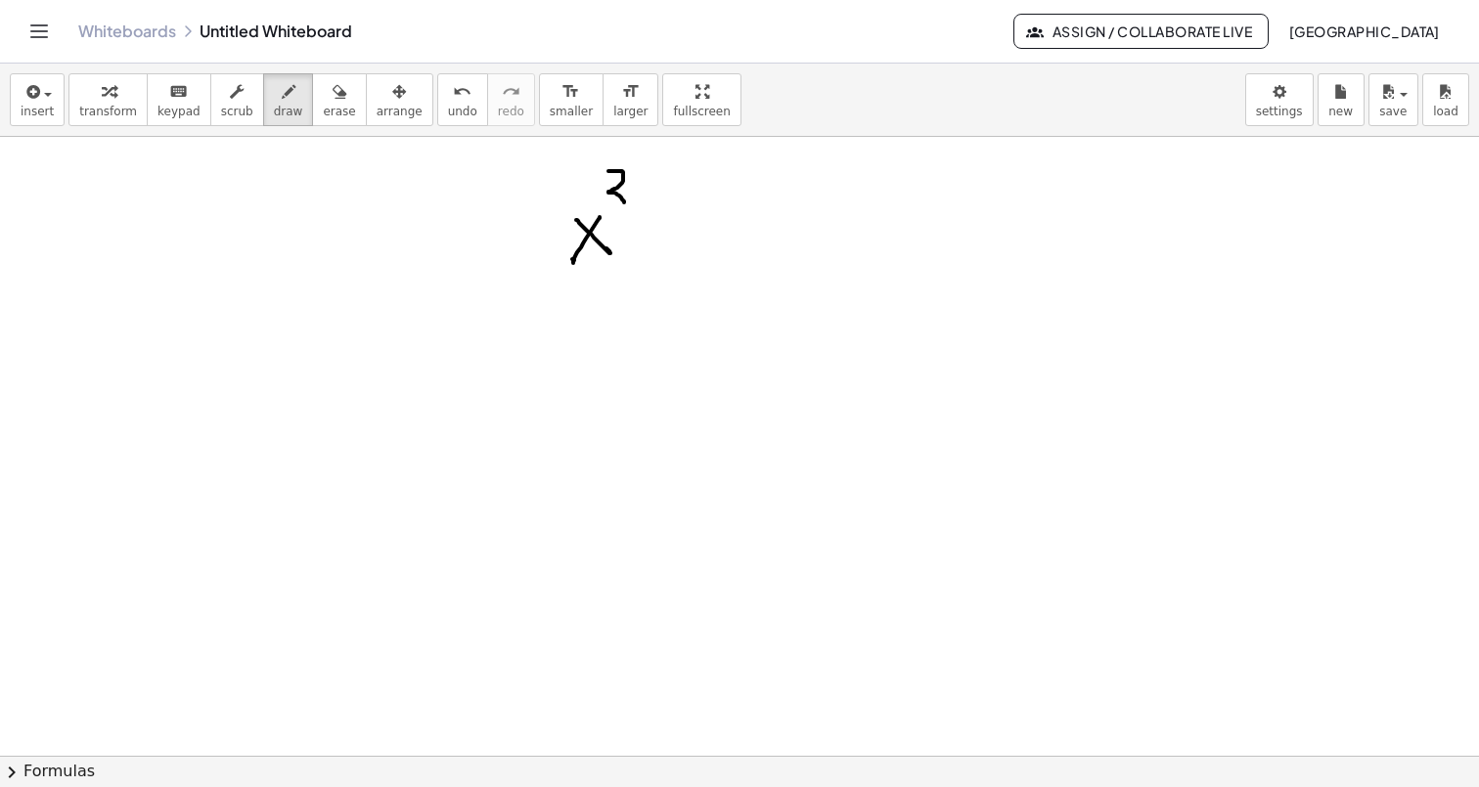
drag, startPoint x: 608, startPoint y: 171, endPoint x: 608, endPoint y: 198, distance: 26.4
drag, startPoint x: 635, startPoint y: 242, endPoint x: 672, endPoint y: 240, distance: 37.2
drag, startPoint x: 698, startPoint y: 205, endPoint x: 732, endPoint y: 231, distance: 41.9
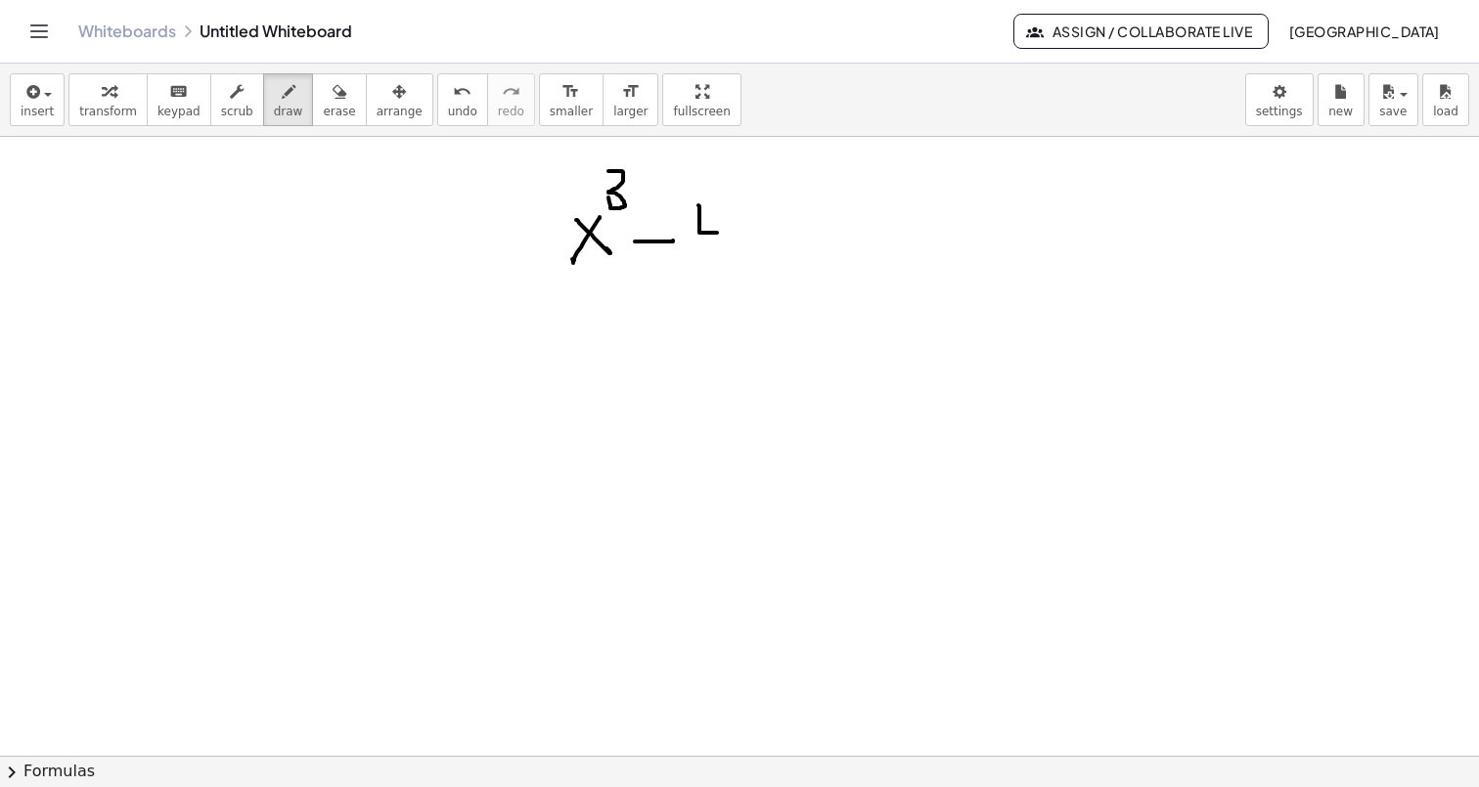
drag, startPoint x: 723, startPoint y: 212, endPoint x: 721, endPoint y: 281, distance: 68.5
drag, startPoint x: 767, startPoint y: 235, endPoint x: 752, endPoint y: 263, distance: 31.9
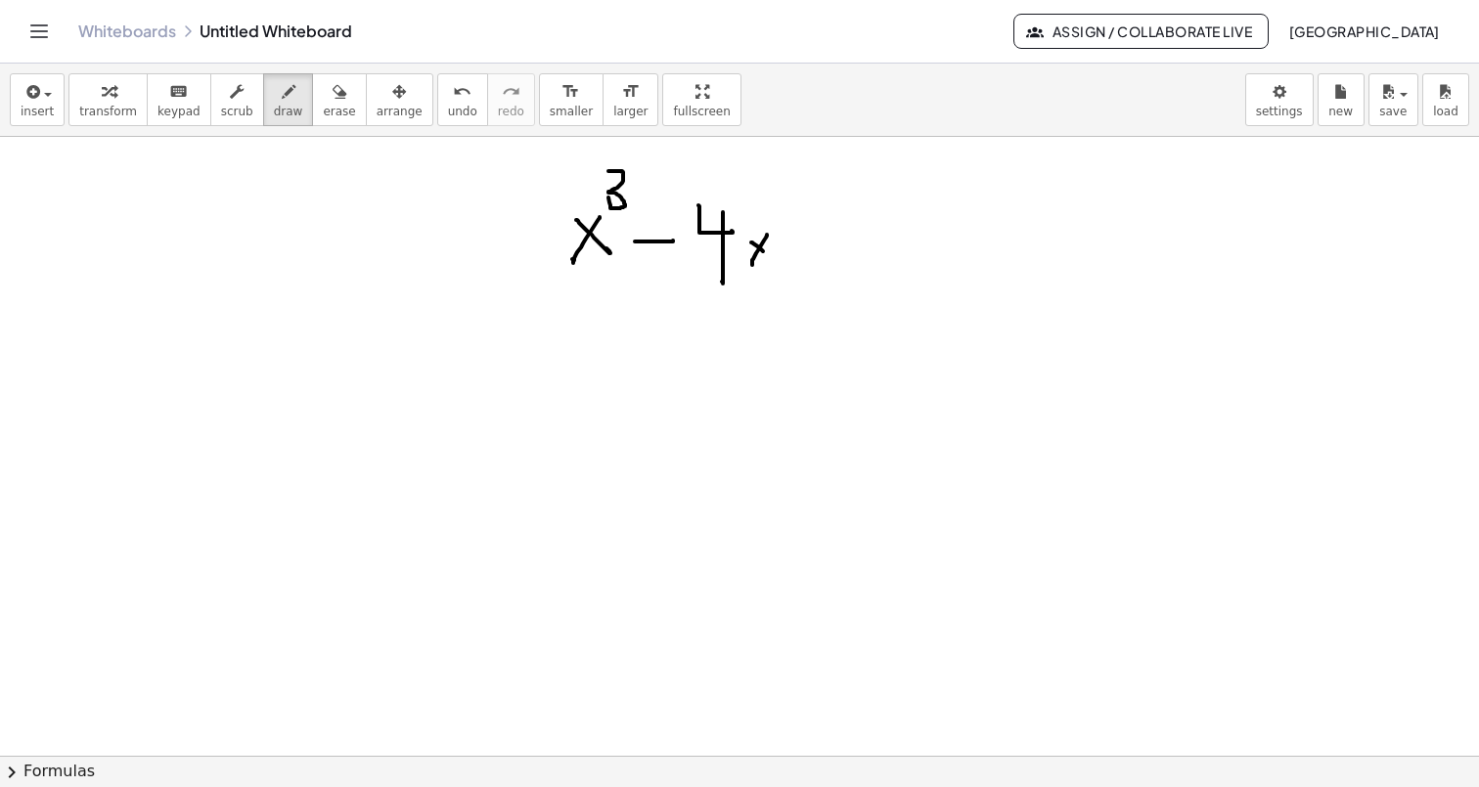
drag, startPoint x: 751, startPoint y: 243, endPoint x: 775, endPoint y: 260, distance: 29.3
drag, startPoint x: 771, startPoint y: 209, endPoint x: 810, endPoint y: 232, distance: 45.1
drag, startPoint x: 838, startPoint y: 245, endPoint x: 874, endPoint y: 245, distance: 36.2
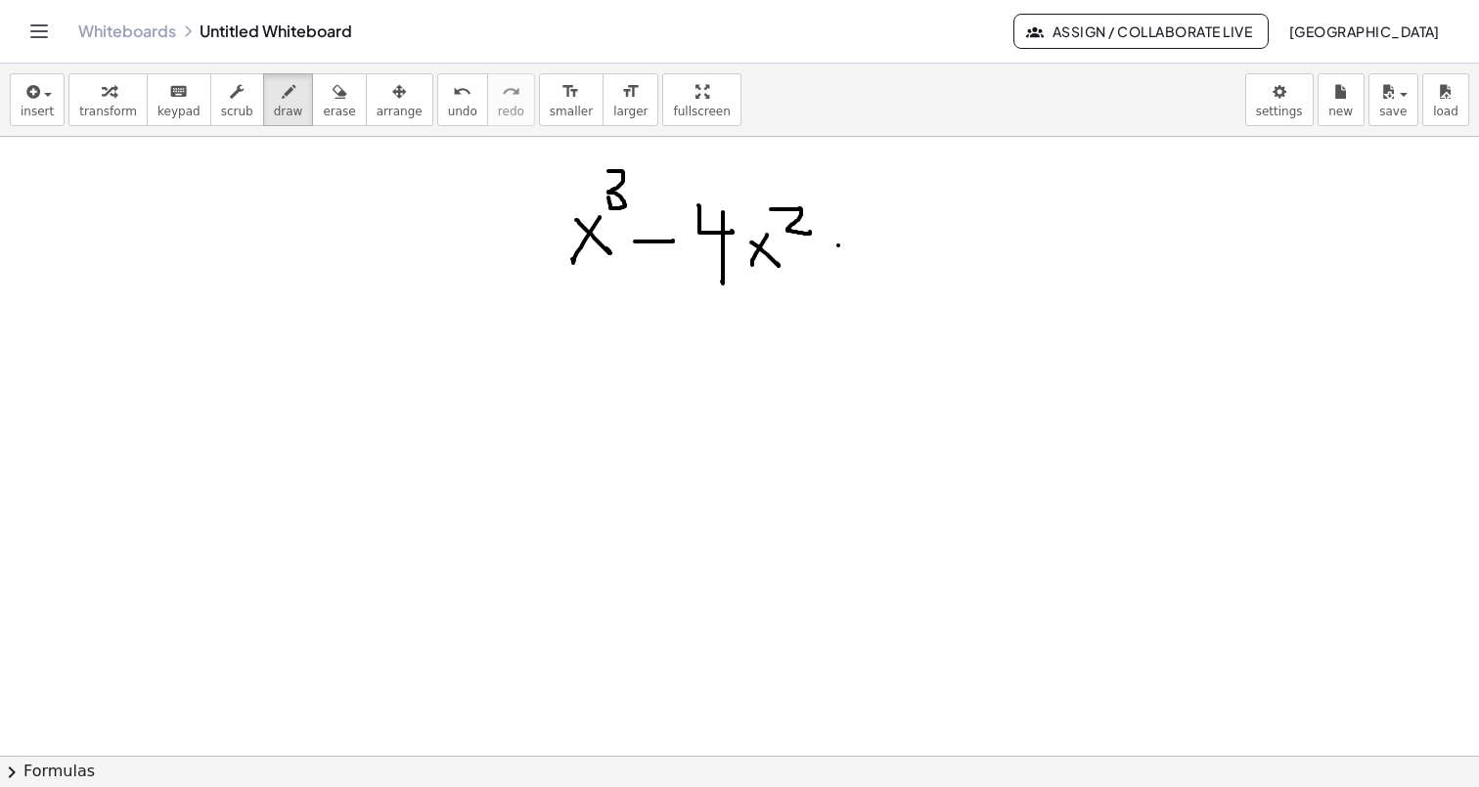
drag, startPoint x: 850, startPoint y: 231, endPoint x: 848, endPoint y: 276, distance: 45.0
drag, startPoint x: 884, startPoint y: 221, endPoint x: 898, endPoint y: 247, distance: 29.7
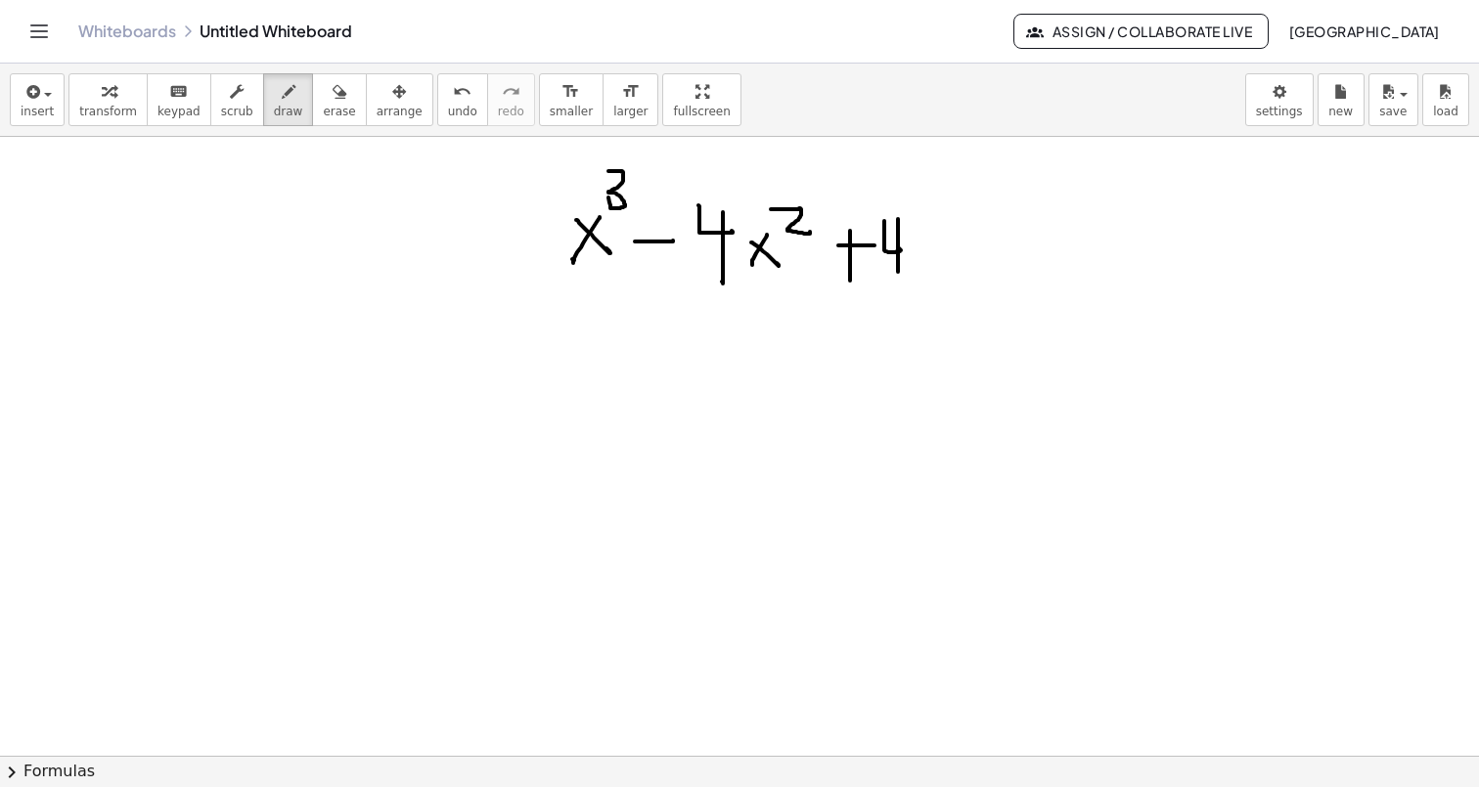
drag, startPoint x: 898, startPoint y: 219, endPoint x: 896, endPoint y: 270, distance: 50.9
drag, startPoint x: 930, startPoint y: 247, endPoint x: 915, endPoint y: 290, distance: 45.5
drag, startPoint x: 913, startPoint y: 243, endPoint x: 925, endPoint y: 268, distance: 28.0
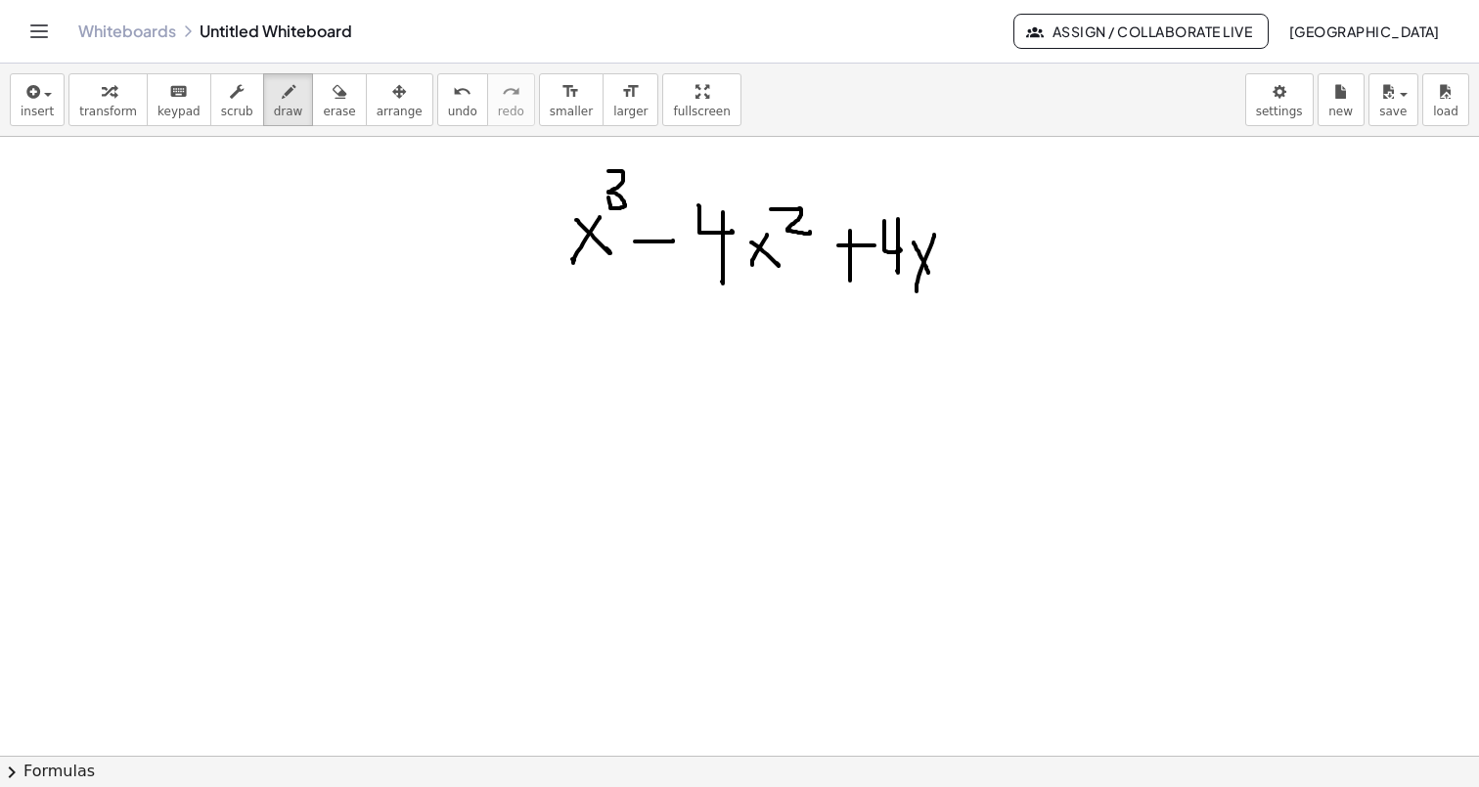
drag, startPoint x: 965, startPoint y: 244, endPoint x: 998, endPoint y: 244, distance: 32.3
drag, startPoint x: 976, startPoint y: 257, endPoint x: 1012, endPoint y: 255, distance: 36.2
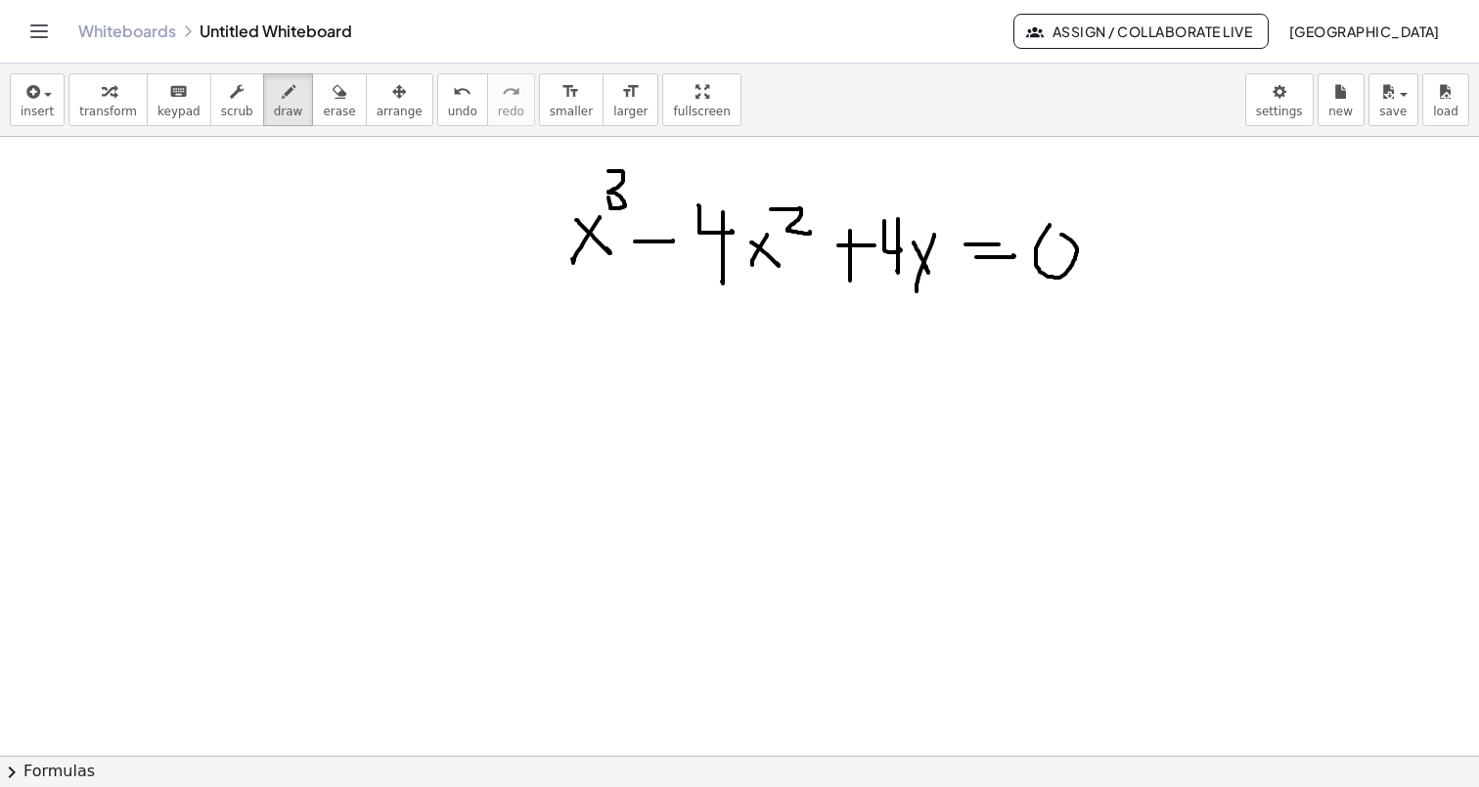
drag, startPoint x: 621, startPoint y: 359, endPoint x: 597, endPoint y: 427, distance: 72.7
drag, startPoint x: 591, startPoint y: 358, endPoint x: 633, endPoint y: 429, distance: 82.9
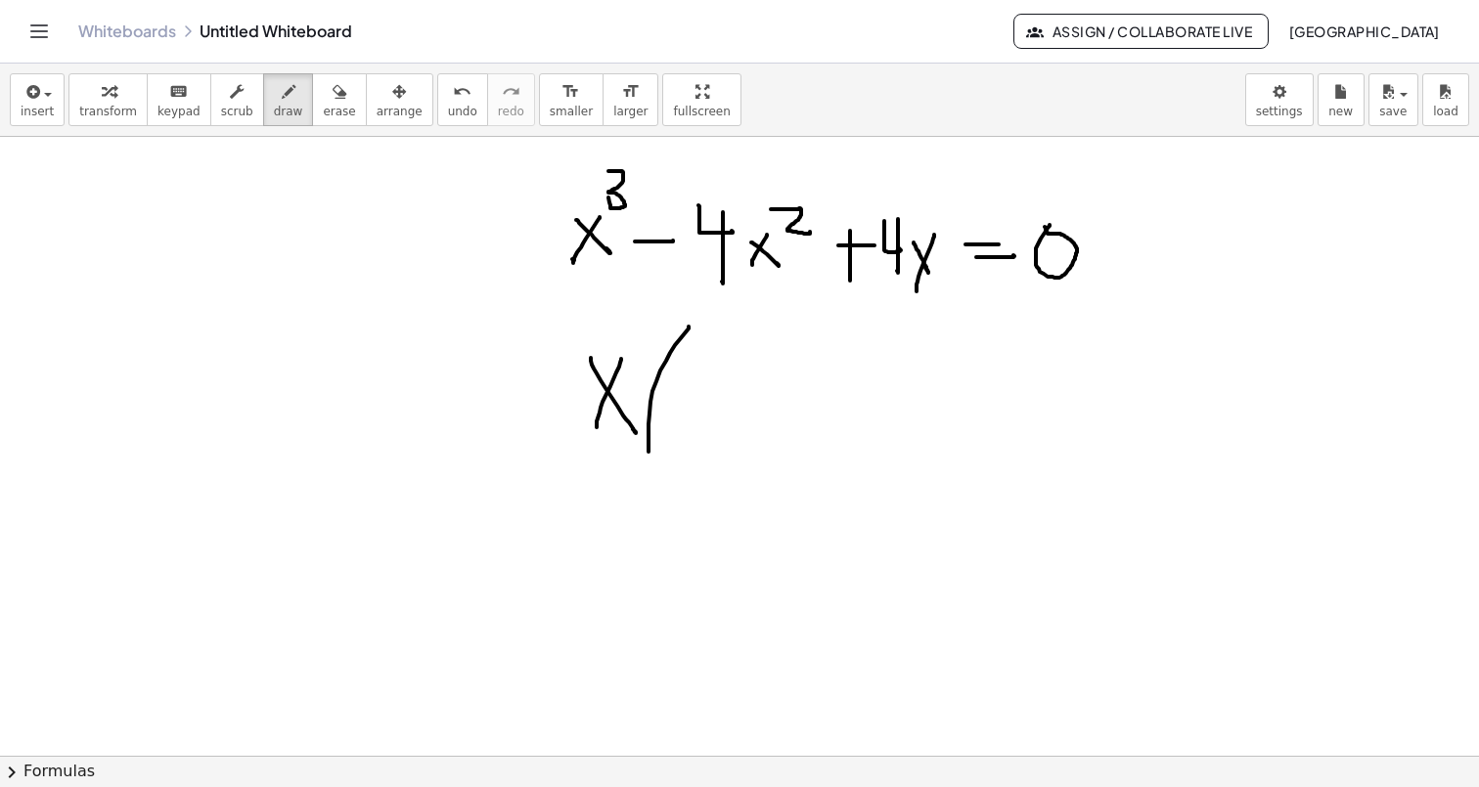
drag, startPoint x: 675, startPoint y: 345, endPoint x: 671, endPoint y: 484, distance: 138.9
drag, startPoint x: 728, startPoint y: 415, endPoint x: 707, endPoint y: 483, distance: 71.5
drag, startPoint x: 703, startPoint y: 415, endPoint x: 738, endPoint y: 455, distance: 53.4
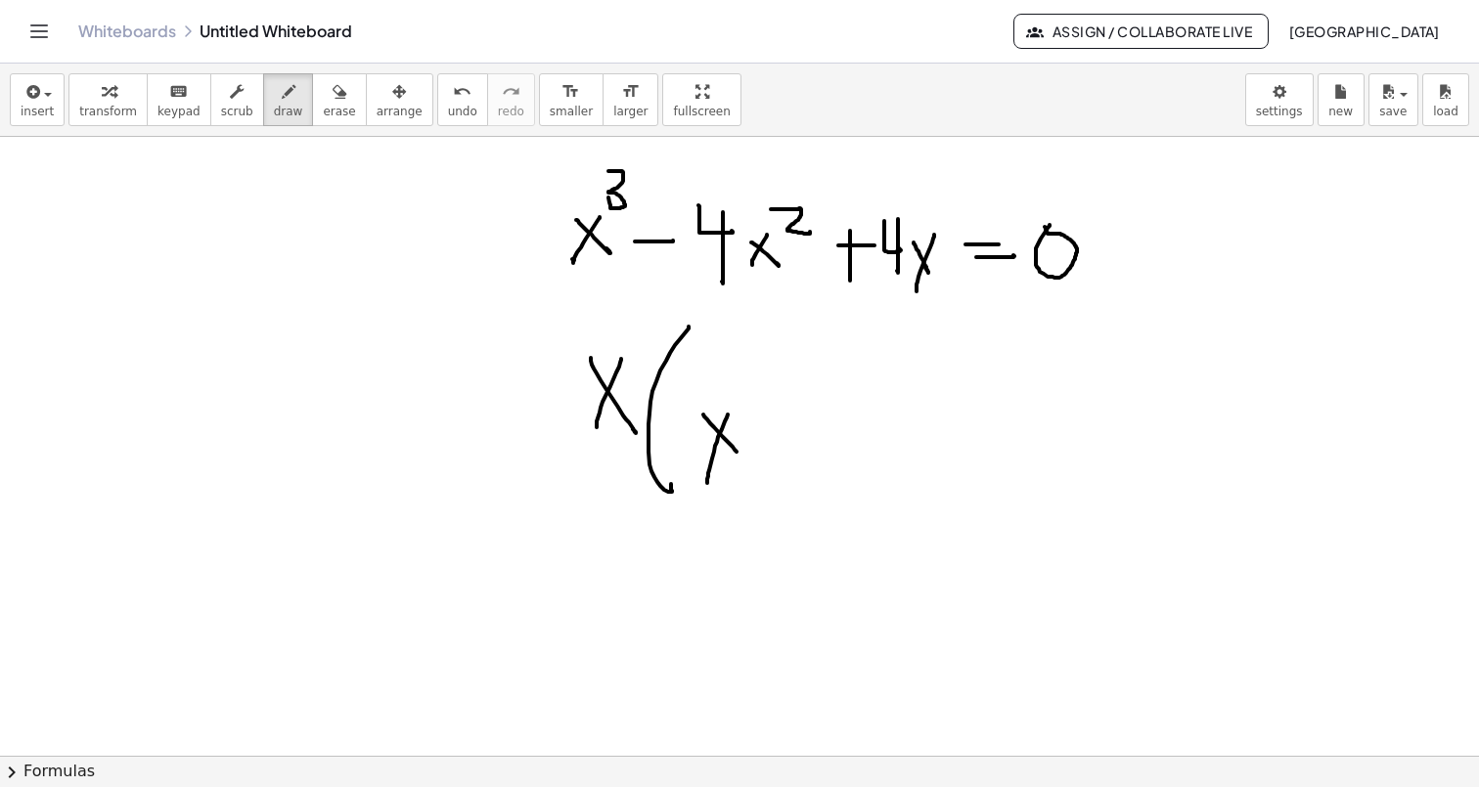
drag, startPoint x: 735, startPoint y: 391, endPoint x: 777, endPoint y: 410, distance: 46.0
drag, startPoint x: 792, startPoint y: 436, endPoint x: 821, endPoint y: 436, distance: 29.3
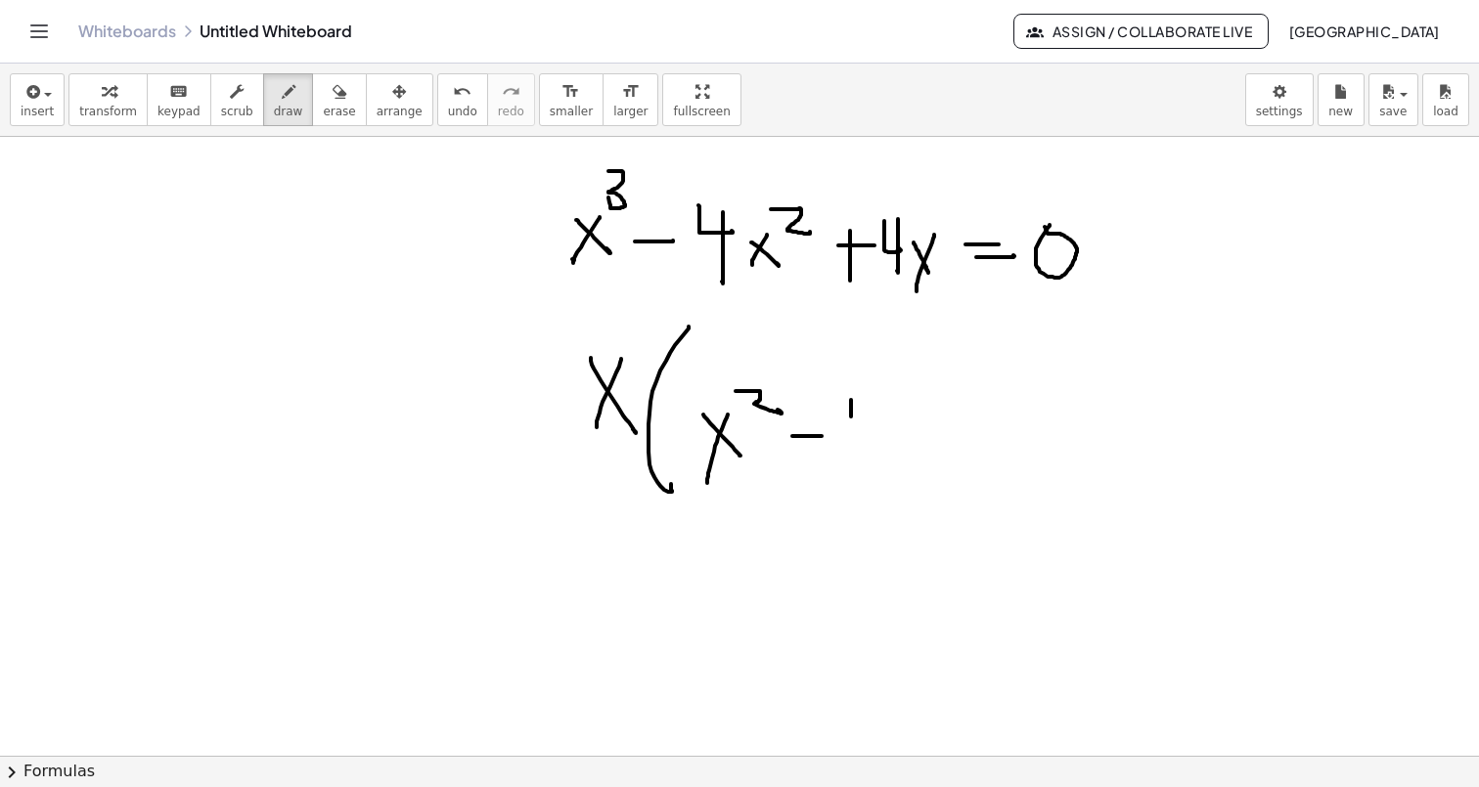
drag, startPoint x: 851, startPoint y: 400, endPoint x: 863, endPoint y: 422, distance: 25.4
drag, startPoint x: 863, startPoint y: 433, endPoint x: 861, endPoint y: 482, distance: 48.9
drag, startPoint x: 913, startPoint y: 414, endPoint x: 882, endPoint y: 473, distance: 67.4
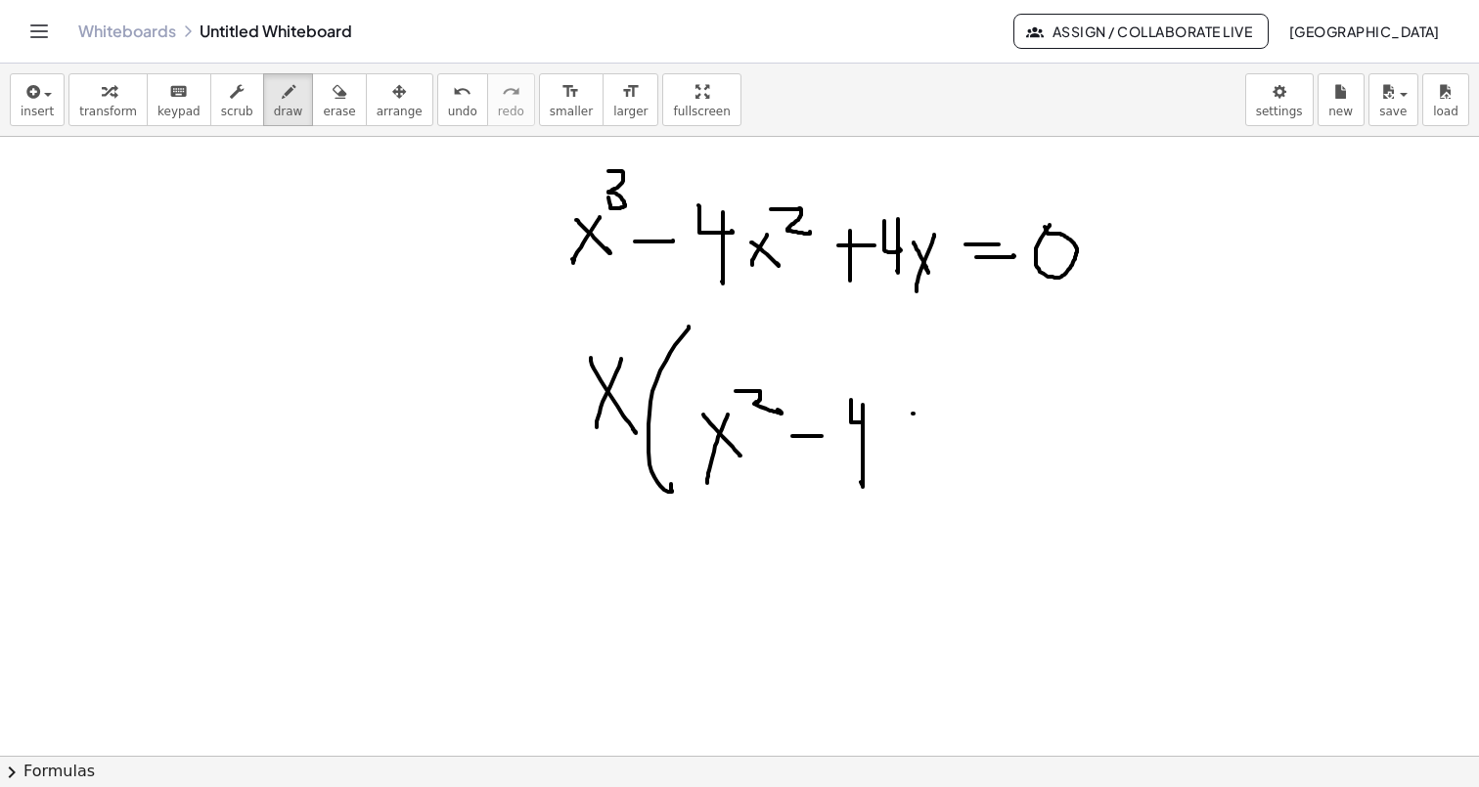
drag, startPoint x: 885, startPoint y: 425, endPoint x: 927, endPoint y: 480, distance: 69.0
drag, startPoint x: 967, startPoint y: 431, endPoint x: 1000, endPoint y: 431, distance: 33.3
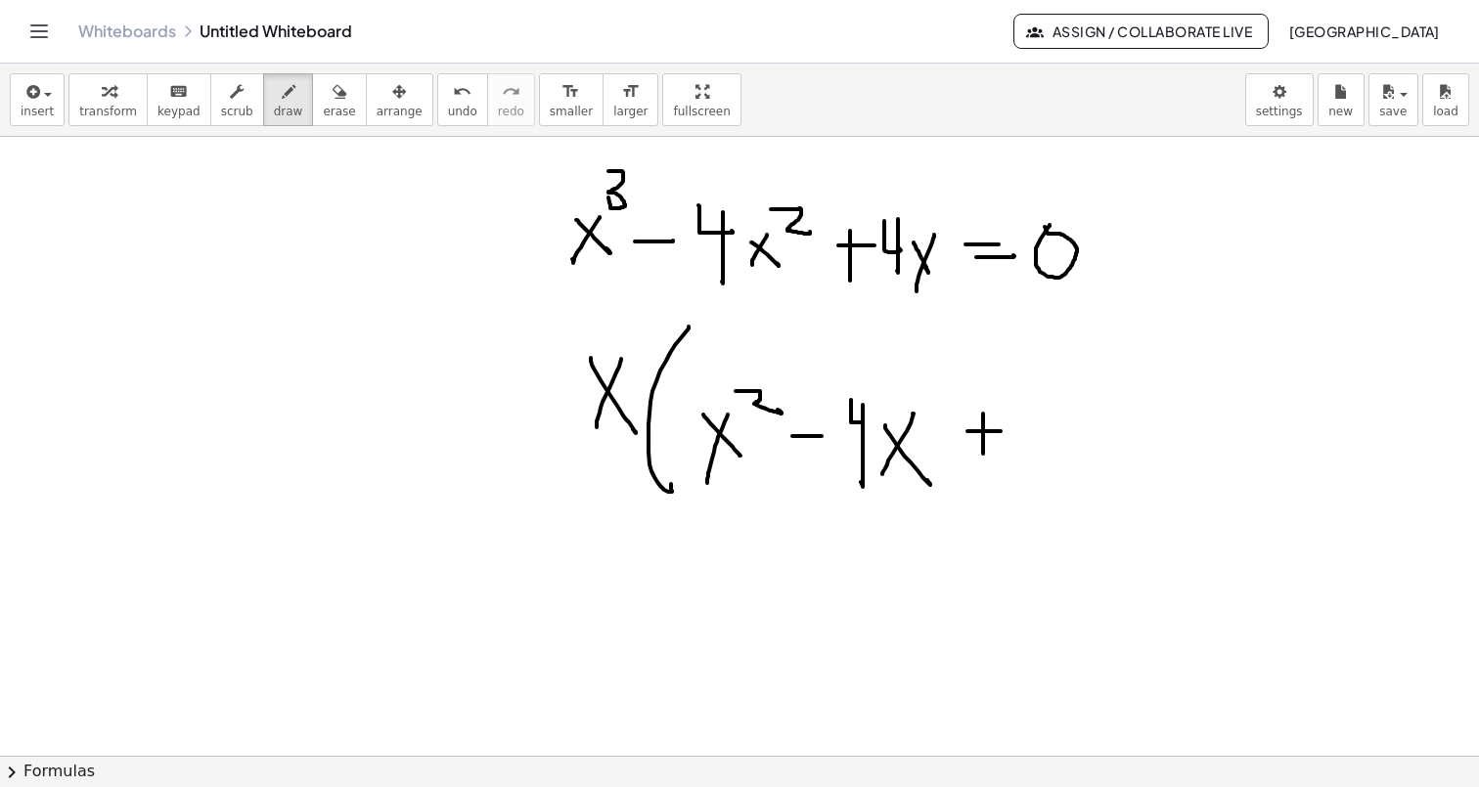
drag, startPoint x: 983, startPoint y: 414, endPoint x: 983, endPoint y: 463, distance: 48.9
